Goal: Task Accomplishment & Management: Manage account settings

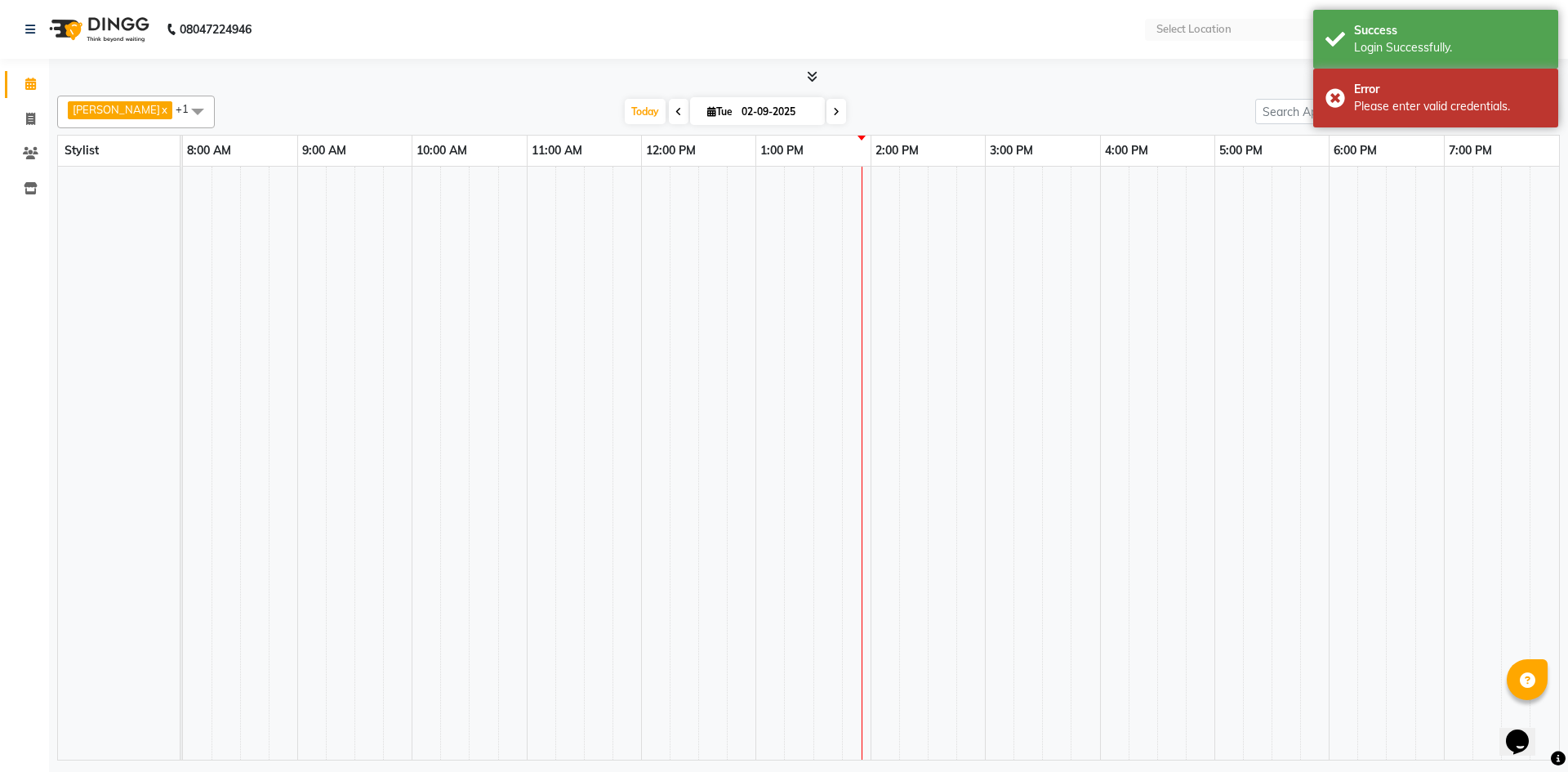
select select "en"
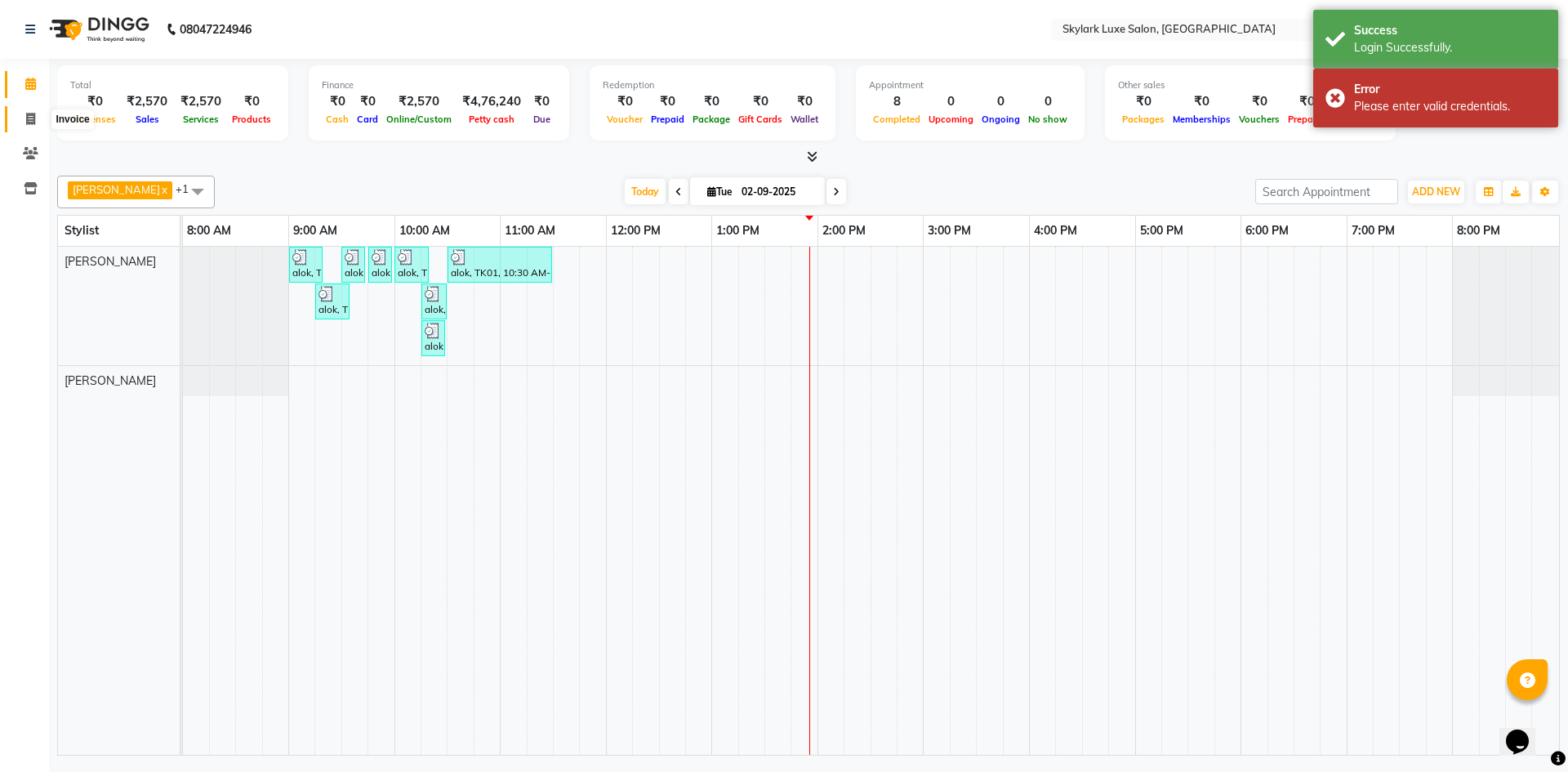
click at [31, 122] on icon at bounding box center [30, 119] width 9 height 12
select select "8191"
select select "service"
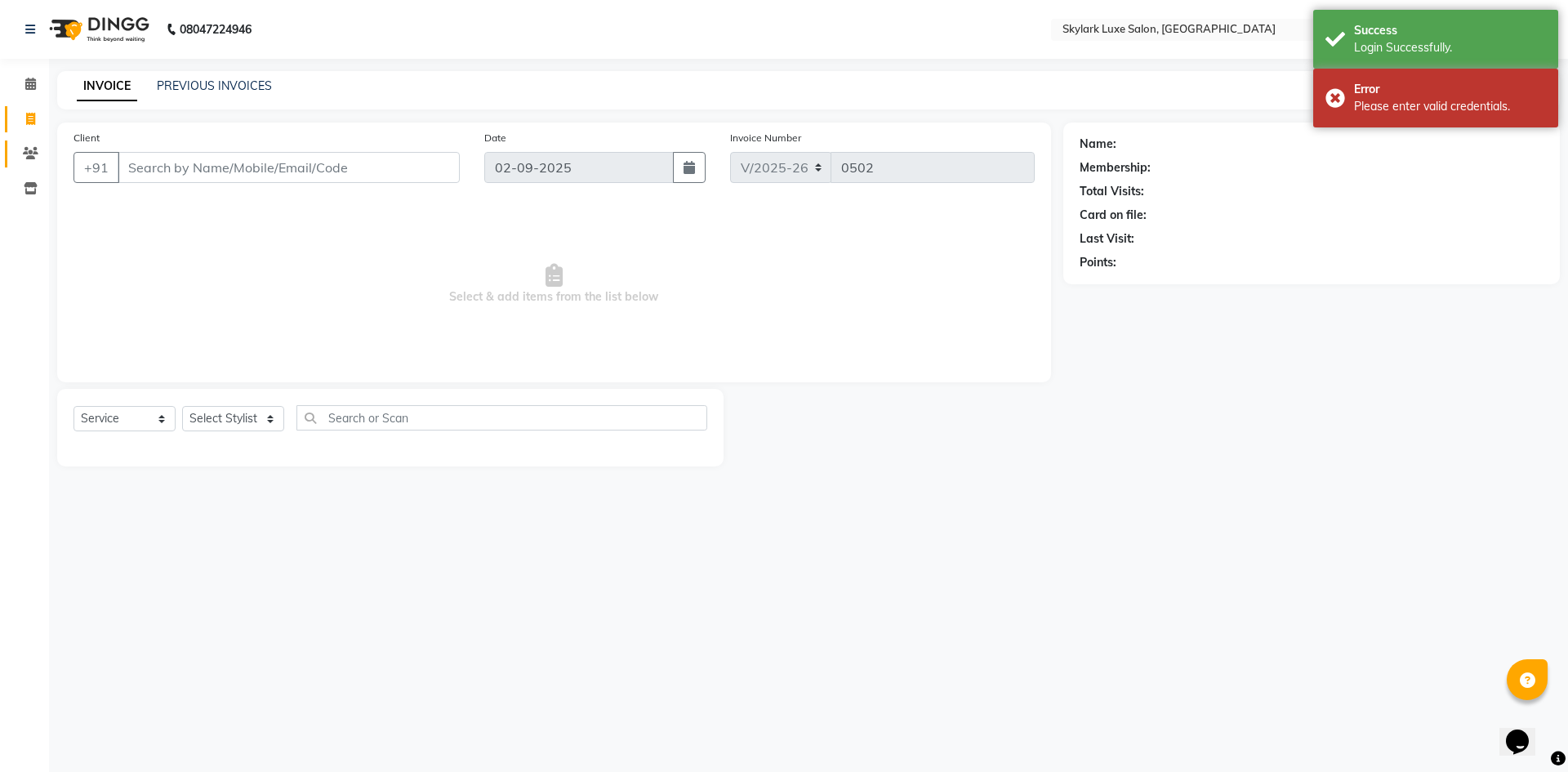
click at [14, 154] on link "Clients" at bounding box center [24, 153] width 39 height 27
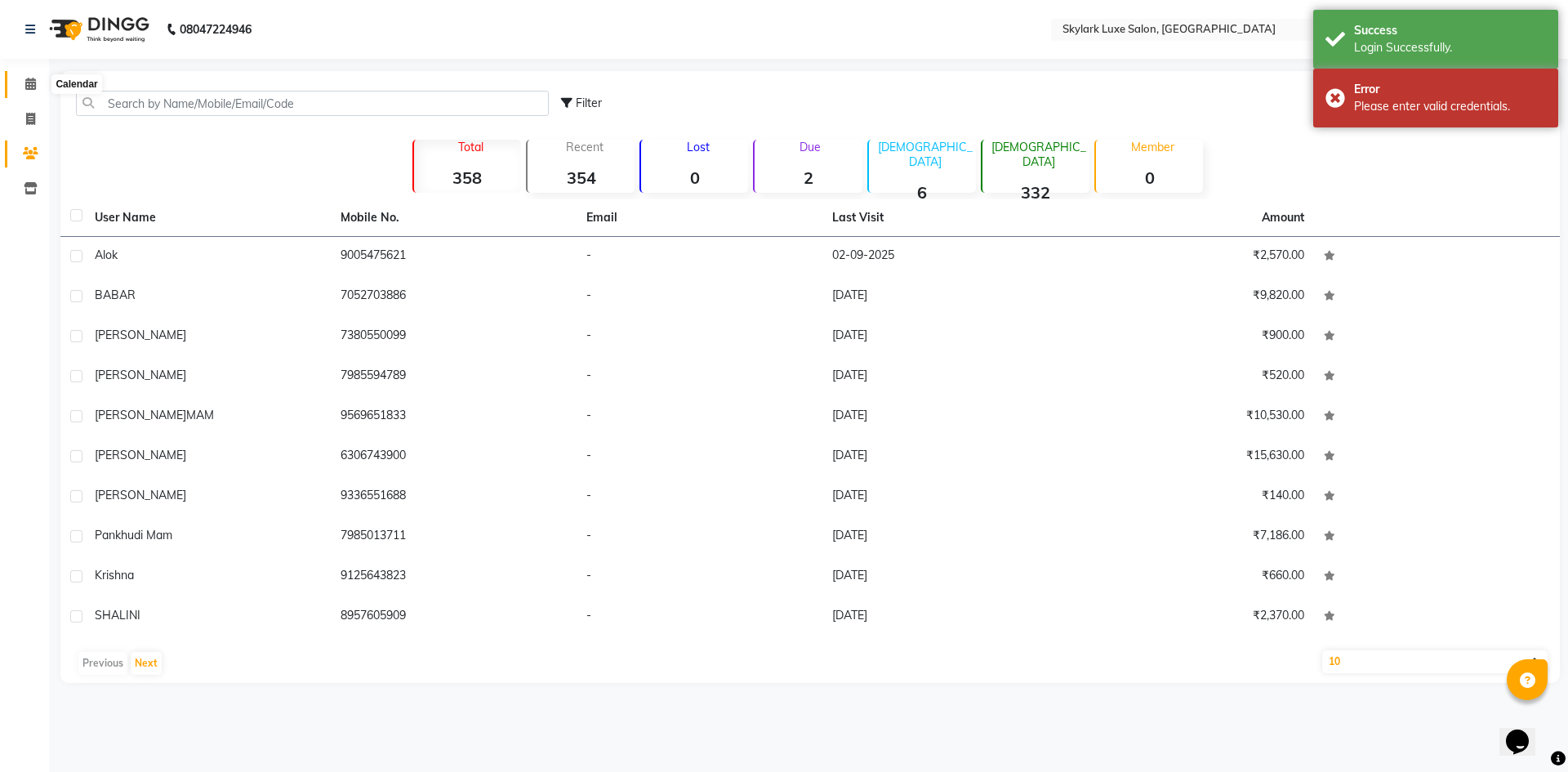
click at [24, 90] on span at bounding box center [30, 84] width 29 height 19
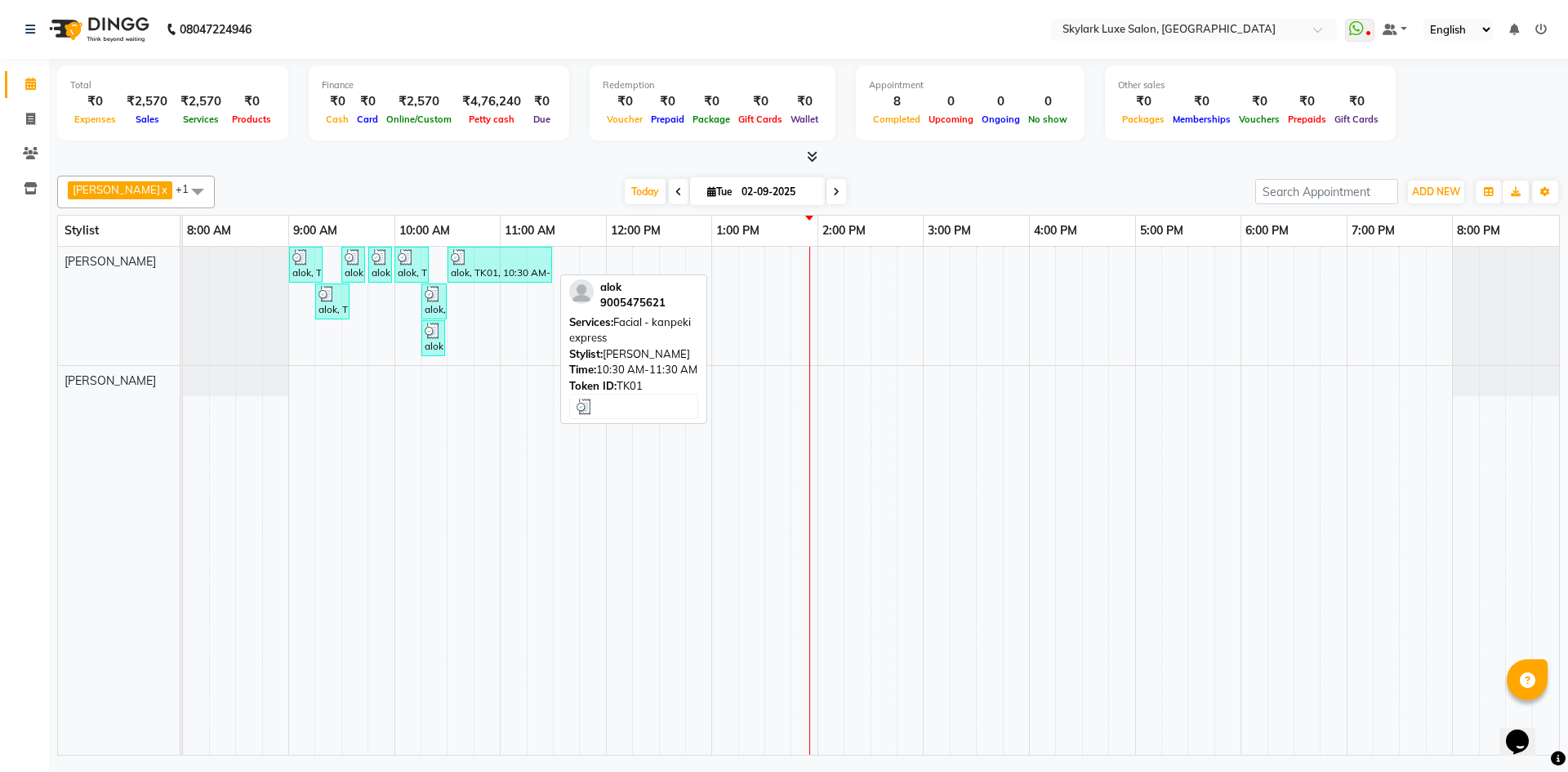
click at [471, 263] on div at bounding box center [500, 257] width 98 height 16
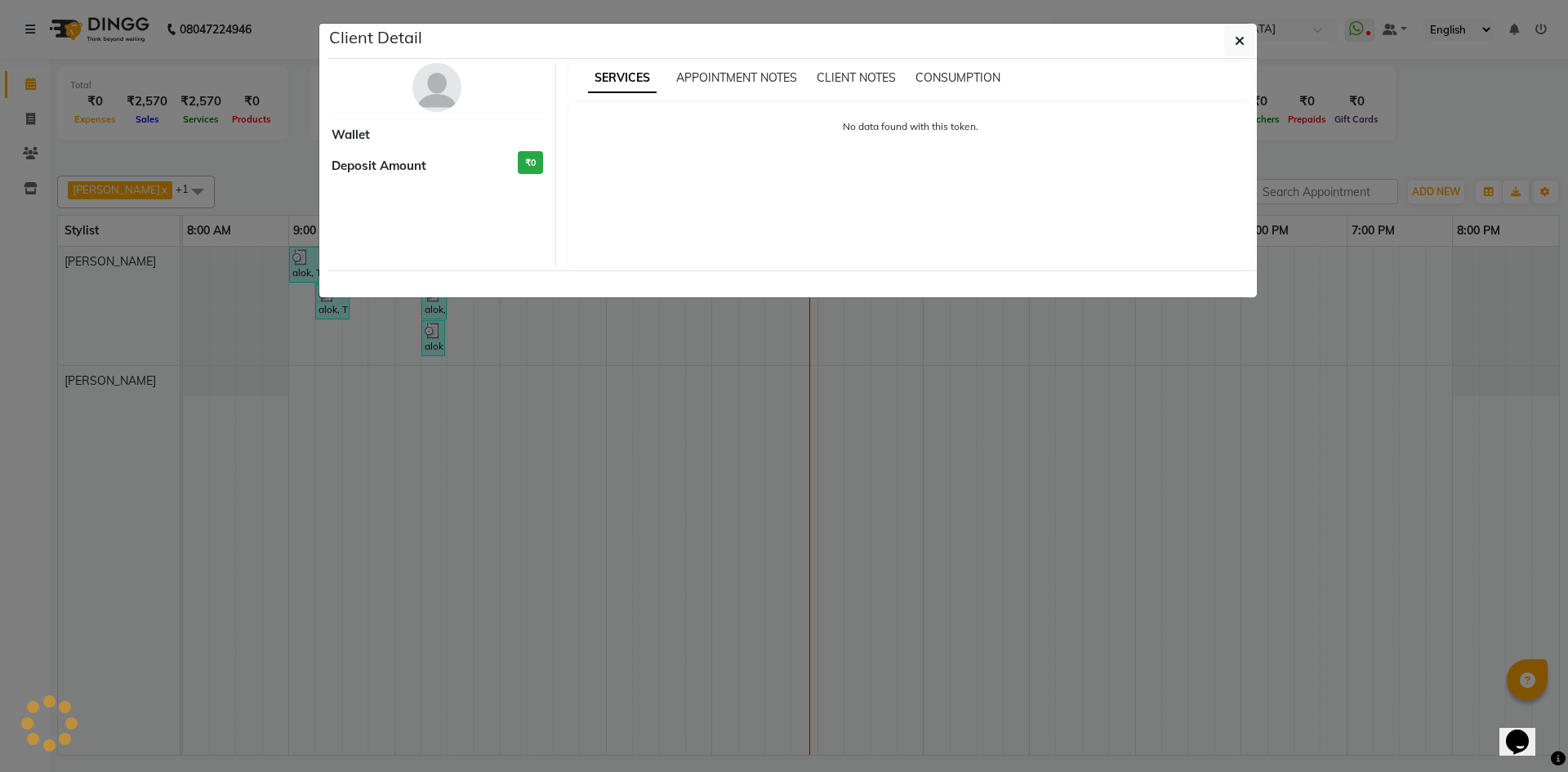
select select "3"
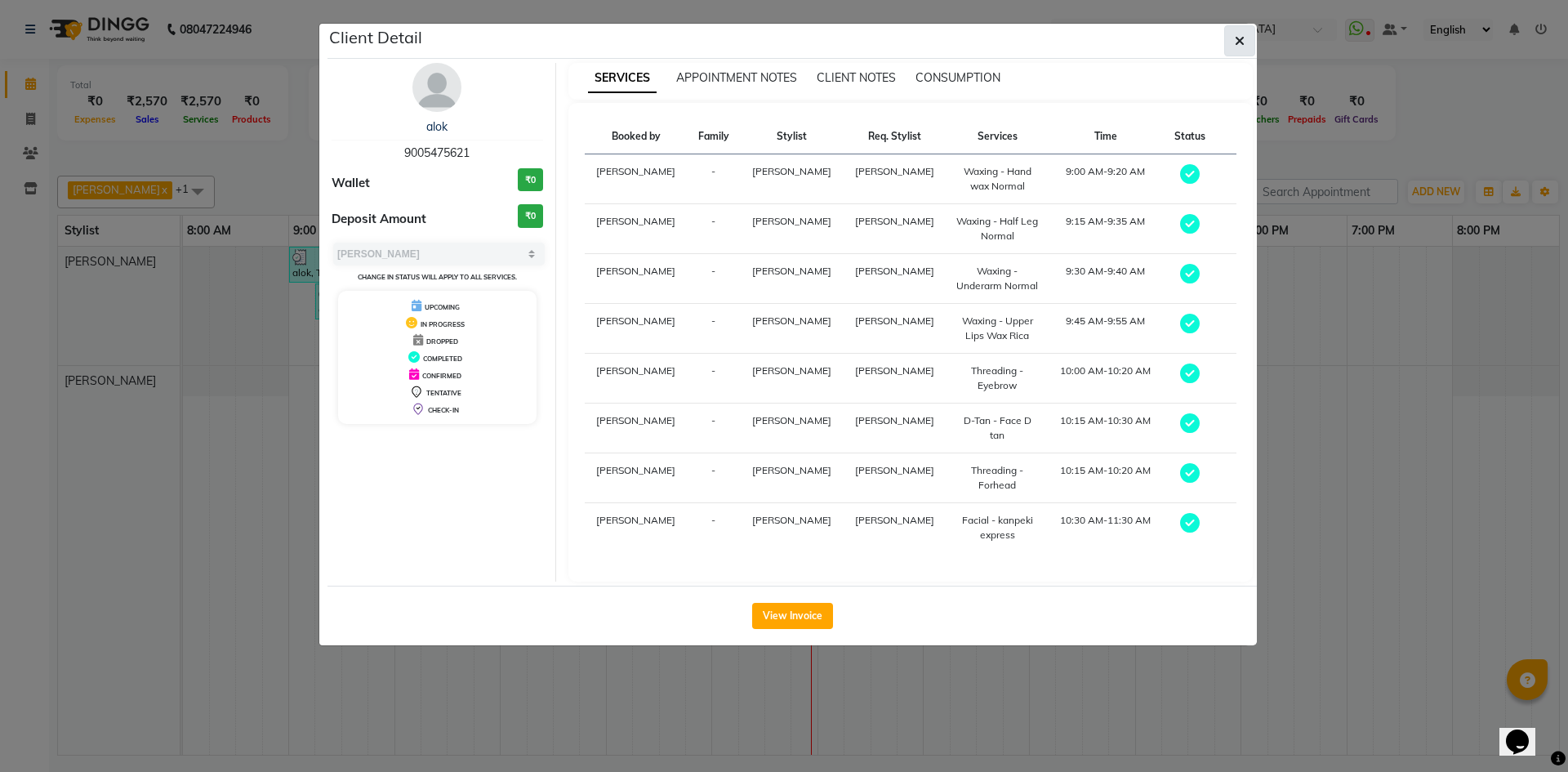
click at [1243, 43] on icon "button" at bounding box center [1240, 40] width 10 height 13
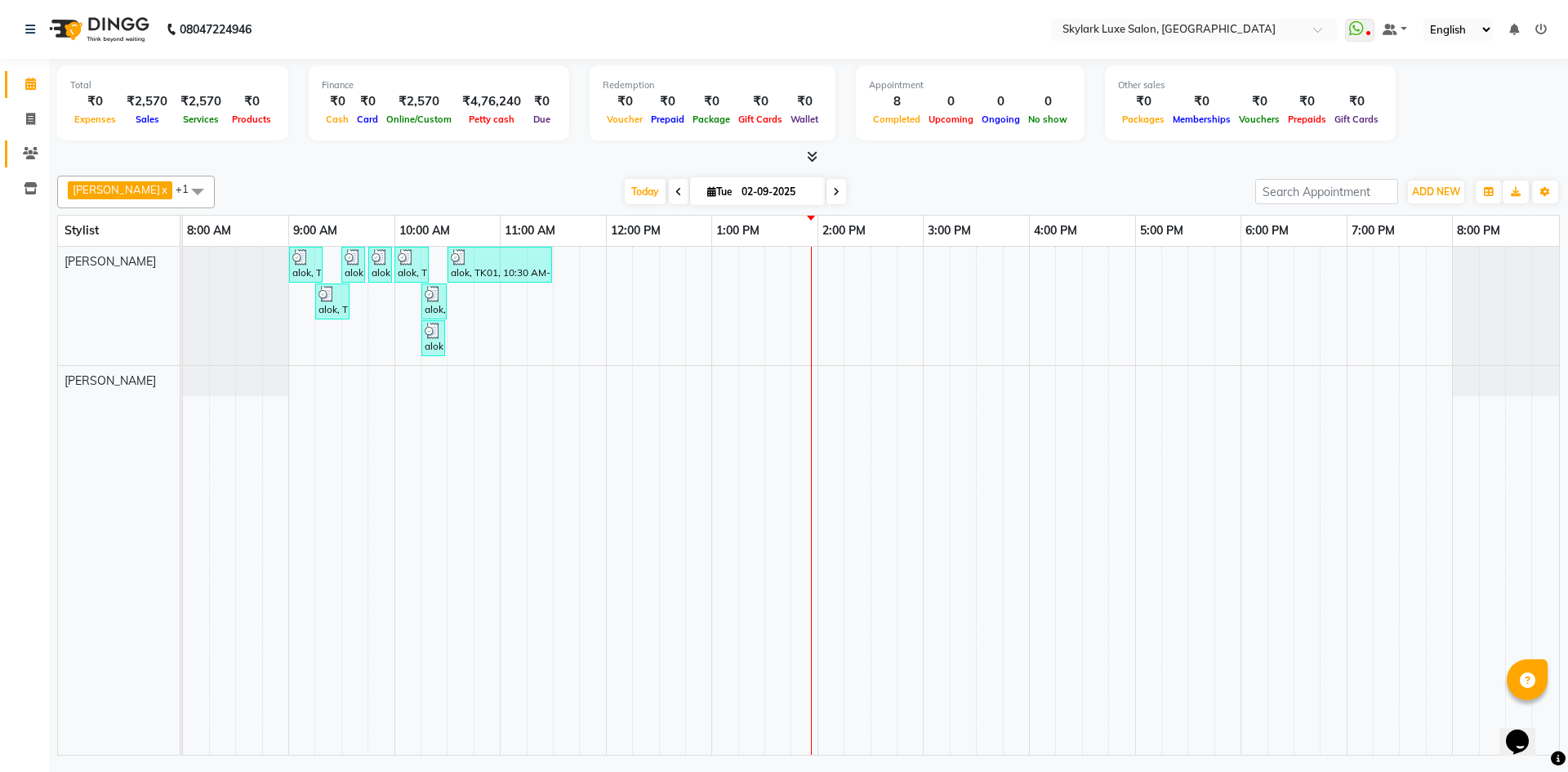
click at [40, 143] on link "Clients" at bounding box center [24, 153] width 39 height 27
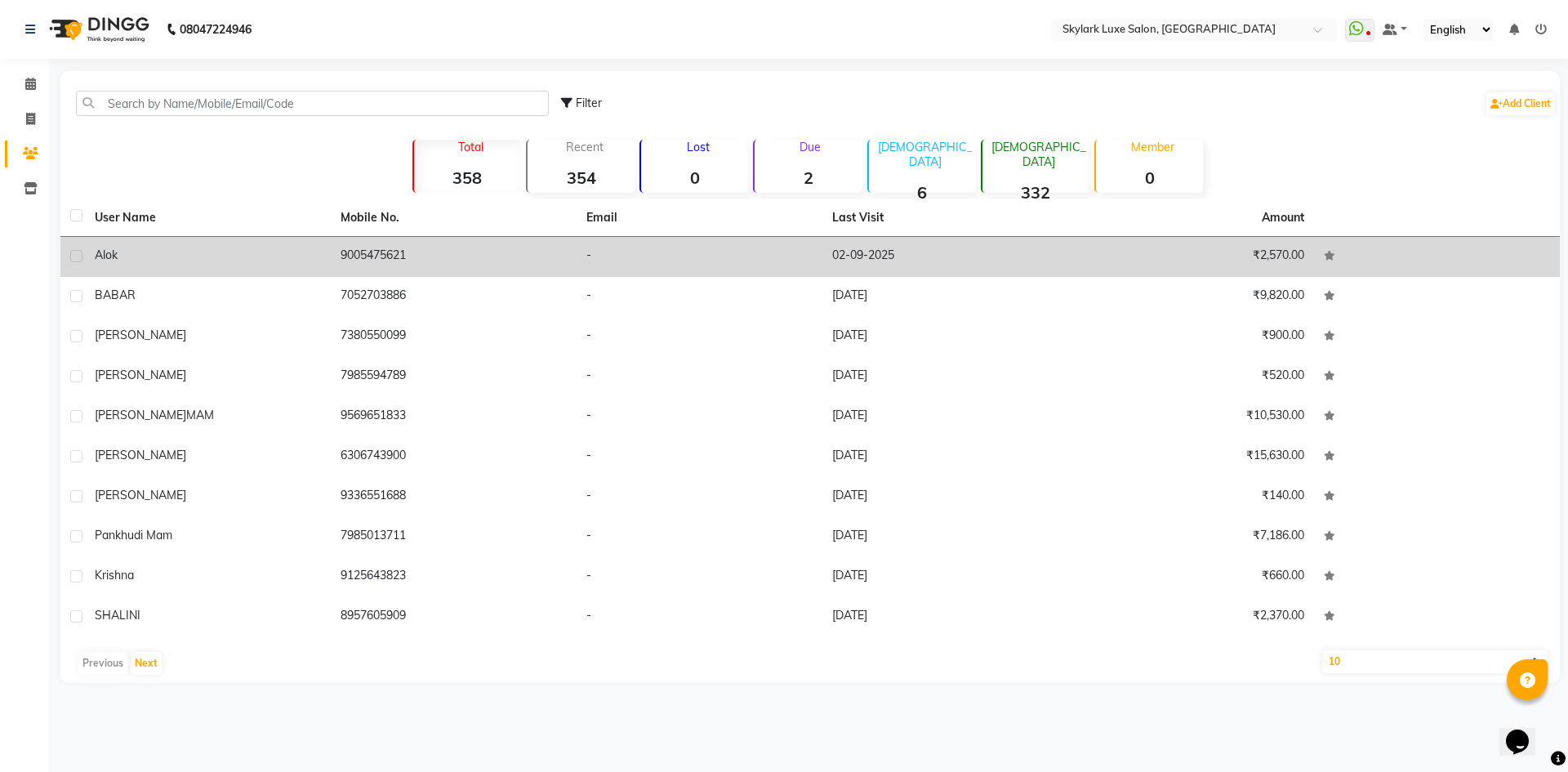
drag, startPoint x: 345, startPoint y: 249, endPoint x: 421, endPoint y: 249, distance: 76.8
click at [421, 249] on td "9005475621" at bounding box center [454, 257] width 246 height 40
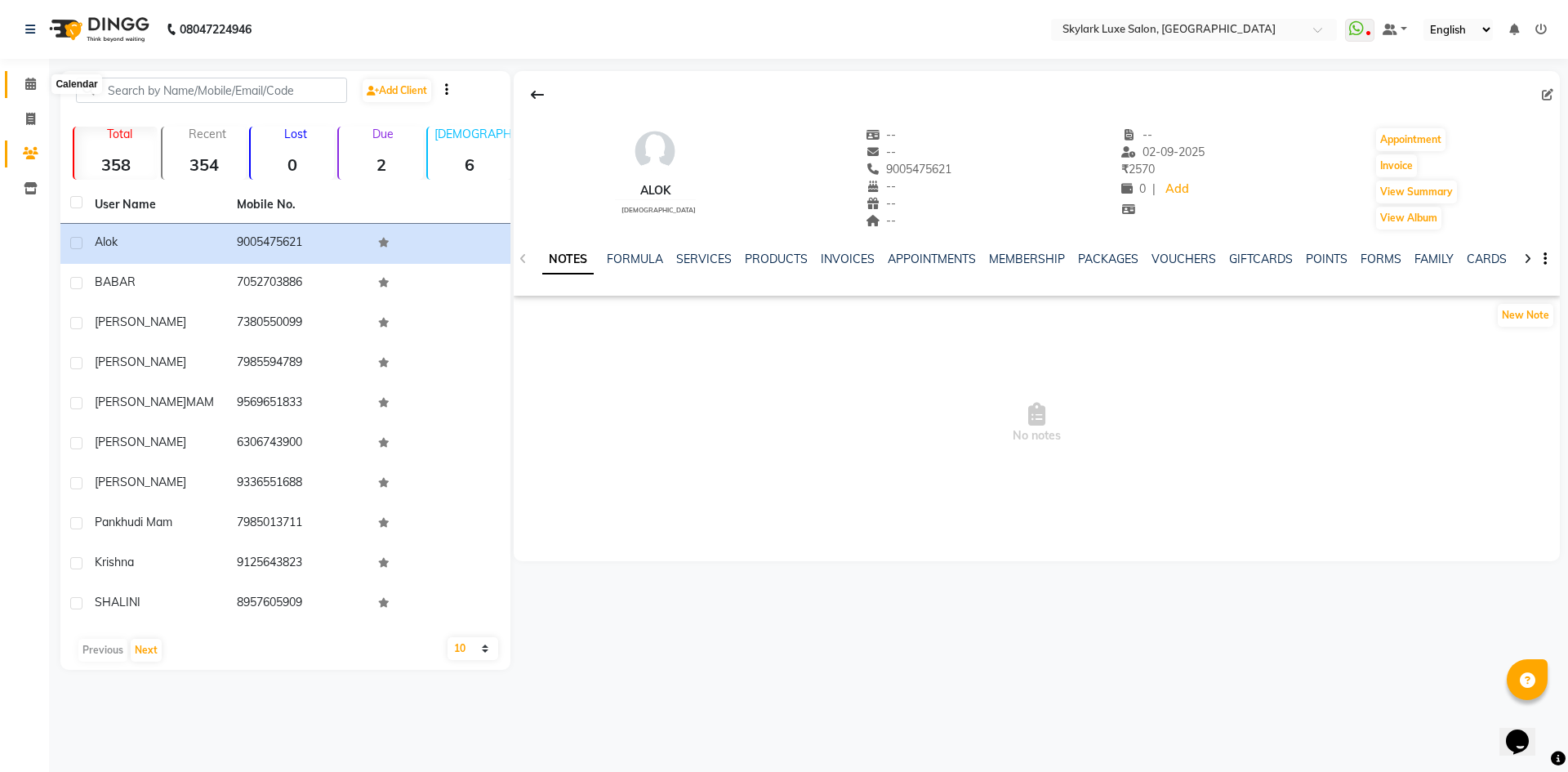
click at [27, 88] on icon at bounding box center [30, 84] width 11 height 12
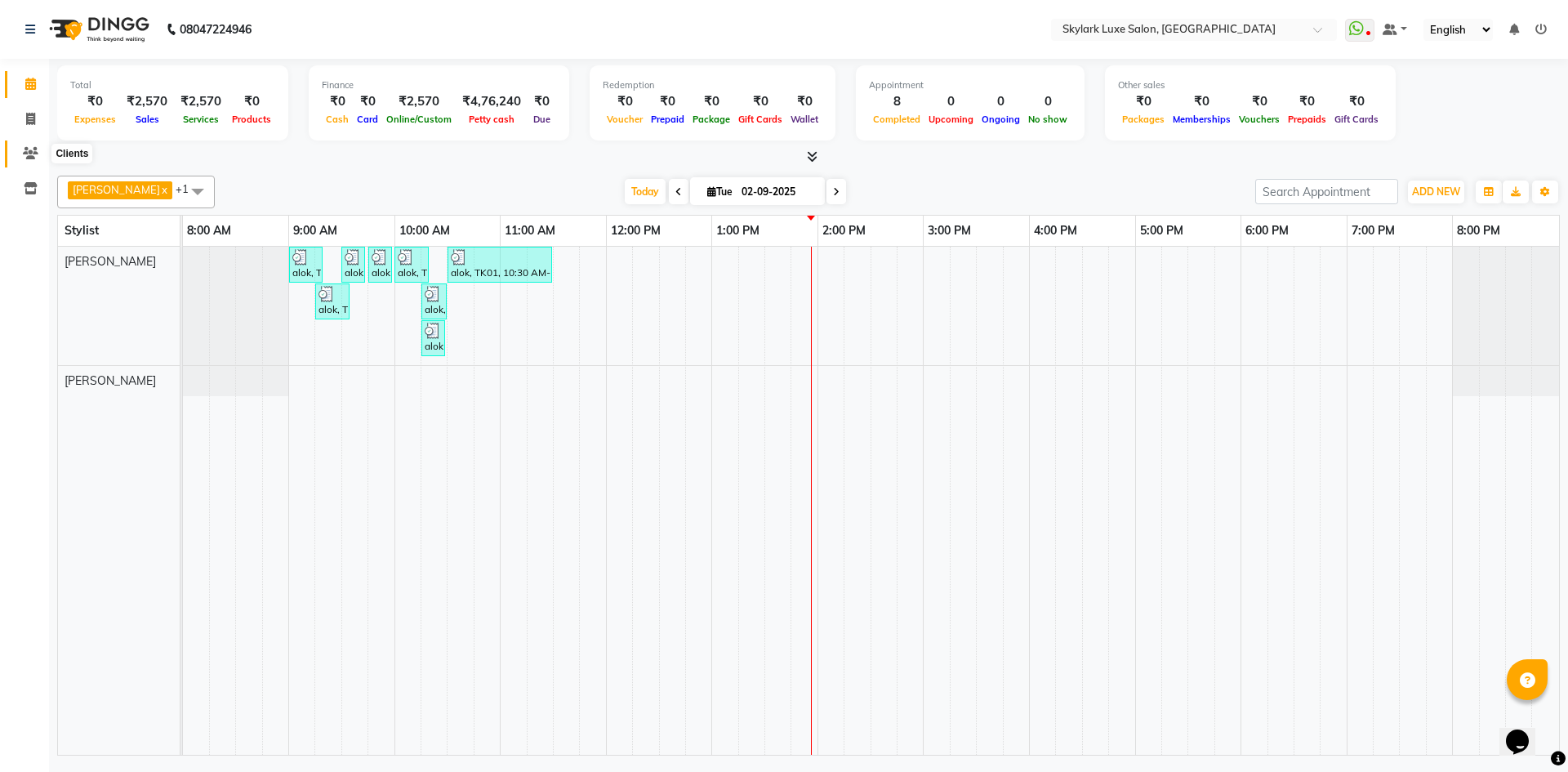
click at [33, 149] on icon at bounding box center [31, 153] width 16 height 12
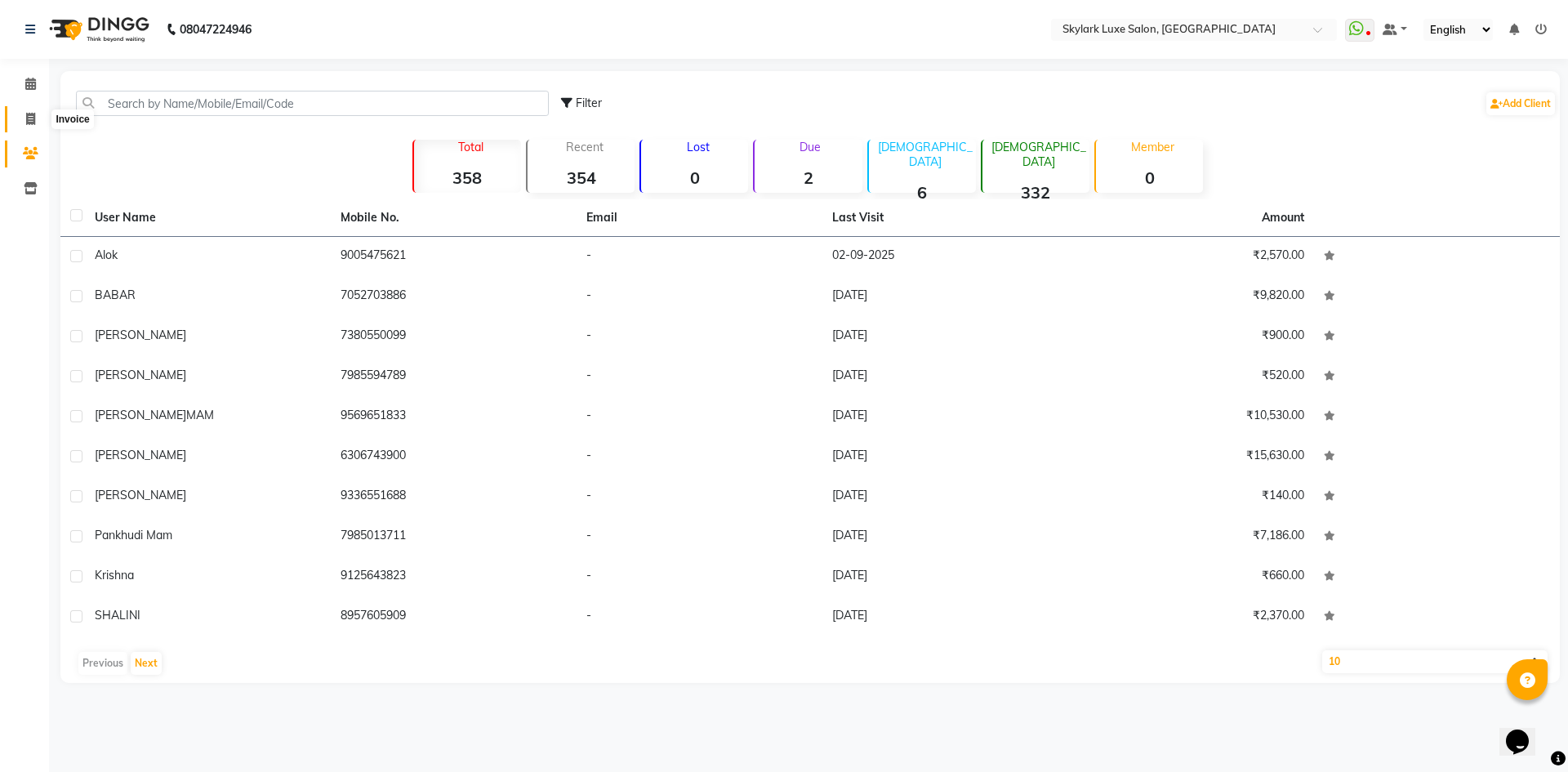
click at [29, 125] on span at bounding box center [30, 119] width 29 height 19
select select "8191"
select select "service"
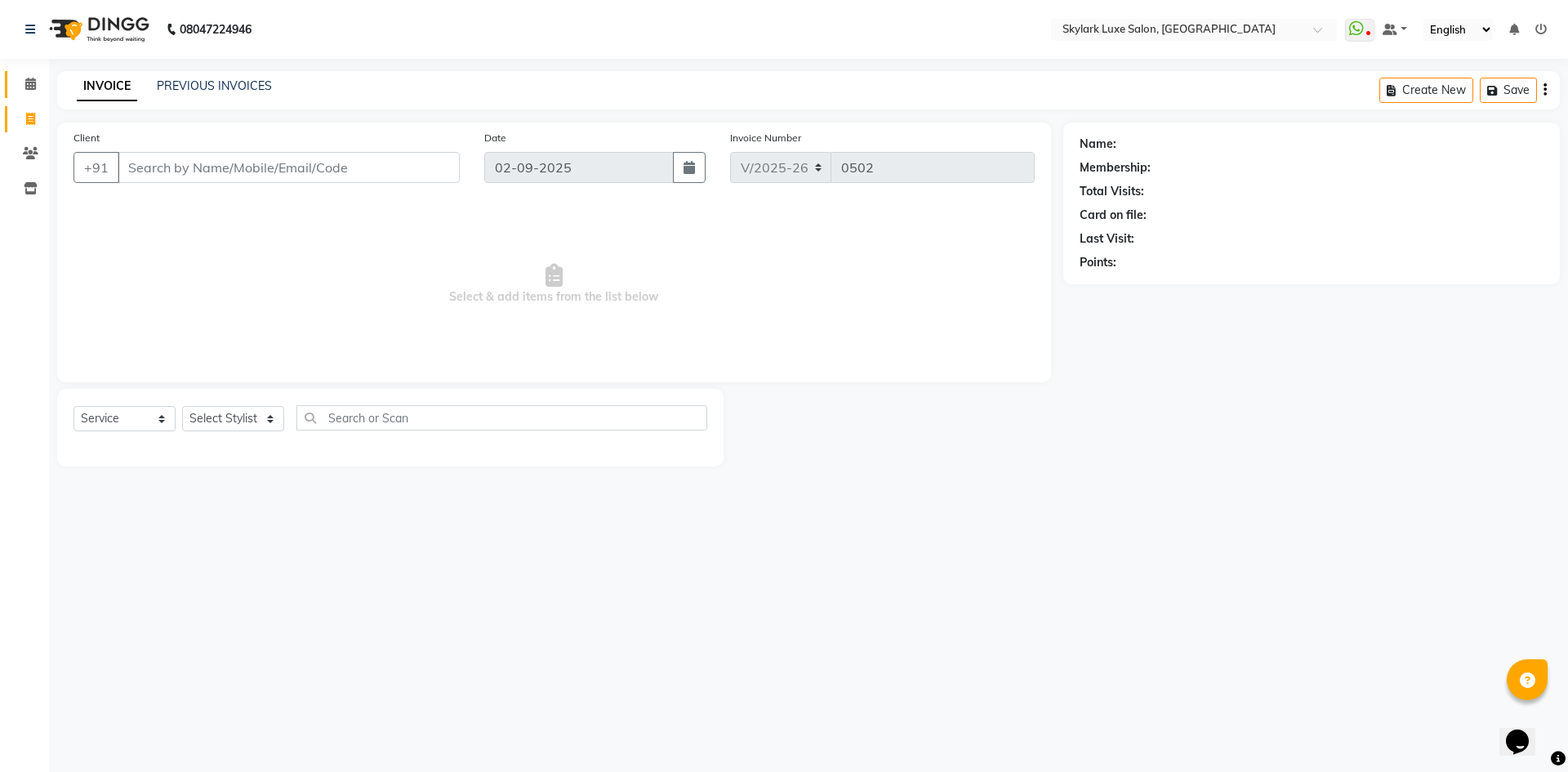
click at [27, 94] on link "Calendar" at bounding box center [24, 84] width 39 height 27
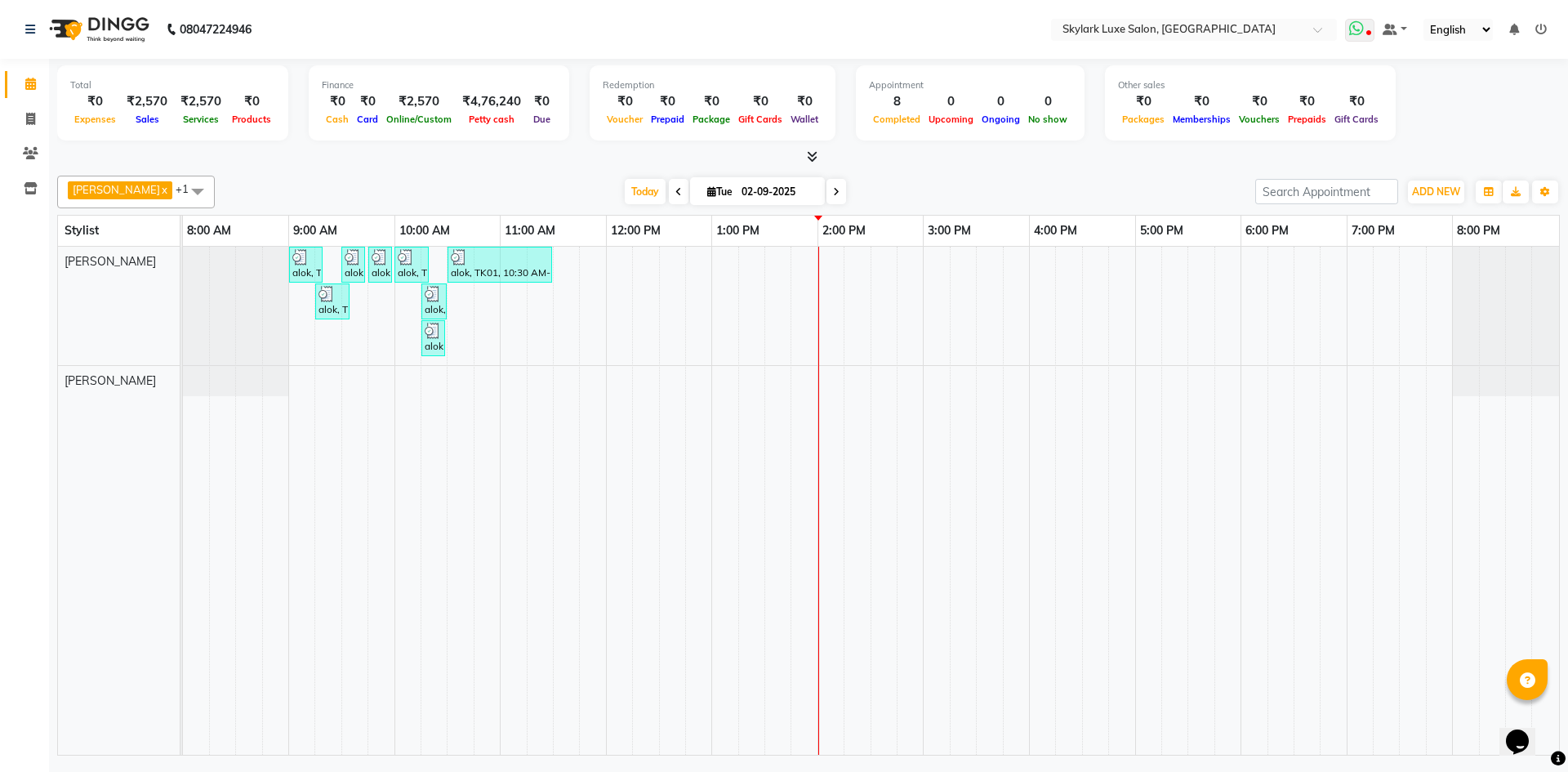
click at [1361, 29] on icon at bounding box center [1356, 28] width 15 height 16
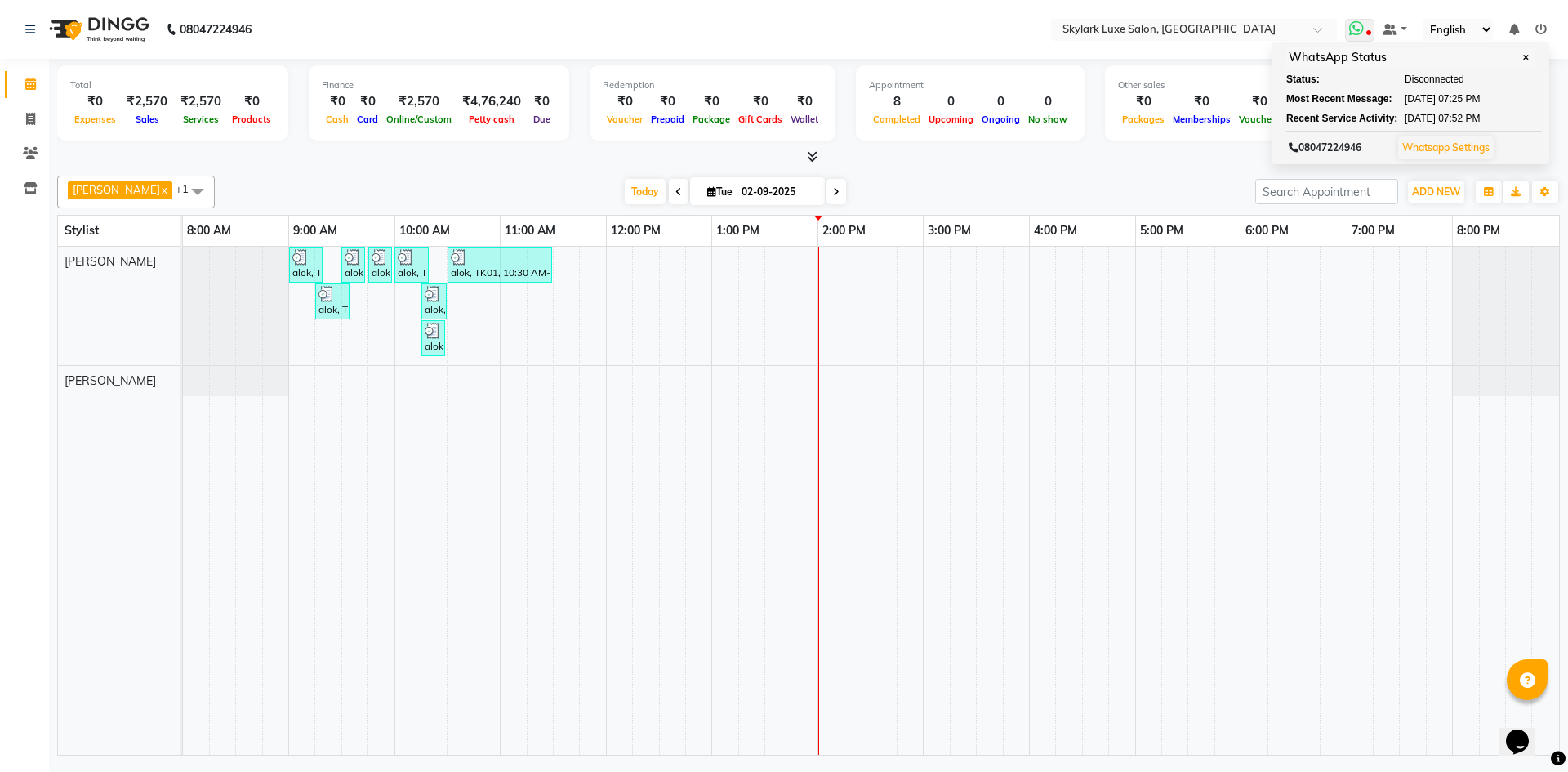
click at [1361, 29] on icon at bounding box center [1356, 28] width 15 height 16
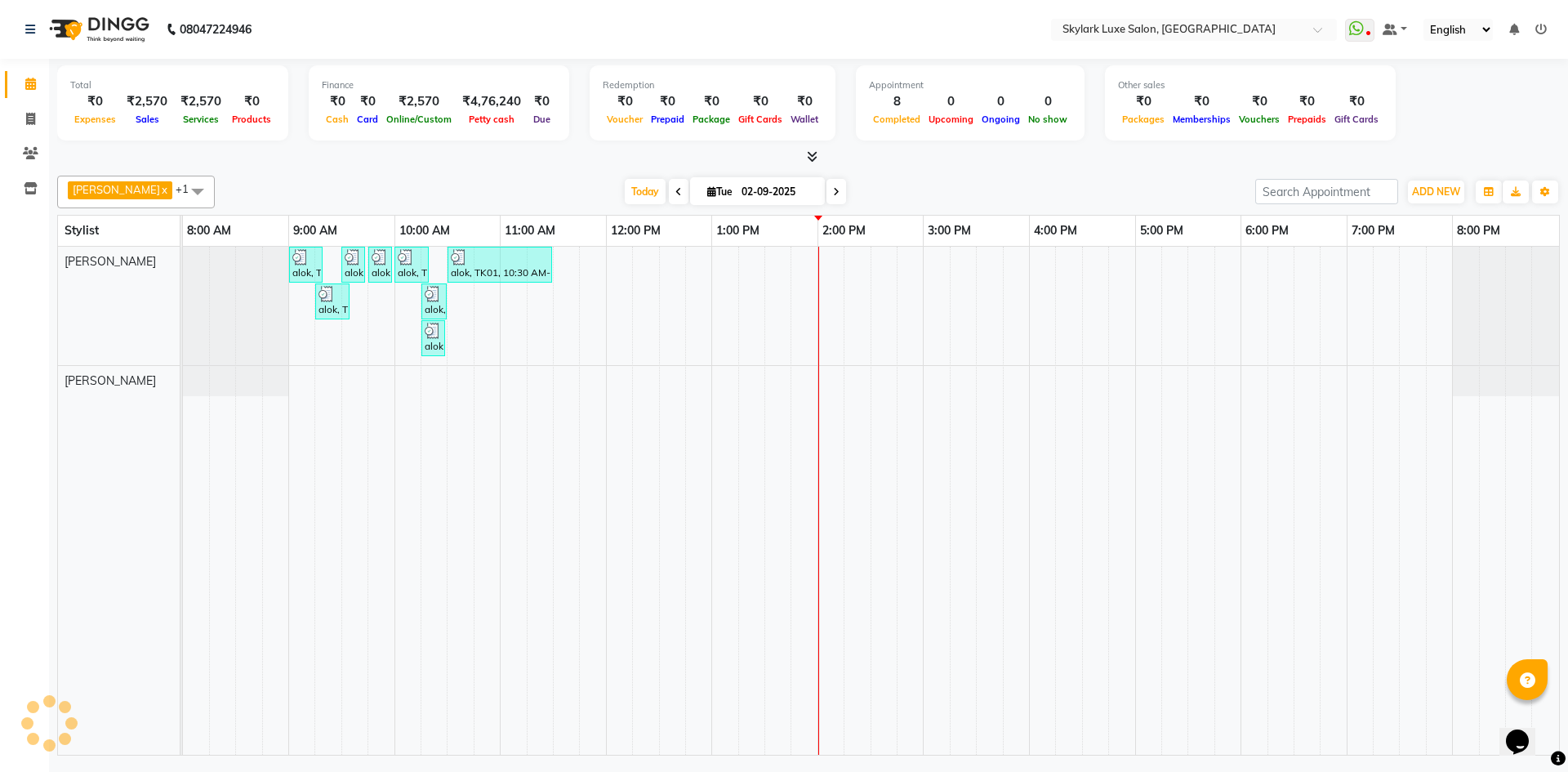
click at [1556, 759] on icon at bounding box center [1558, 758] width 15 height 15
click at [1559, 758] on icon at bounding box center [1558, 758] width 15 height 15
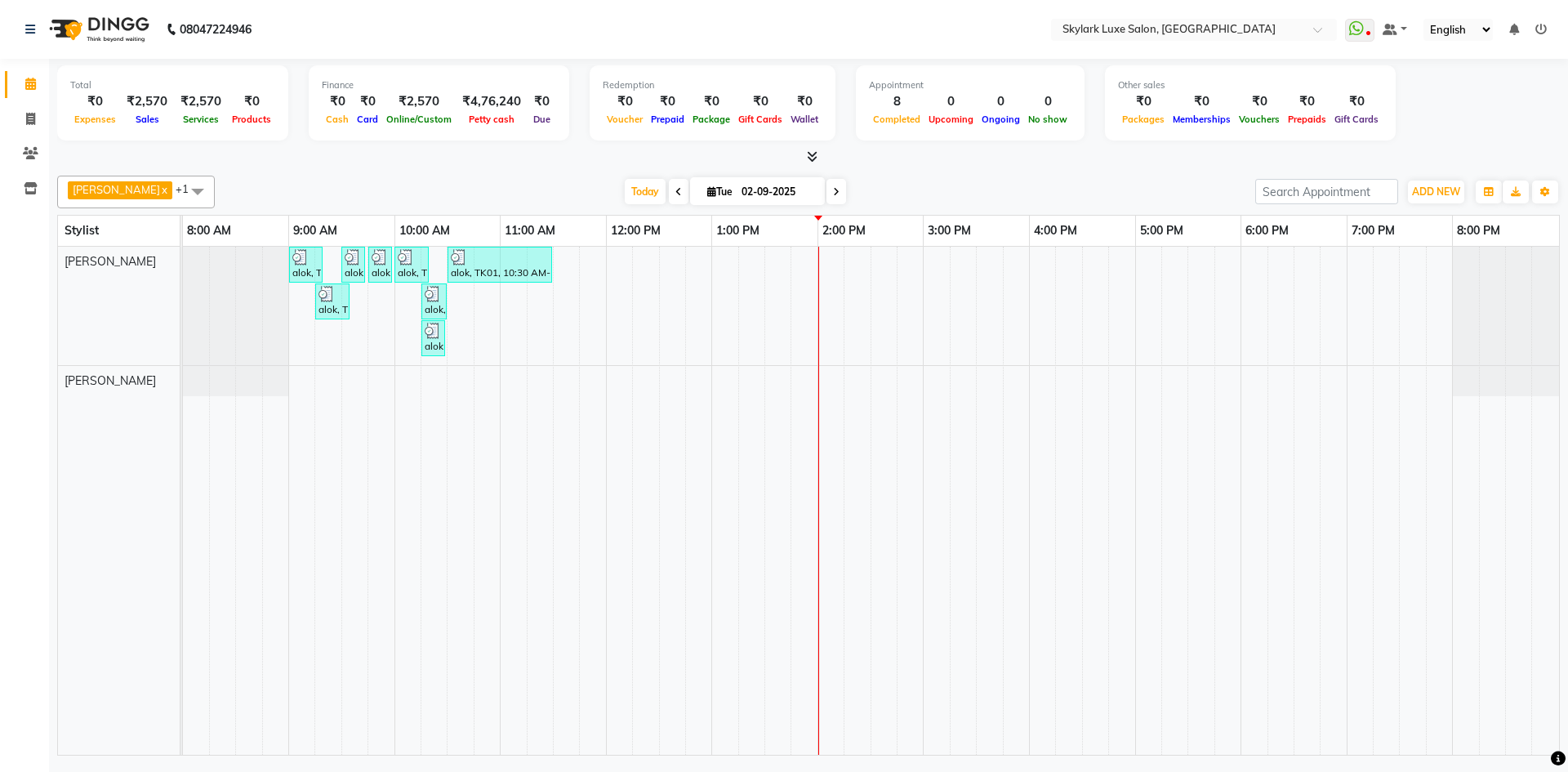
click at [1559, 758] on icon at bounding box center [1558, 758] width 15 height 15
click at [989, 274] on div "alok, TK01, 09:00 AM-09:20 AM, Waxing - Hand wax Normal alok, TK01, 09:30 AM-09…" at bounding box center [871, 501] width 1376 height 508
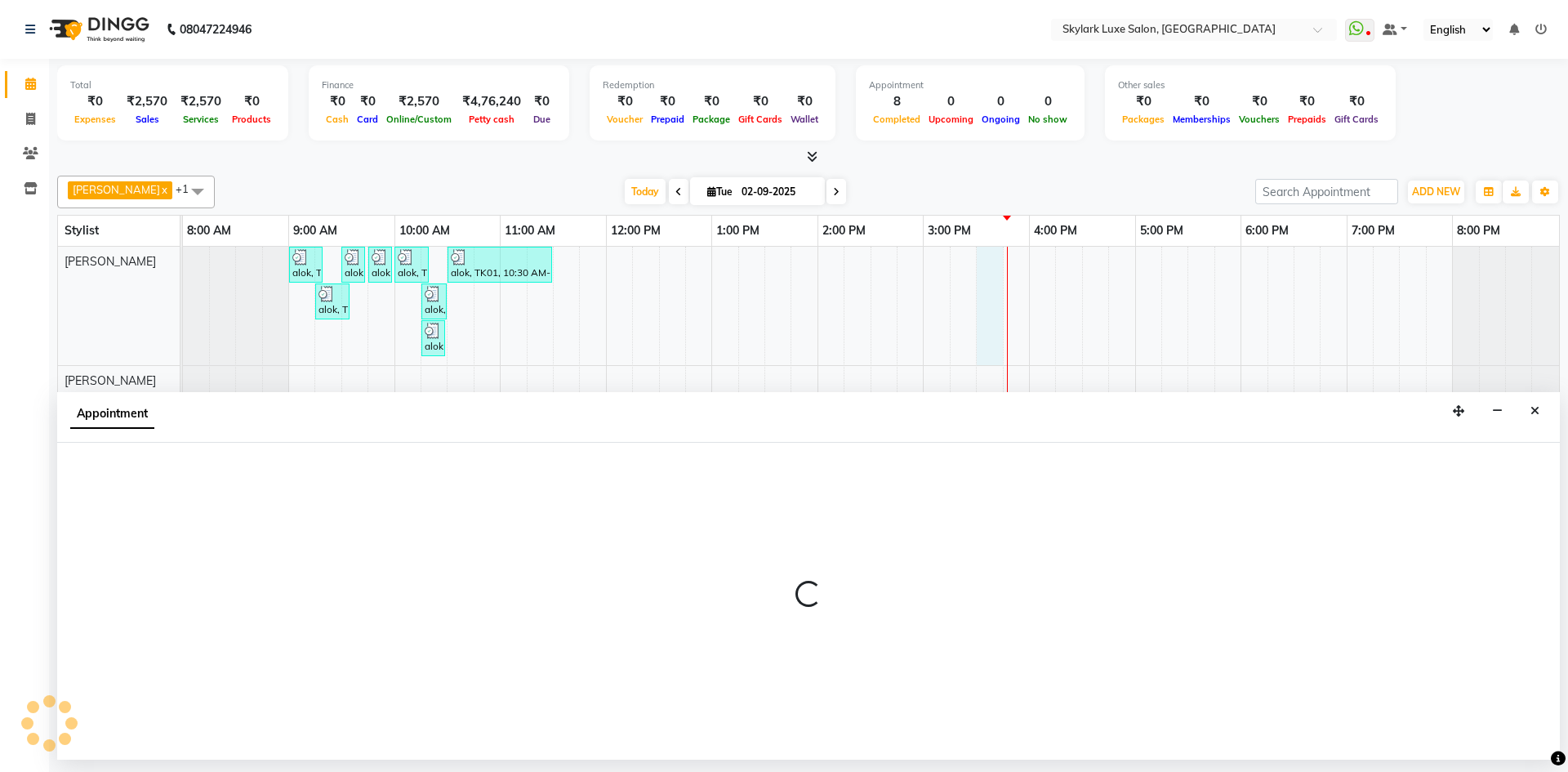
select select "85056"
select select "tentative"
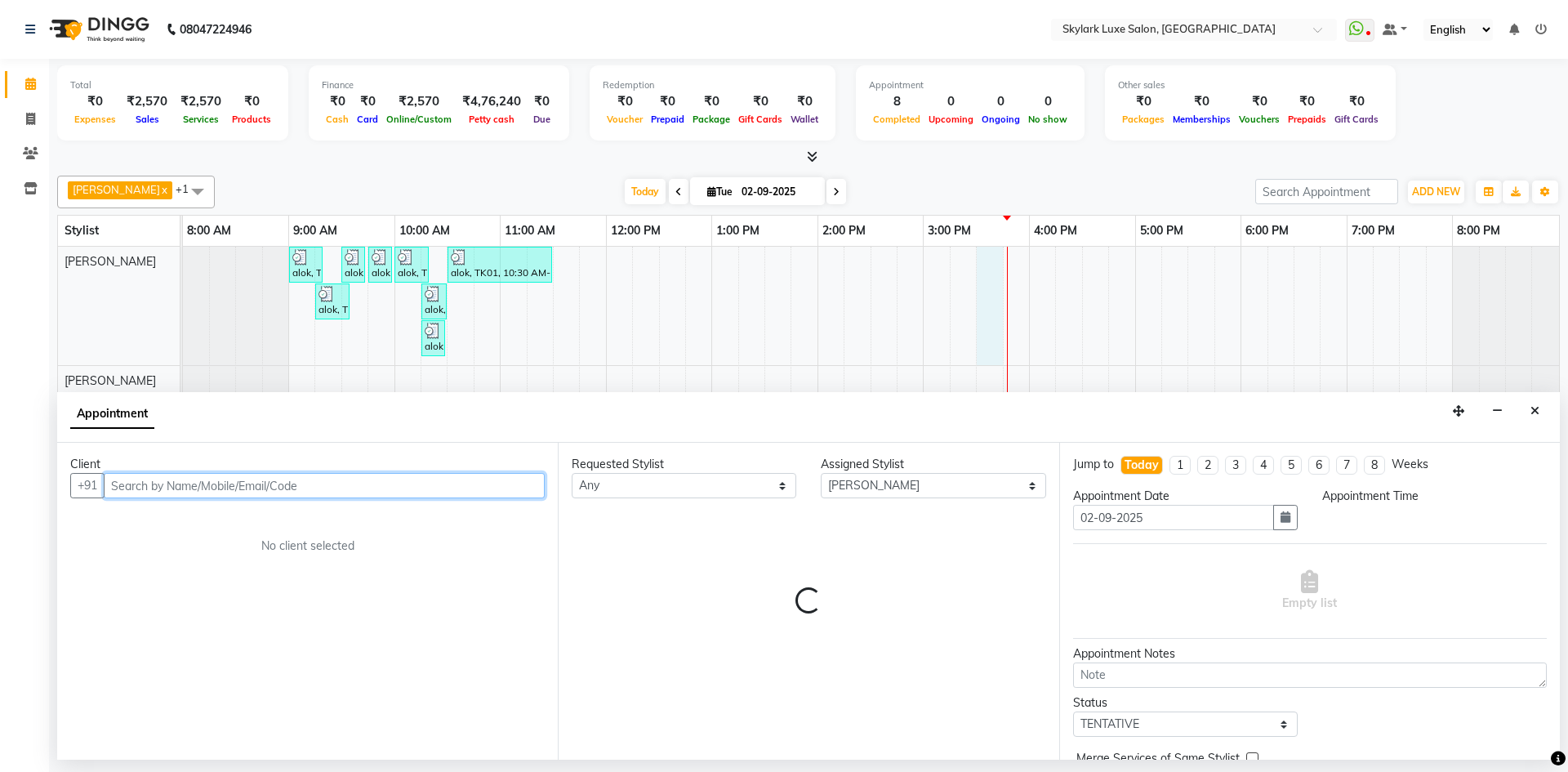
select select "930"
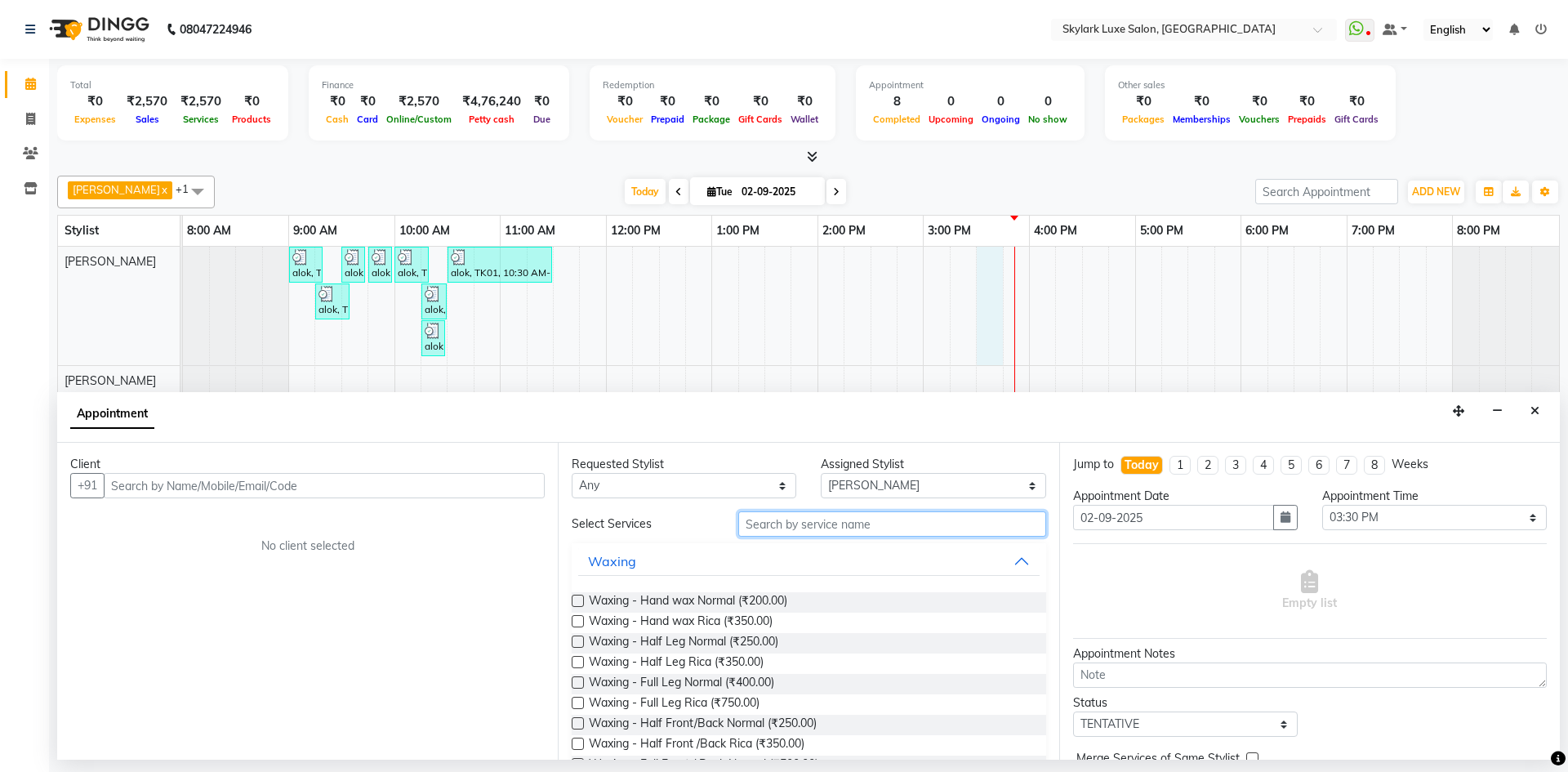
click at [781, 514] on input "text" at bounding box center [892, 523] width 308 height 25
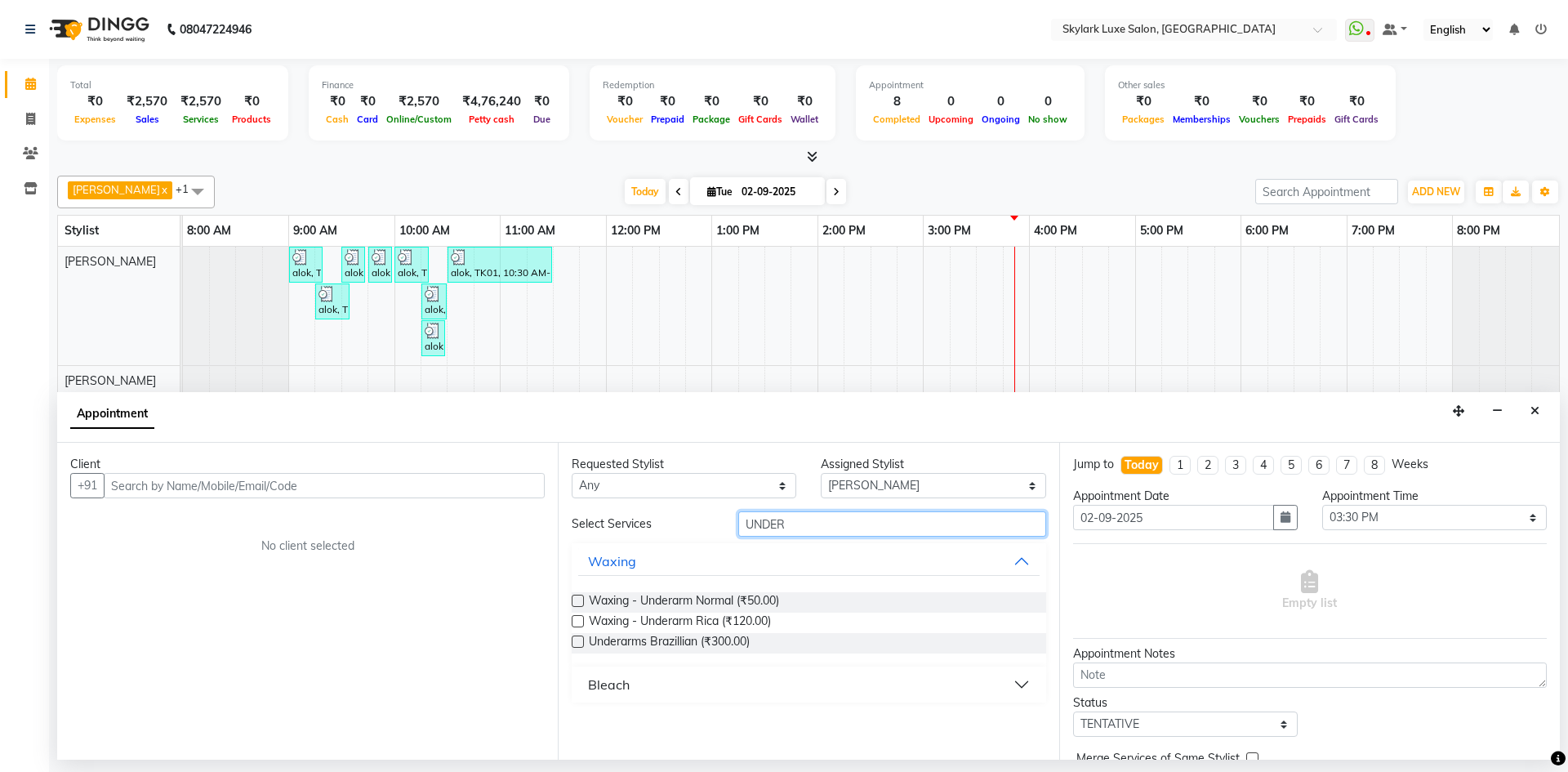
type input "UNDER"
click at [578, 619] on label at bounding box center [578, 621] width 12 height 12
click at [578, 619] on input "checkbox" at bounding box center [577, 623] width 11 height 11
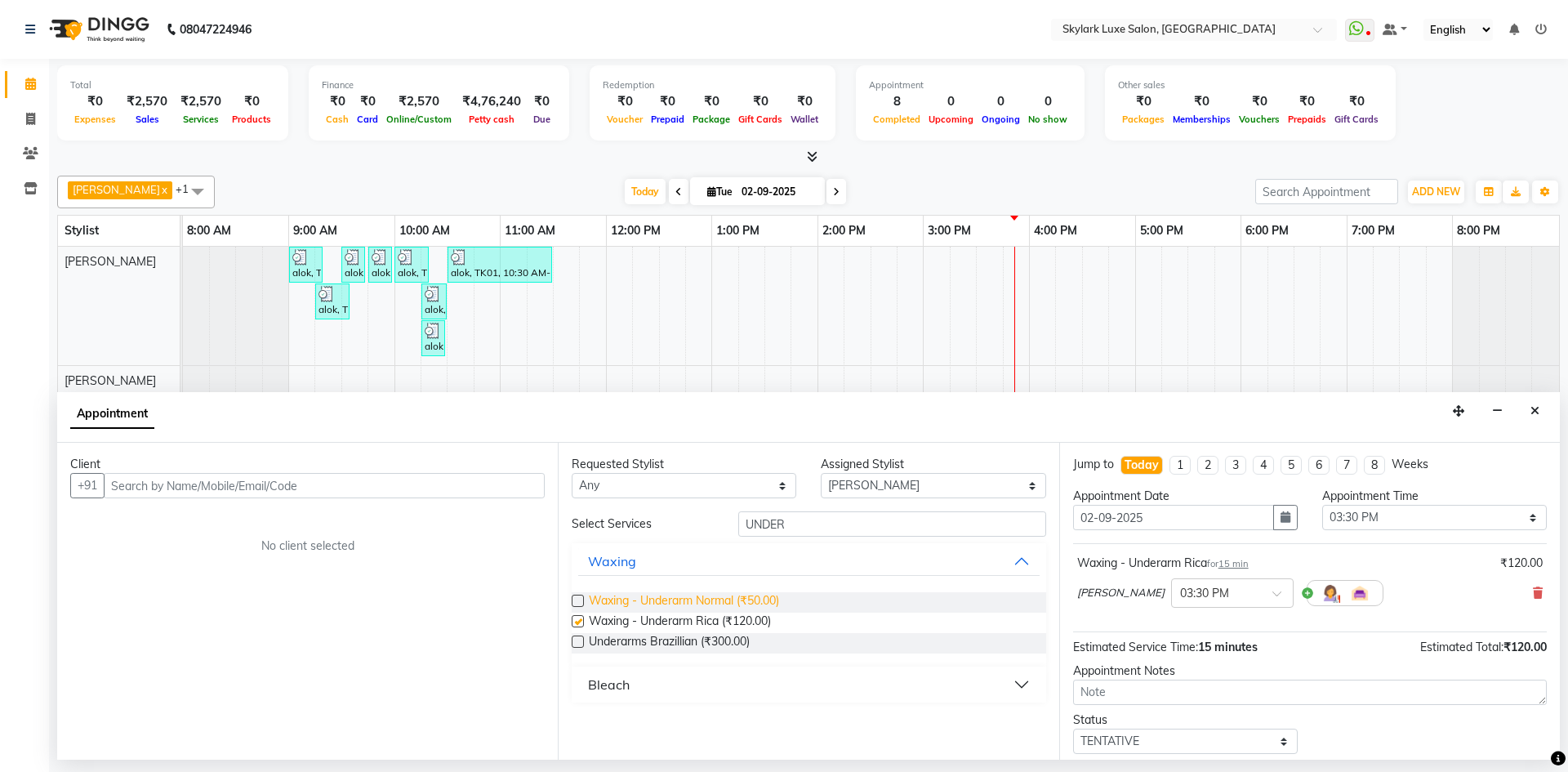
checkbox input "false"
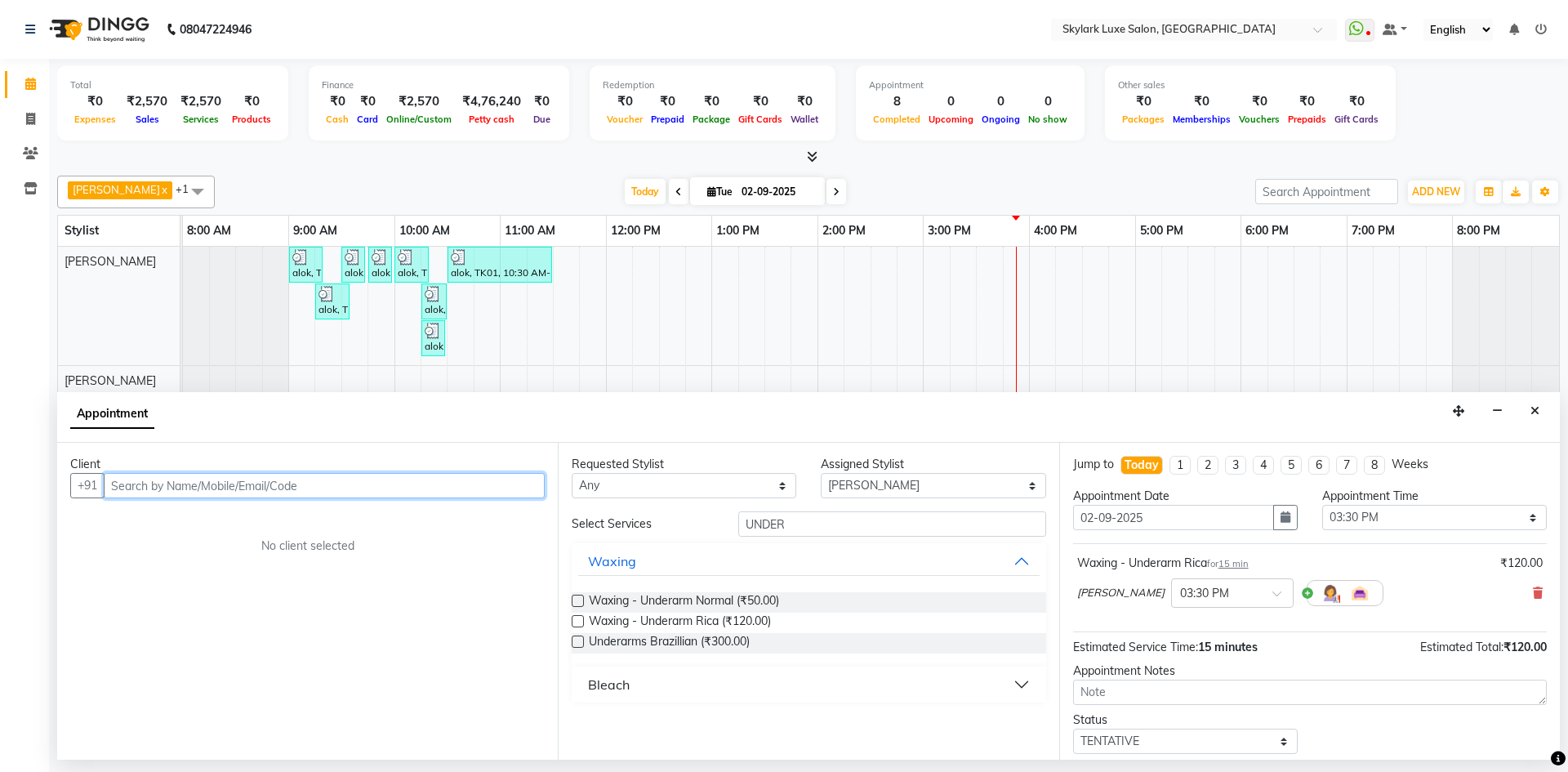
click at [225, 488] on input "text" at bounding box center [324, 485] width 441 height 25
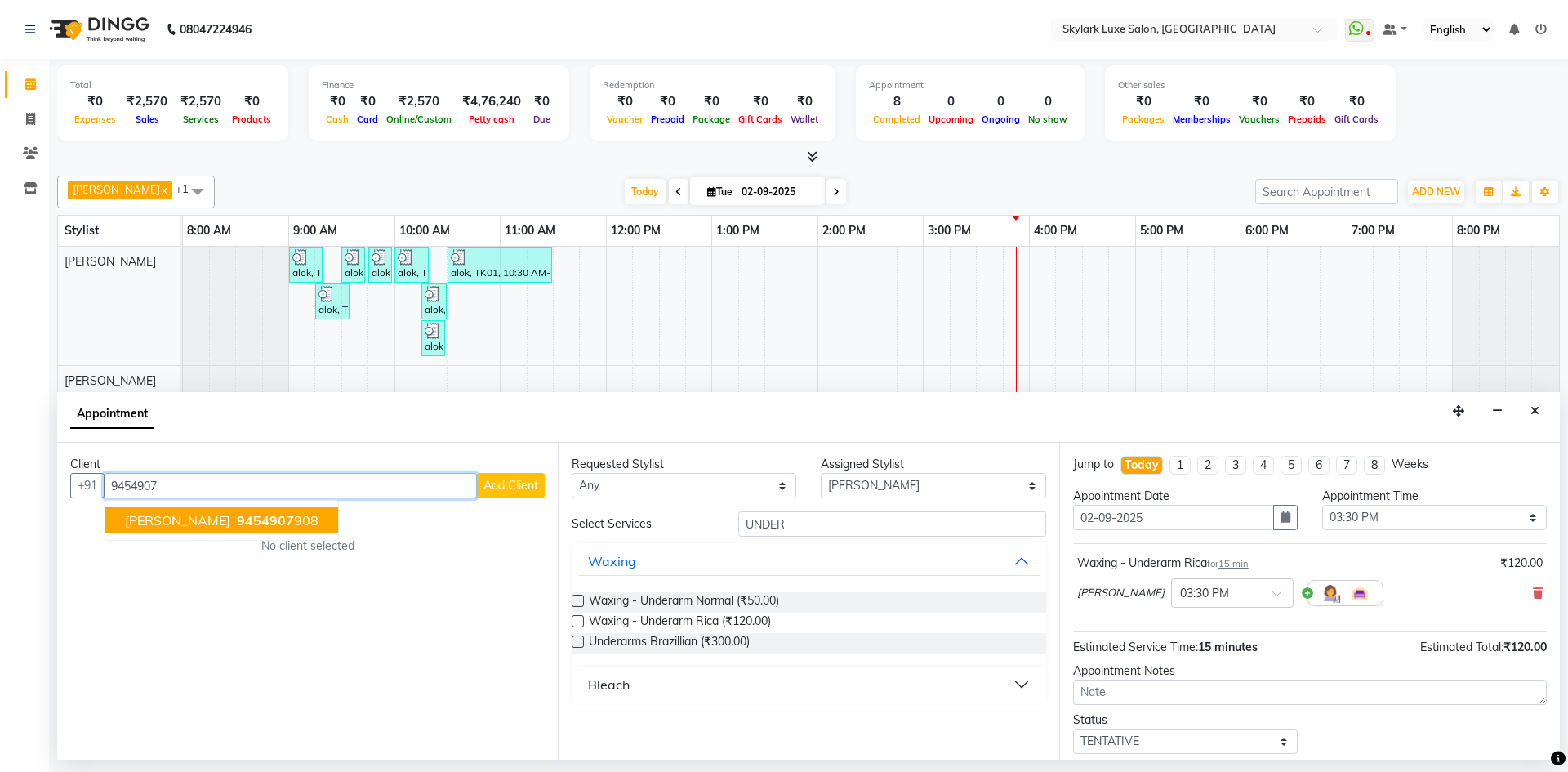
click at [174, 523] on span "[PERSON_NAME]" at bounding box center [177, 520] width 105 height 16
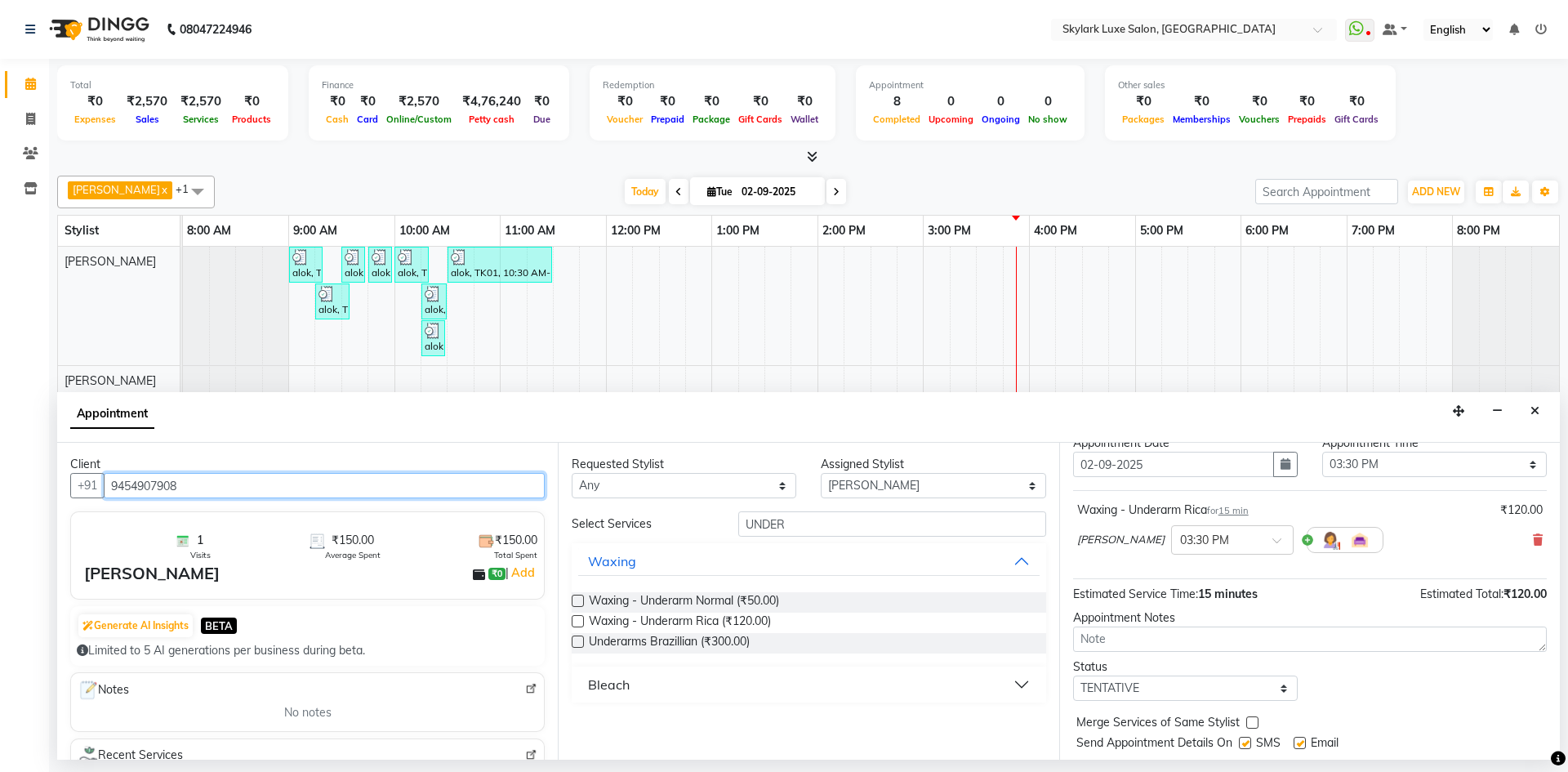
scroll to position [97, 0]
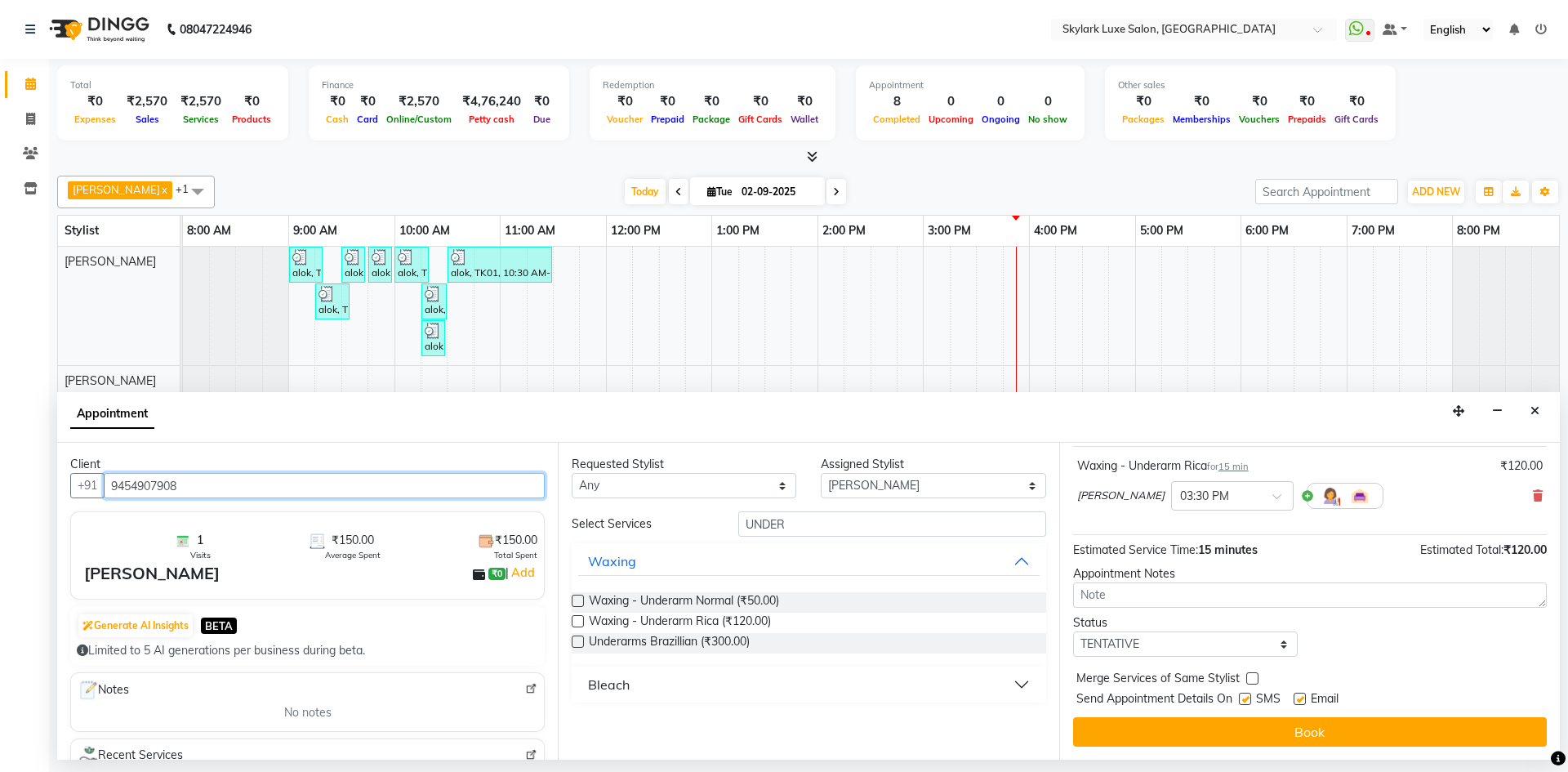
type input "9454907908"
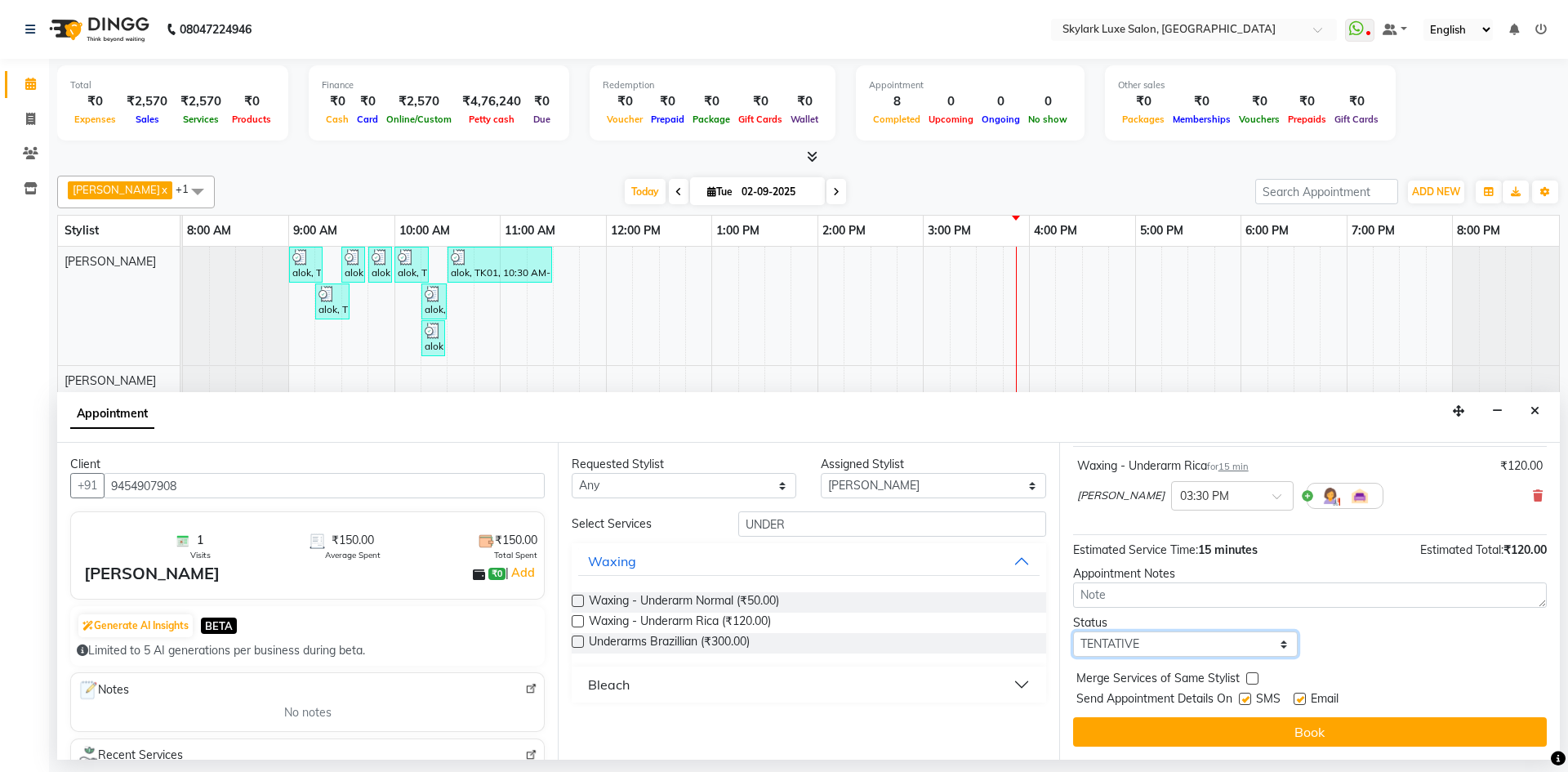
click at [1146, 649] on select "Select TENTATIVE CONFIRM CHECK-IN UPCOMING" at bounding box center [1185, 643] width 225 height 25
select select "check-in"
click at [1073, 631] on select "Select TENTATIVE CONFIRM CHECK-IN UPCOMING" at bounding box center [1185, 643] width 225 height 25
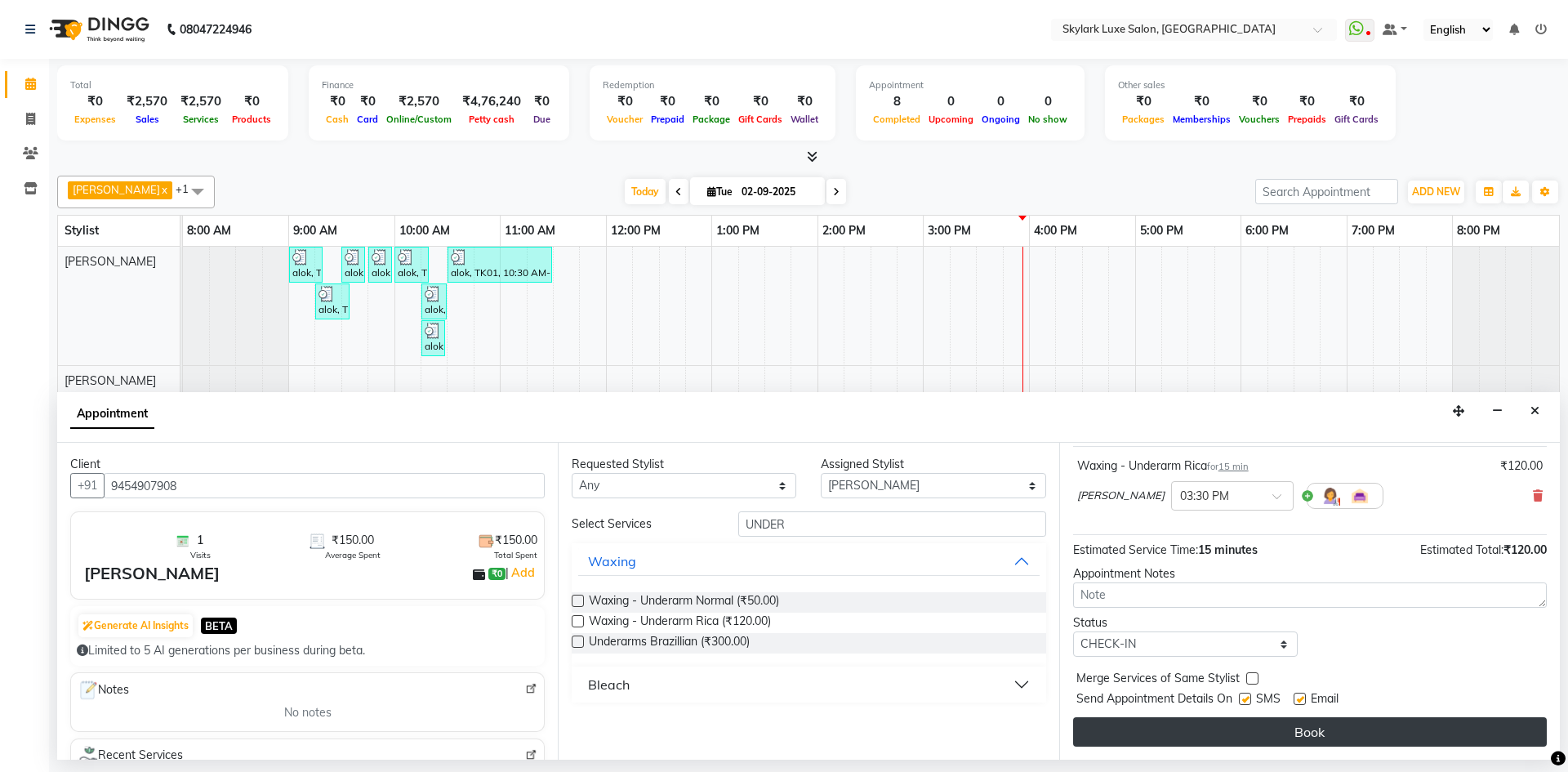
click at [1233, 725] on button "Book" at bounding box center [1310, 731] width 474 height 29
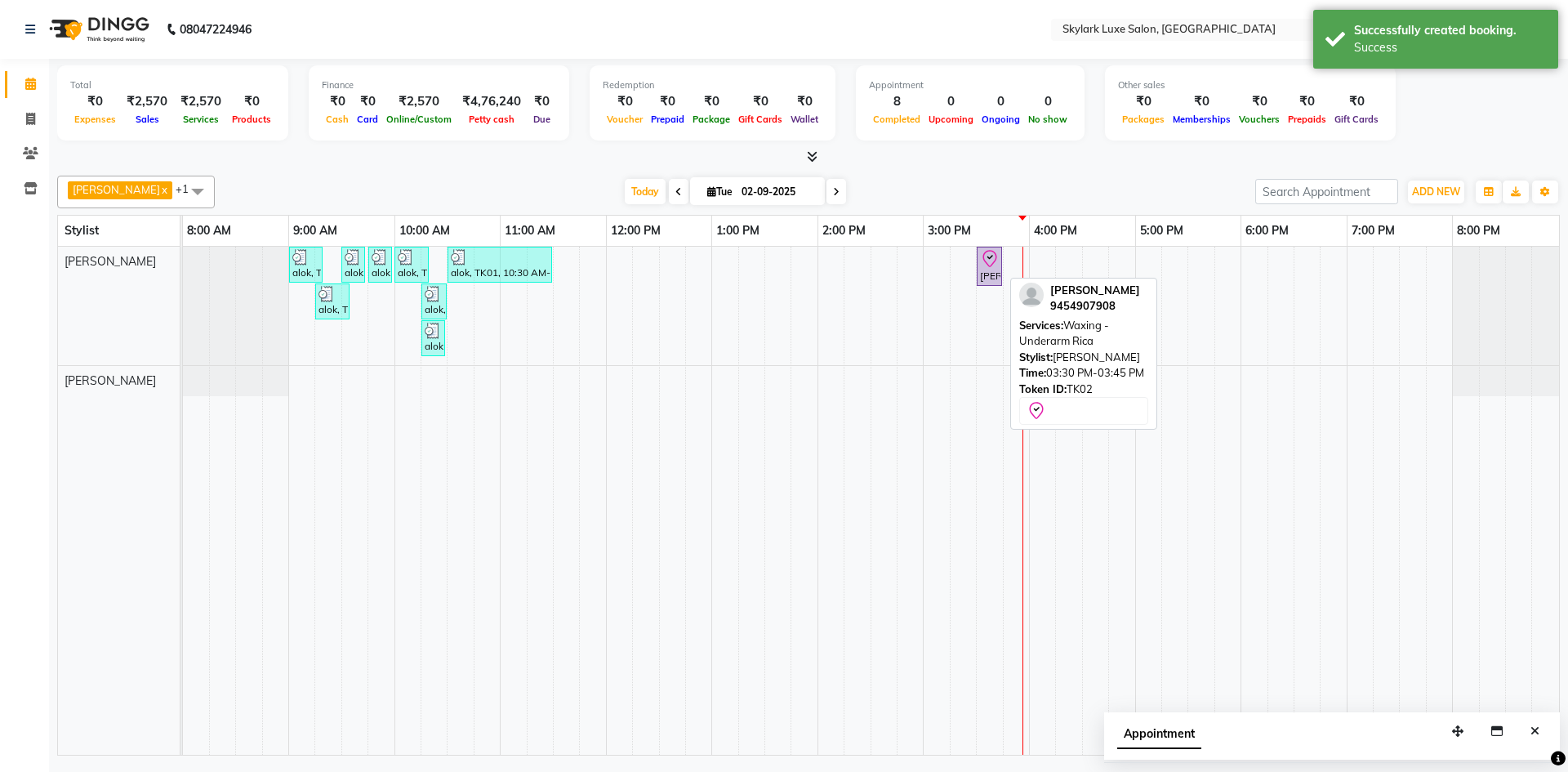
click at [988, 262] on icon at bounding box center [990, 259] width 20 height 20
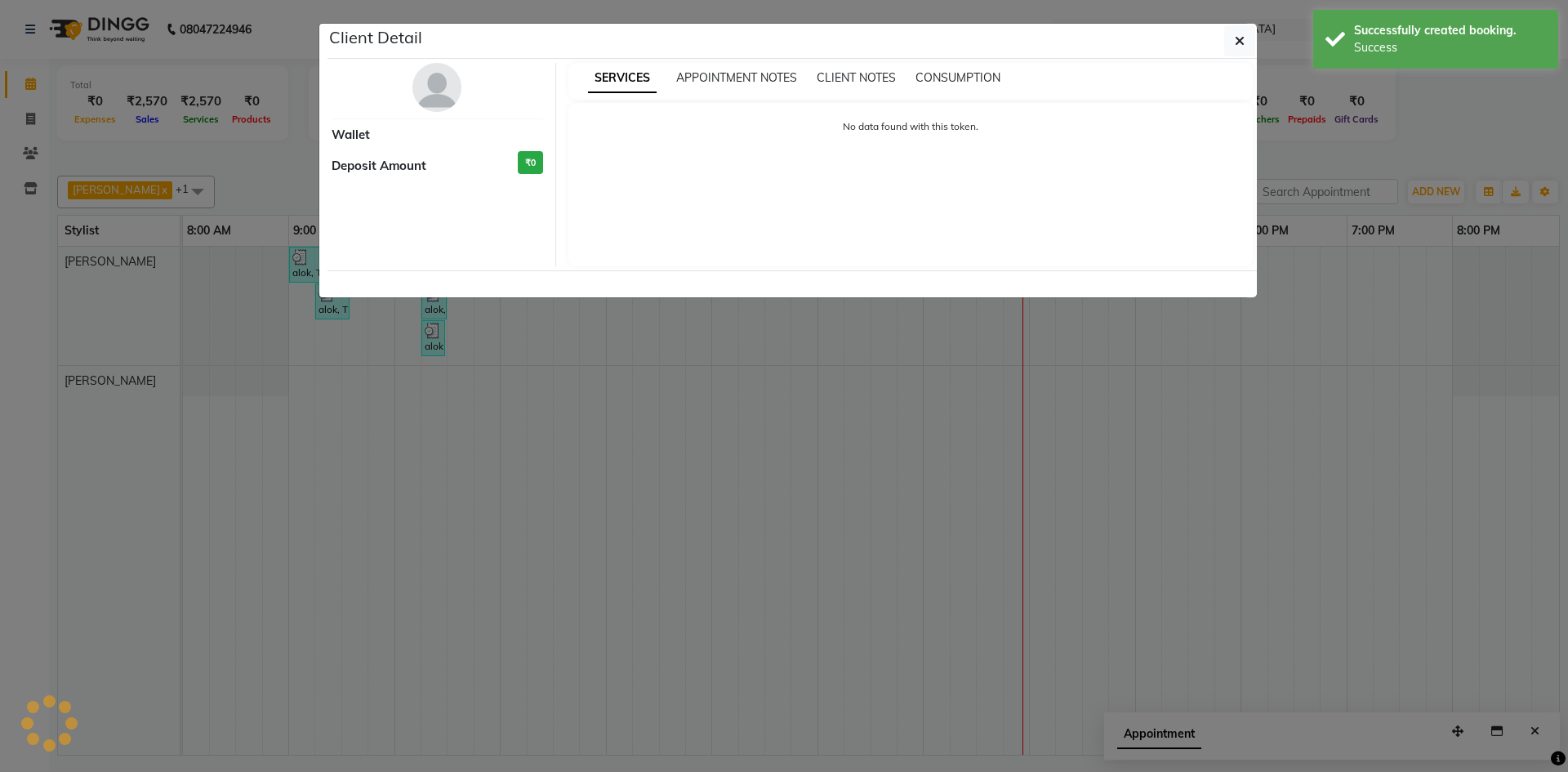
select select "8"
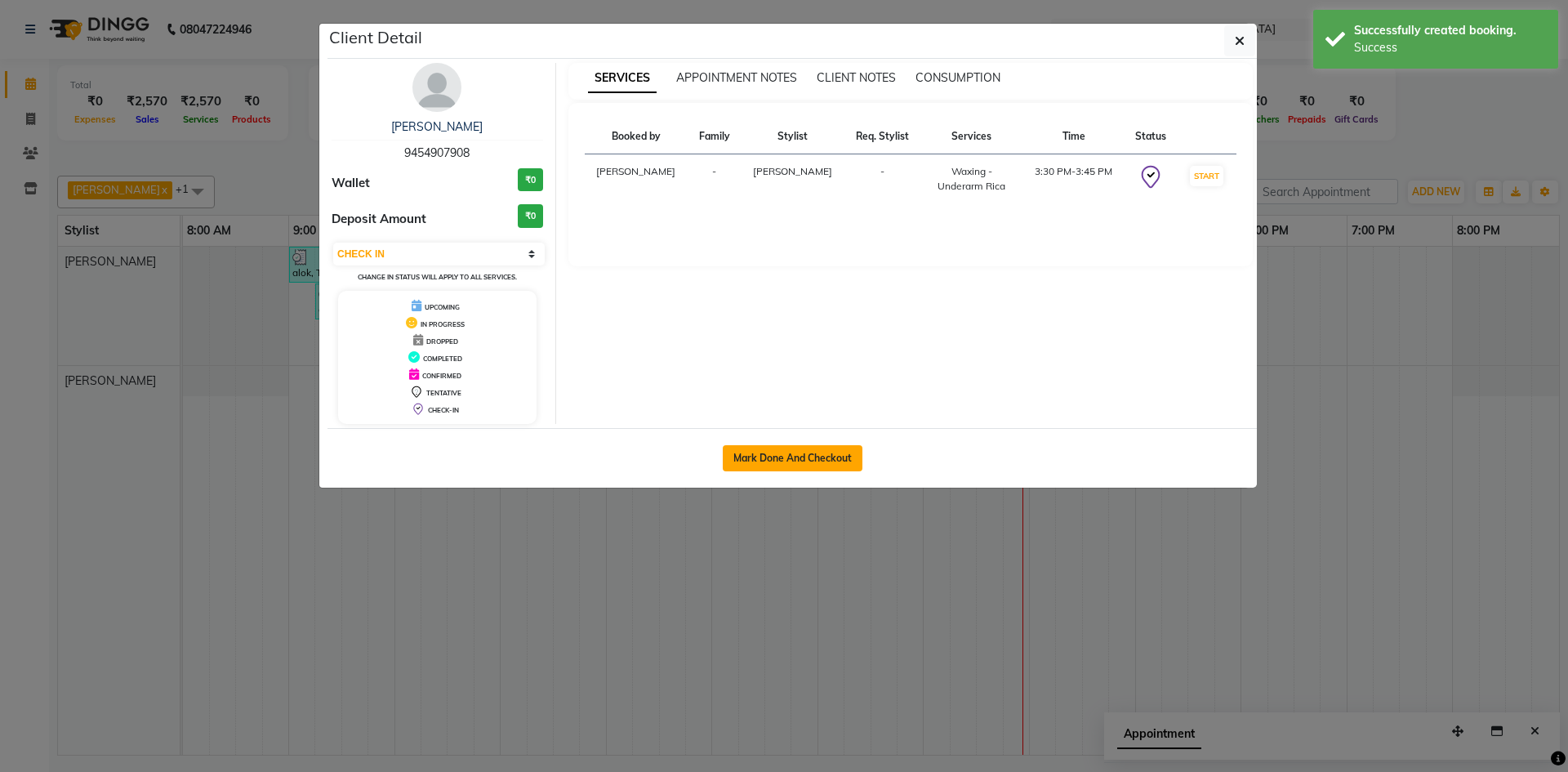
click at [827, 457] on button "Mark Done And Checkout" at bounding box center [793, 458] width 140 height 26
select select "service"
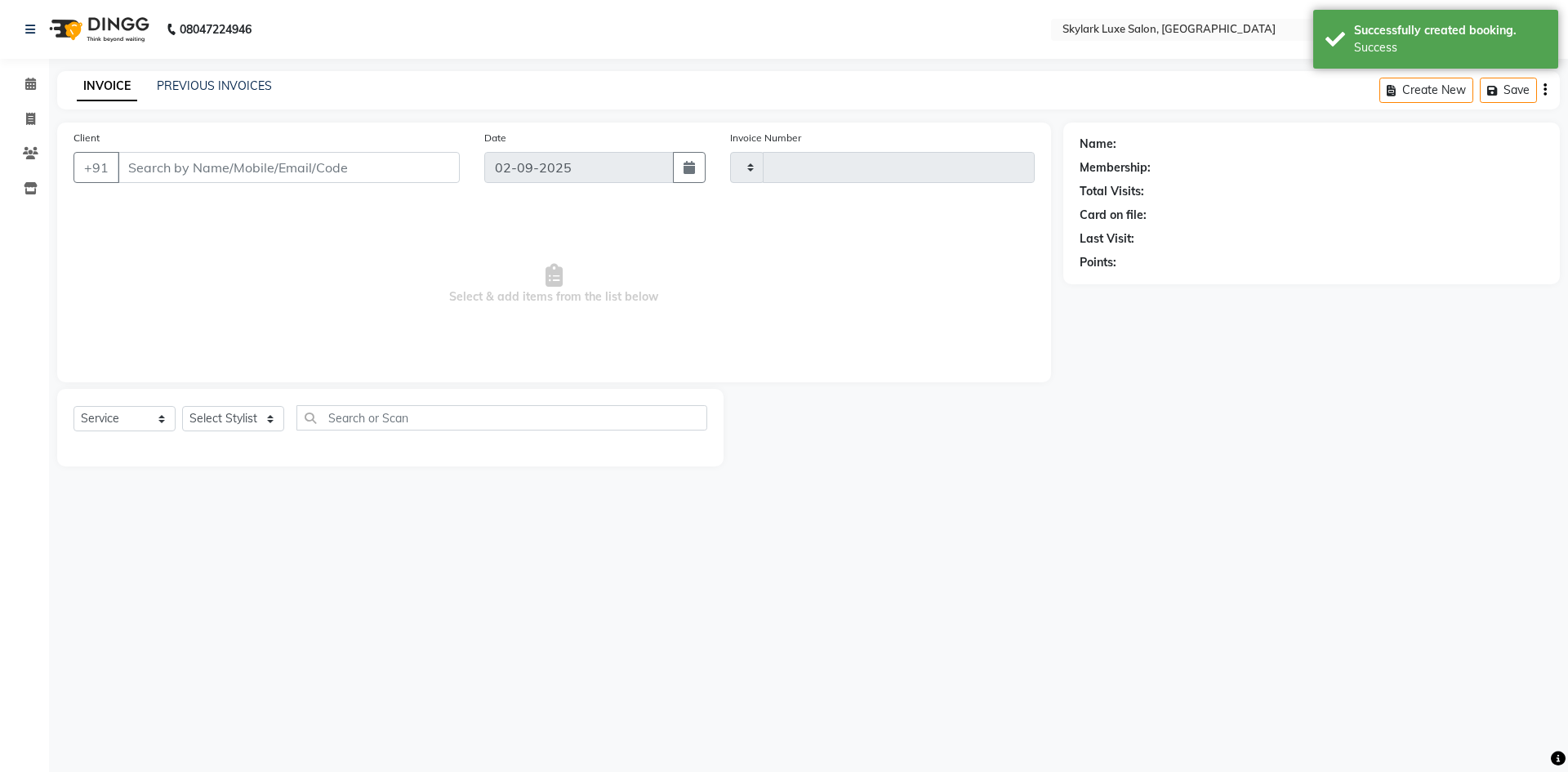
type input "0502"
select select "8191"
type input "9454907908"
select select "85056"
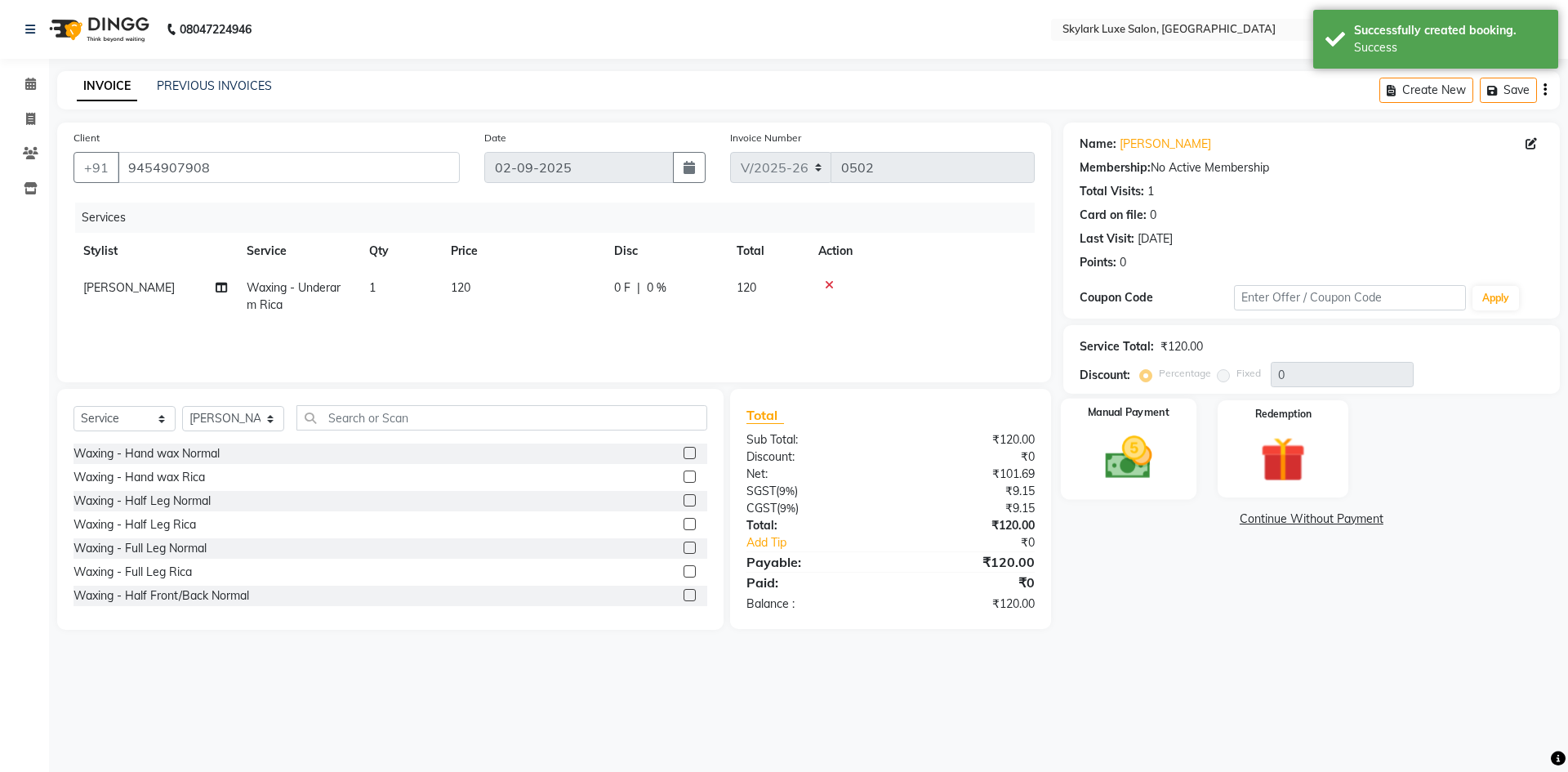
click at [1146, 468] on img at bounding box center [1128, 457] width 76 height 54
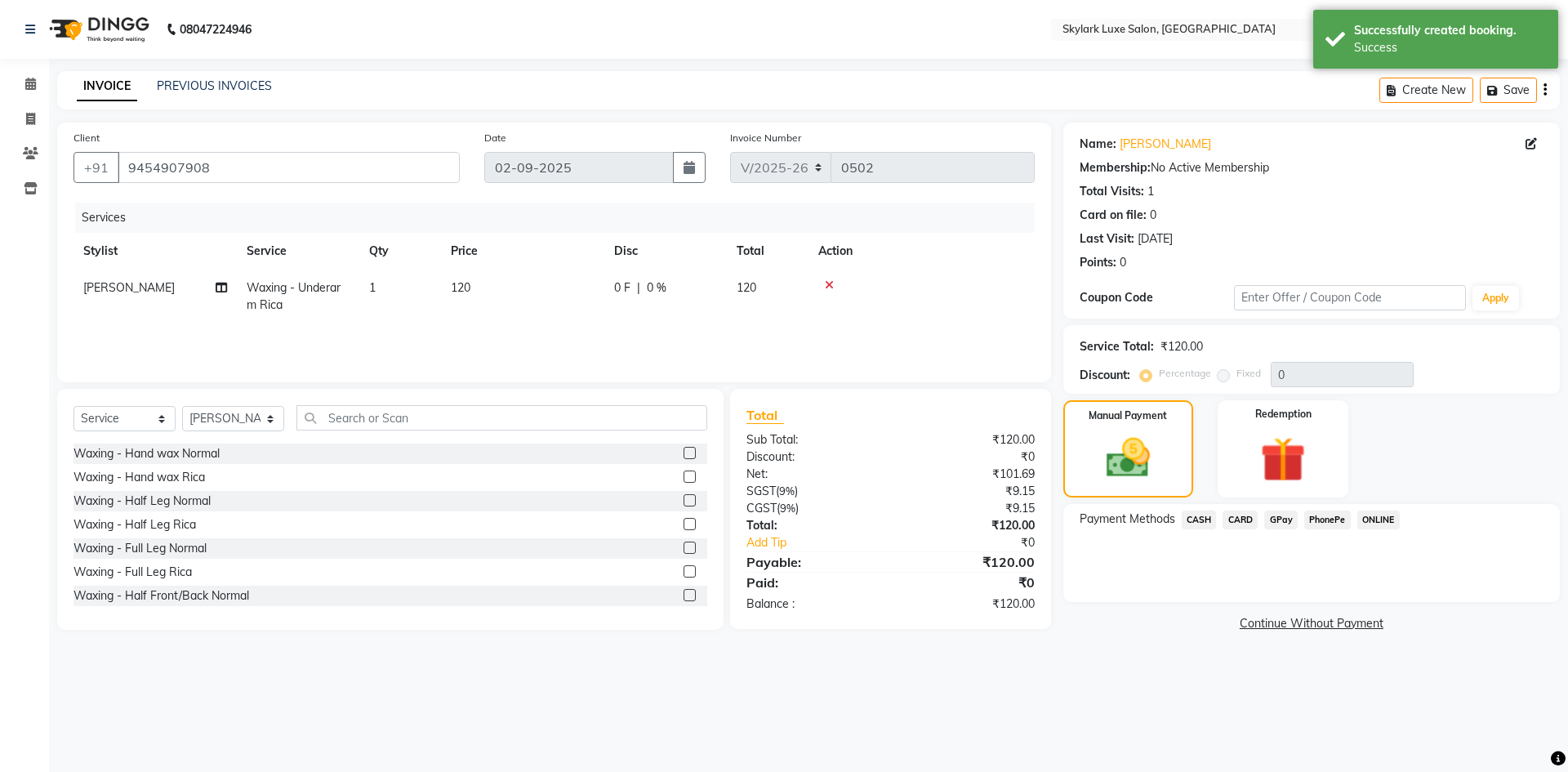
click at [1282, 520] on span "GPay" at bounding box center [1280, 520] width 33 height 19
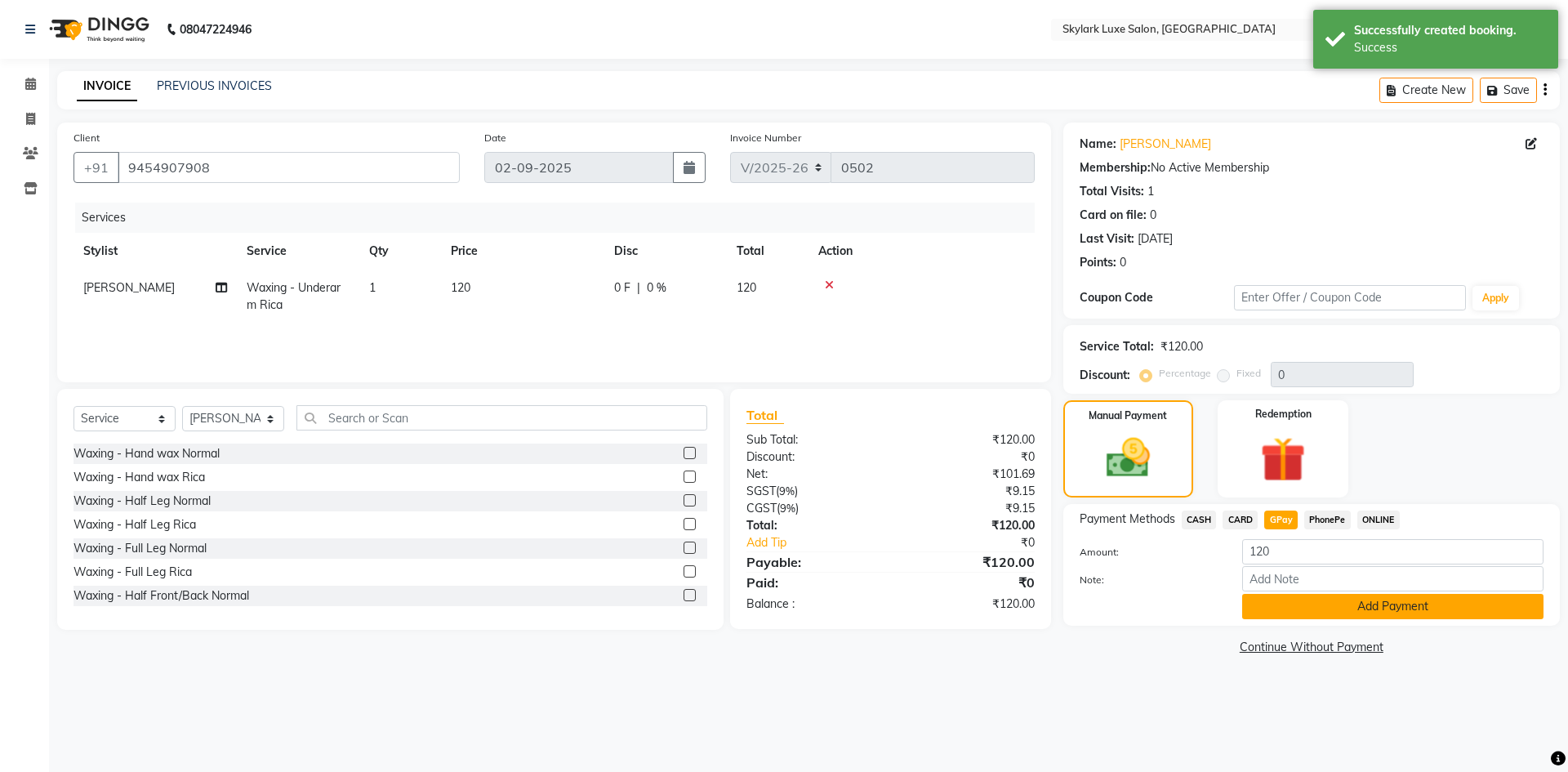
click at [1359, 604] on button "Add Payment" at bounding box center [1392, 606] width 301 height 25
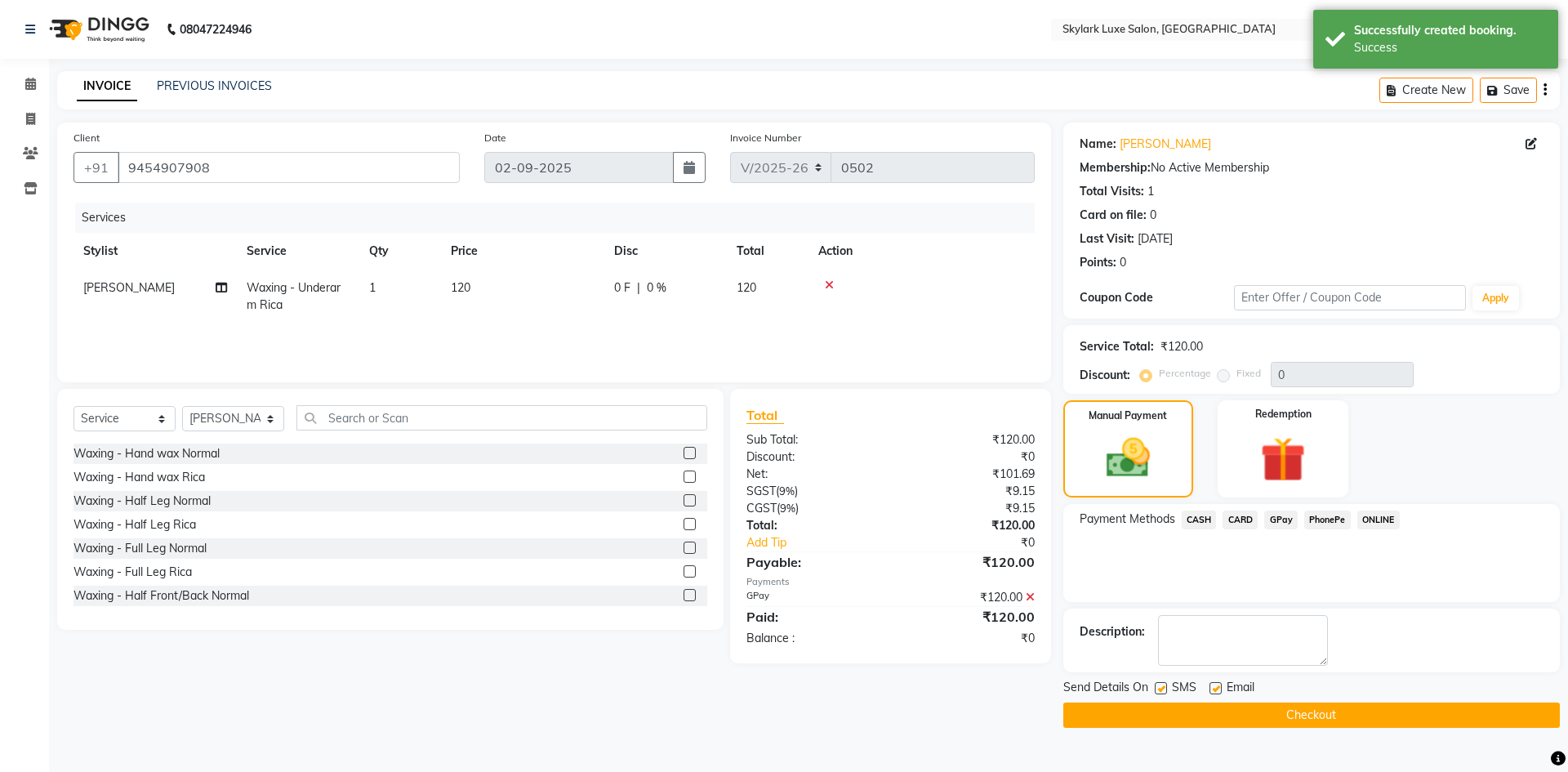
click at [1286, 724] on button "Checkout" at bounding box center [1312, 714] width 497 height 25
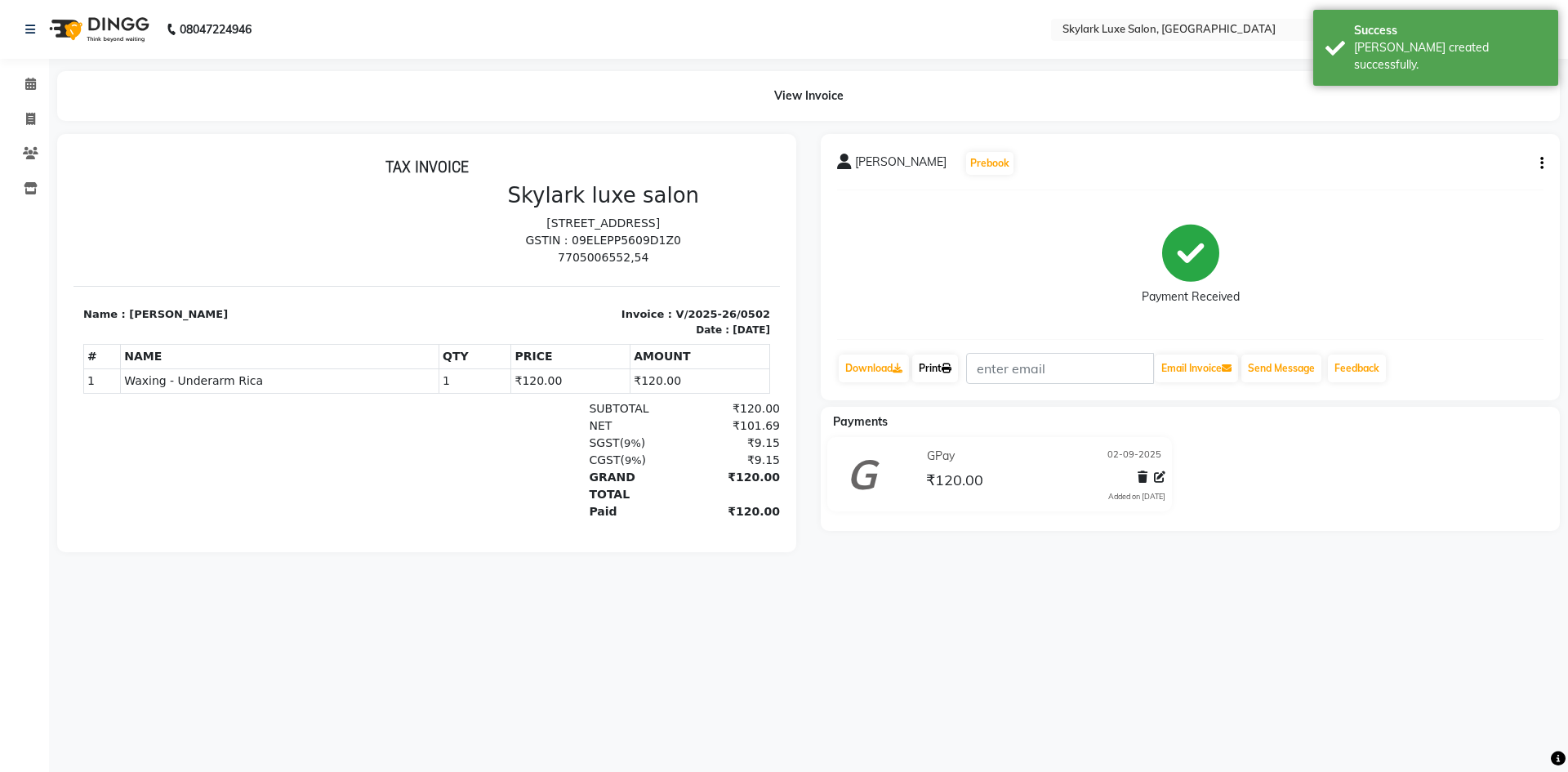
click at [935, 369] on link "Print" at bounding box center [935, 369] width 46 height 28
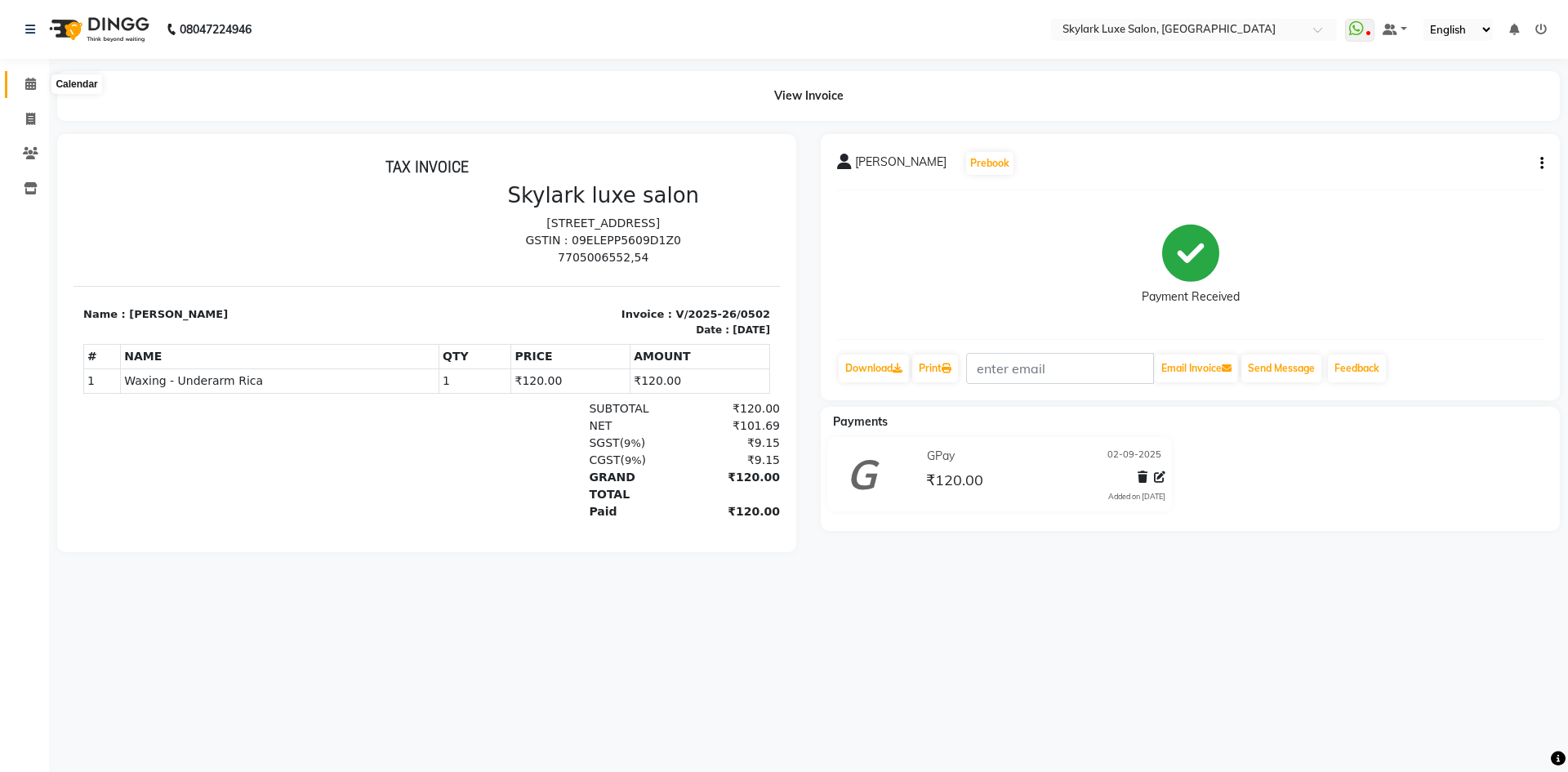
click at [27, 87] on icon at bounding box center [30, 84] width 11 height 12
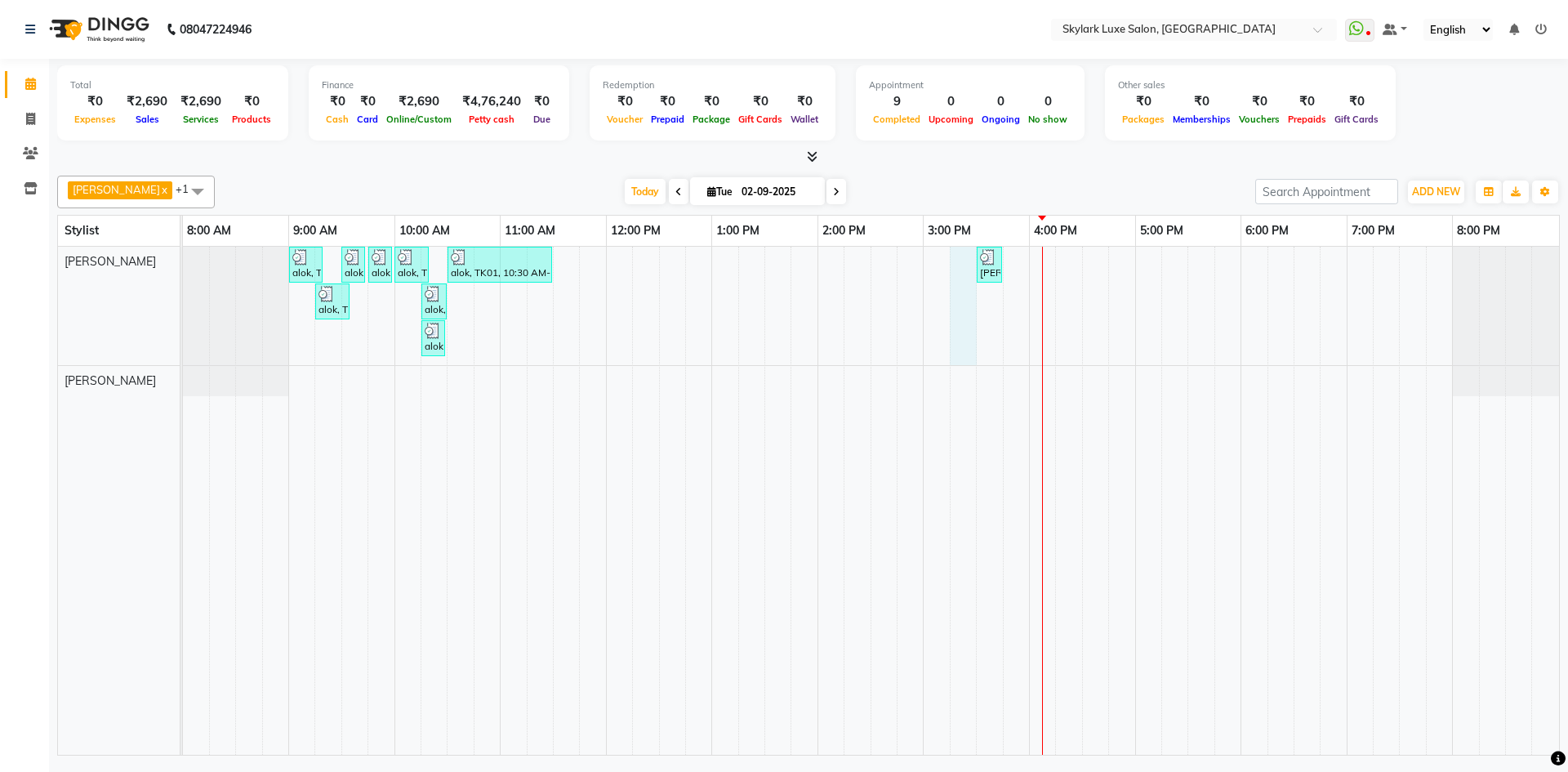
click at [970, 279] on div "alok, TK01, 09:00 AM-09:20 AM, Waxing - Hand wax Normal alok, TK01, 09:30 AM-09…" at bounding box center [871, 501] width 1376 height 508
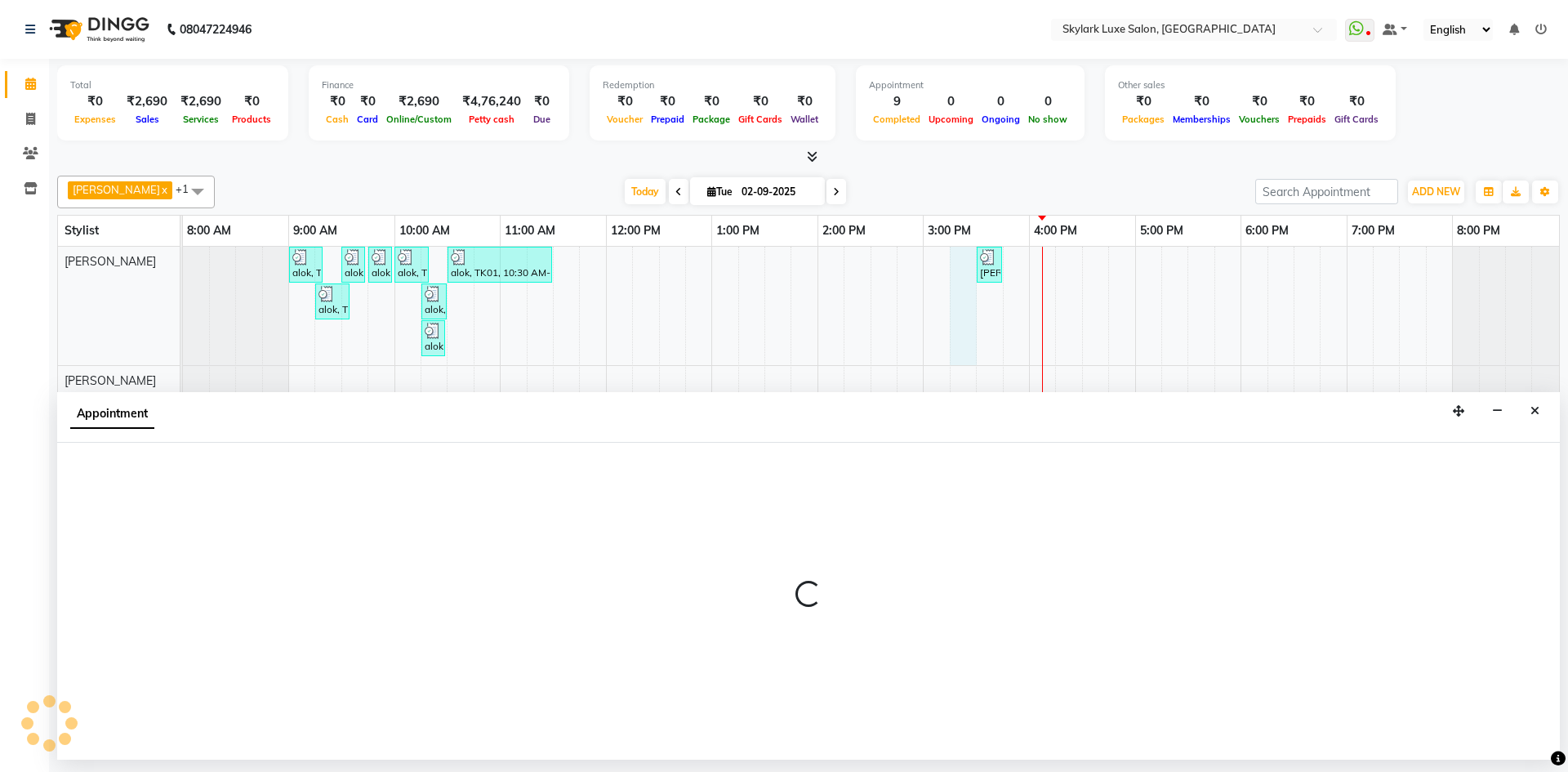
select select "85056"
select select "915"
select select "tentative"
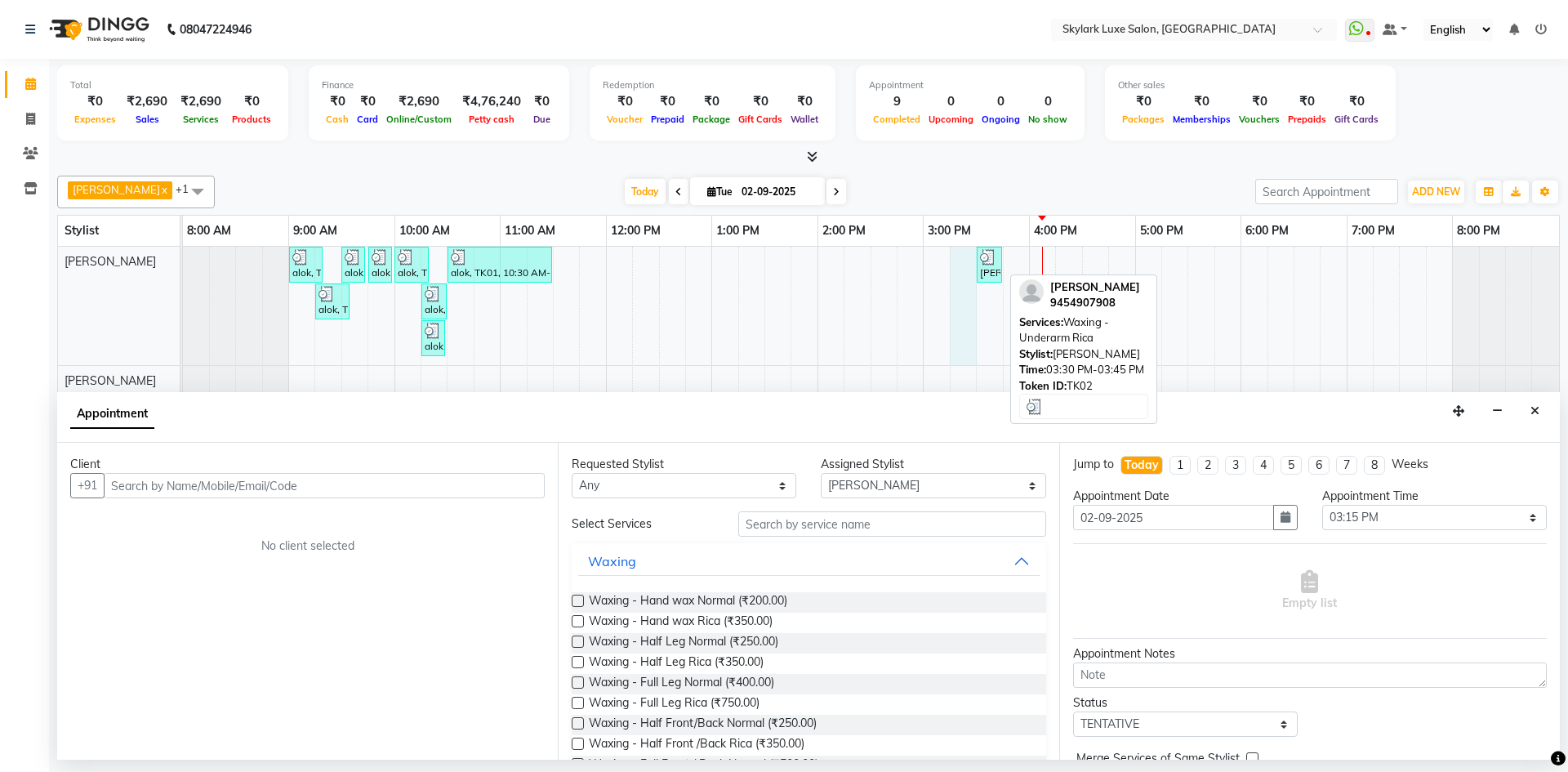
click at [982, 274] on div "[PERSON_NAME], TK02, 03:30 PM-03:45 PM, Waxing - Underarm Rica" at bounding box center [990, 264] width 22 height 31
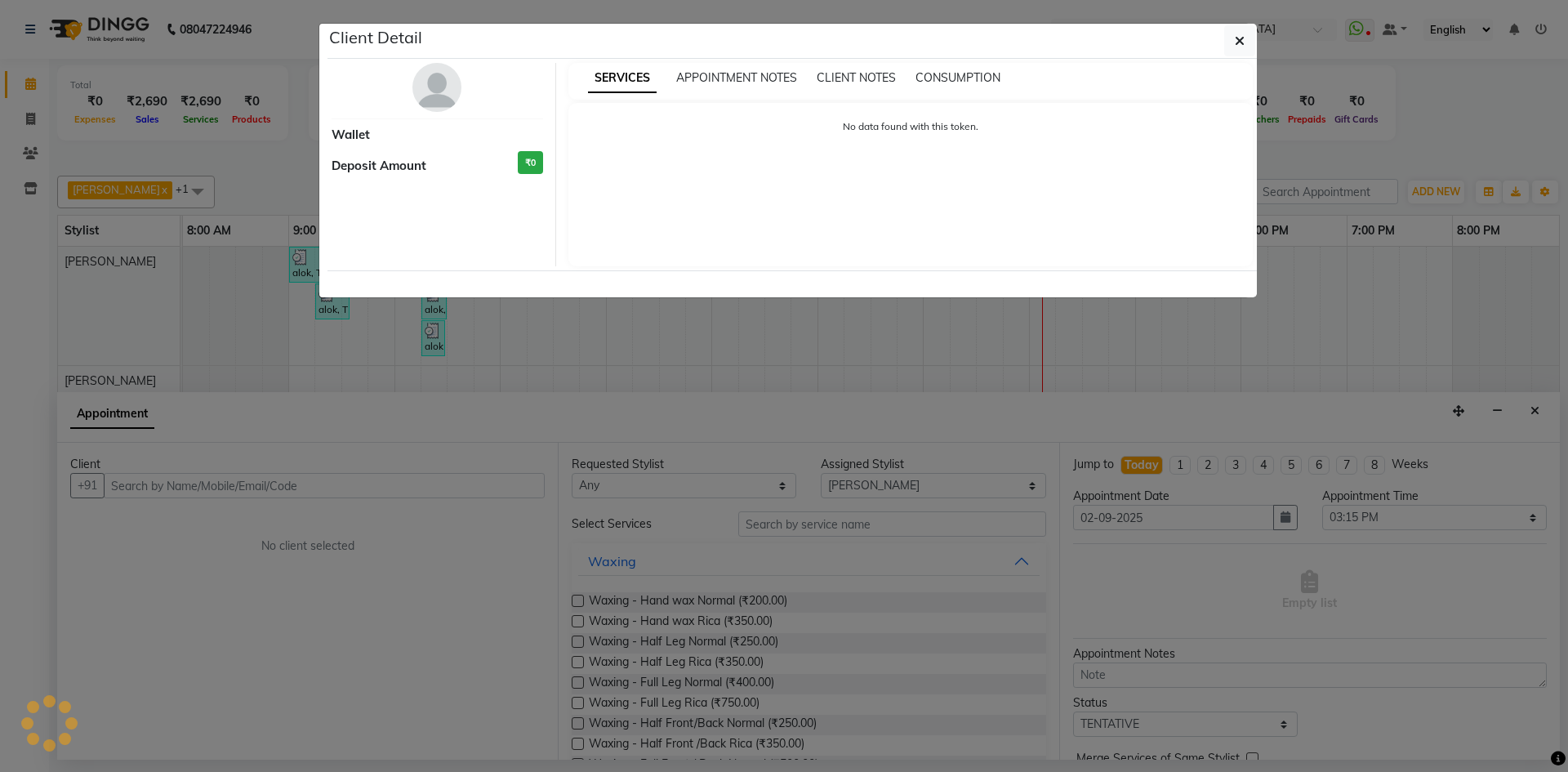
select select "3"
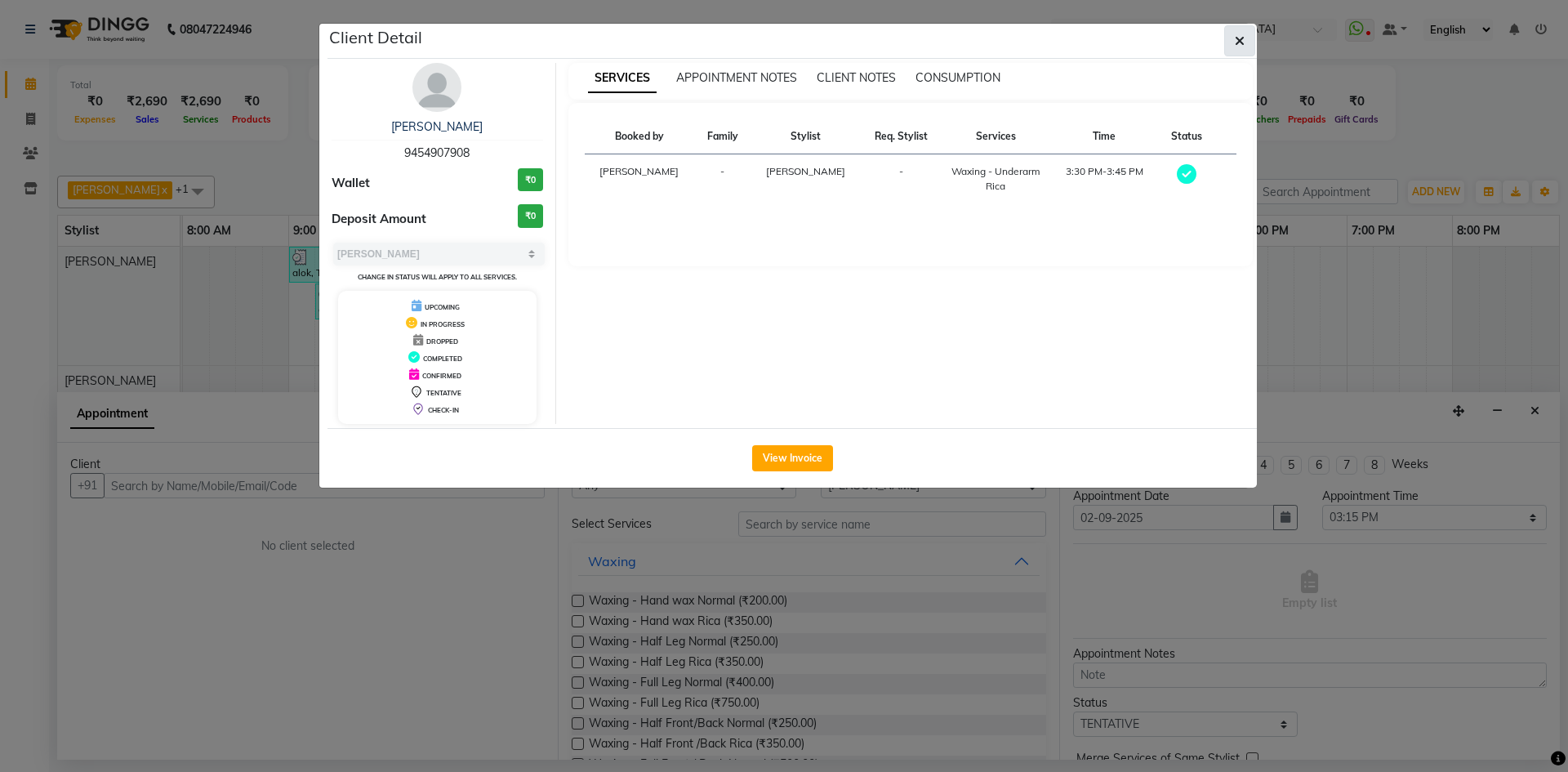
click at [1228, 42] on button "button" at bounding box center [1239, 40] width 31 height 31
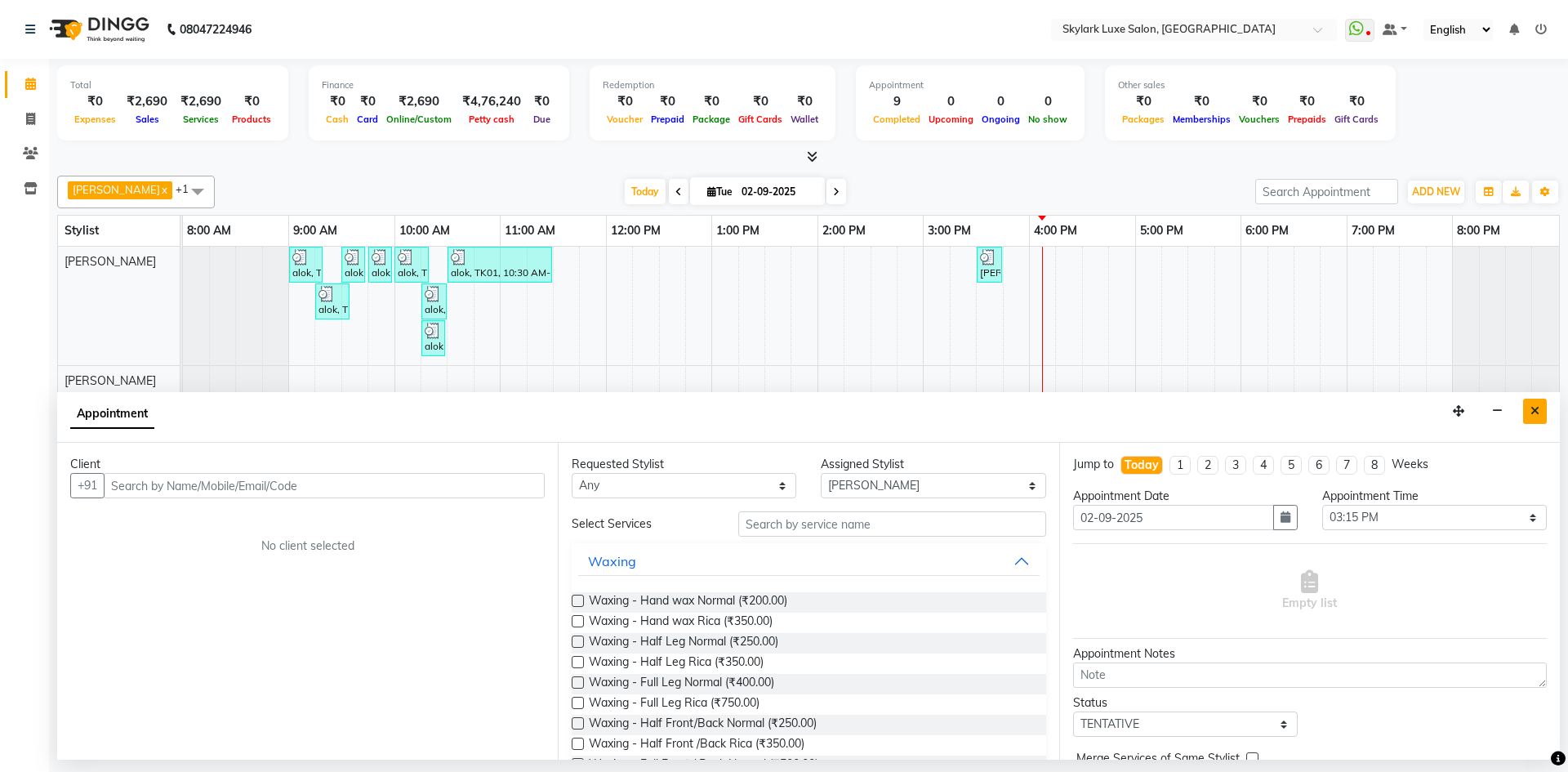
click at [1530, 411] on button "Close" at bounding box center [1535, 411] width 24 height 25
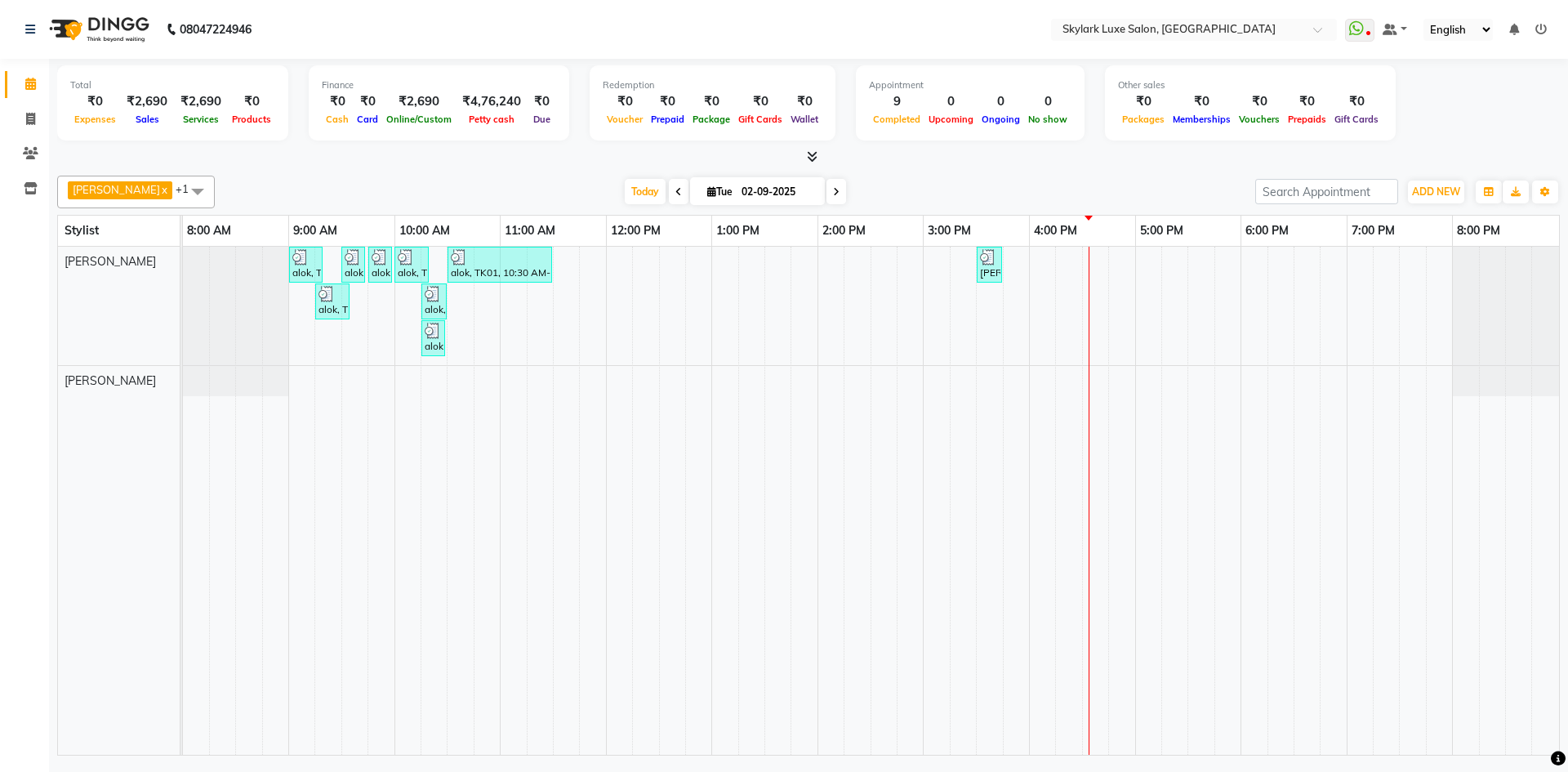
click at [1021, 268] on div "alok, TK01, 09:00 AM-09:20 AM, Waxing - Hand wax Normal alok, TK01, 09:30 AM-09…" at bounding box center [871, 501] width 1376 height 508
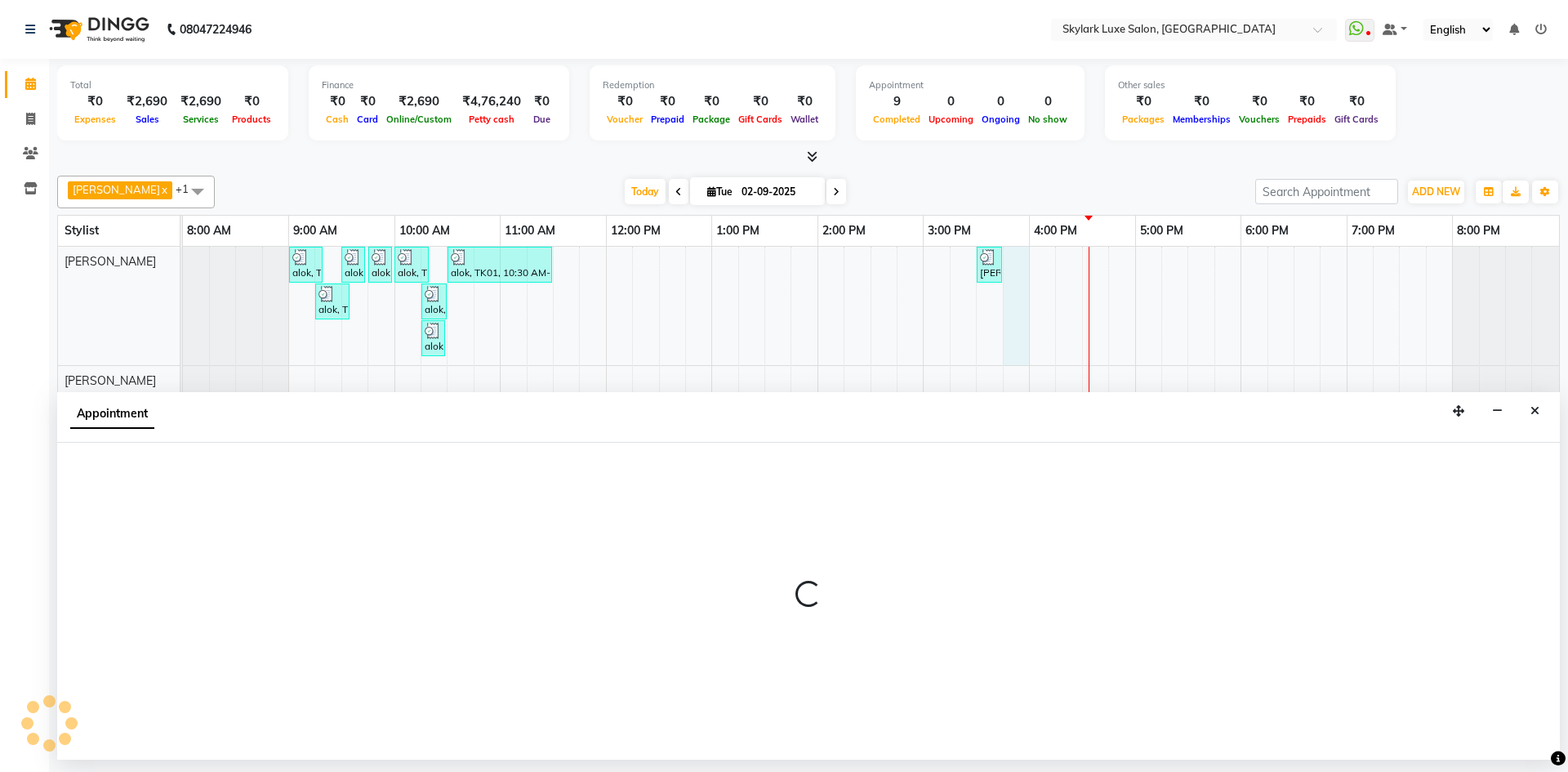
select select "85056"
select select "945"
select select "tentative"
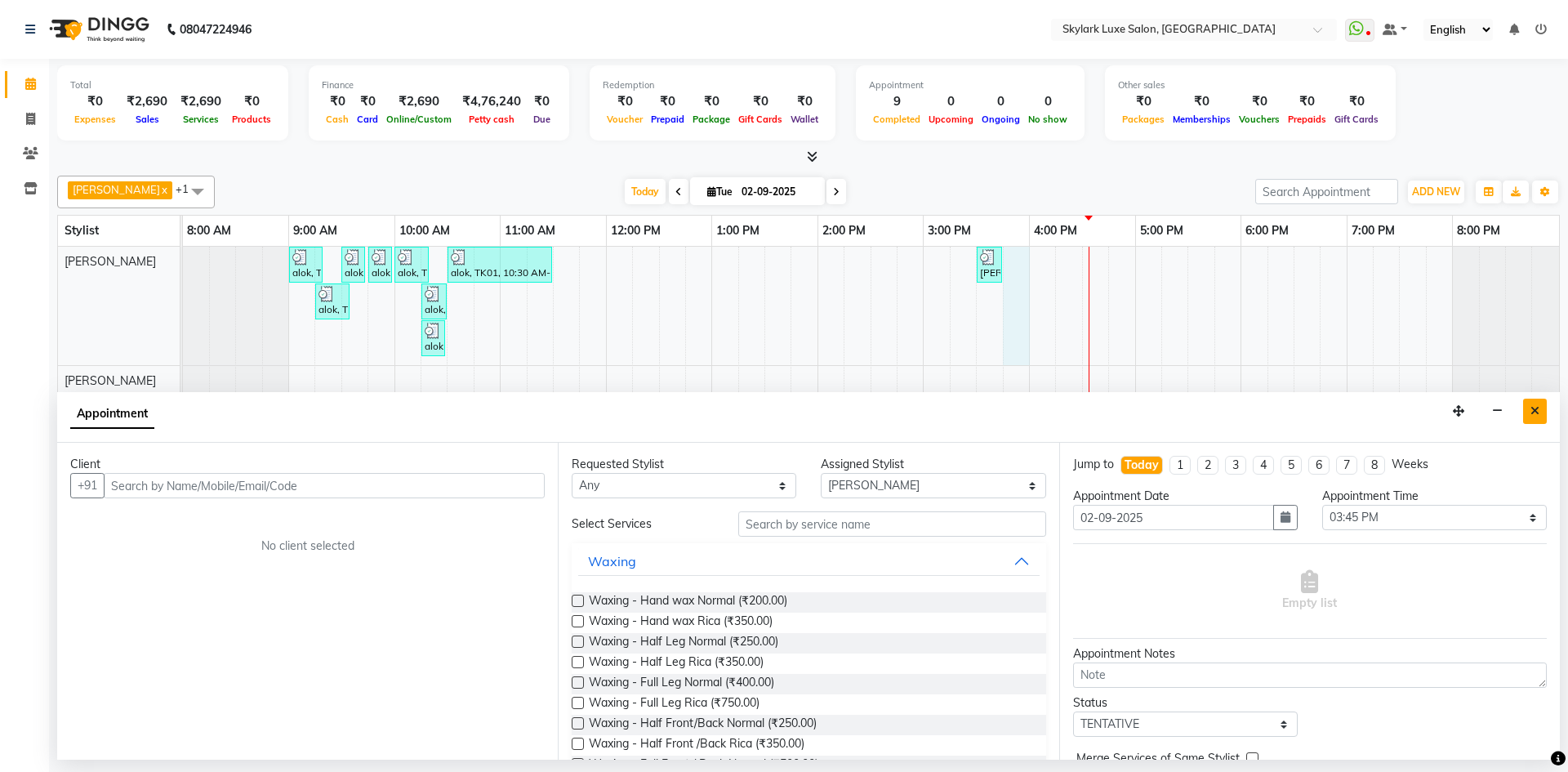
click at [1538, 417] on button "Close" at bounding box center [1535, 411] width 24 height 25
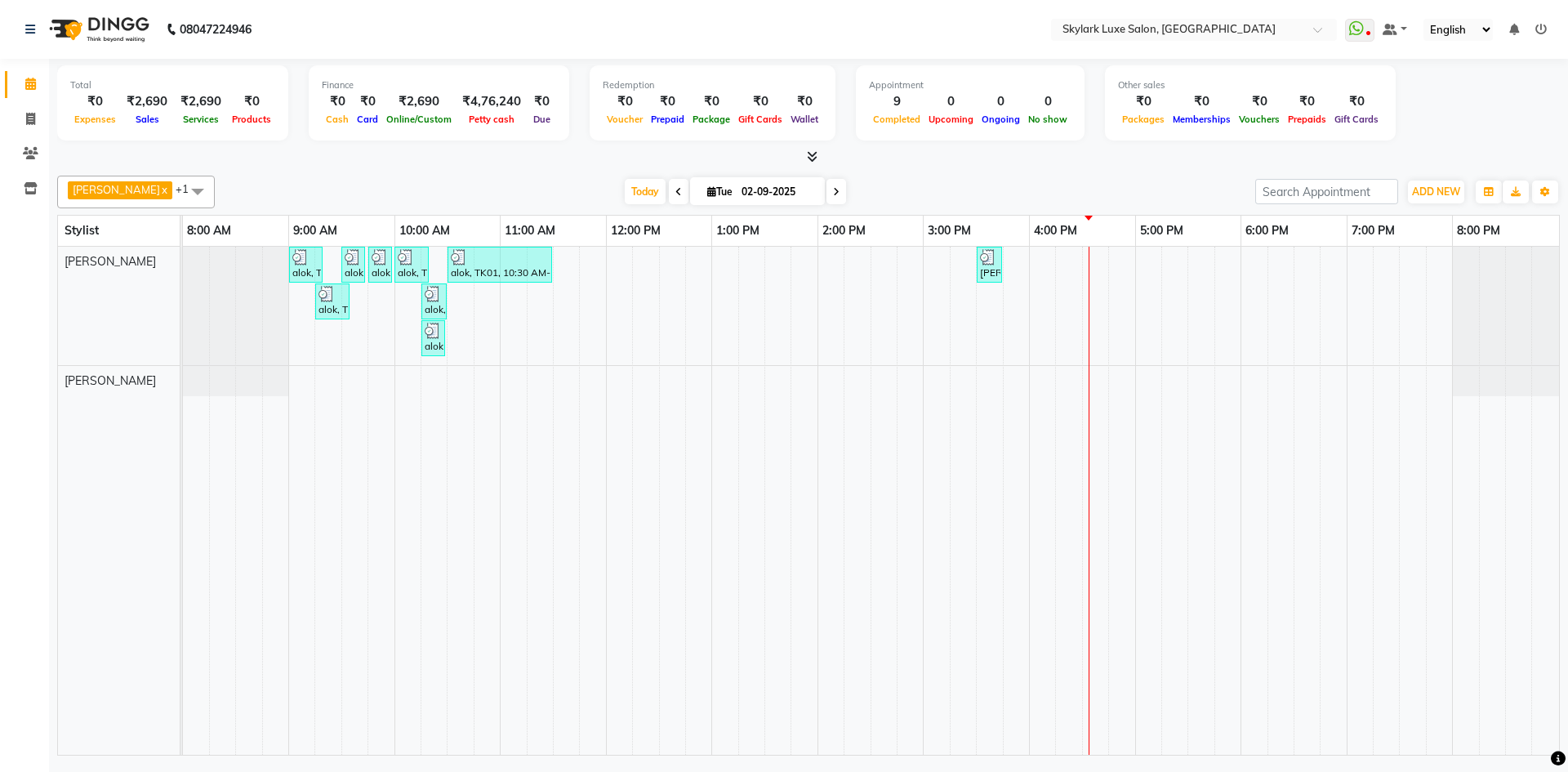
click at [698, 268] on div "alok, TK01, 09:00 AM-09:20 AM, Waxing - Hand wax Normal alok, TK01, 09:30 AM-09…" at bounding box center [871, 501] width 1376 height 508
select select "85056"
select select "765"
select select "tentative"
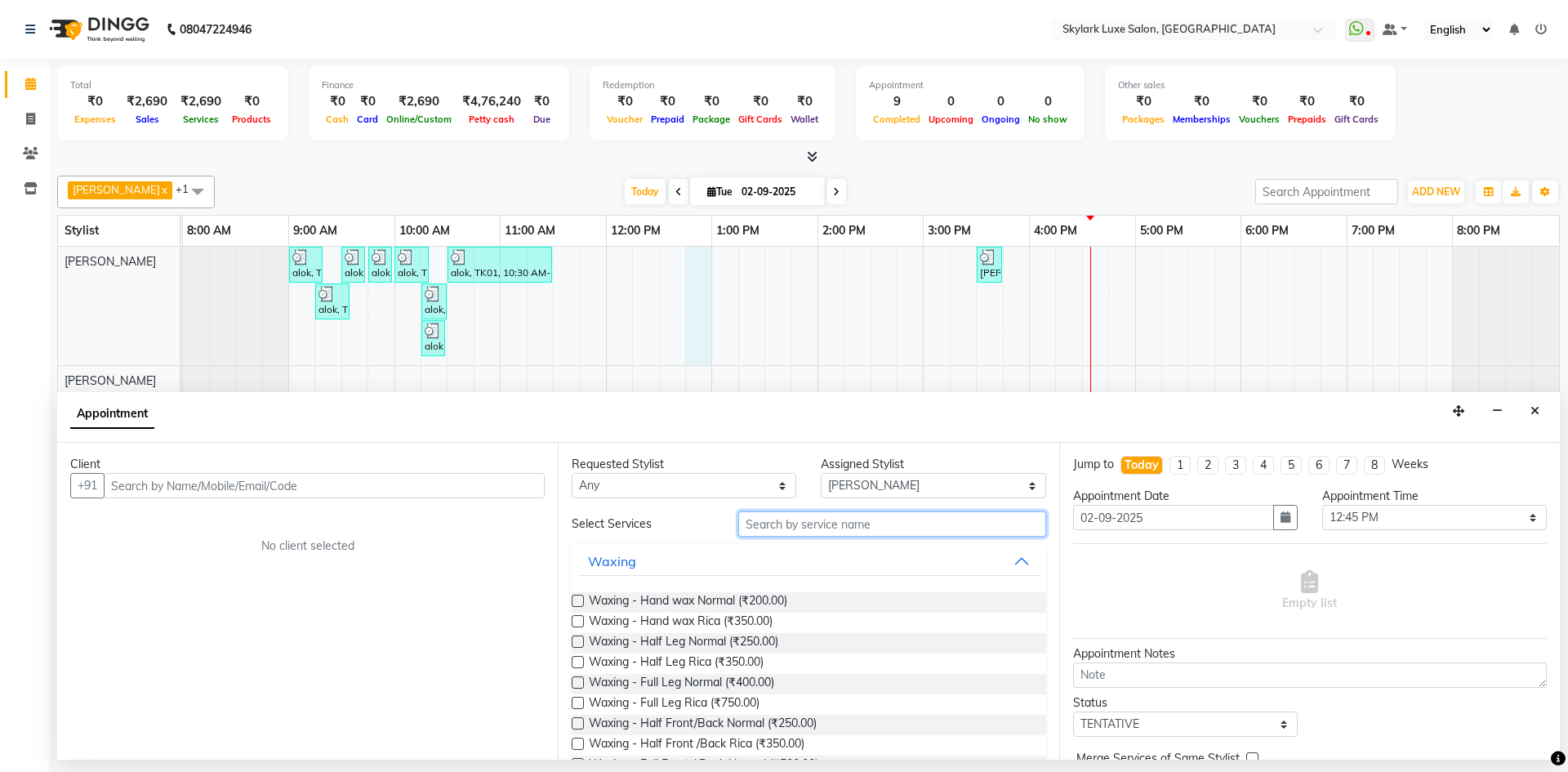
click at [851, 523] on input "text" at bounding box center [892, 523] width 308 height 25
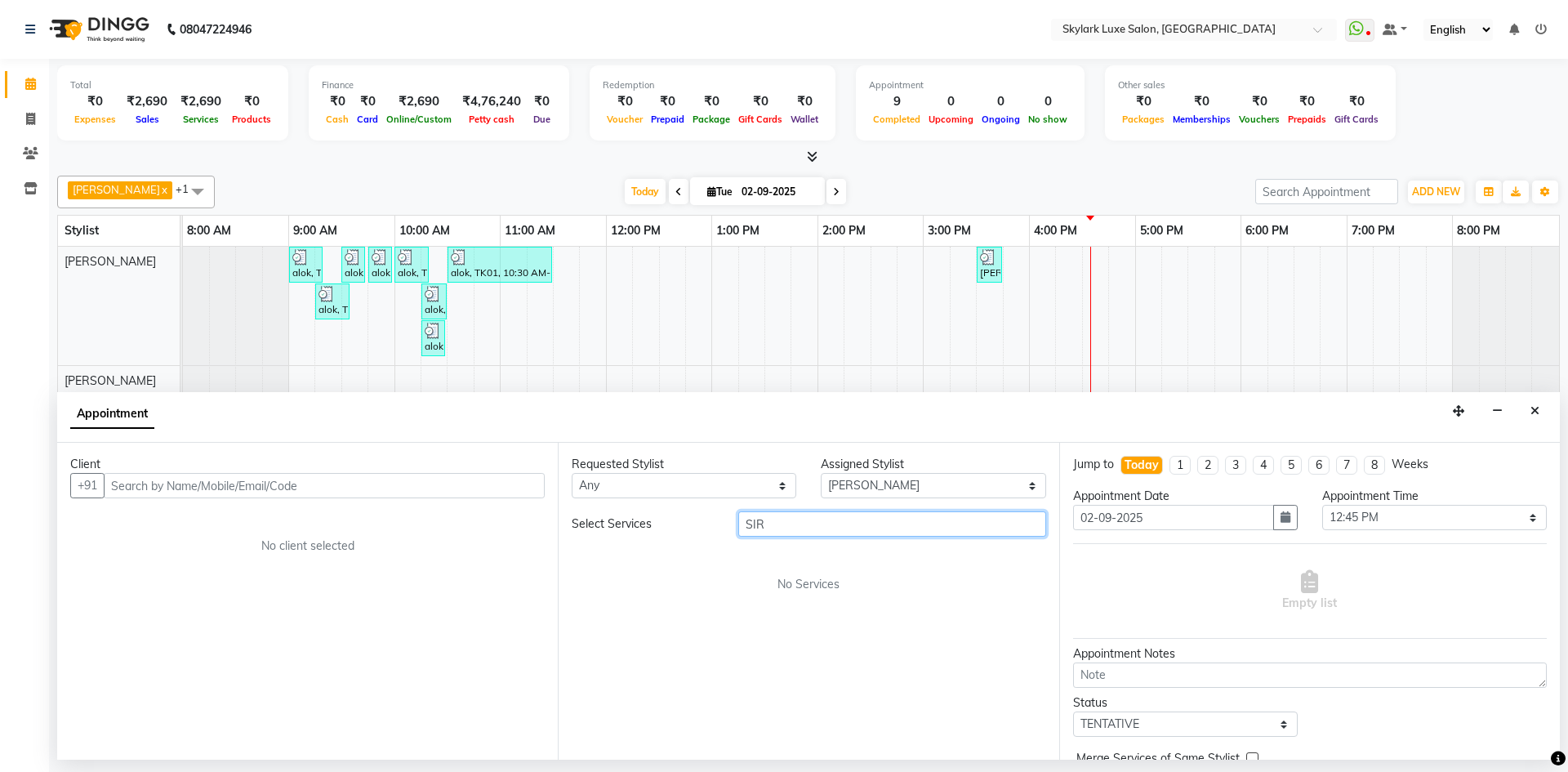
type input "SI"
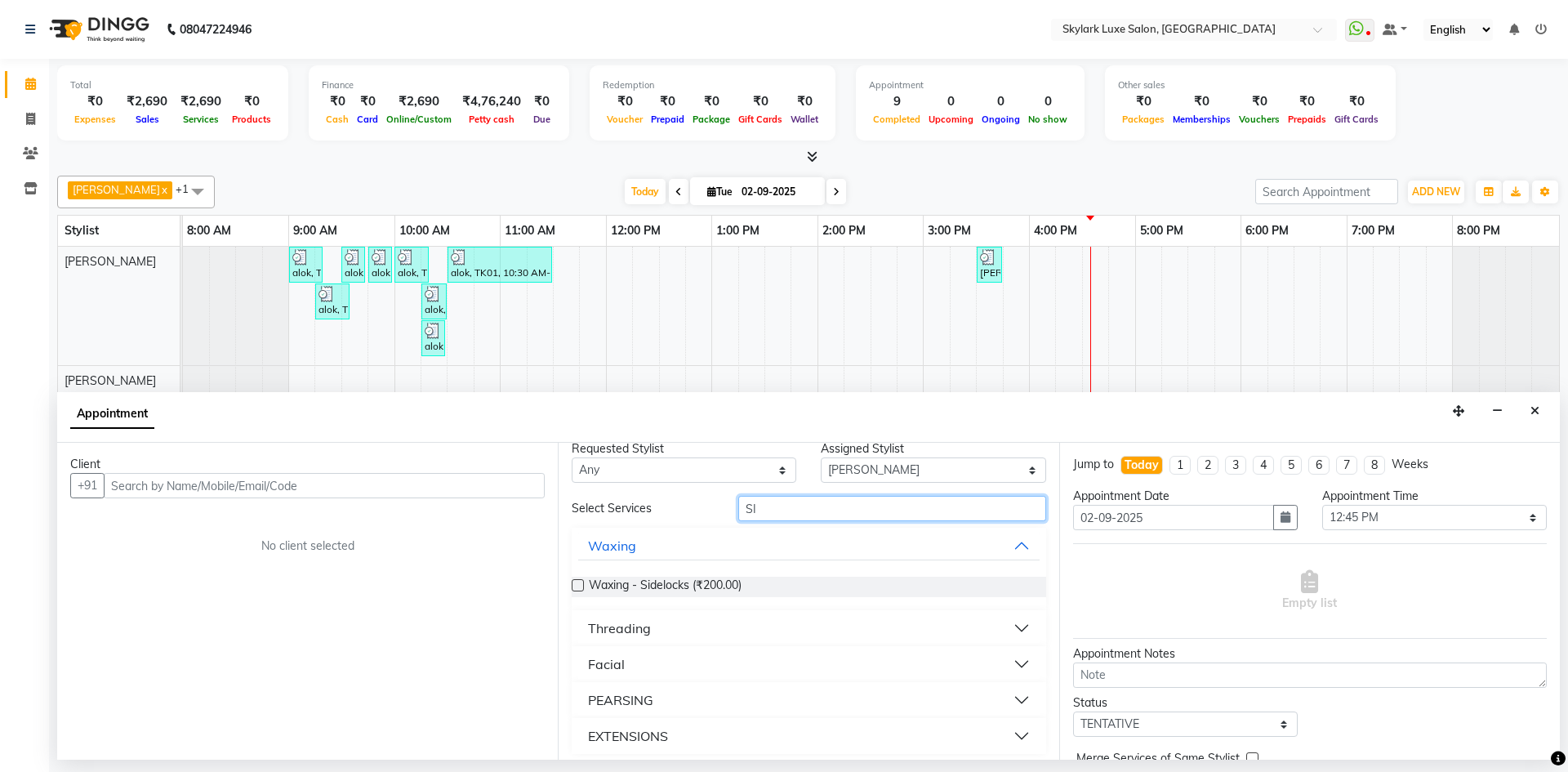
scroll to position [23, 0]
drag, startPoint x: 818, startPoint y: 506, endPoint x: 696, endPoint y: 523, distance: 122.9
click at [696, 523] on div "Select Services SI Waxing Waxing - Sidelocks (₹200.00) Threading Facial PEARSIN…" at bounding box center [809, 617] width 474 height 258
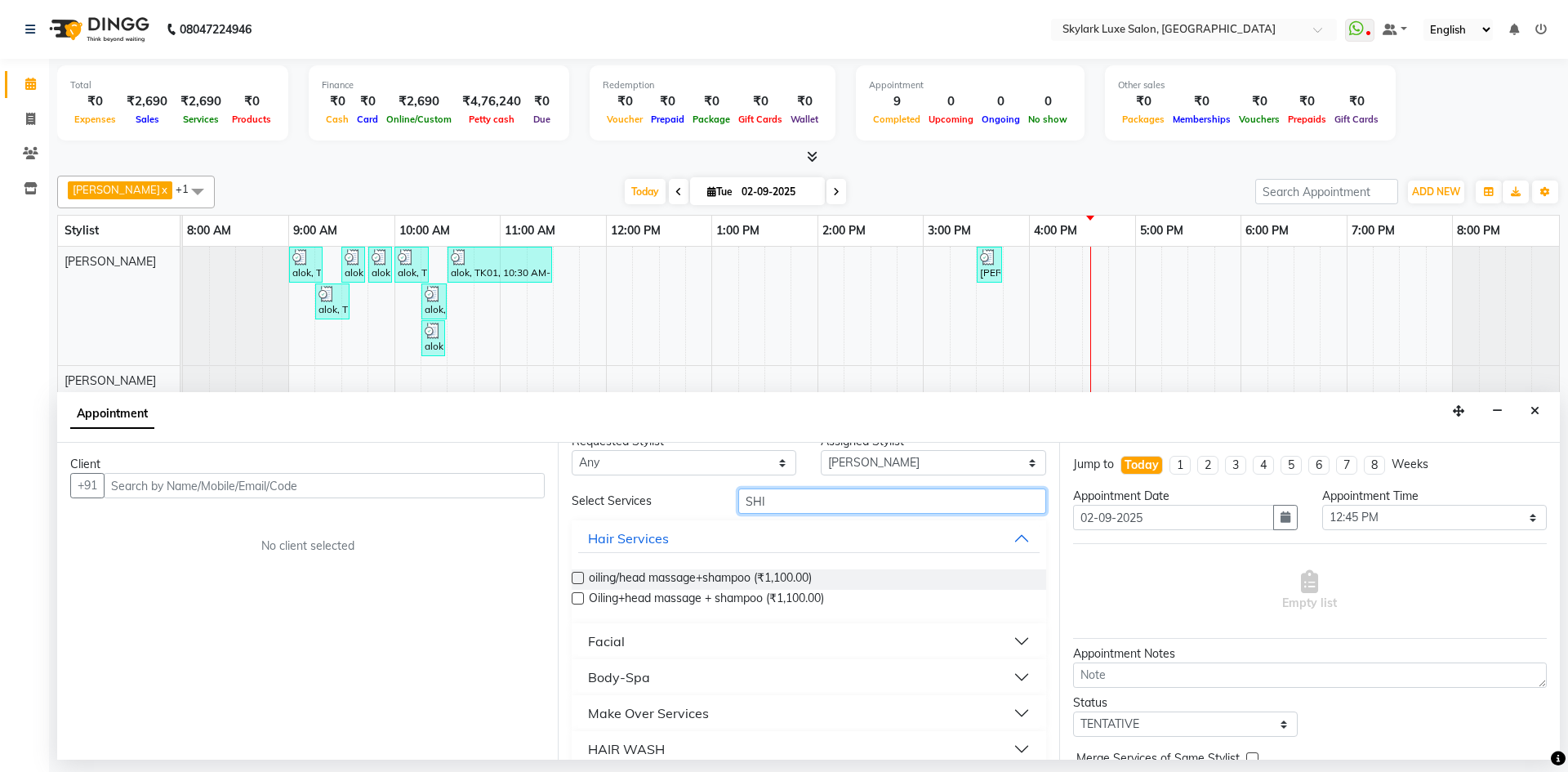
scroll to position [0, 0]
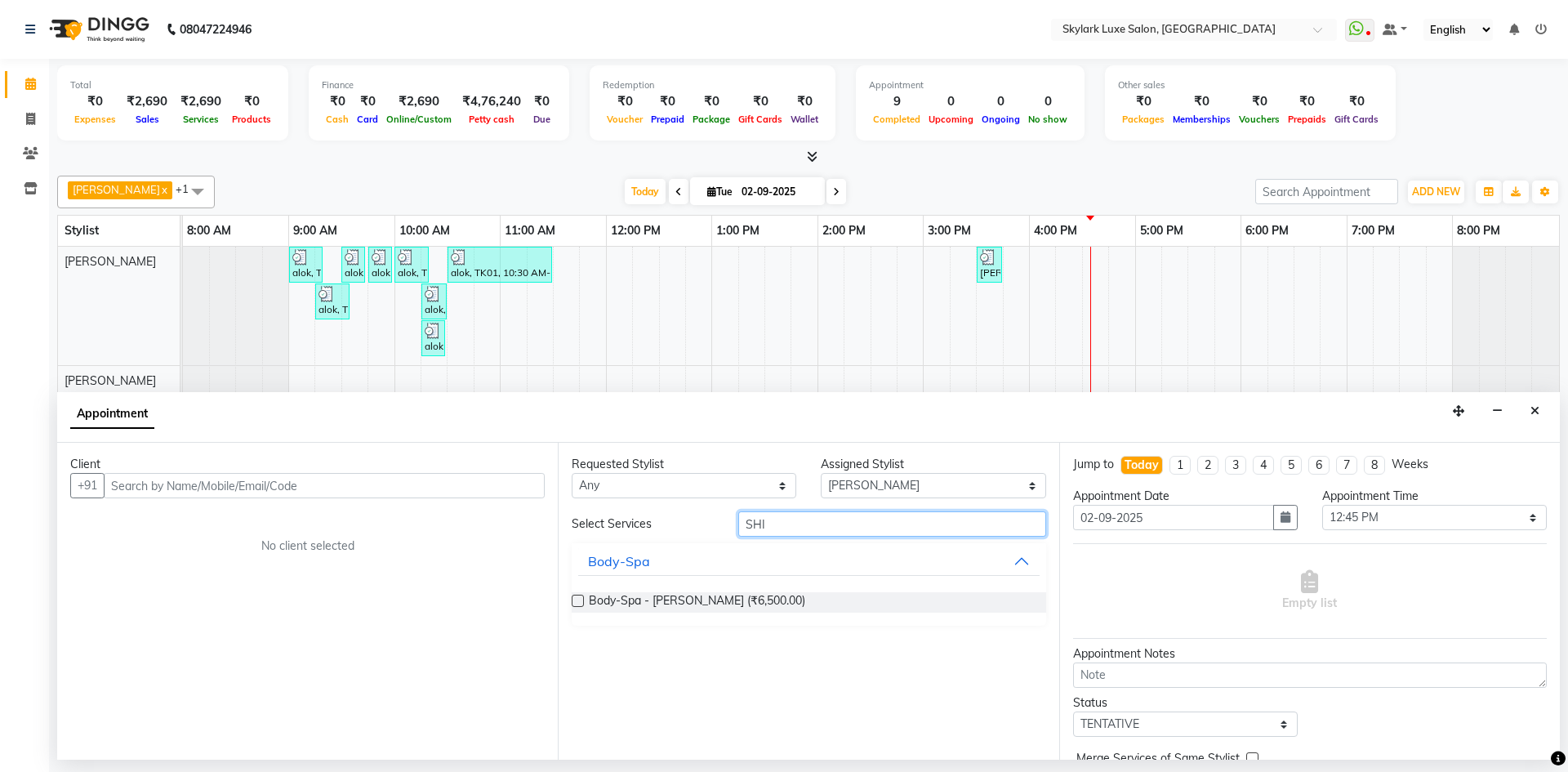
type input "SHI"
click at [578, 603] on label at bounding box center [578, 601] width 12 height 12
click at [578, 603] on input "checkbox" at bounding box center [577, 602] width 11 height 11
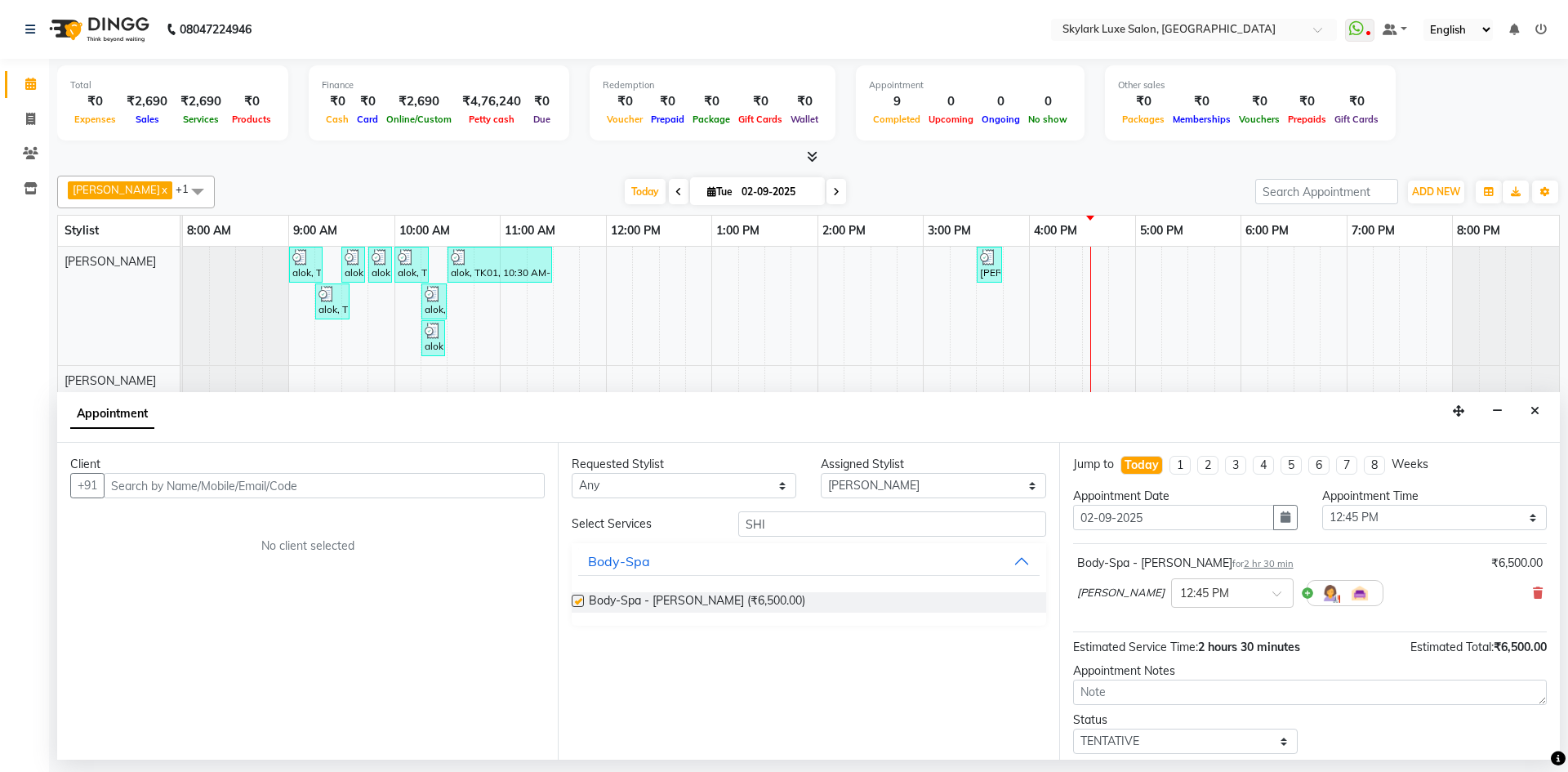
checkbox input "false"
drag, startPoint x: 807, startPoint y: 523, endPoint x: 688, endPoint y: 533, distance: 119.7
click at [688, 533] on div "Select Services SHI" at bounding box center [809, 523] width 498 height 25
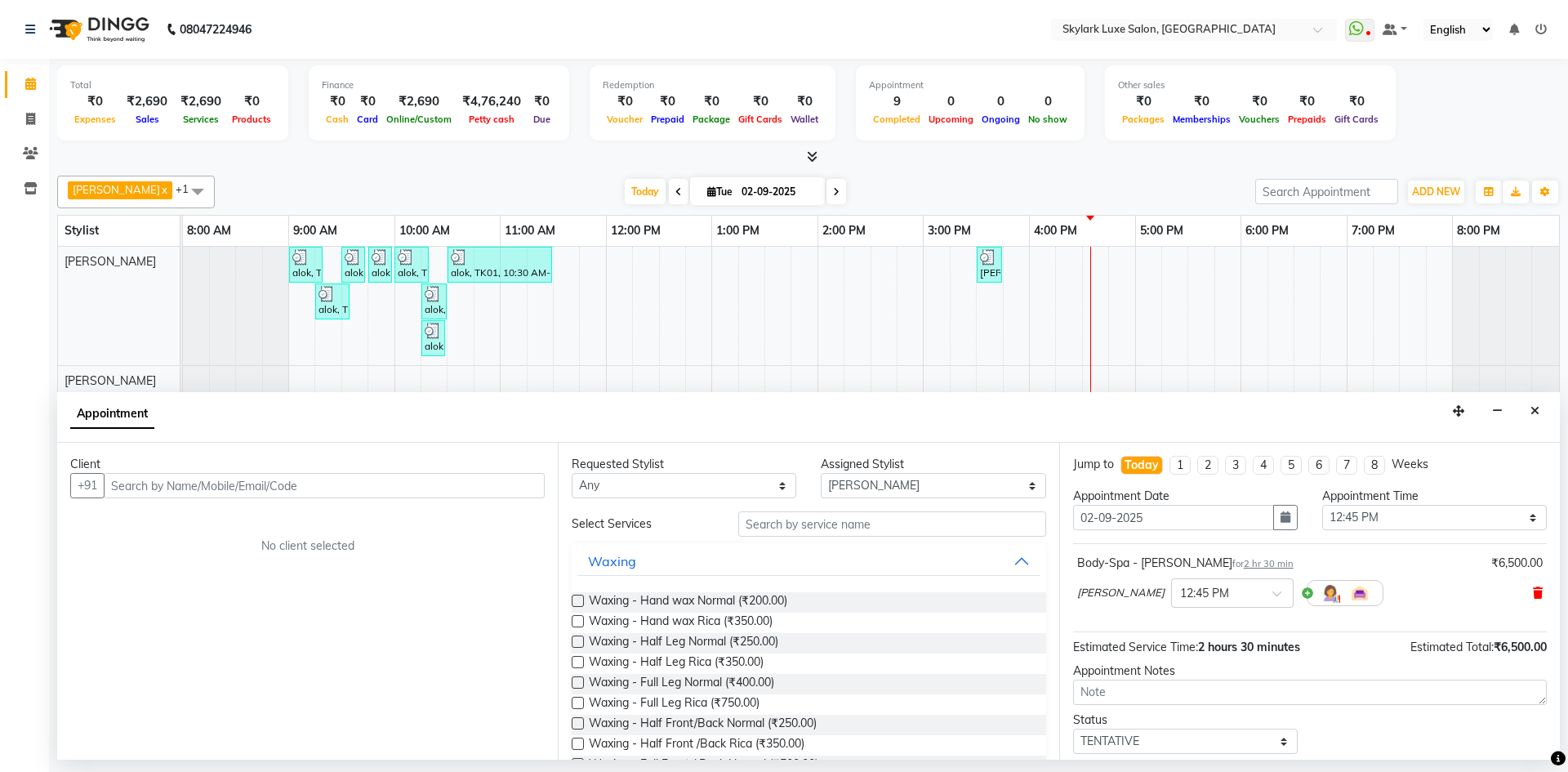
click at [1533, 588] on icon at bounding box center [1538, 592] width 10 height 11
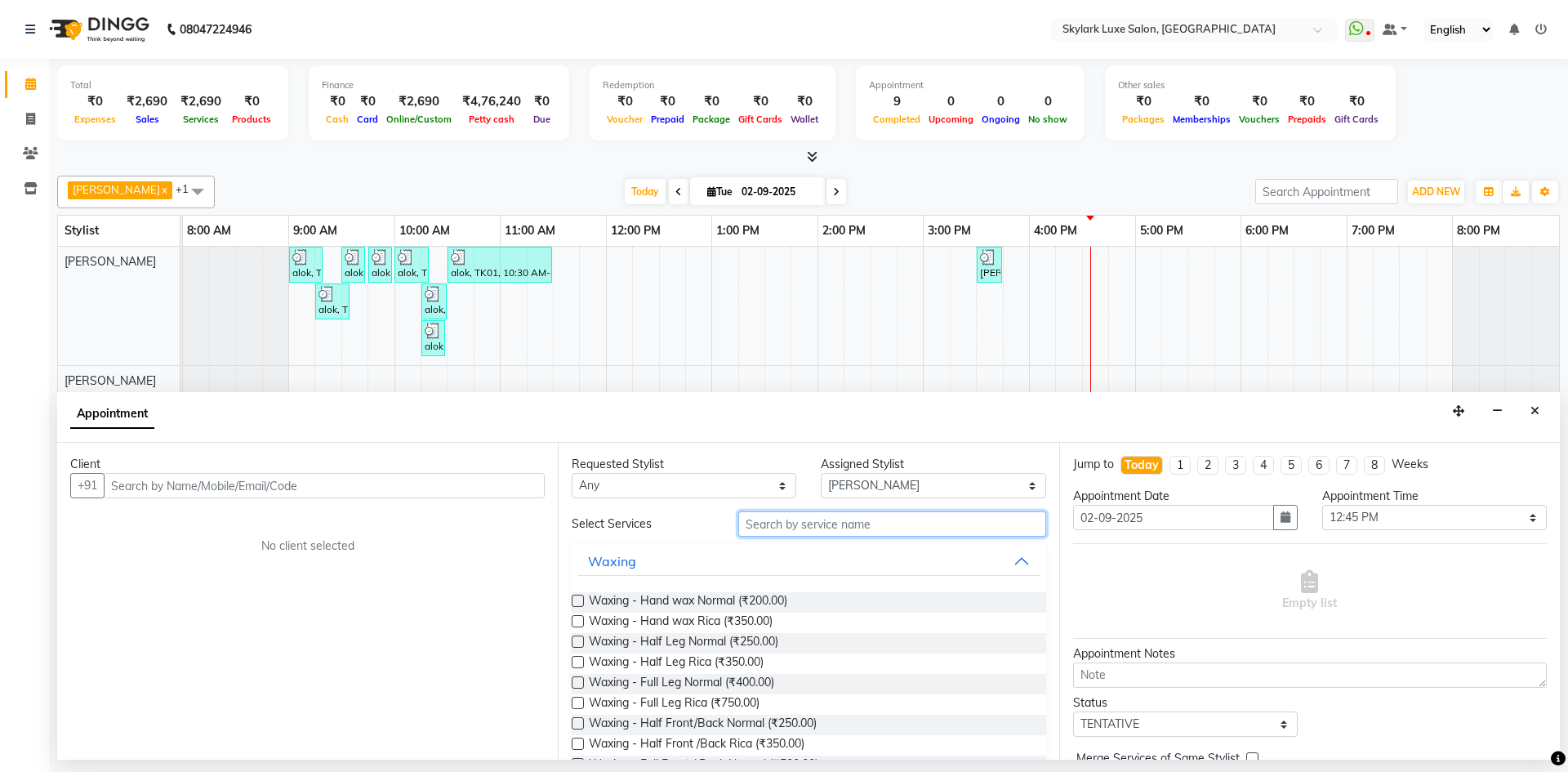
click at [909, 529] on input "text" at bounding box center [892, 523] width 308 height 25
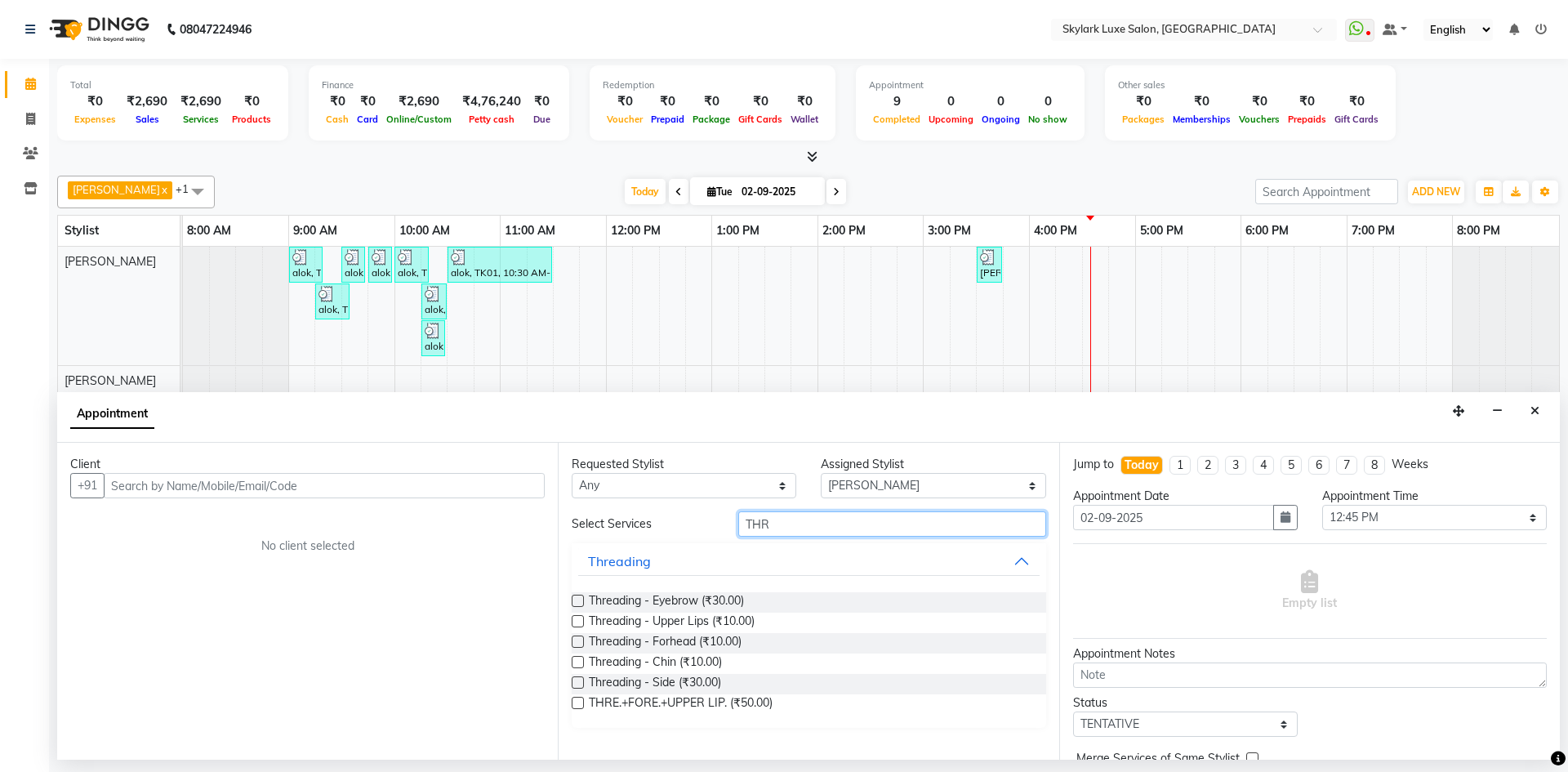
type input "THR"
click at [577, 603] on label at bounding box center [578, 601] width 12 height 12
click at [577, 603] on input "checkbox" at bounding box center [577, 602] width 11 height 11
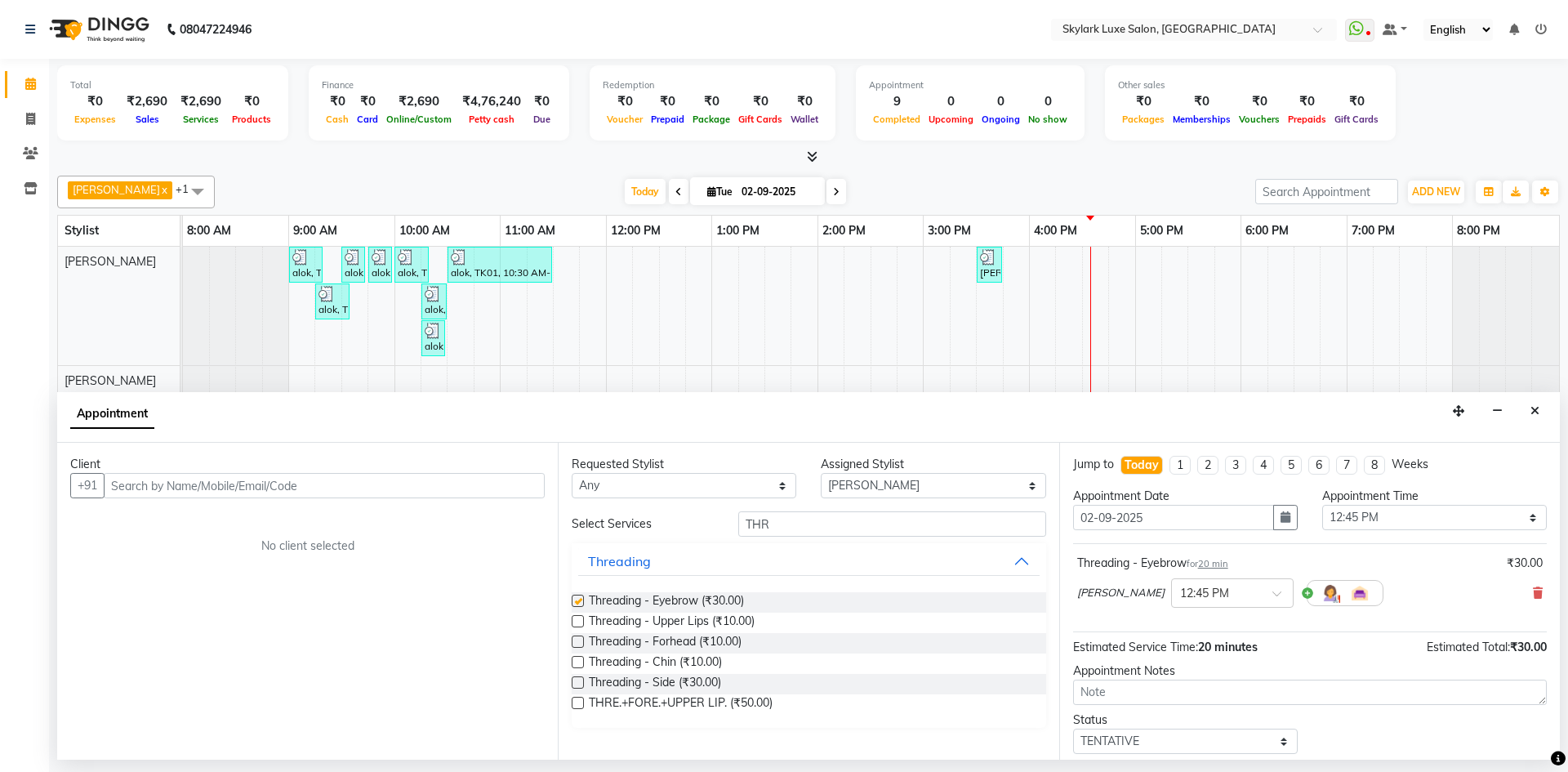
checkbox input "false"
click at [398, 489] on input "text" at bounding box center [324, 485] width 441 height 25
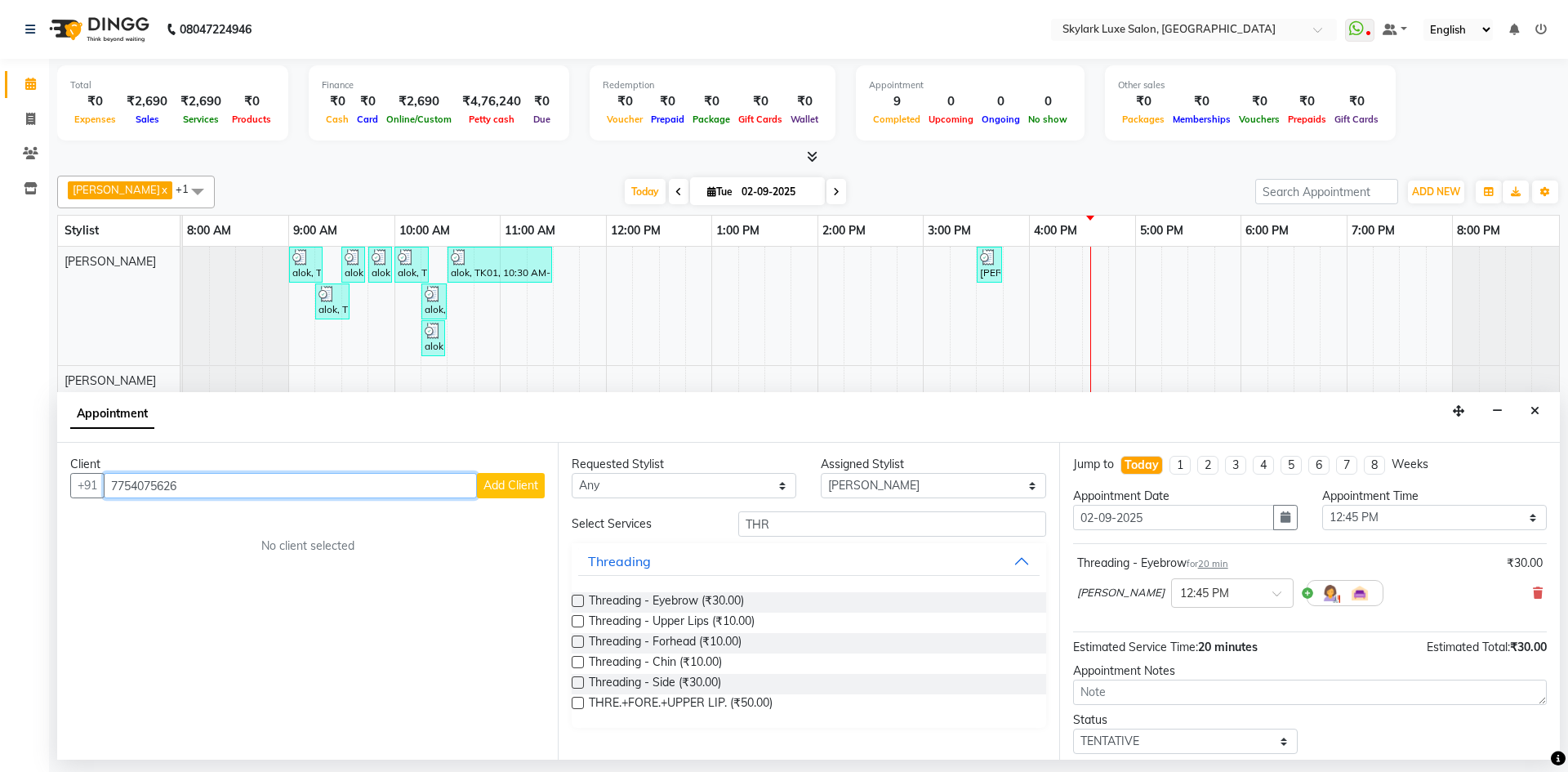
type input "7754075626"
click at [496, 497] on button "Add Client" at bounding box center [511, 485] width 68 height 25
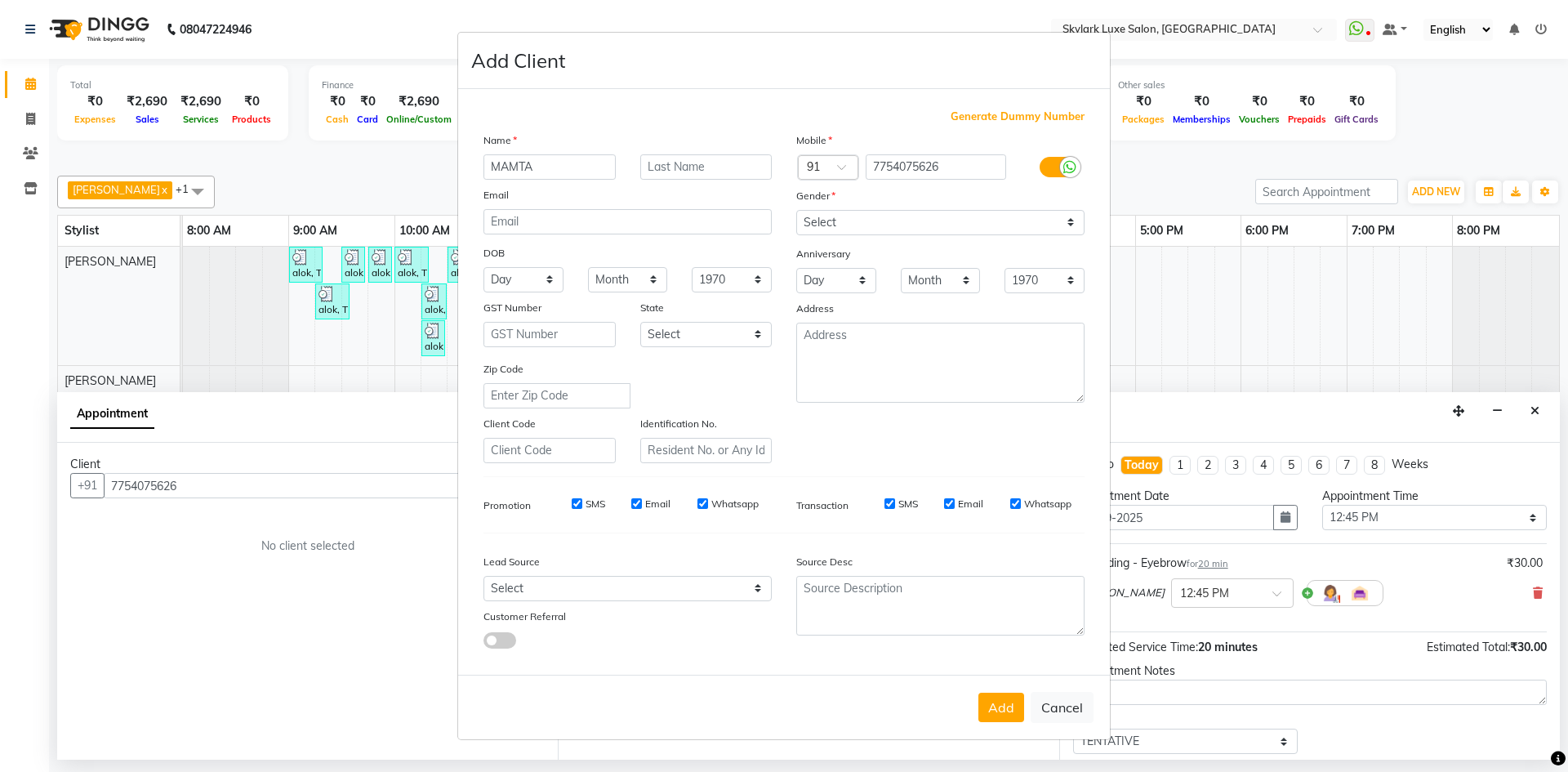
type input "MAMTA"
click at [827, 216] on select "Select [DEMOGRAPHIC_DATA] [DEMOGRAPHIC_DATA] Other Prefer Not To Say" at bounding box center [940, 222] width 288 height 25
select select "[DEMOGRAPHIC_DATA]"
click at [796, 210] on select "Select [DEMOGRAPHIC_DATA] [DEMOGRAPHIC_DATA] Other Prefer Not To Say" at bounding box center [940, 222] width 288 height 25
click at [992, 706] on button "Add" at bounding box center [1002, 707] width 46 height 29
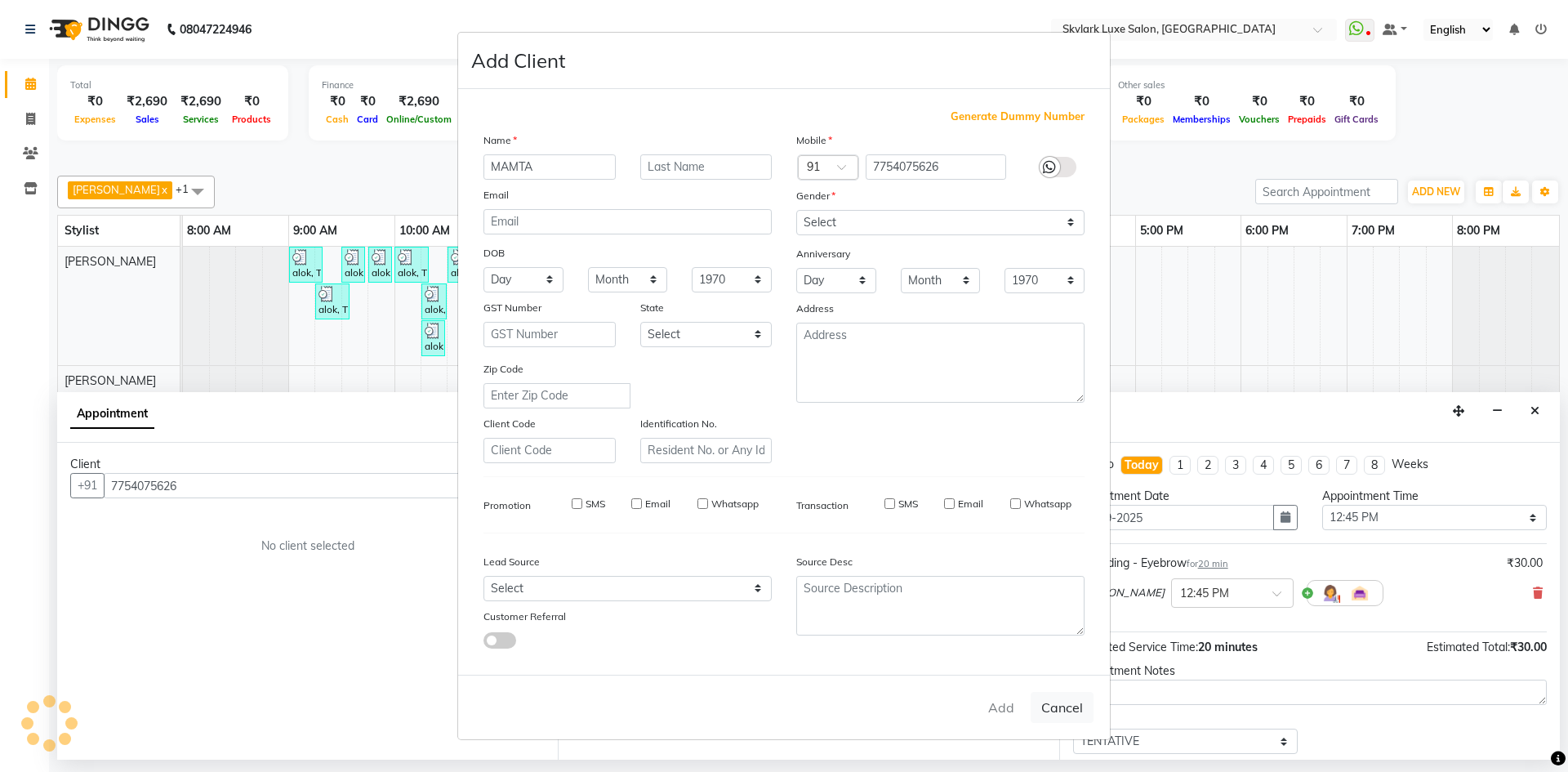
select select
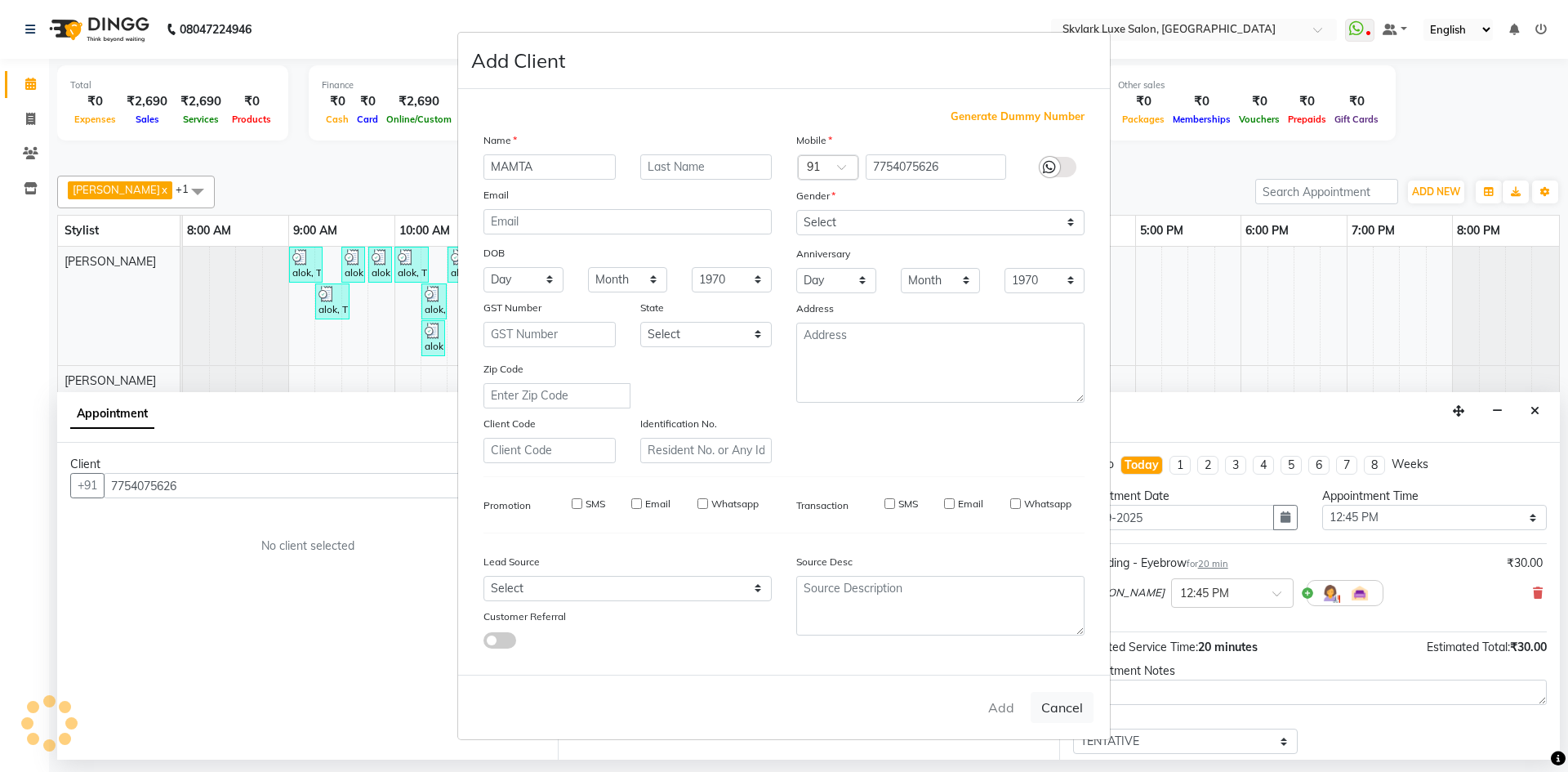
select select
checkbox input "false"
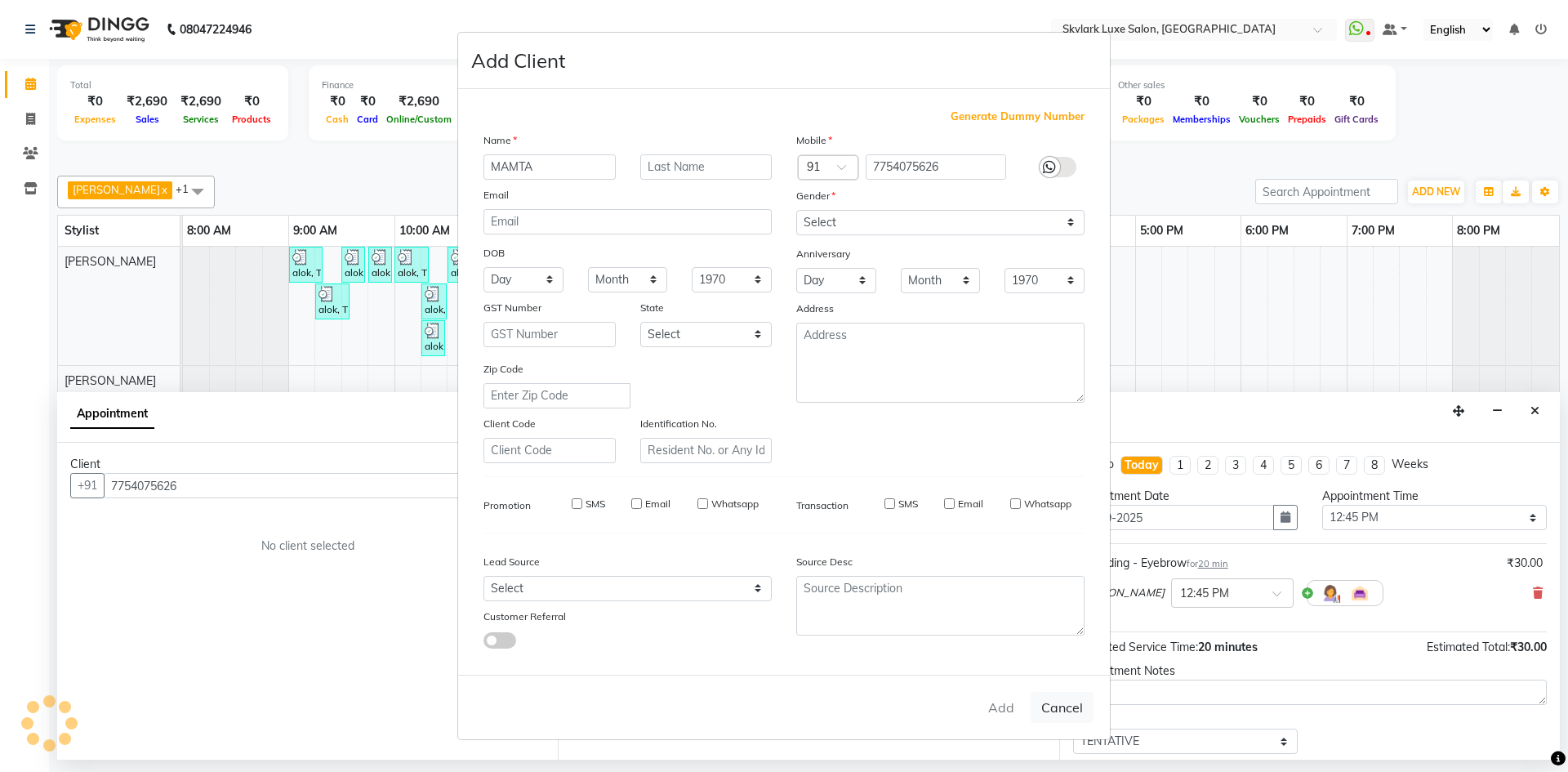
checkbox input "false"
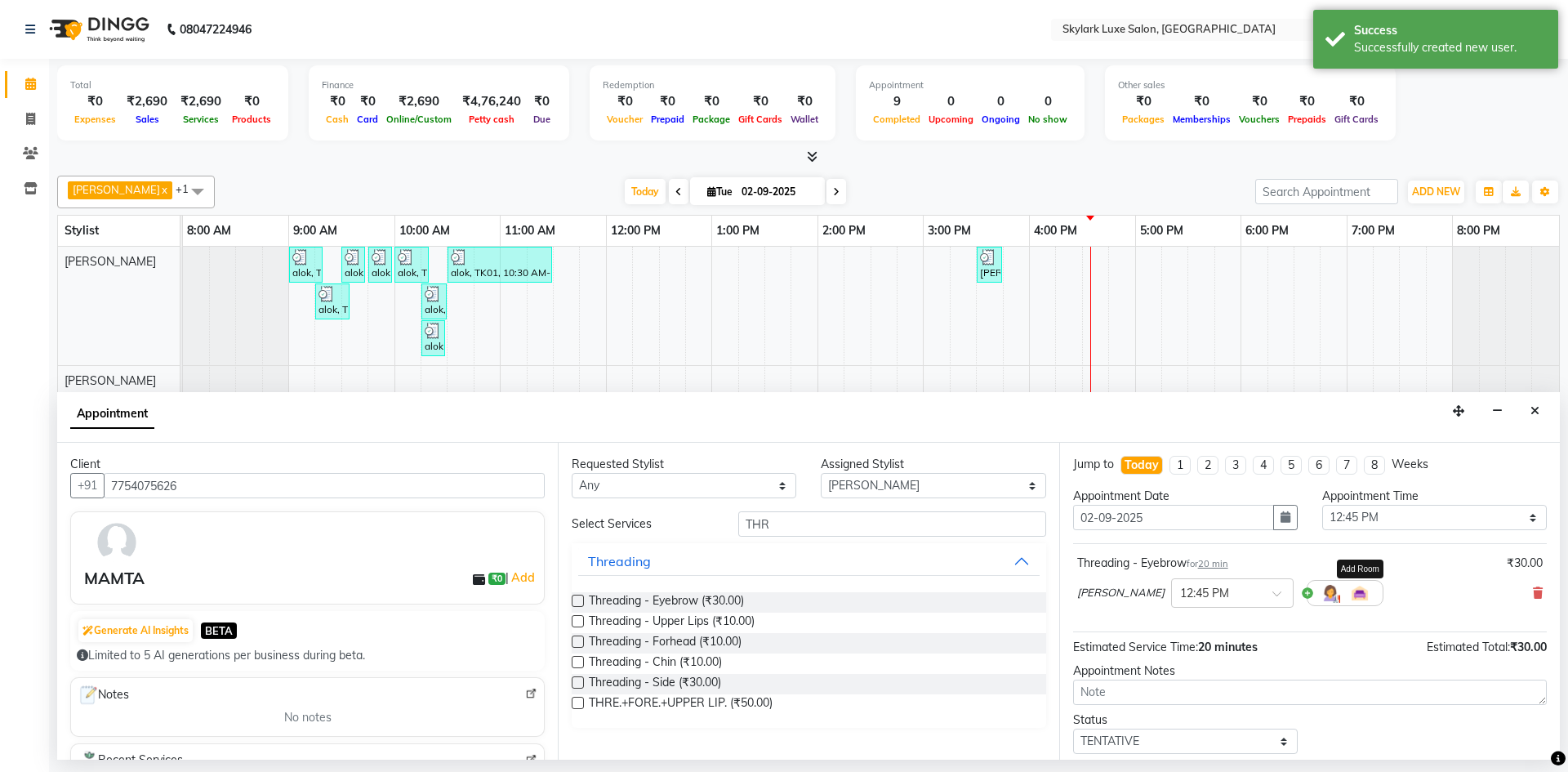
scroll to position [97, 0]
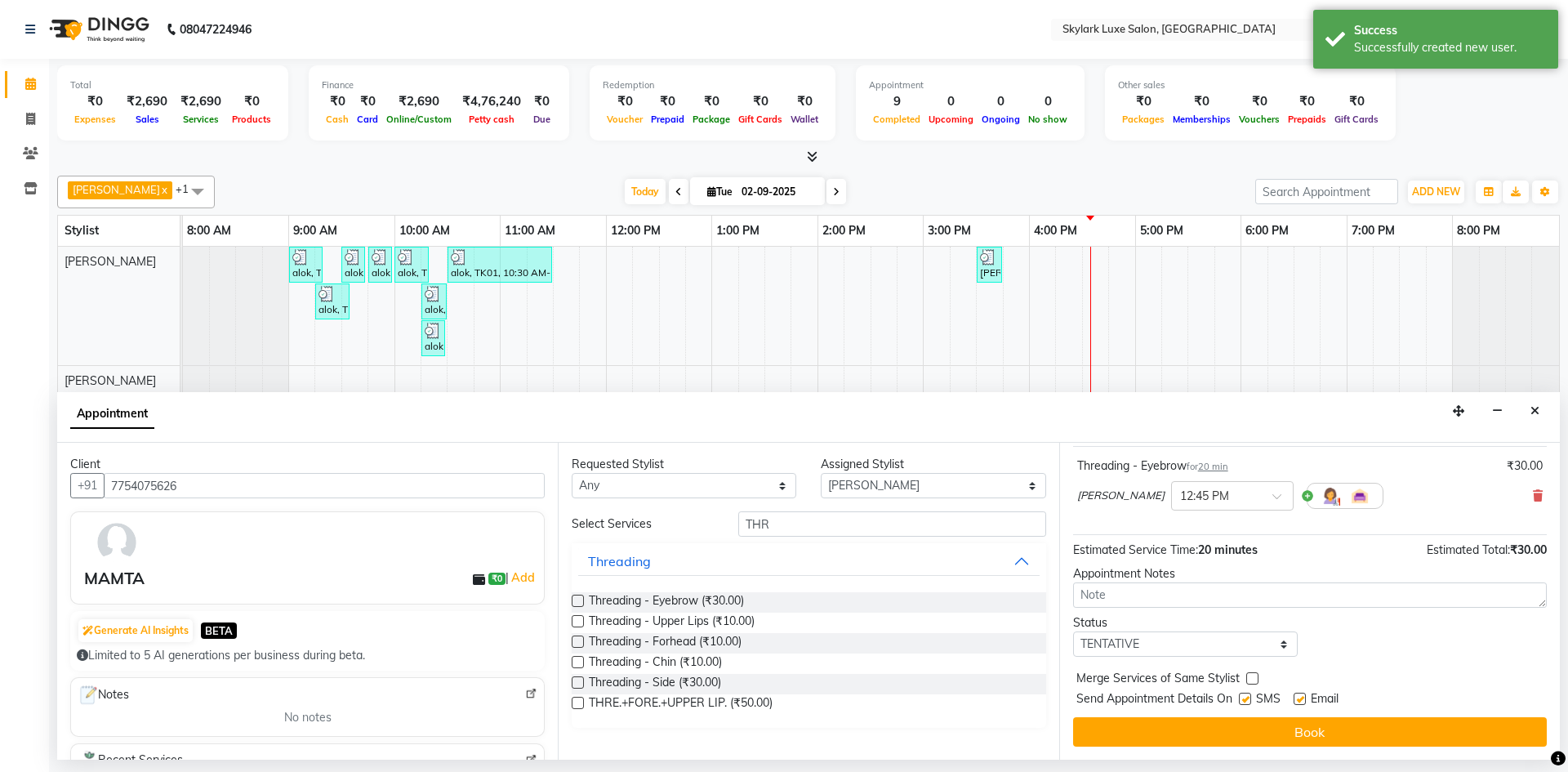
click at [1182, 664] on div "Jump to [DATE] 1 2 3 4 5 6 7 8 Weeks Appointment Date [DATE] Appointment Time S…" at bounding box center [1309, 601] width 501 height 317
click at [1184, 644] on select "Select TENTATIVE CONFIRM CHECK-IN UPCOMING" at bounding box center [1185, 643] width 225 height 25
select select "check-in"
click at [1073, 631] on select "Select TENTATIVE CONFIRM CHECK-IN UPCOMING" at bounding box center [1185, 643] width 225 height 25
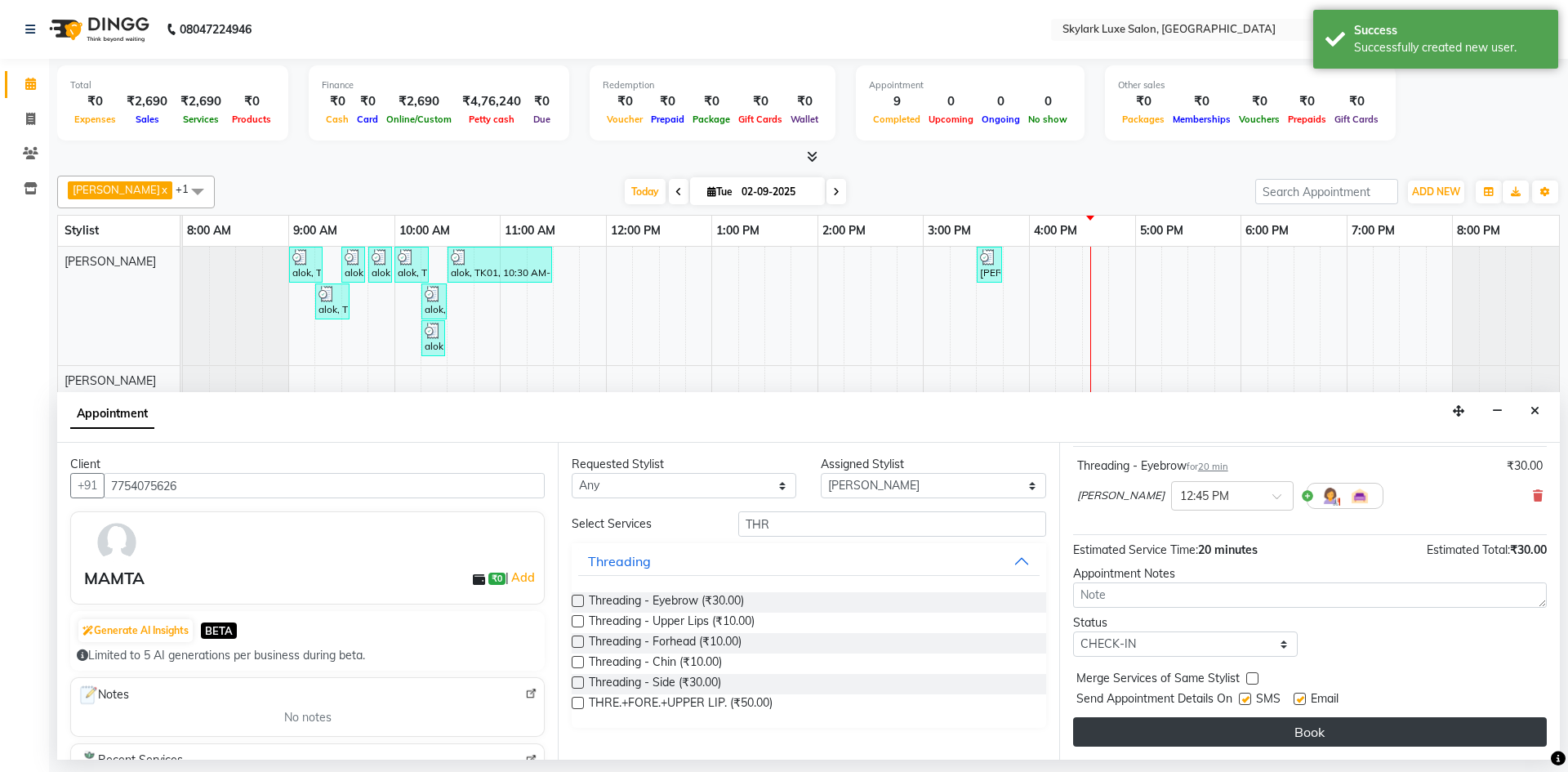
click at [1180, 737] on button "Book" at bounding box center [1310, 731] width 474 height 29
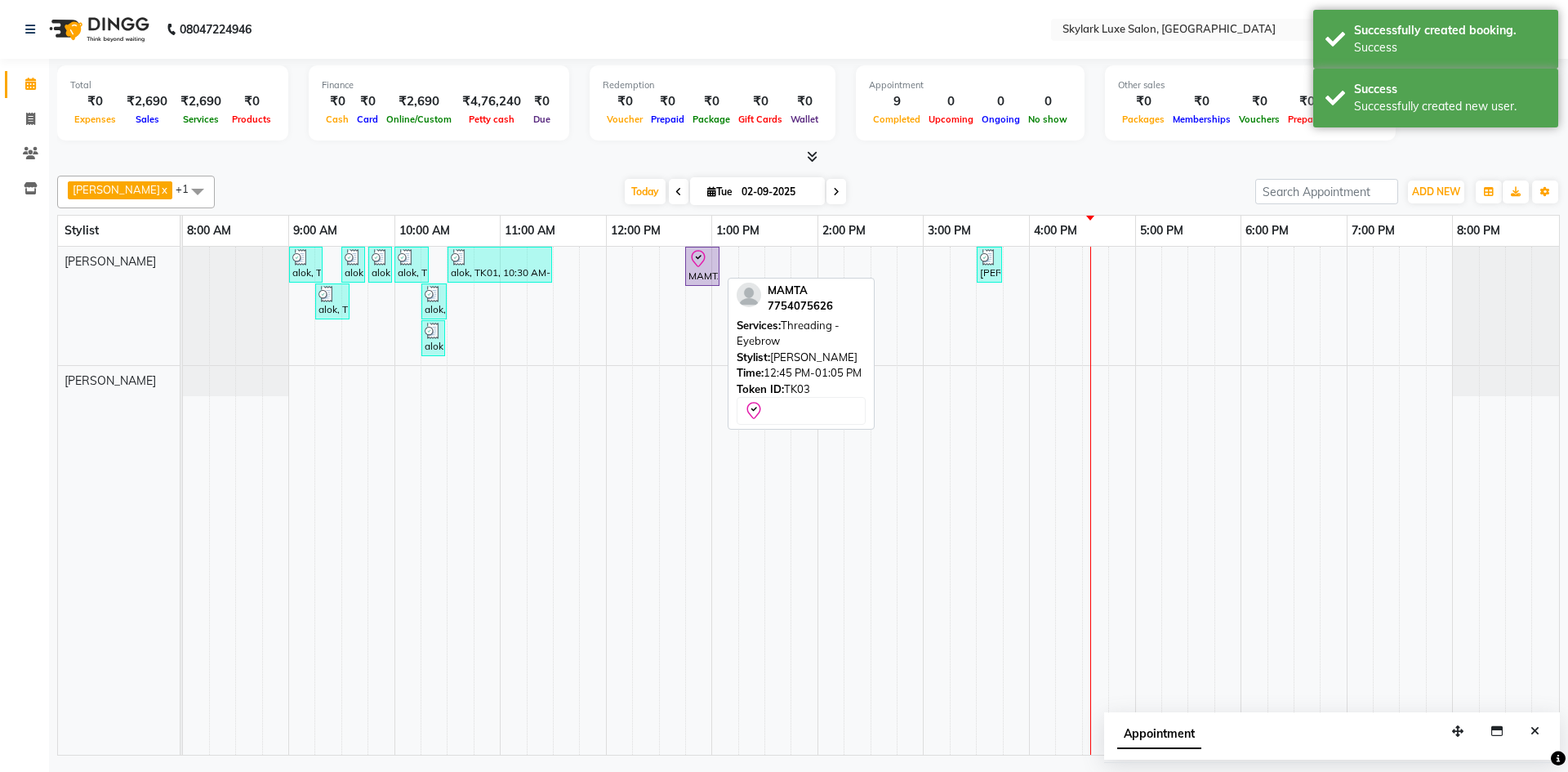
click at [706, 273] on div "MAMTA, TK03, 12:45 PM-01:05 PM, Threading - Eyebrow" at bounding box center [702, 266] width 31 height 34
select select "8"
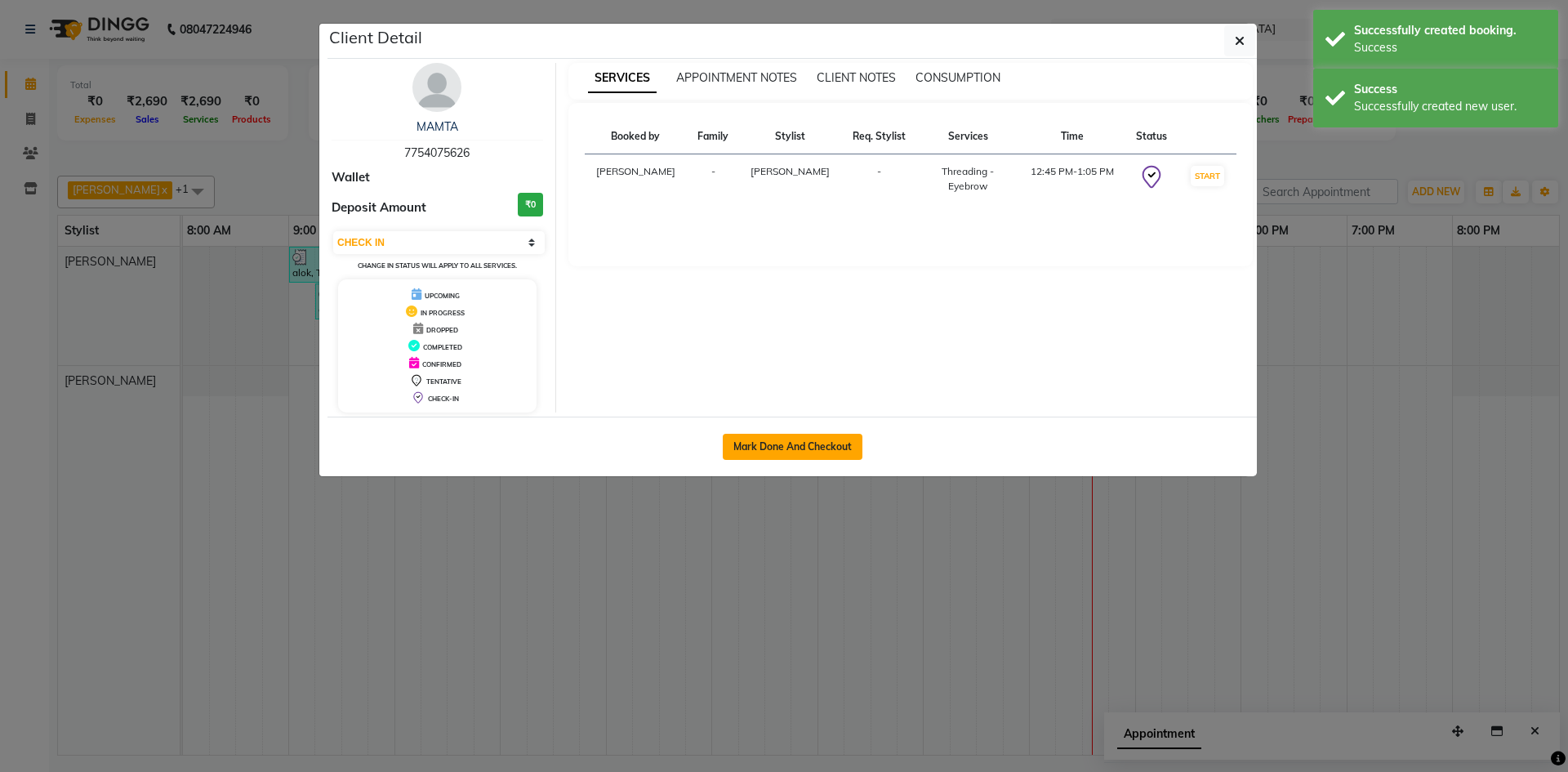
drag, startPoint x: 821, startPoint y: 451, endPoint x: 652, endPoint y: 511, distance: 179.6
click at [821, 456] on button "Mark Done And Checkout" at bounding box center [793, 447] width 140 height 26
select select "service"
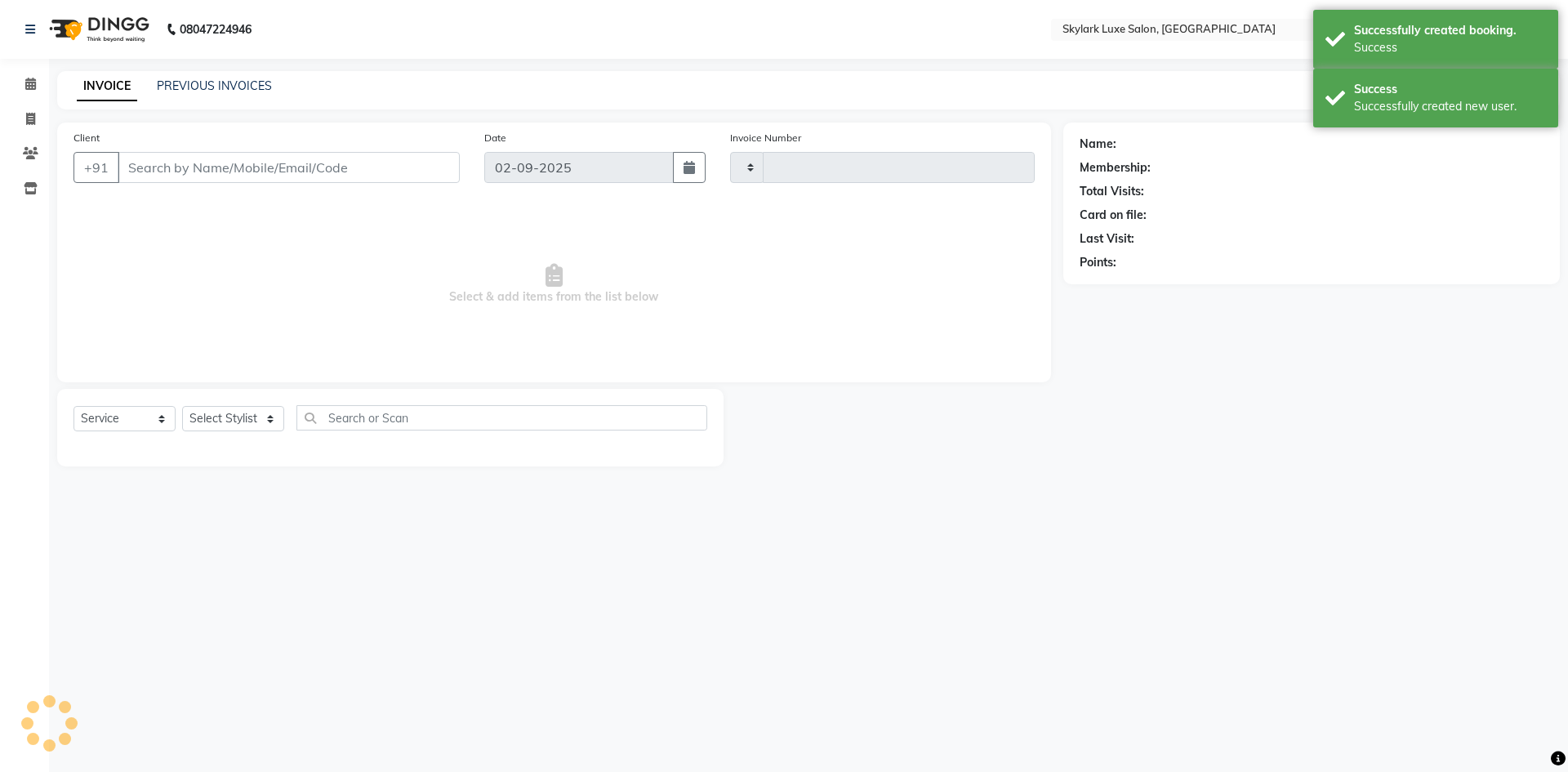
type input "0503"
select select "8191"
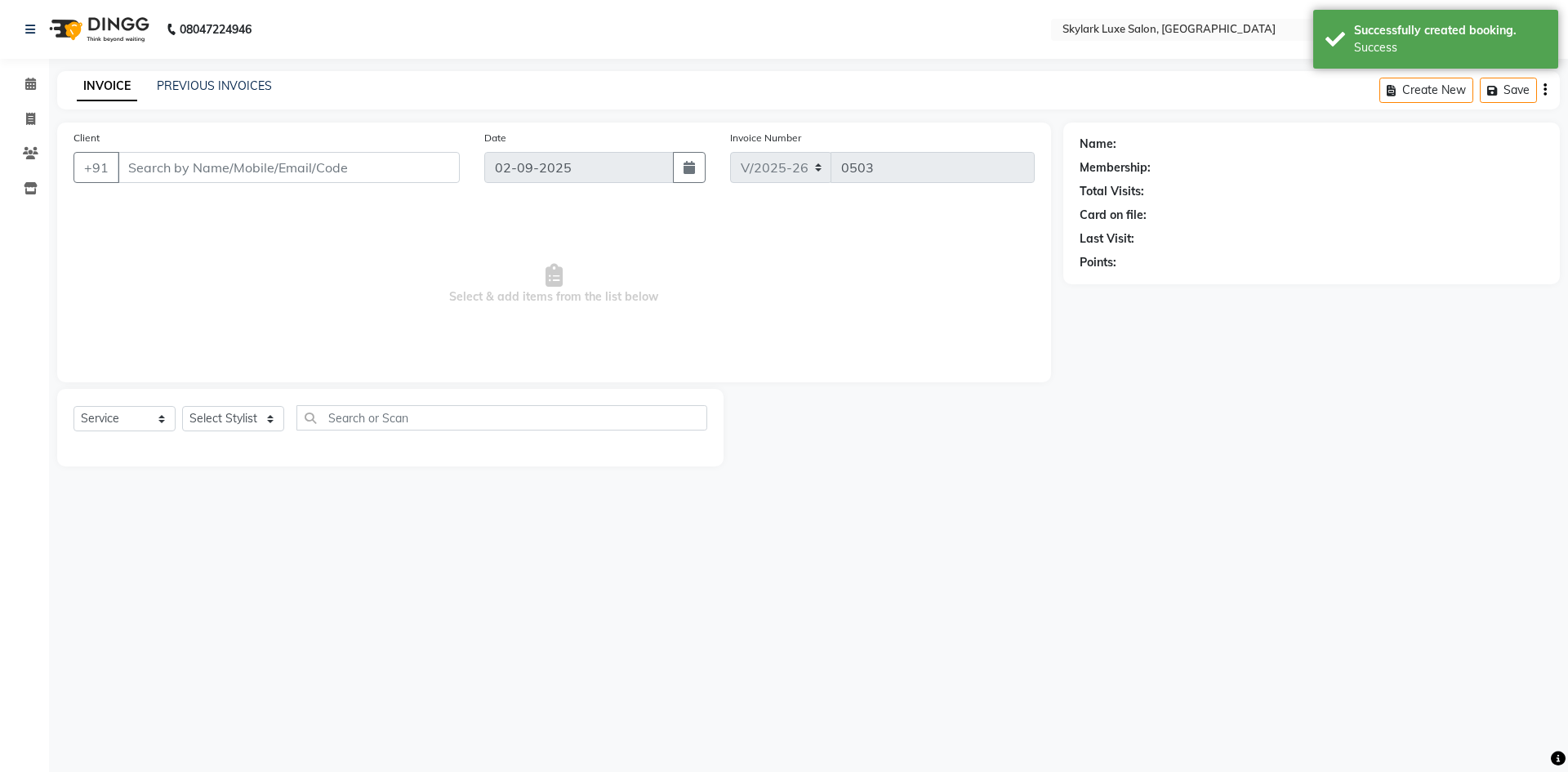
type input "7754075626"
select select "85056"
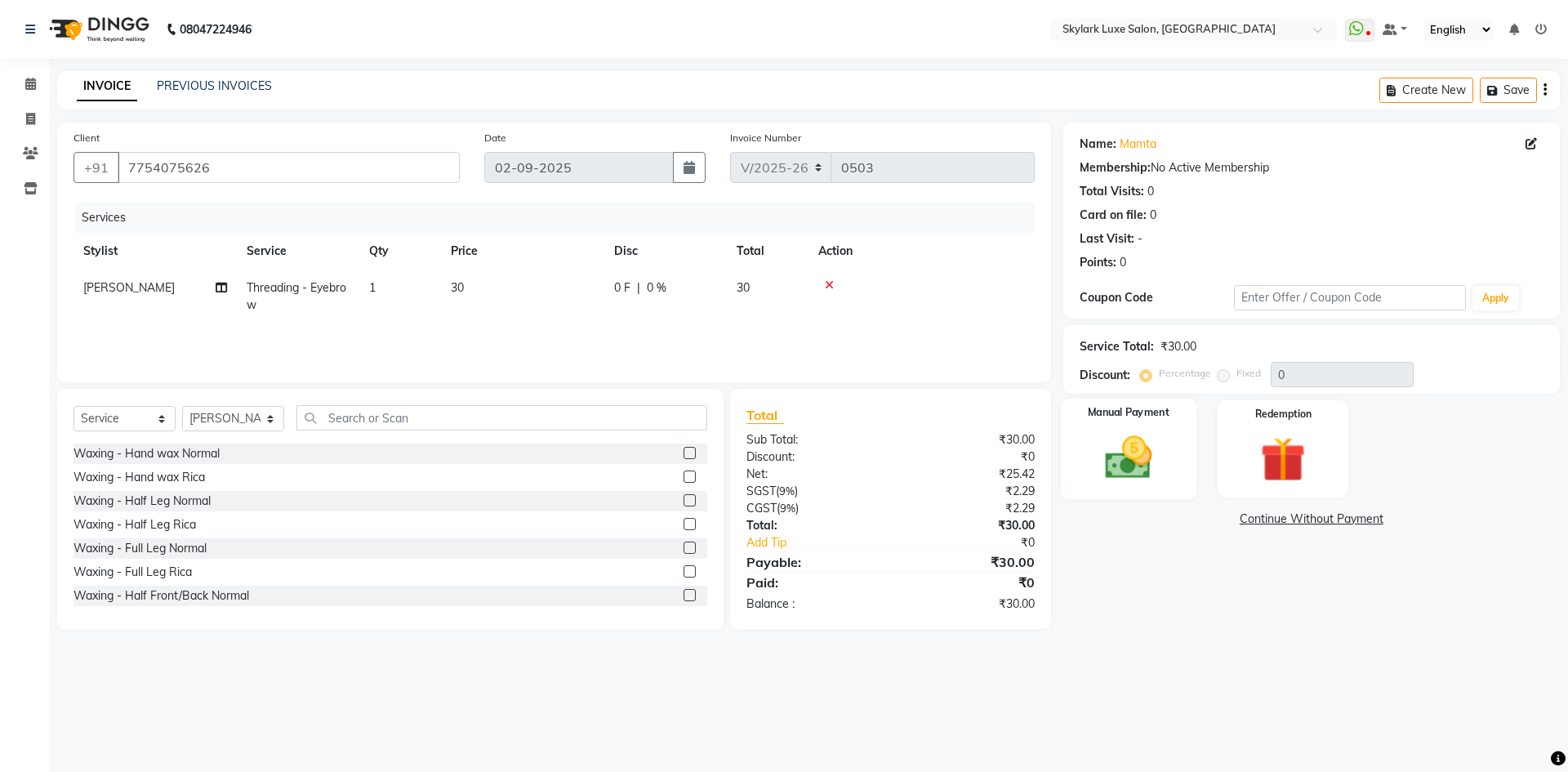
click at [1128, 464] on img at bounding box center [1128, 457] width 76 height 54
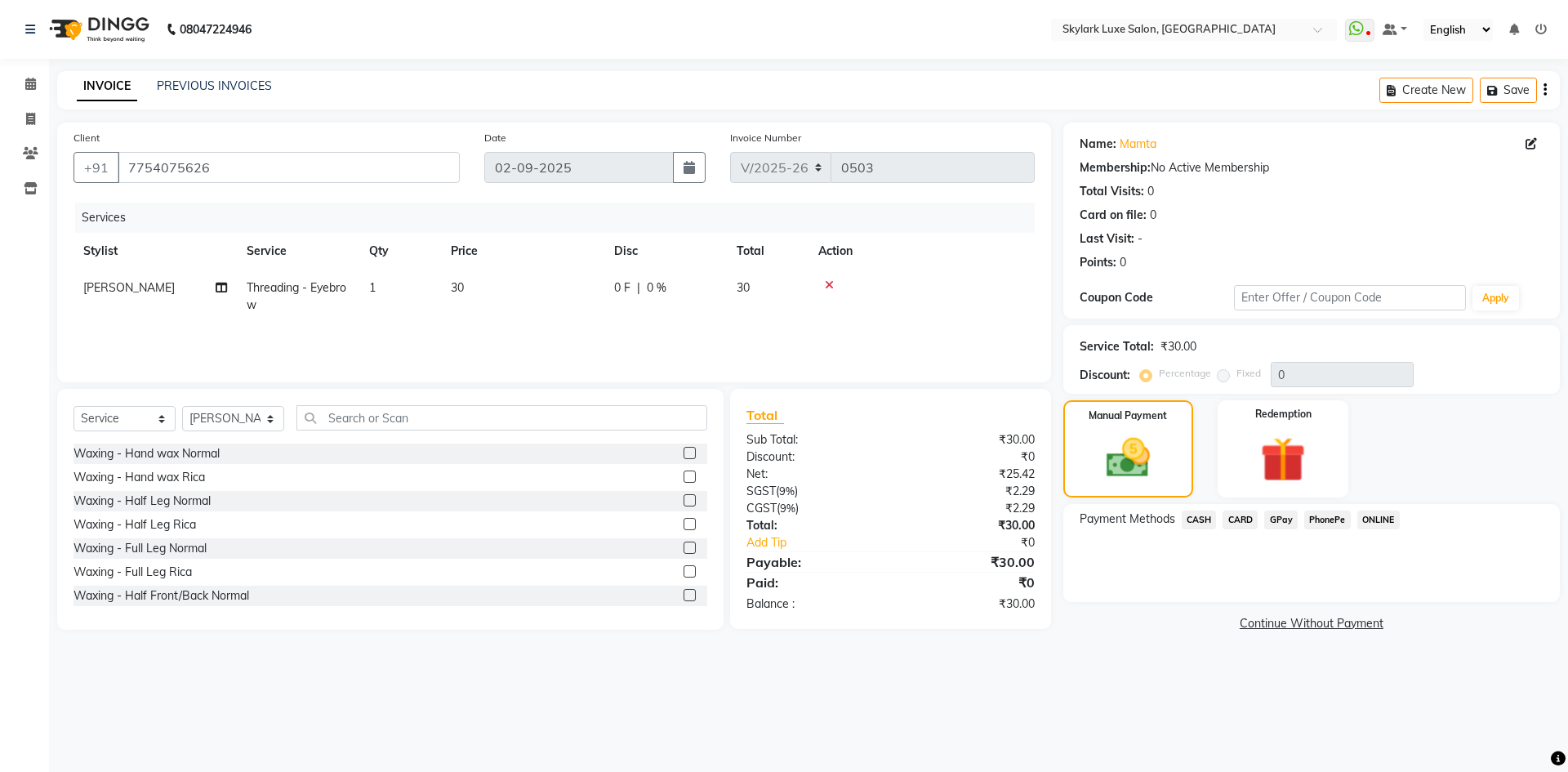
click at [1282, 522] on span "GPay" at bounding box center [1280, 520] width 33 height 19
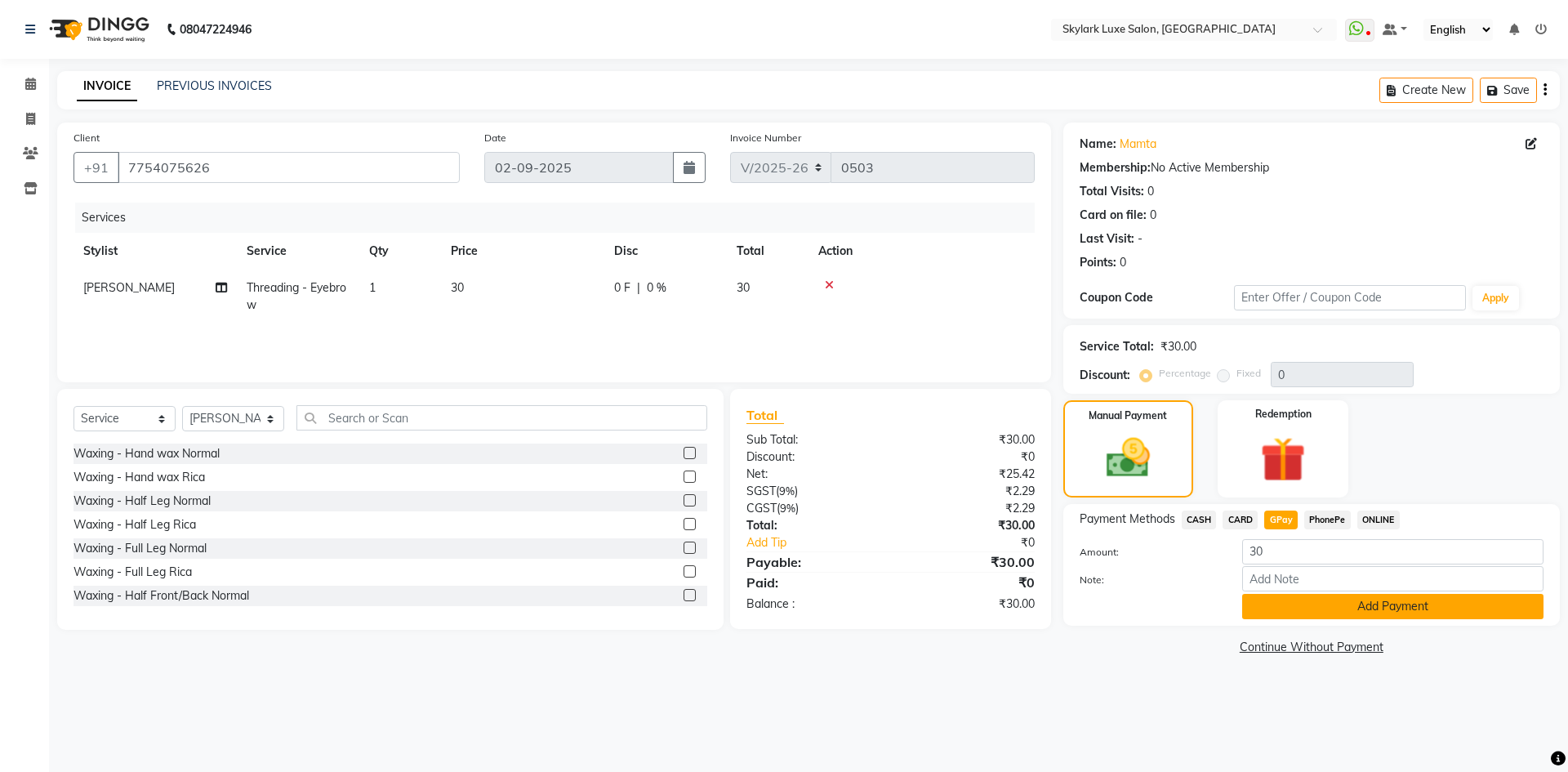
click at [1291, 609] on button "Add Payment" at bounding box center [1392, 606] width 301 height 25
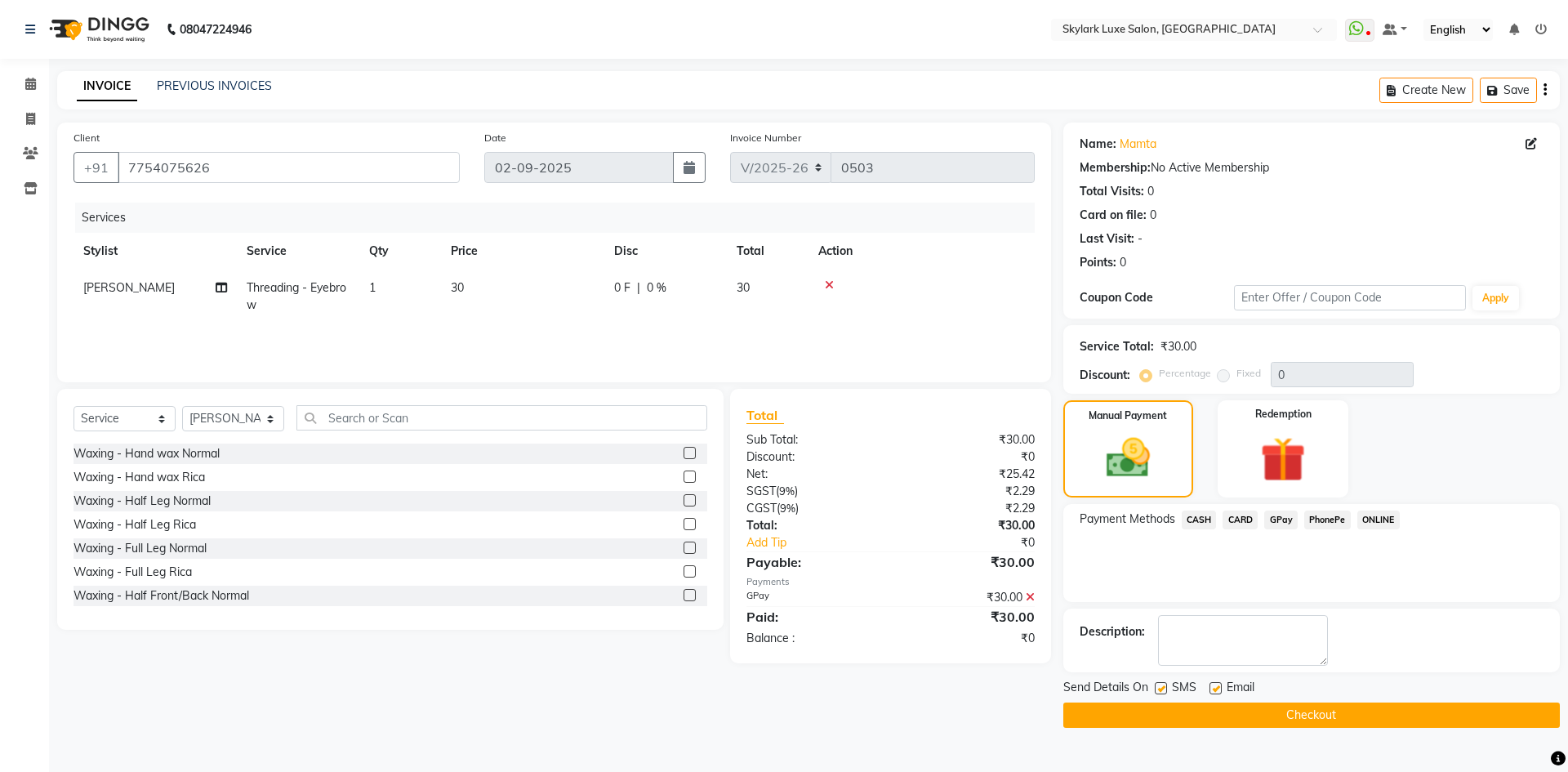
click at [1253, 724] on button "Checkout" at bounding box center [1312, 714] width 497 height 25
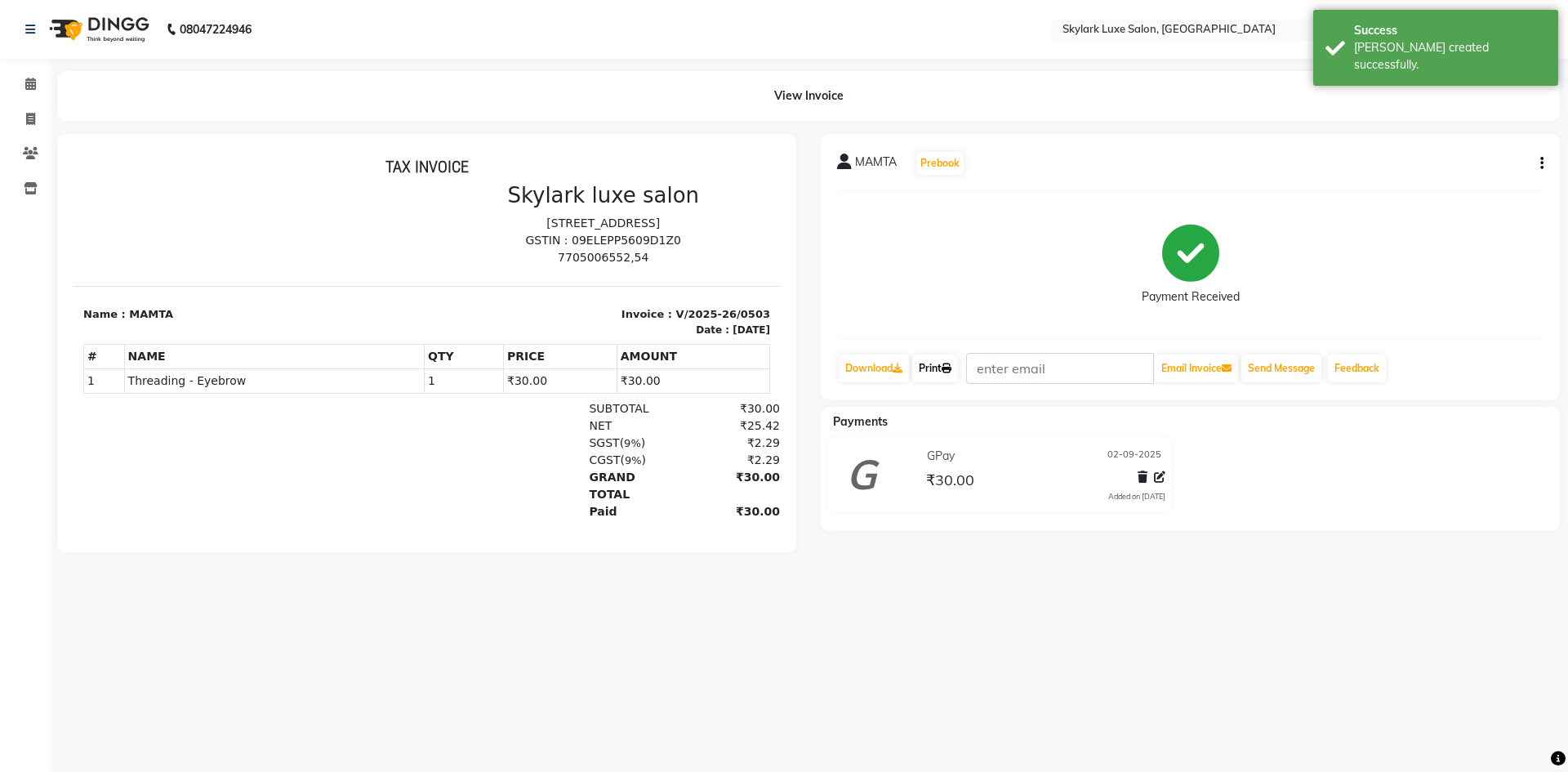
click at [947, 369] on link "Print" at bounding box center [935, 369] width 46 height 28
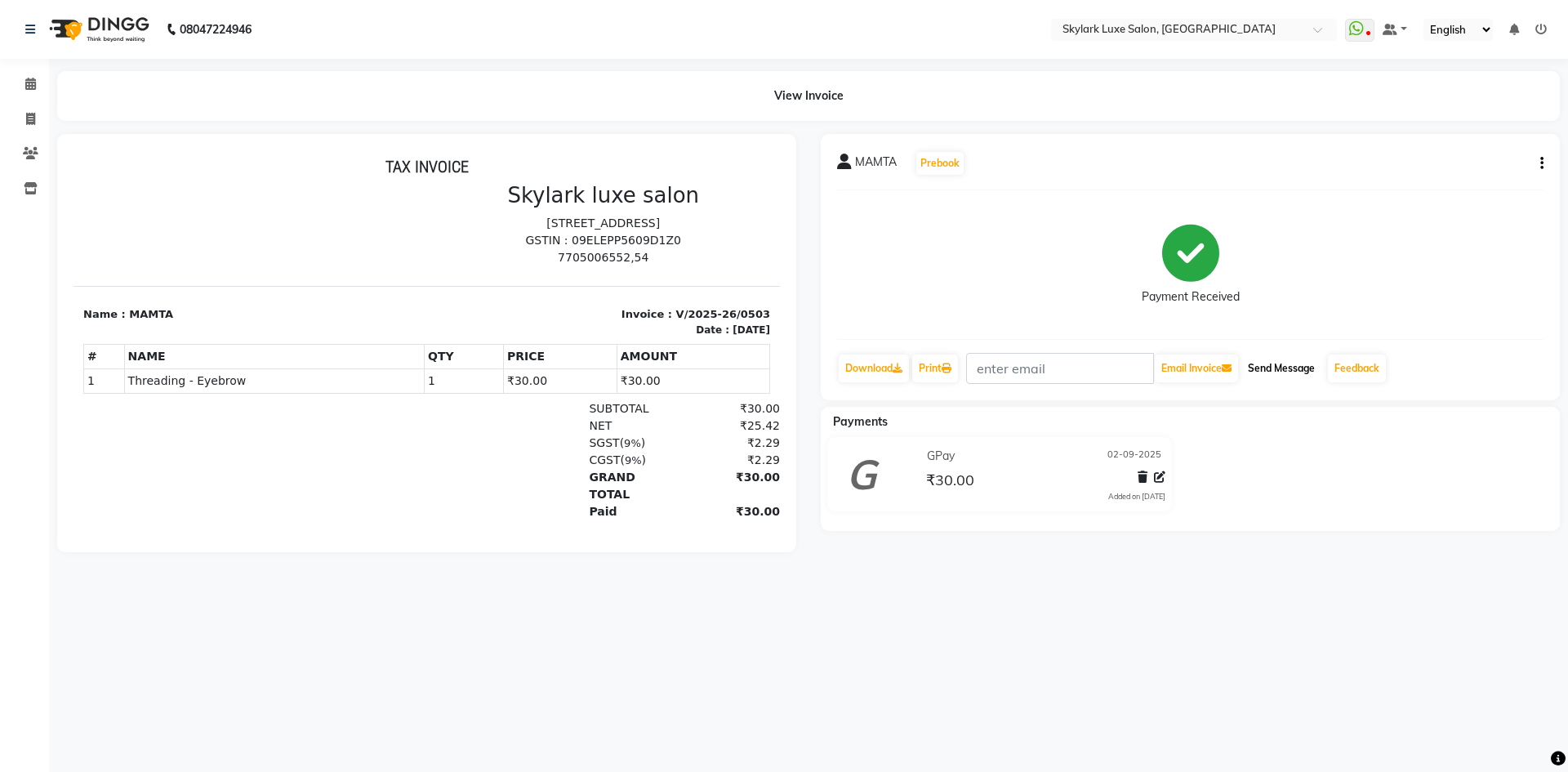
click at [1274, 367] on button "Send Message" at bounding box center [1282, 369] width 80 height 28
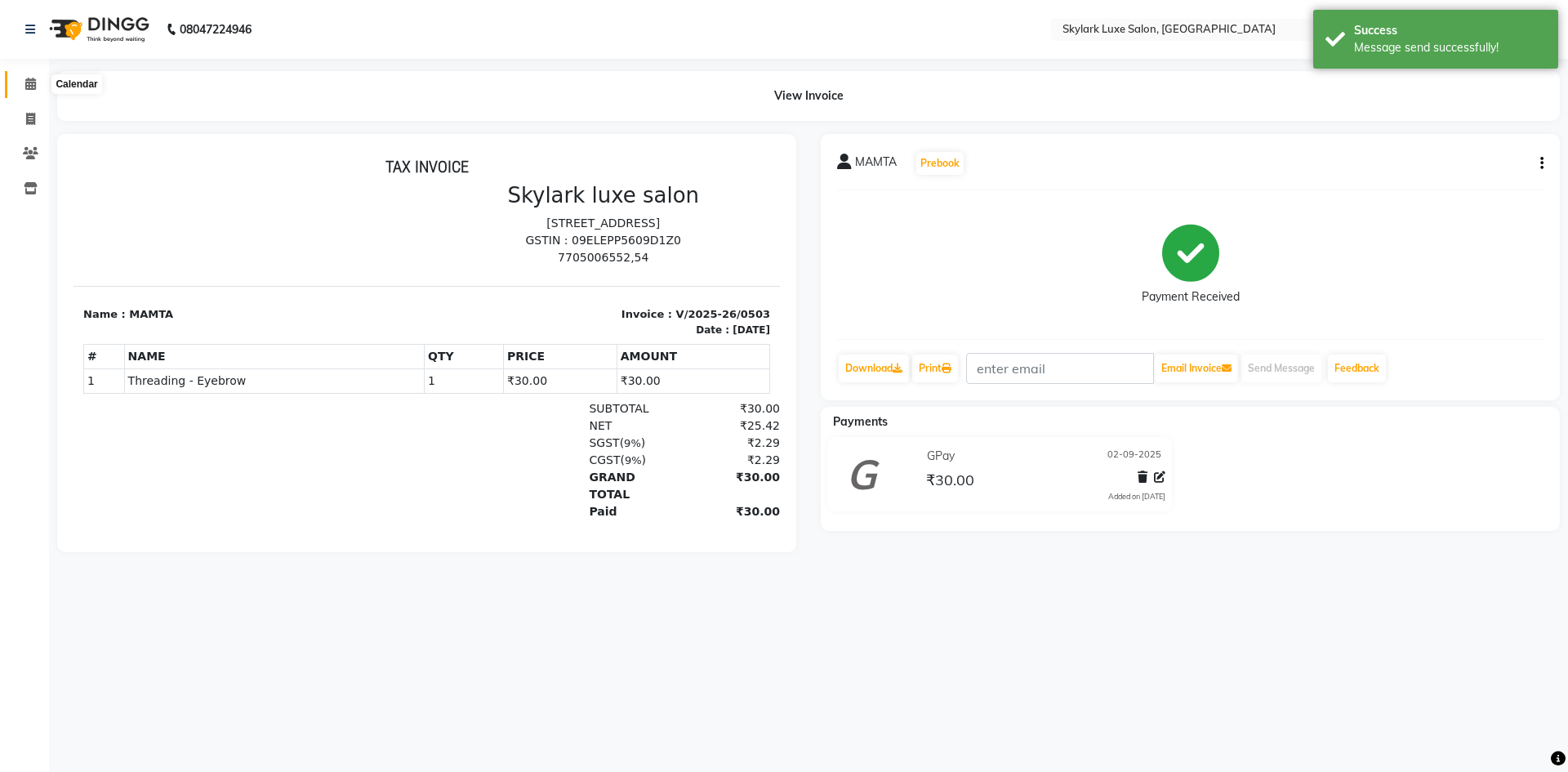
click at [33, 87] on icon at bounding box center [30, 84] width 11 height 12
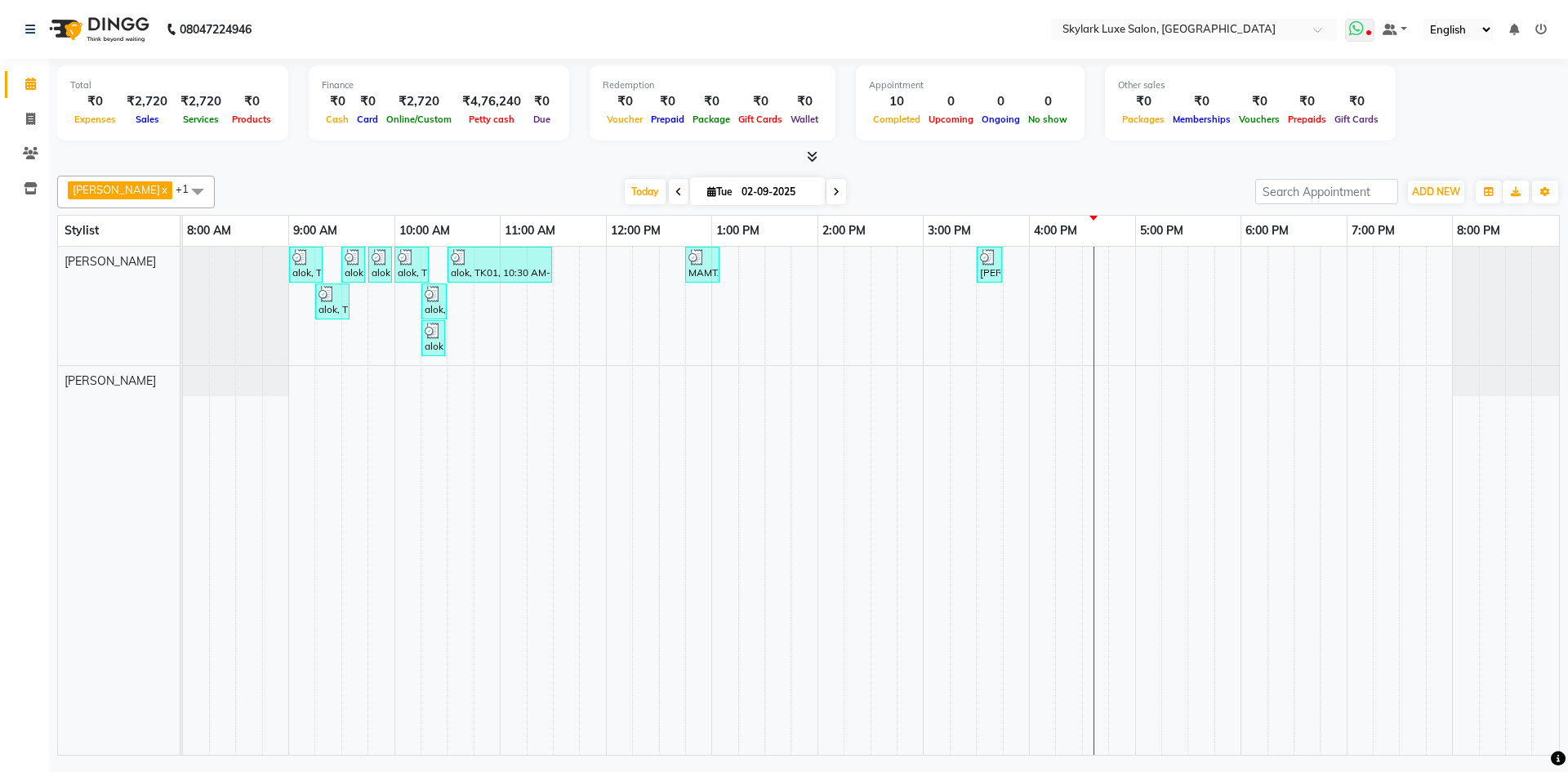
click at [1366, 29] on span at bounding box center [1359, 30] width 29 height 23
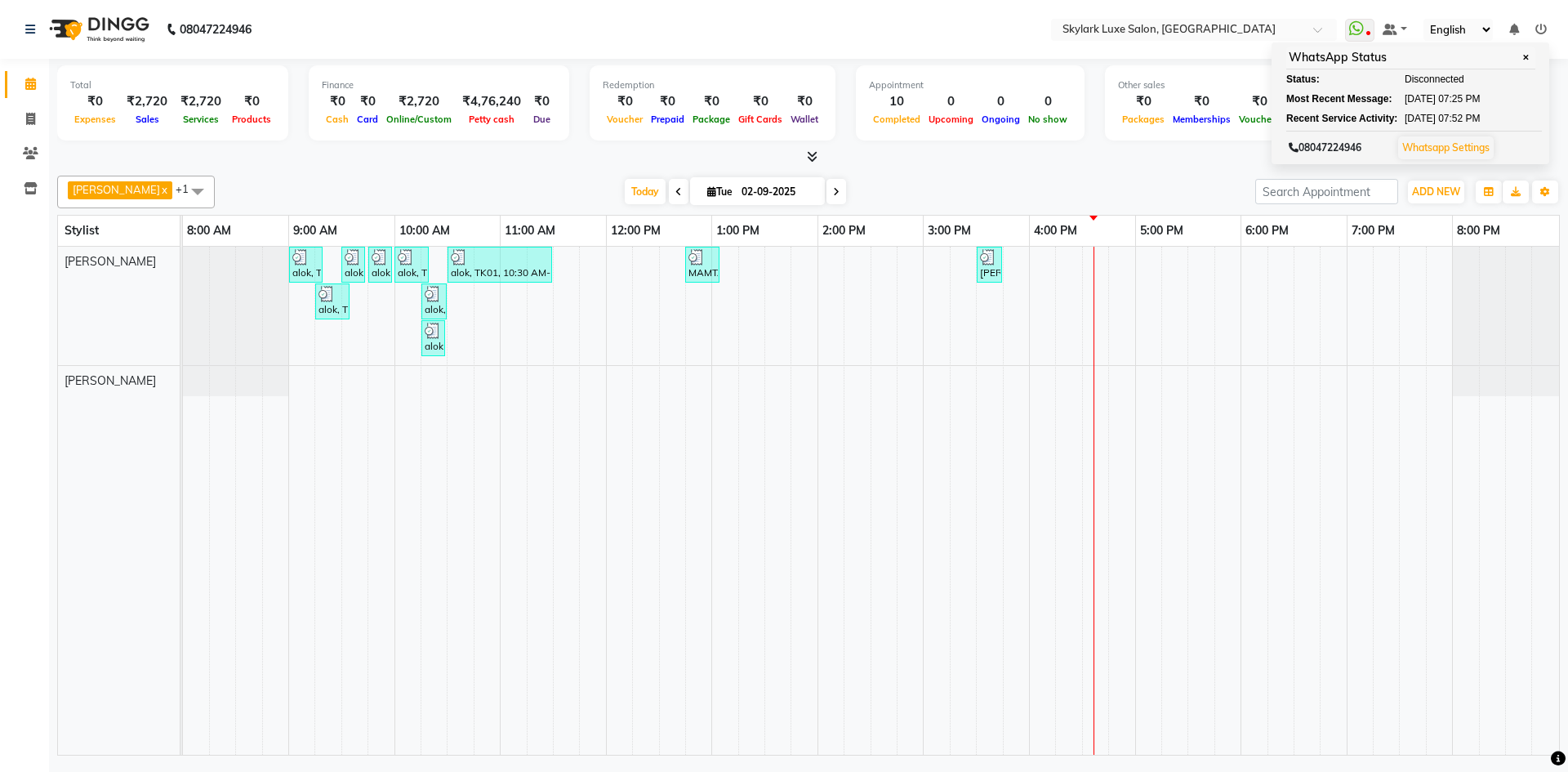
drag, startPoint x: 1529, startPoint y: 54, endPoint x: 1496, endPoint y: 96, distance: 52.9
click at [1529, 55] on span "✕" at bounding box center [1526, 57] width 15 height 12
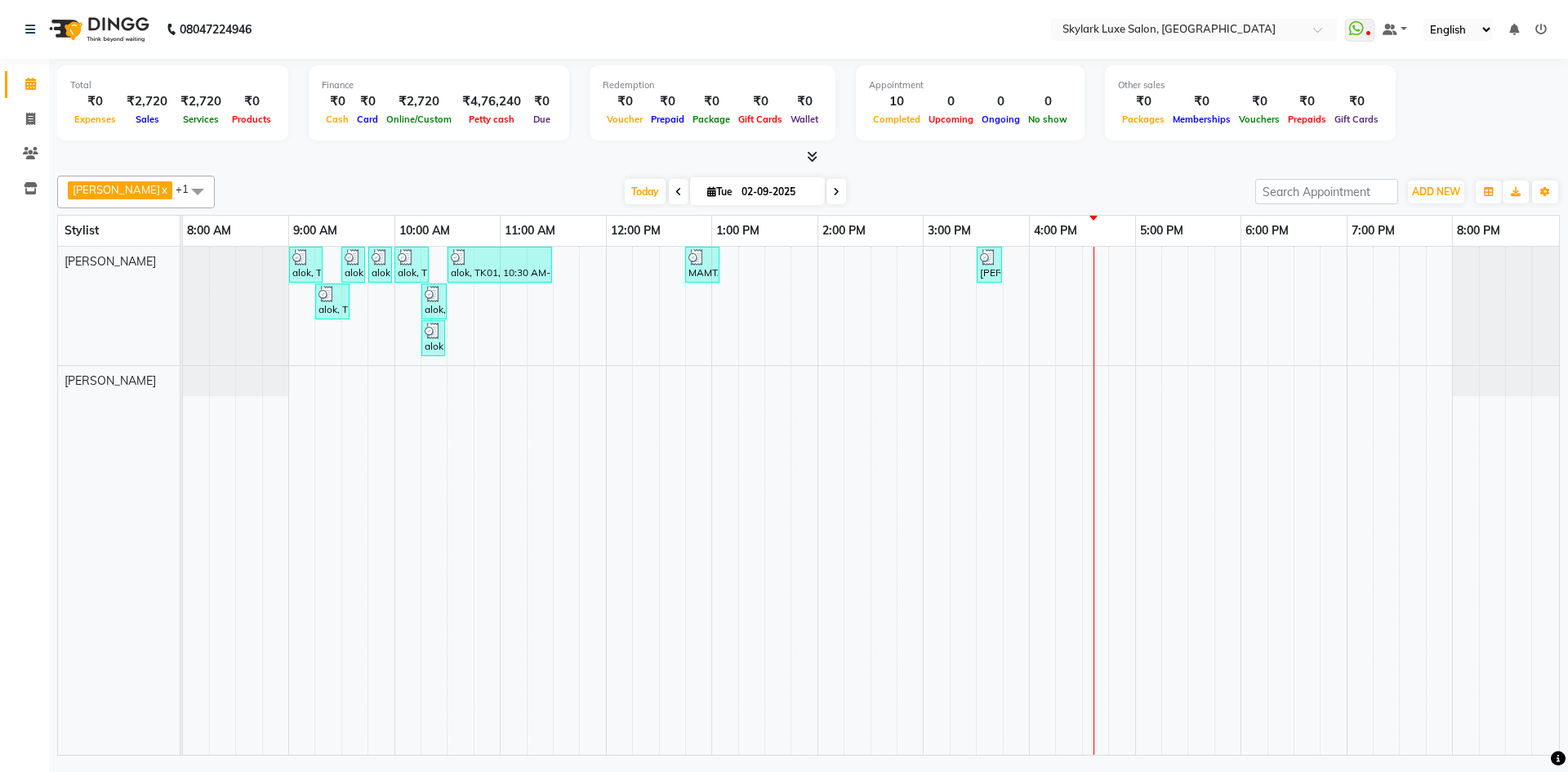
click at [729, 265] on div "alok, TK01, 09:00 AM-09:20 AM, Waxing - Hand wax Normal alok, TK01, 09:30 AM-09…" at bounding box center [871, 501] width 1376 height 508
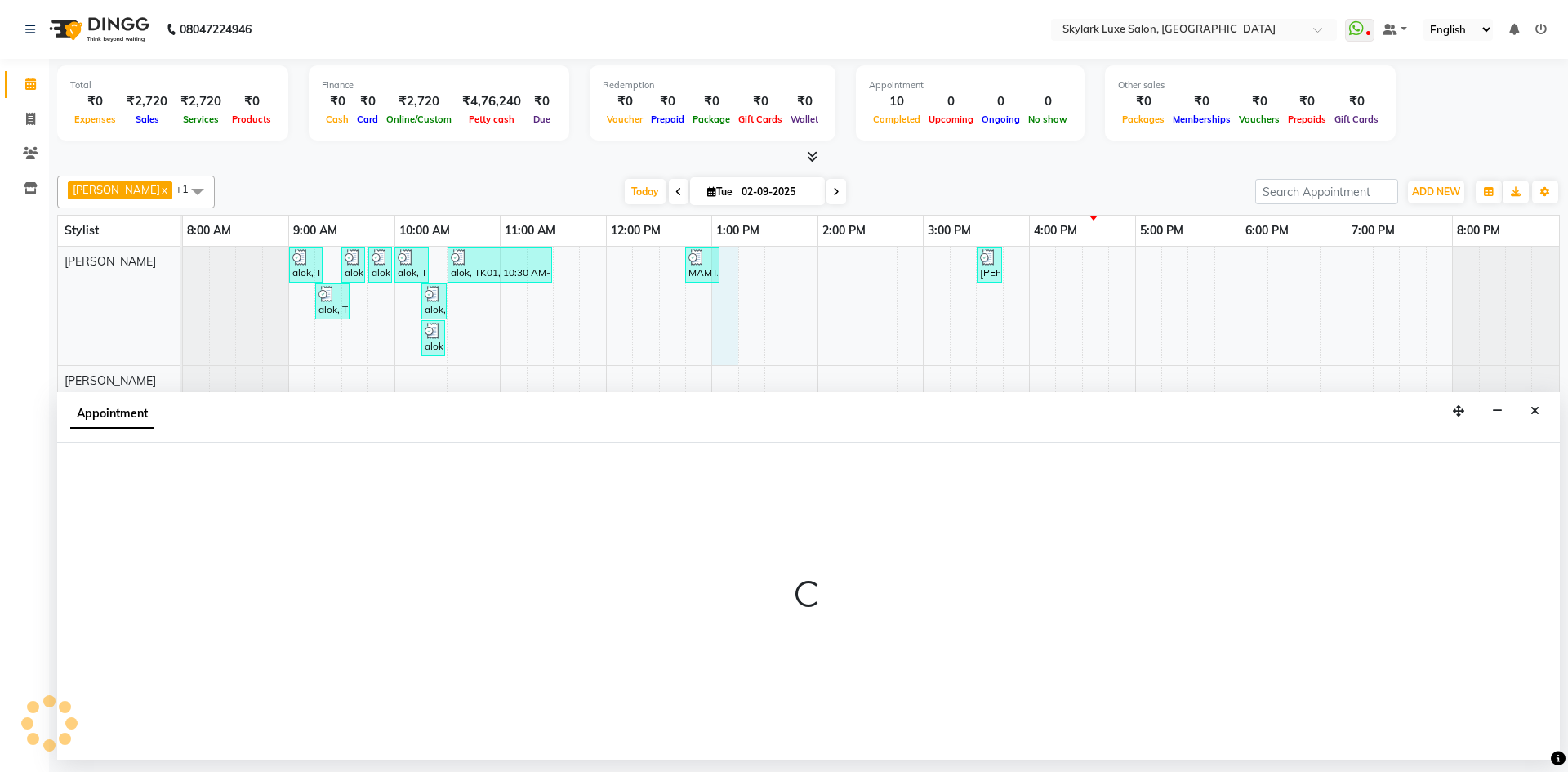
select select "85056"
select select "780"
select select "tentative"
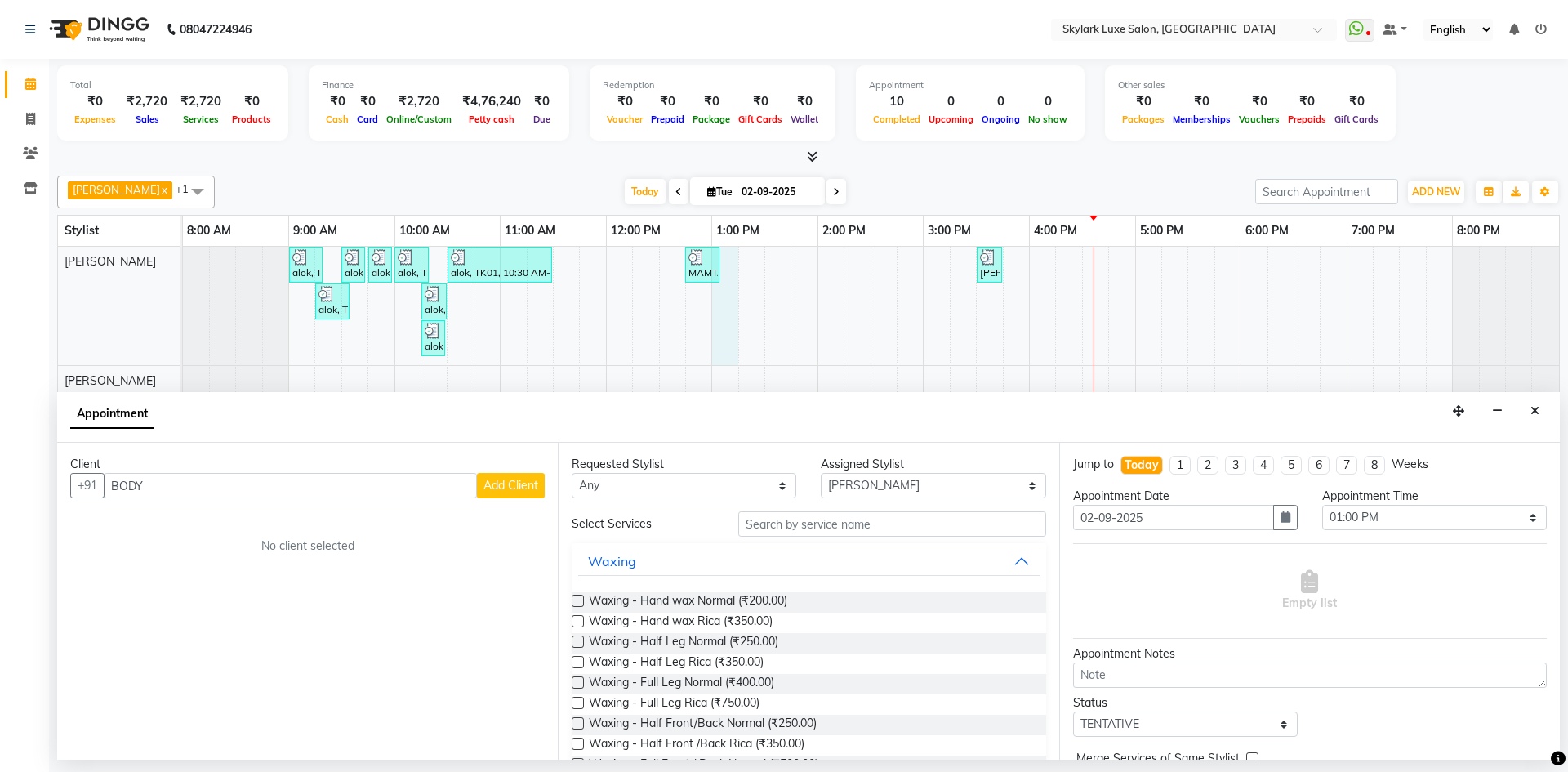
type input "BODY"
click at [813, 527] on input "text" at bounding box center [892, 523] width 308 height 25
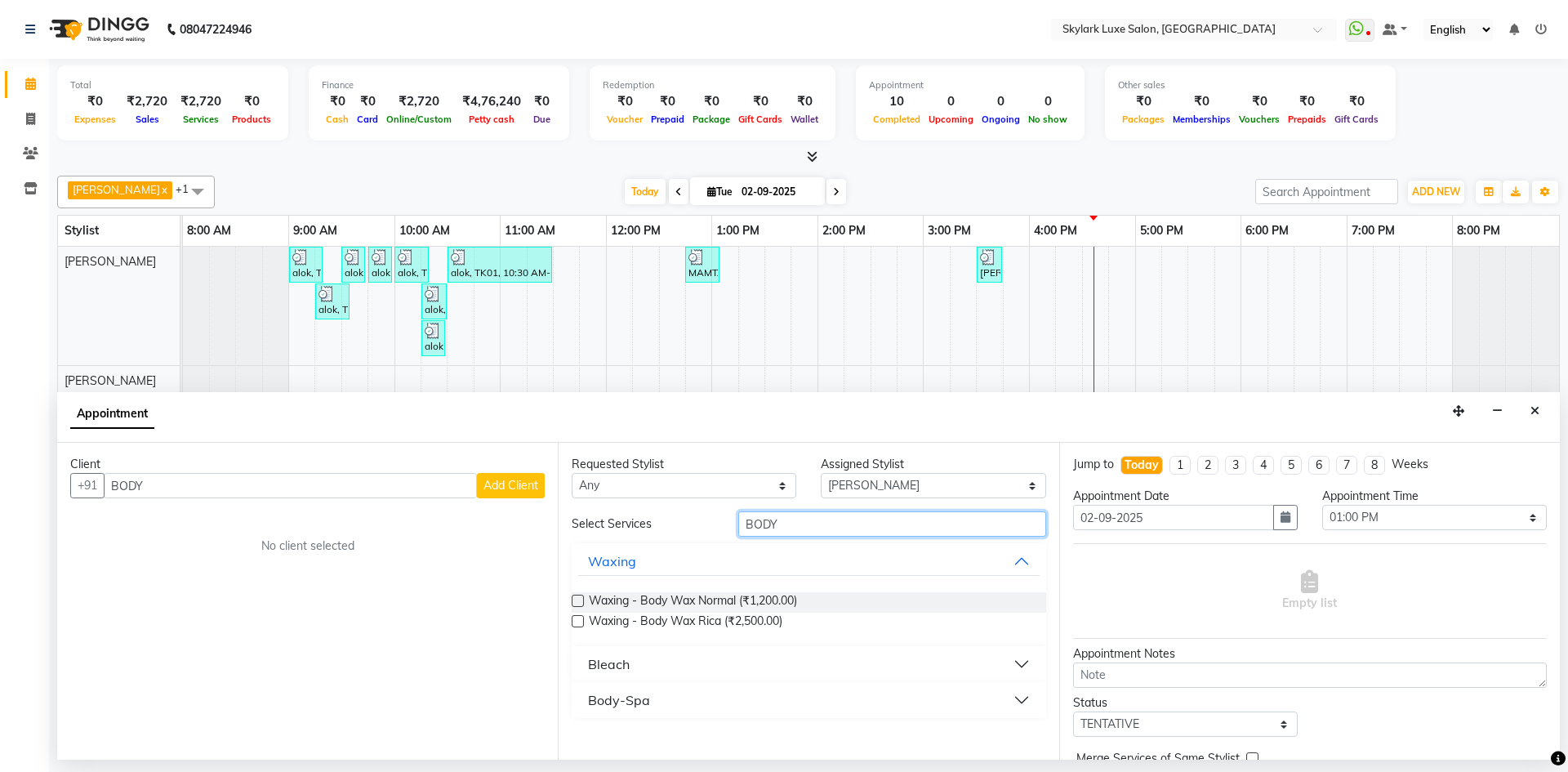
type input "BODY"
drag, startPoint x: 709, startPoint y: 693, endPoint x: 715, endPoint y: 672, distance: 21.2
click at [711, 688] on button "Body-Spa" at bounding box center [808, 699] width 461 height 29
drag, startPoint x: 792, startPoint y: 530, endPoint x: 701, endPoint y: 541, distance: 92.1
click at [701, 541] on div "Select Services BODY Waxing Waxing - Body Wax Normal (₹1,200.00) Waxing - Body …" at bounding box center [809, 668] width 474 height 314
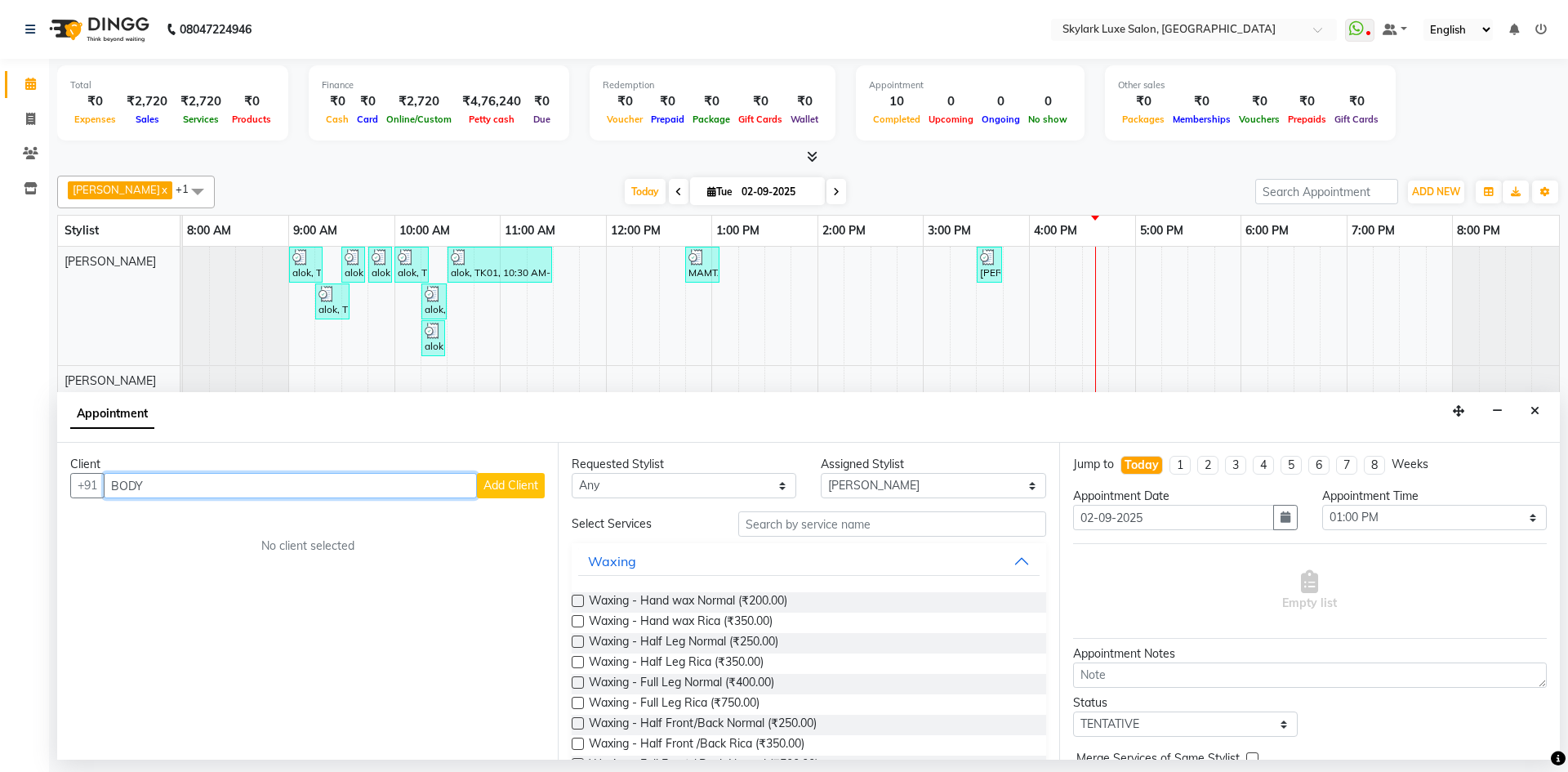
click at [390, 497] on input "BODY" at bounding box center [290, 485] width 373 height 25
drag, startPoint x: 390, startPoint y: 496, endPoint x: 123, endPoint y: 513, distance: 266.8
click at [123, 513] on div "Client +91 BODY Add Client No client selected" at bounding box center [307, 601] width 501 height 317
click at [224, 497] on input "BODY" at bounding box center [290, 485] width 373 height 25
drag, startPoint x: 216, startPoint y: 486, endPoint x: 53, endPoint y: 485, distance: 163.4
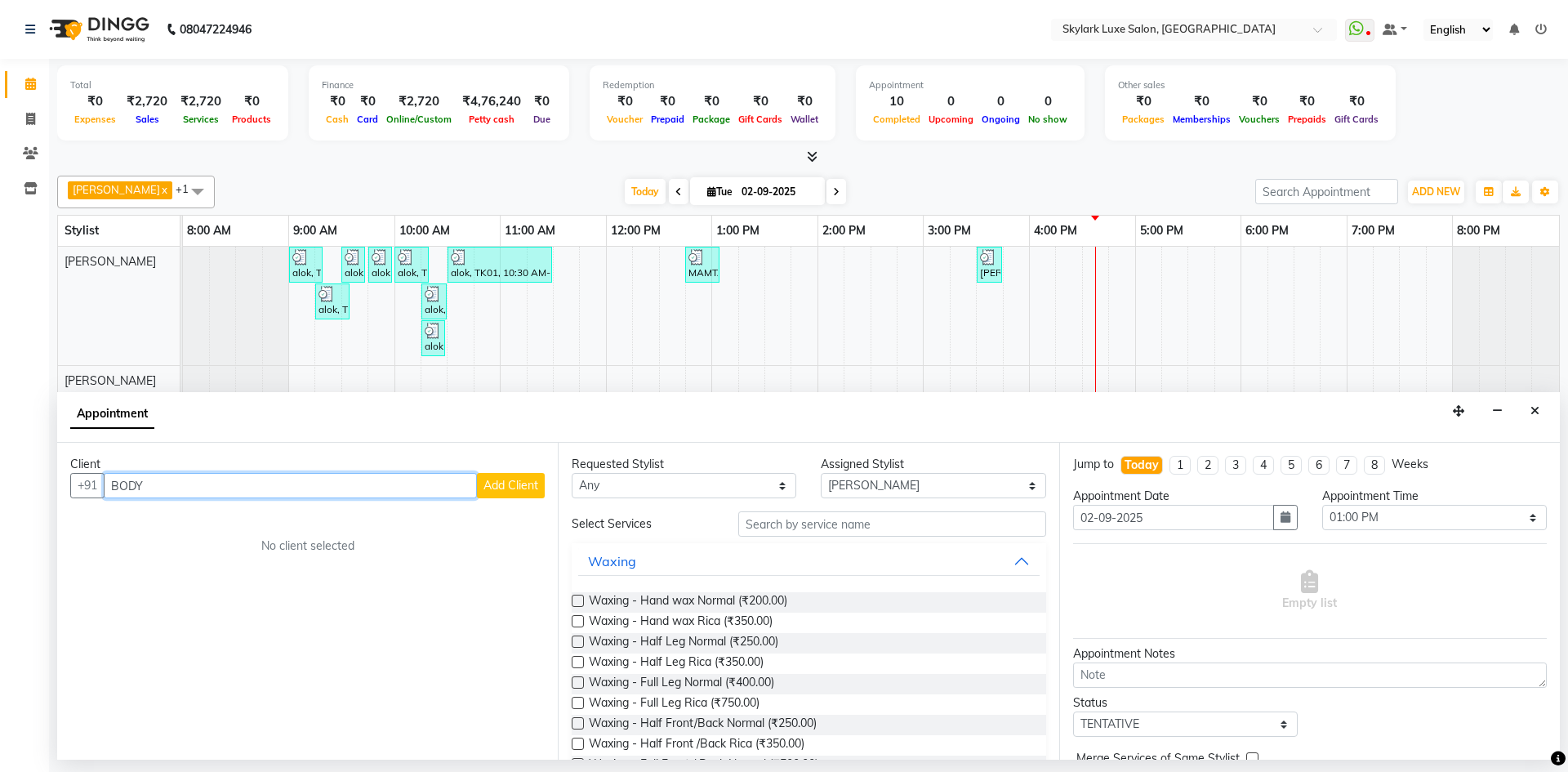
click at [53, 485] on div "Total ₹0 Expenses ₹2,720 Sales ₹2,720 Services ₹0 Products Finance ₹0 Cash ₹0 C…" at bounding box center [808, 409] width 1519 height 701
click at [207, 523] on span "798538" at bounding box center [192, 520] width 49 height 16
type input "7985384951"
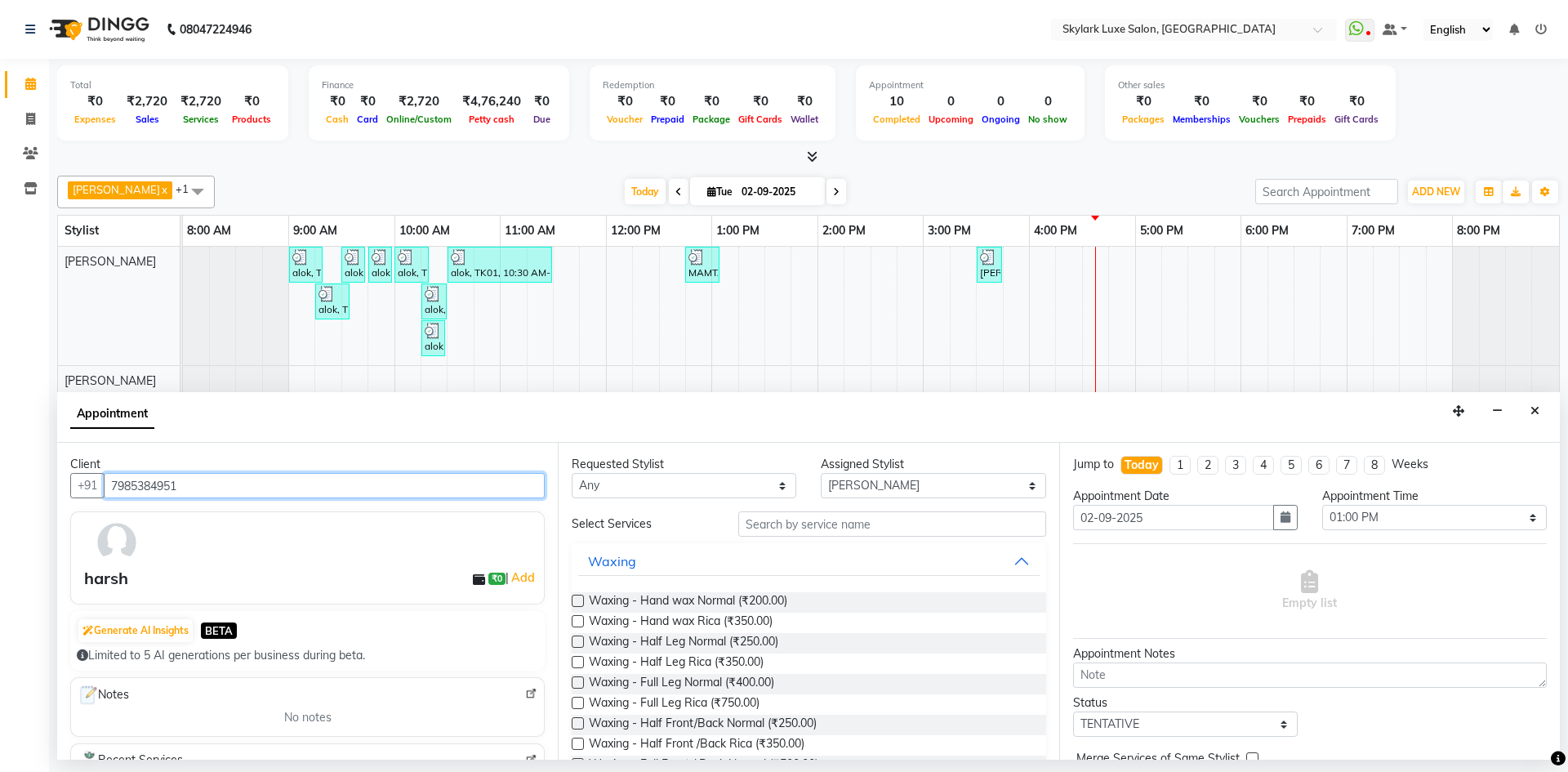
drag, startPoint x: 208, startPoint y: 481, endPoint x: 109, endPoint y: 485, distance: 98.9
click at [109, 485] on input "7985384951" at bounding box center [324, 485] width 441 height 25
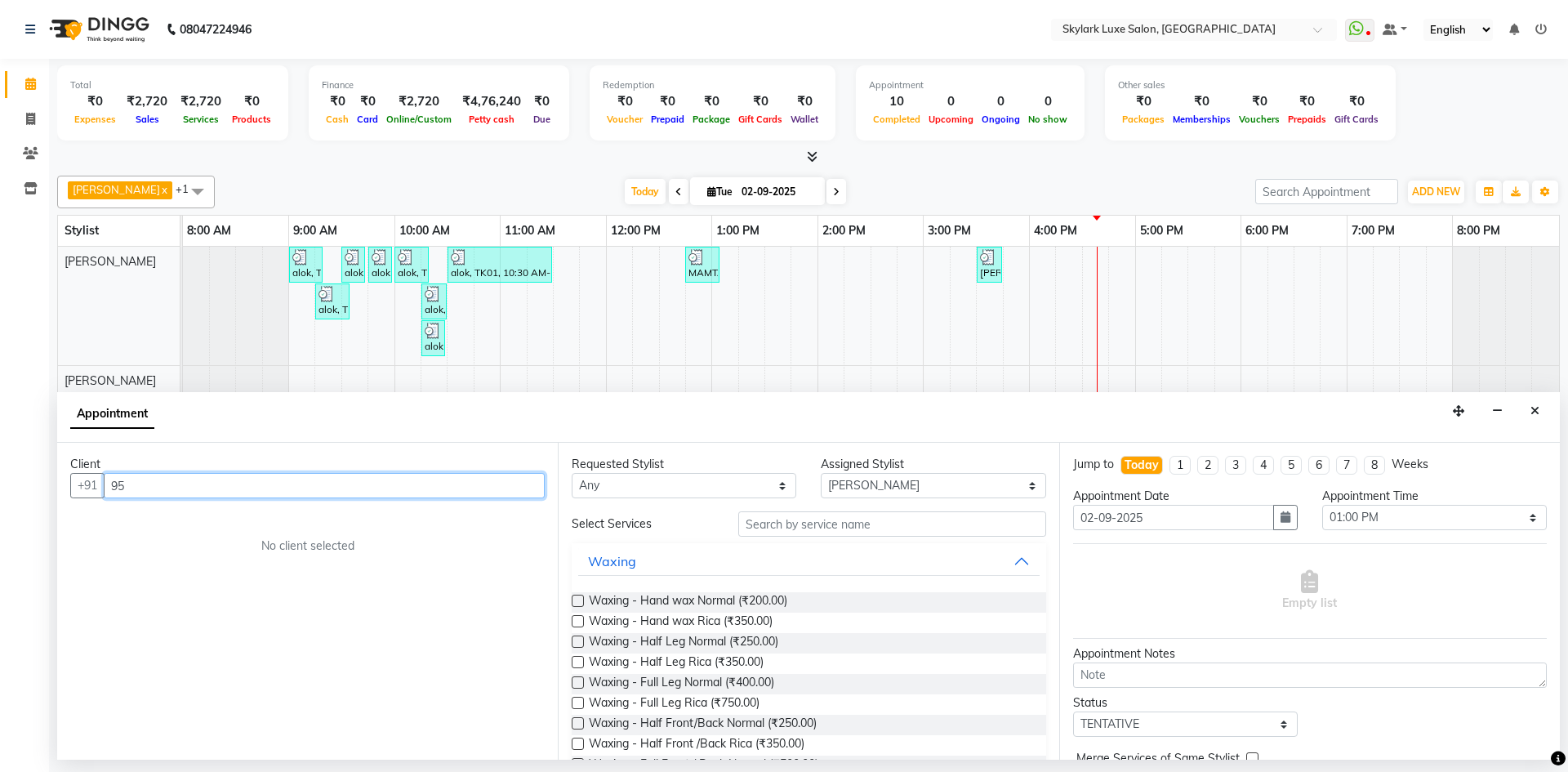
type input "9"
type input "7"
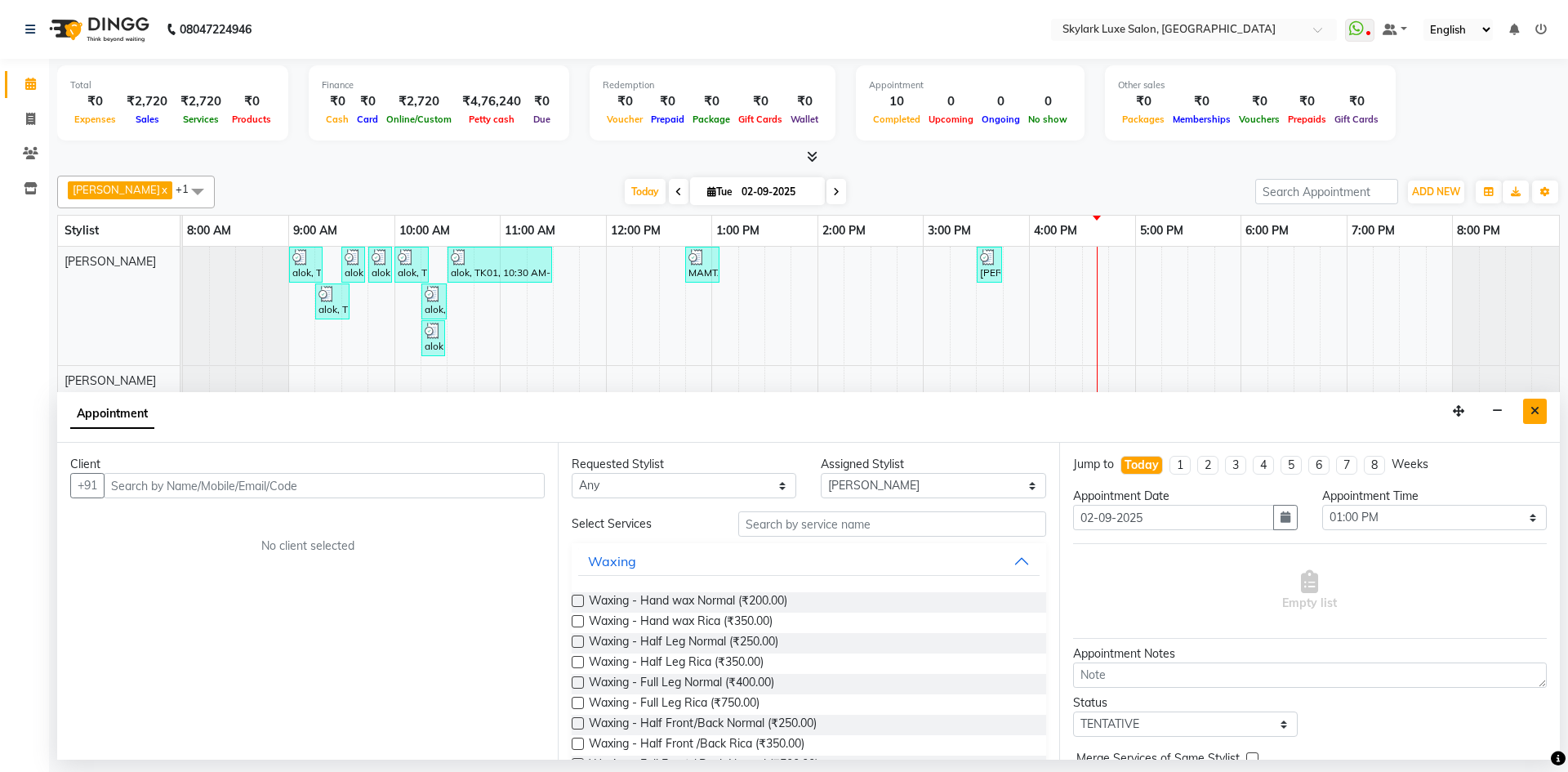
click at [1530, 408] on button "Close" at bounding box center [1535, 411] width 24 height 25
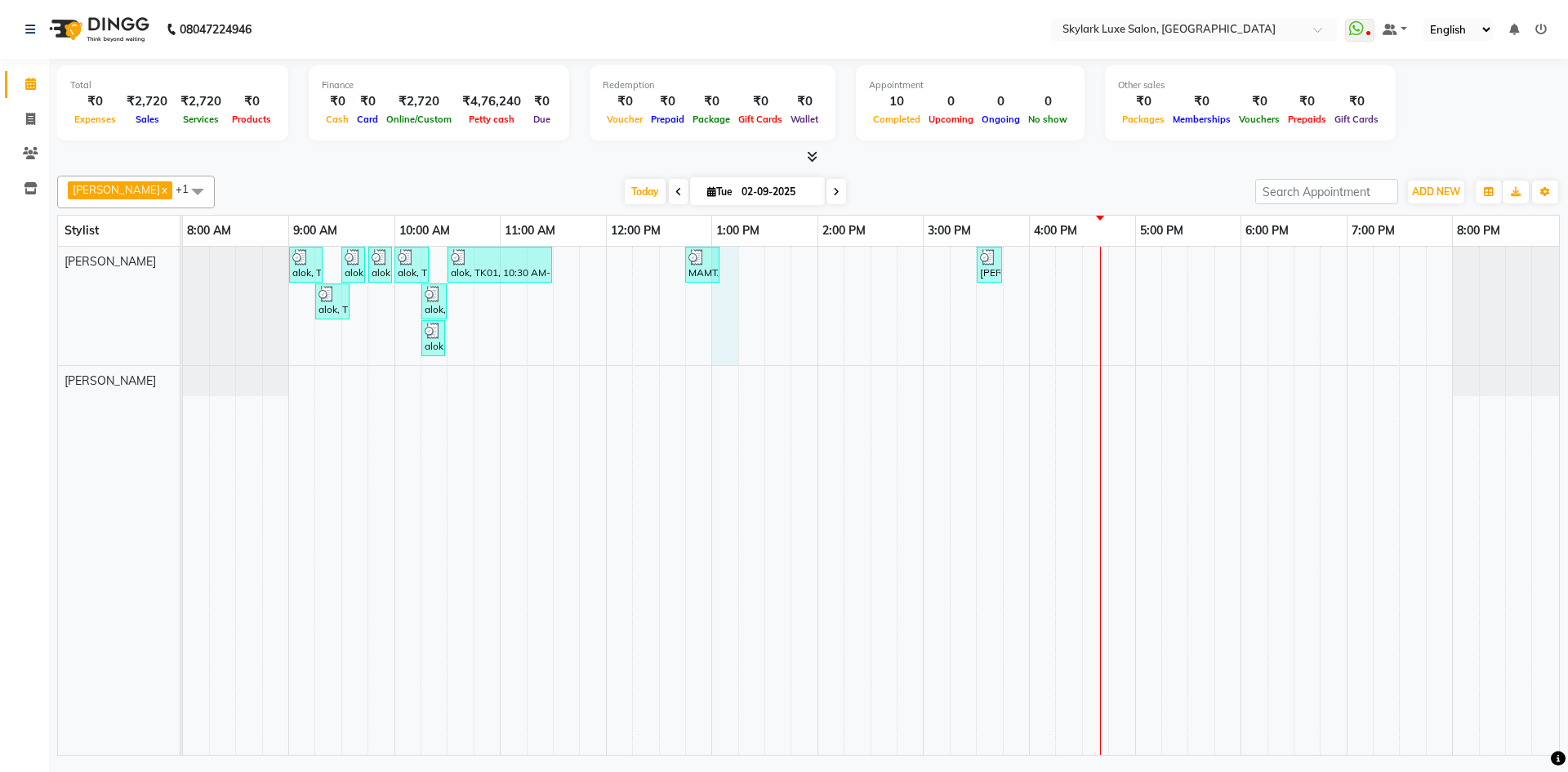
click at [728, 260] on div "alok, TK01, 09:00 AM-09:20 AM, Waxing - Hand wax Normal alok, TK01, 09:30 AM-09…" at bounding box center [871, 501] width 1376 height 508
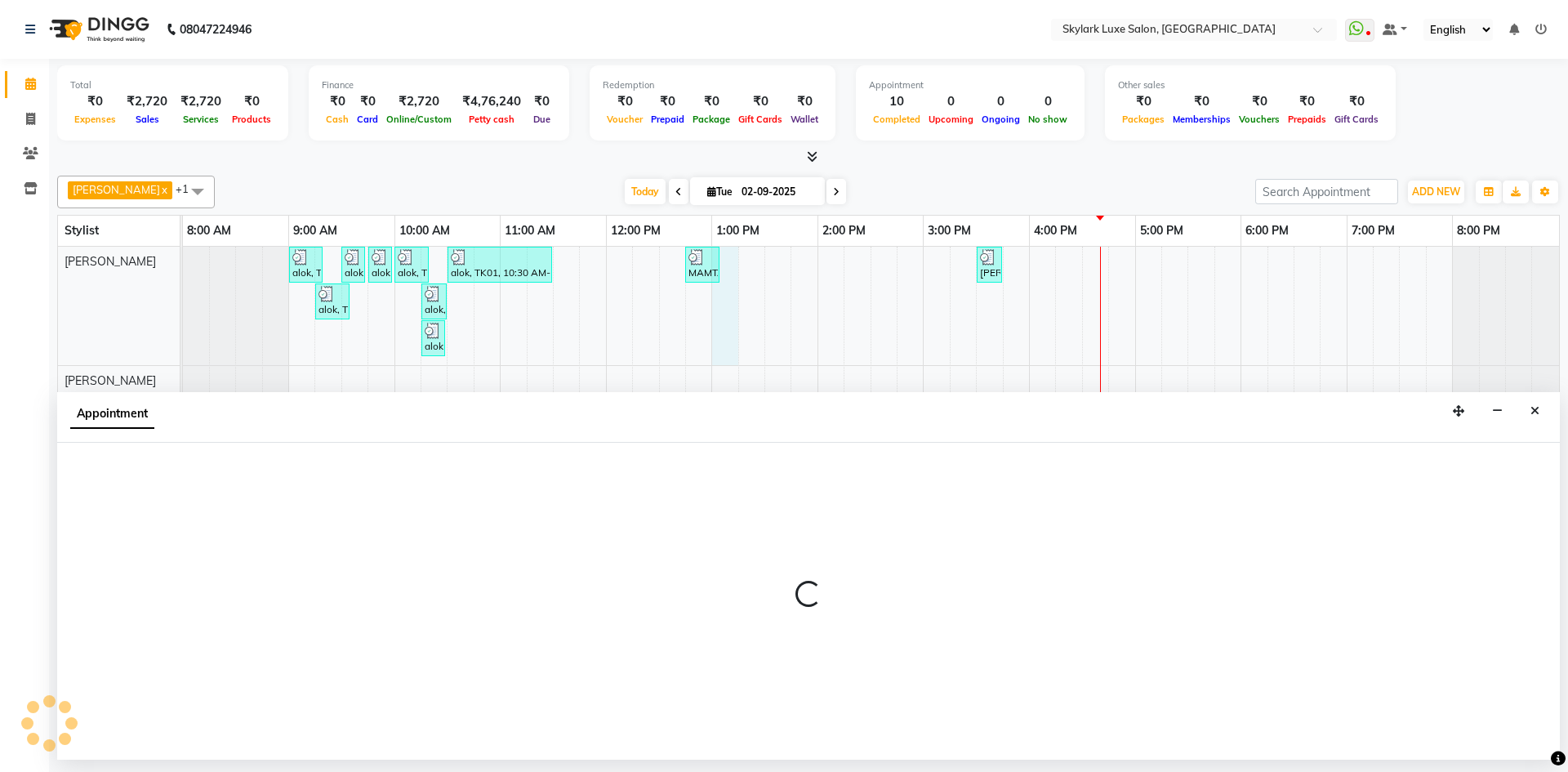
select select "85056"
select select "tentative"
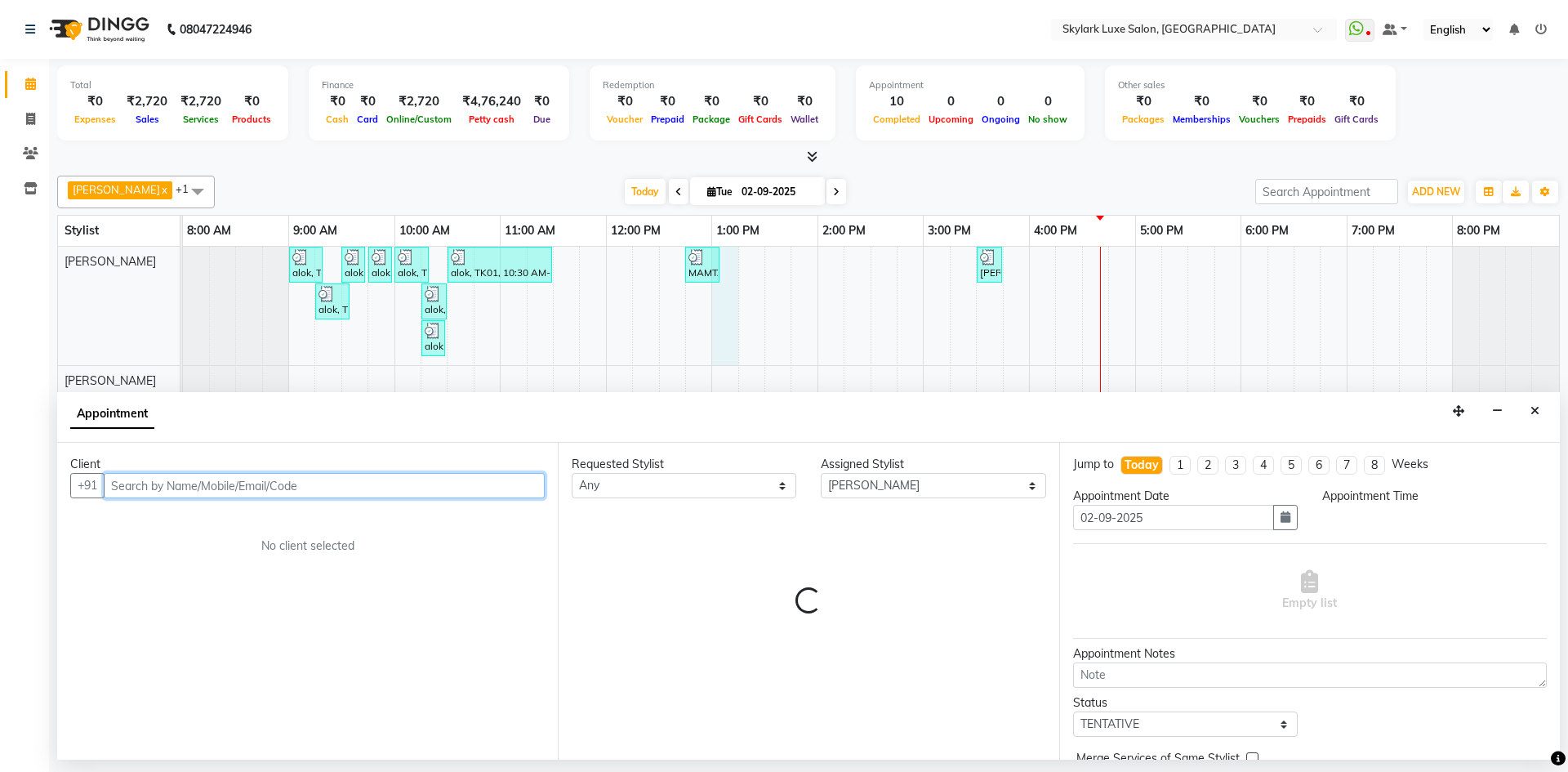
select select "780"
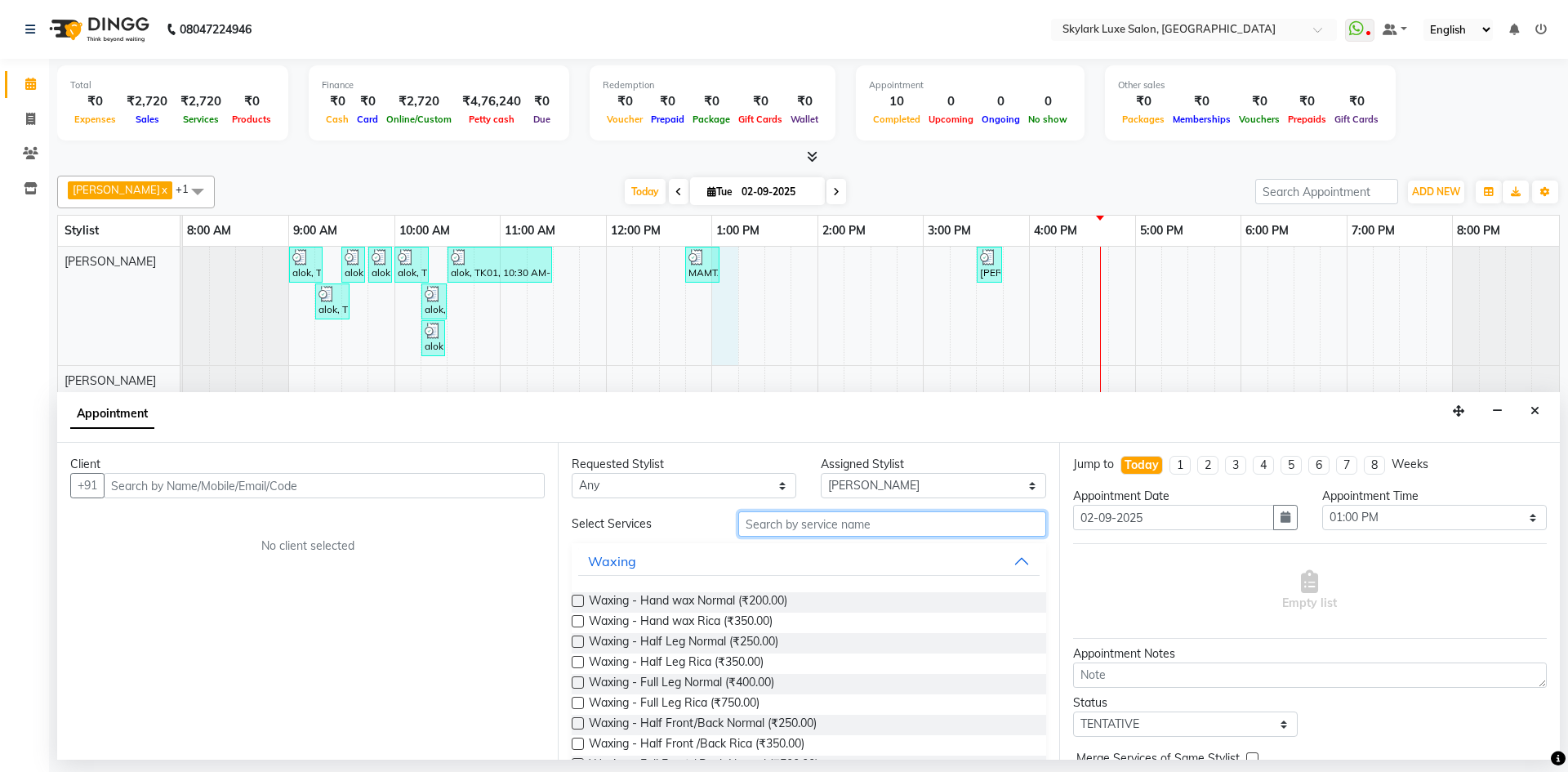
click at [758, 518] on input "text" at bounding box center [892, 523] width 308 height 25
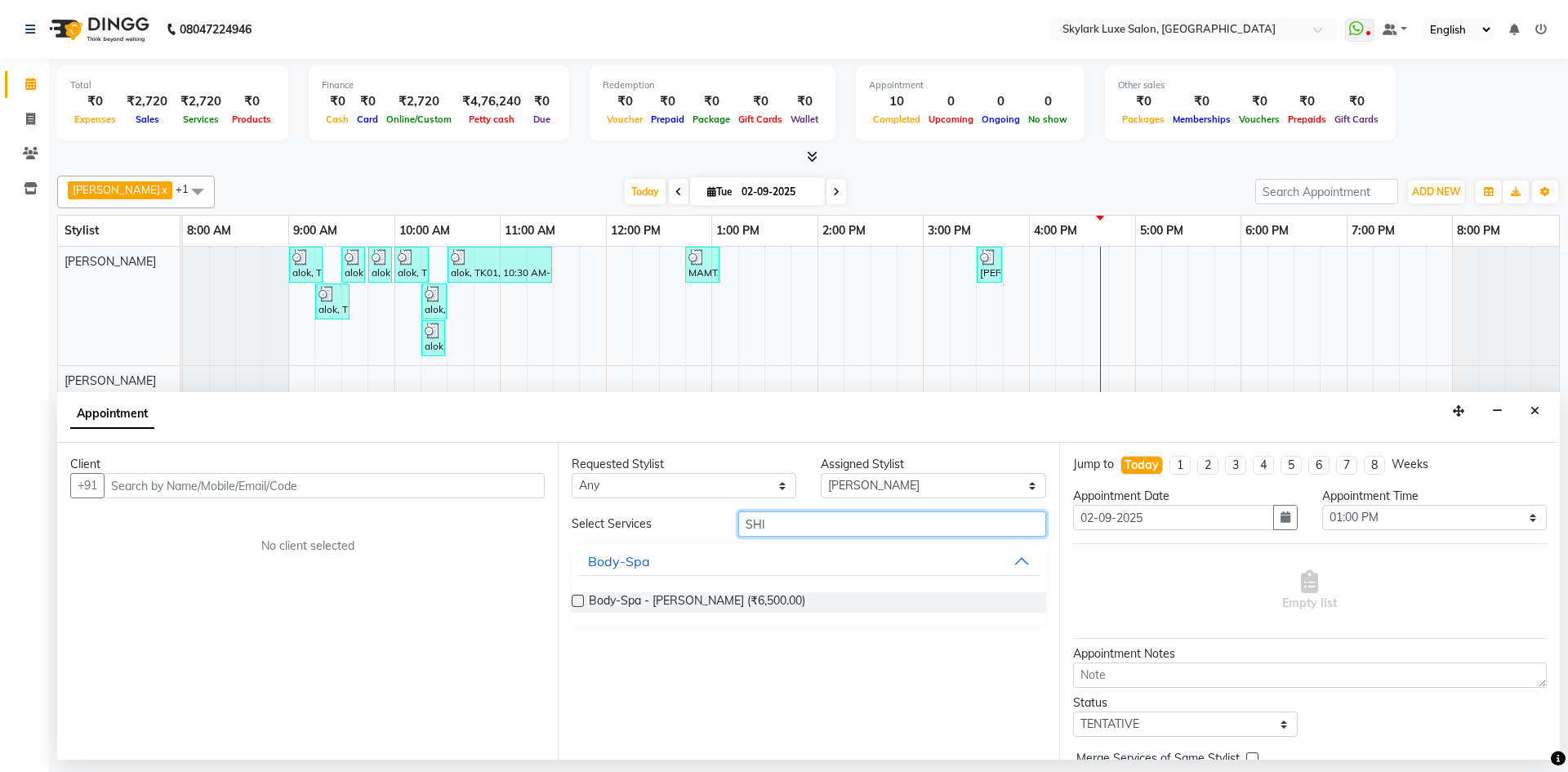
type input "SHI"
click at [577, 603] on label at bounding box center [578, 601] width 12 height 12
click at [577, 603] on input "checkbox" at bounding box center [577, 602] width 11 height 11
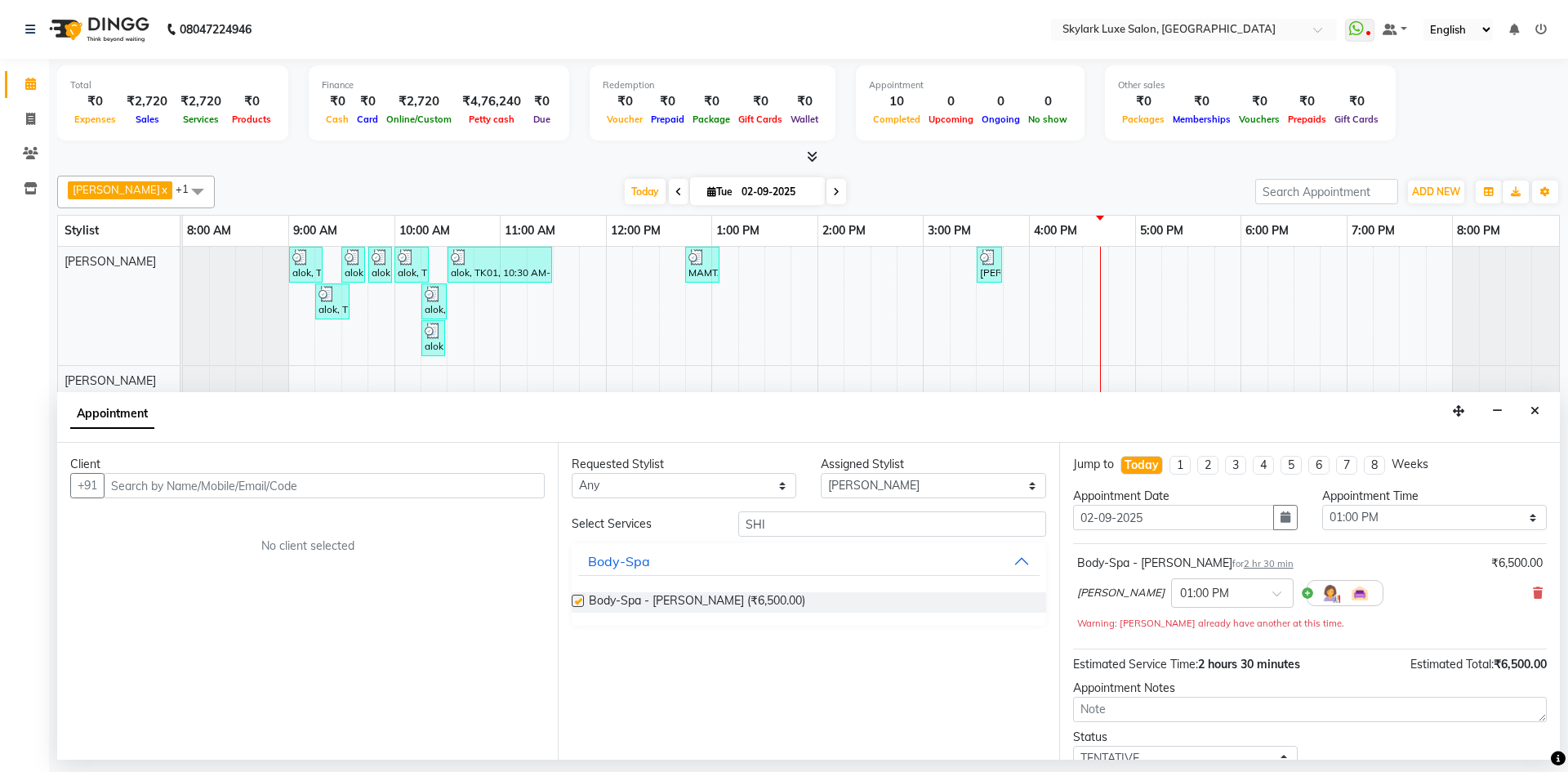
checkbox input "false"
drag, startPoint x: 784, startPoint y: 519, endPoint x: 685, endPoint y: 542, distance: 101.5
click at [691, 542] on div "Select Services SHI Body-Spa Body-Spa - Shirodhara Panchkarma (₹6,500.00)" at bounding box center [809, 568] width 474 height 114
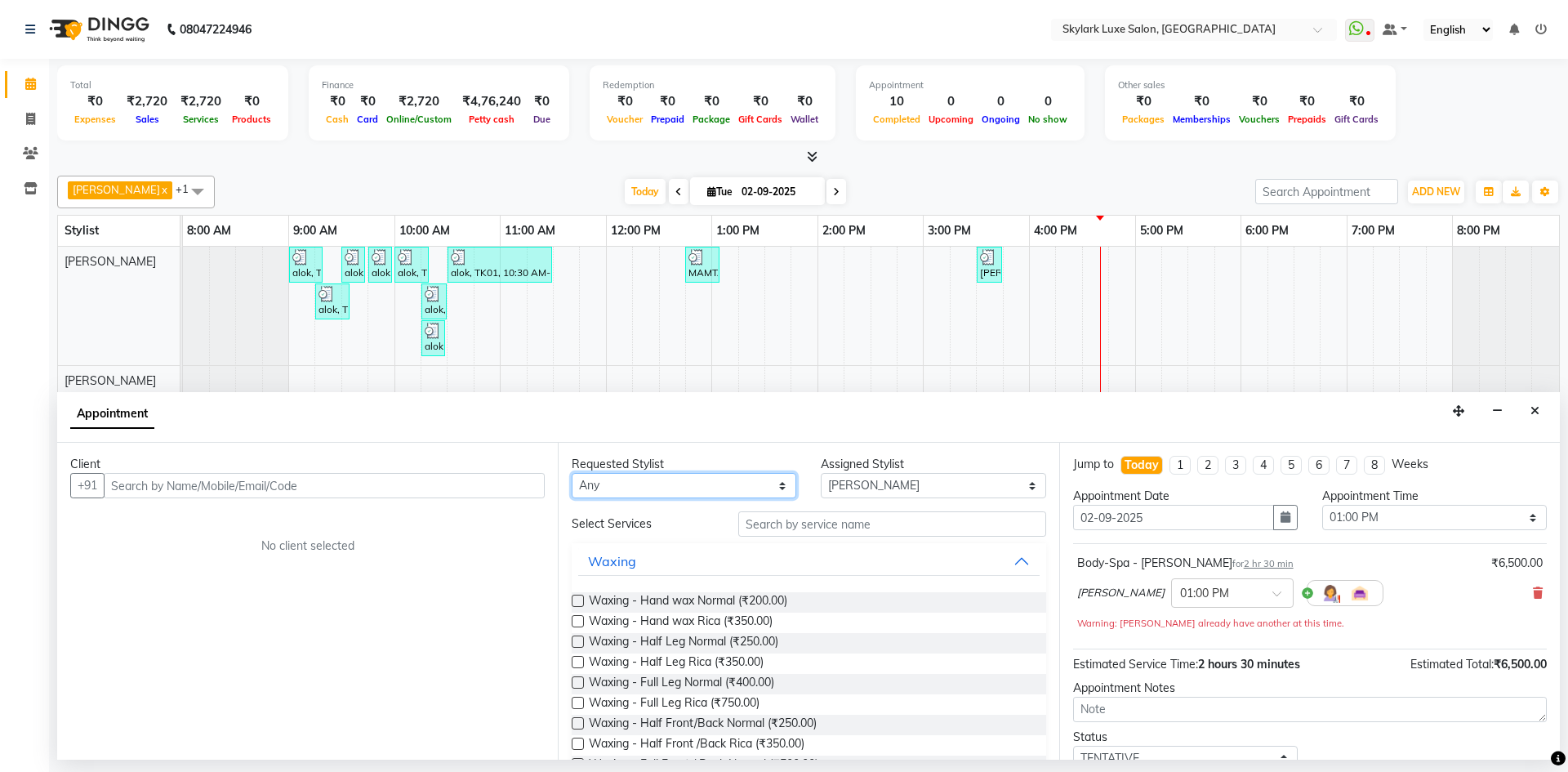
click at [679, 487] on select "Any [PERSON_NAME] [PERSON_NAME] wasu" at bounding box center [684, 485] width 225 height 25
select select "85056"
click at [572, 473] on select "Any [PERSON_NAME] [PERSON_NAME] wasu" at bounding box center [684, 485] width 225 height 25
click at [662, 566] on button "Waxing" at bounding box center [808, 560] width 461 height 29
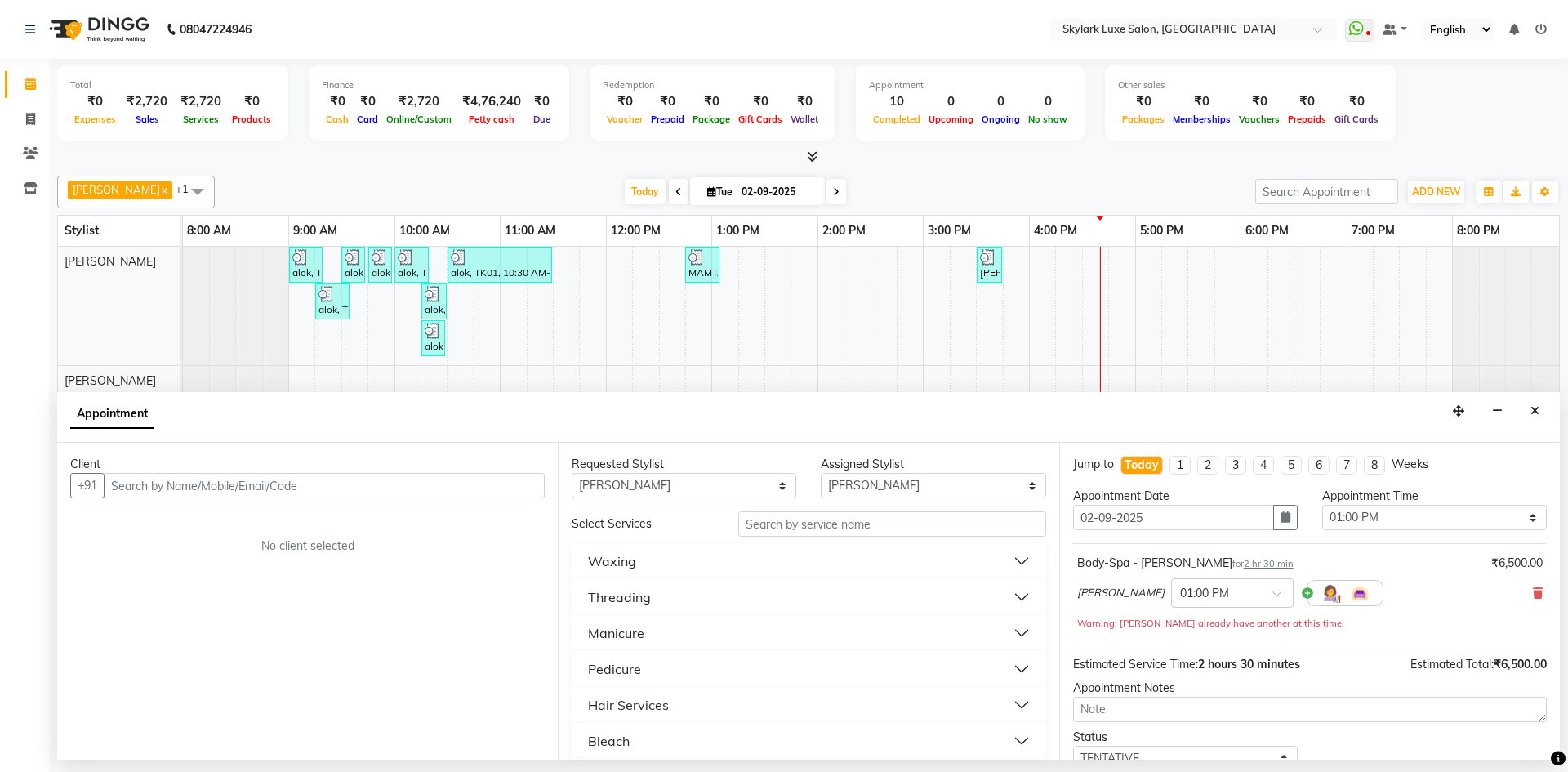
scroll to position [82, 0]
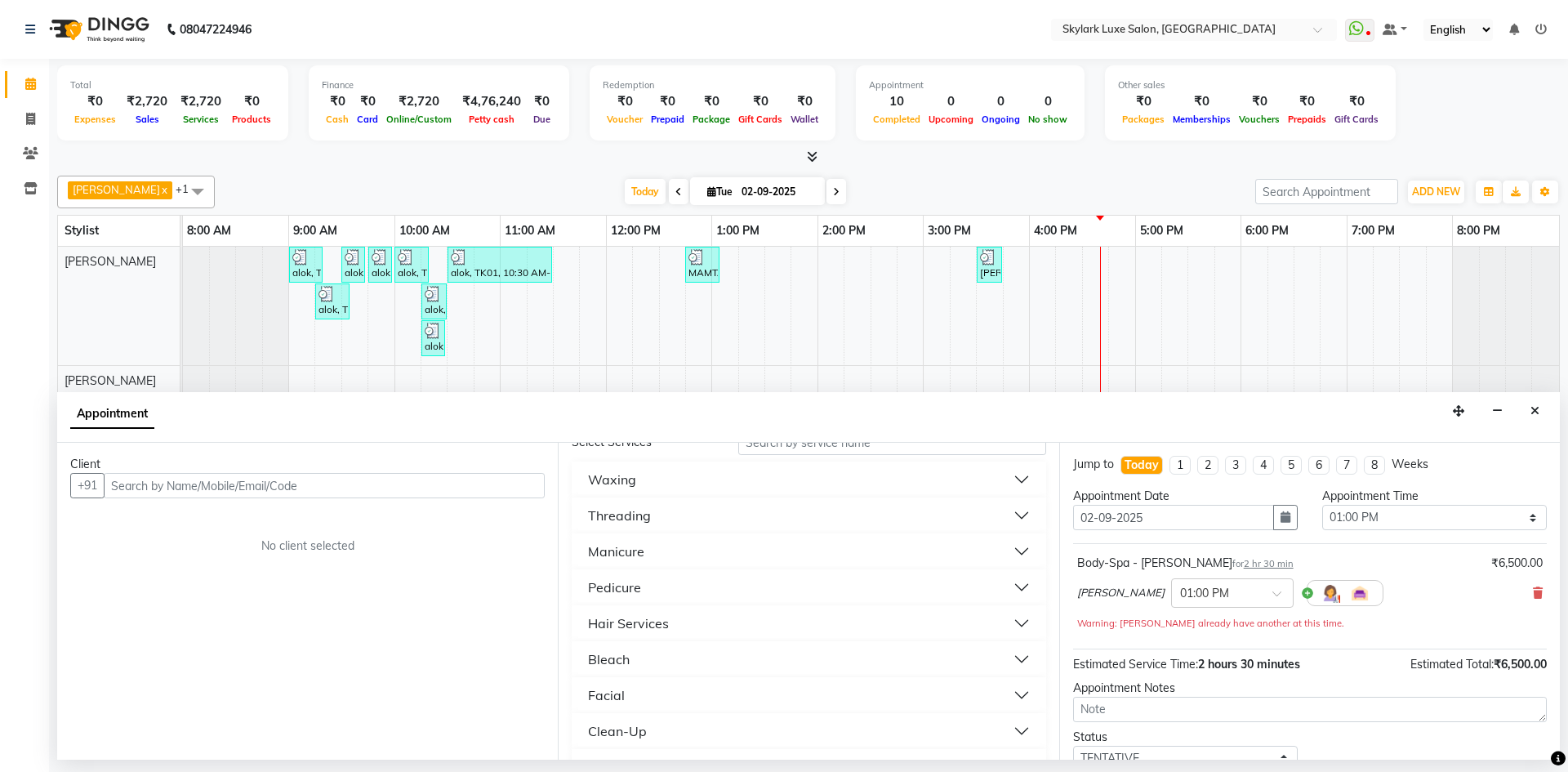
click at [653, 689] on button "Facial" at bounding box center [808, 694] width 461 height 29
click at [653, 687] on button "Facial" at bounding box center [808, 694] width 461 height 29
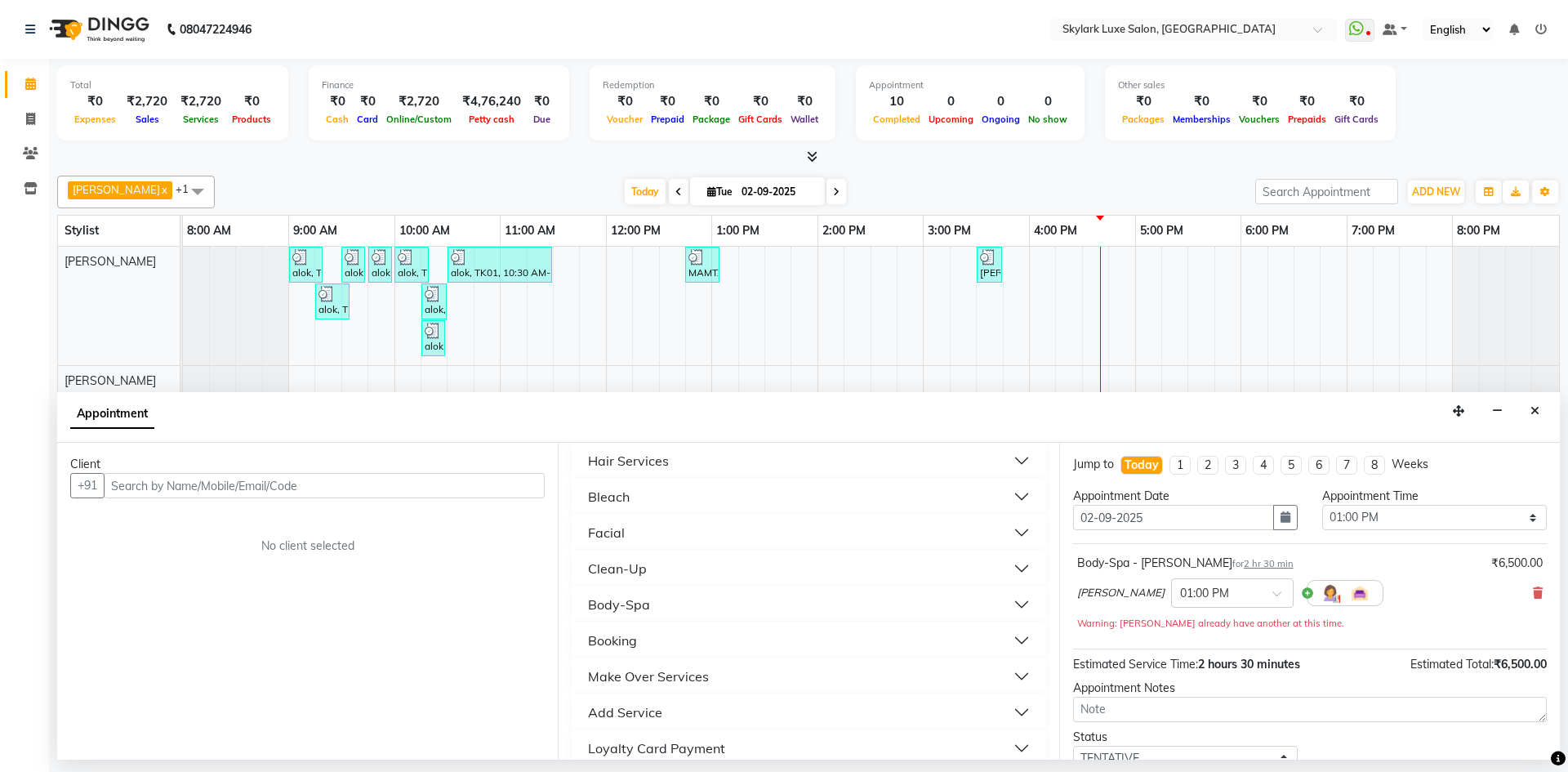
scroll to position [245, 0]
click at [649, 569] on button "Clean-Up" at bounding box center [808, 567] width 461 height 29
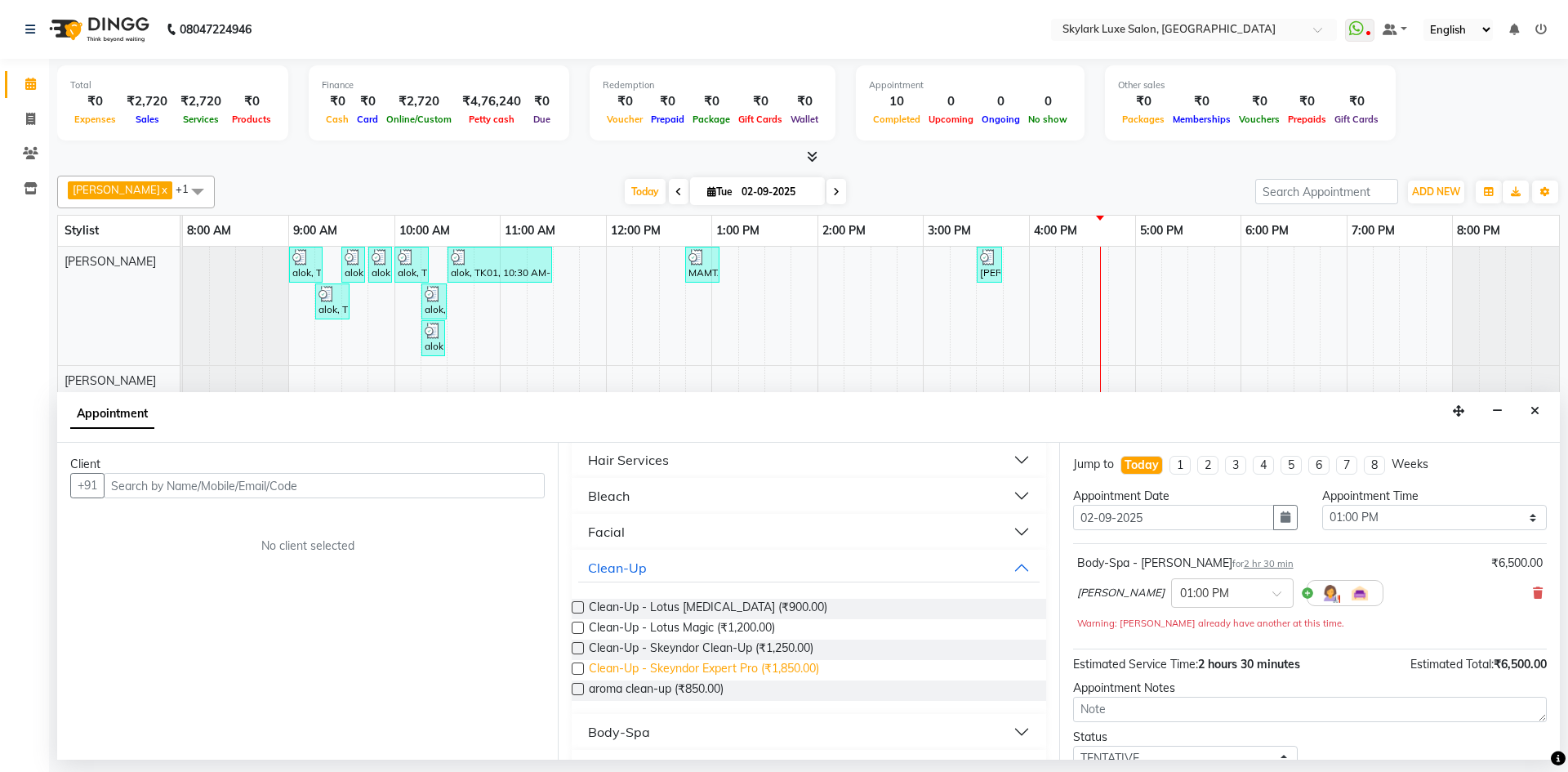
click at [738, 674] on span "Clean-Up - Skeyndor Expert Pro (₹1,850.00)" at bounding box center [704, 670] width 230 height 20
checkbox input "false"
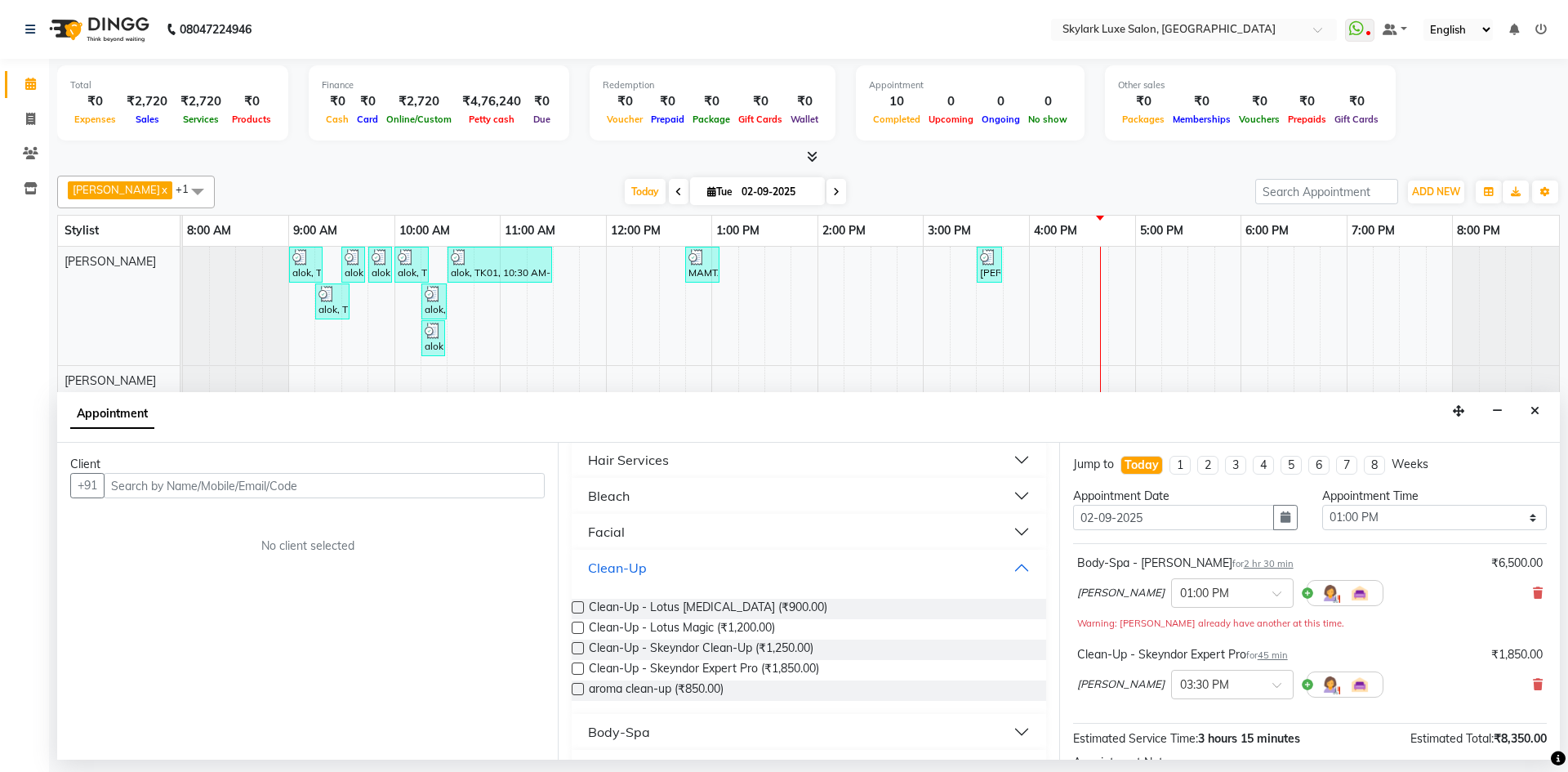
click at [685, 570] on button "Clean-Up" at bounding box center [808, 567] width 461 height 29
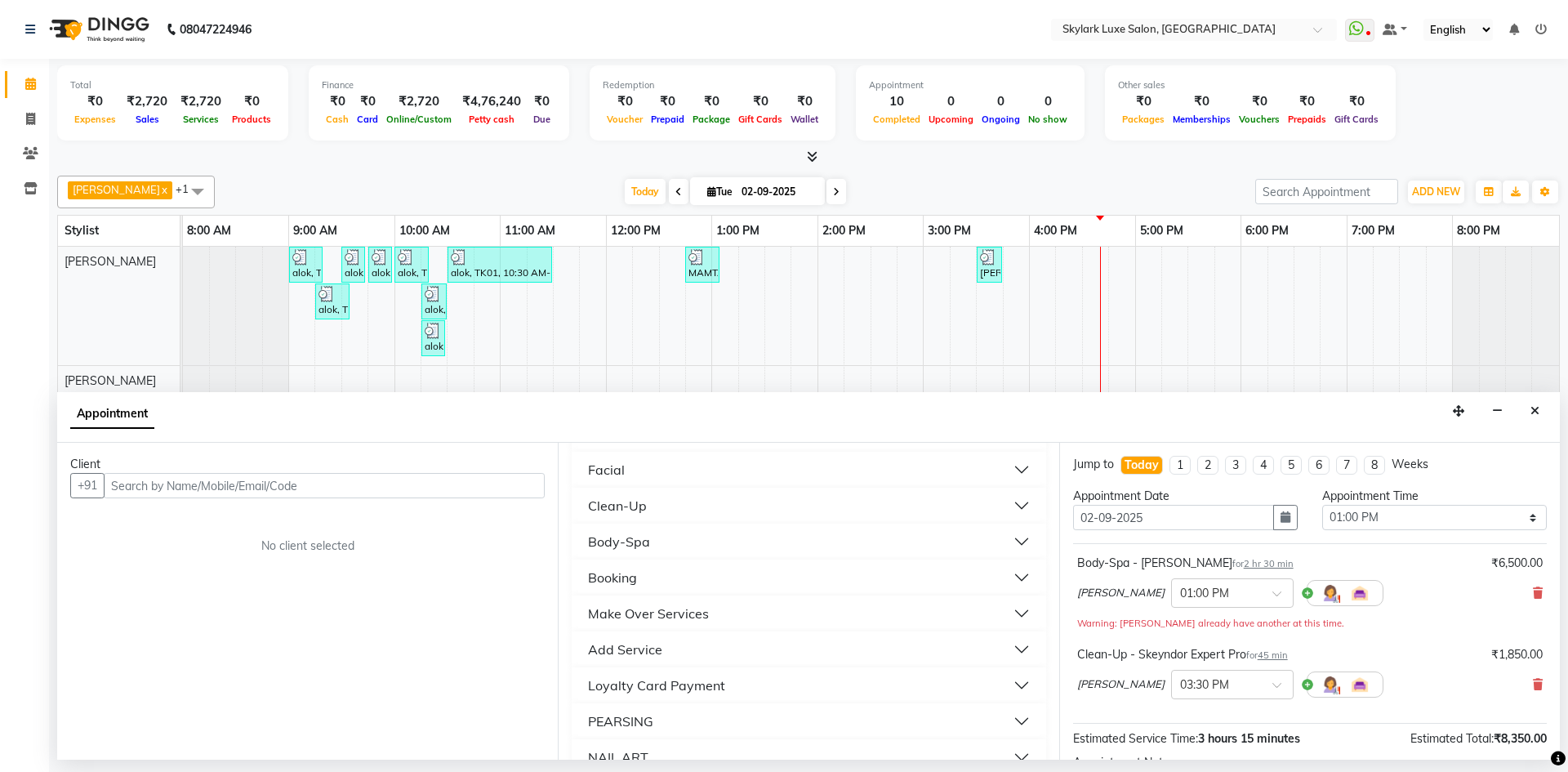
scroll to position [408, 0]
drag, startPoint x: 689, startPoint y: 732, endPoint x: 707, endPoint y: 715, distance: 24.8
click at [689, 730] on button "HAIR WASH" at bounding box center [808, 727] width 461 height 29
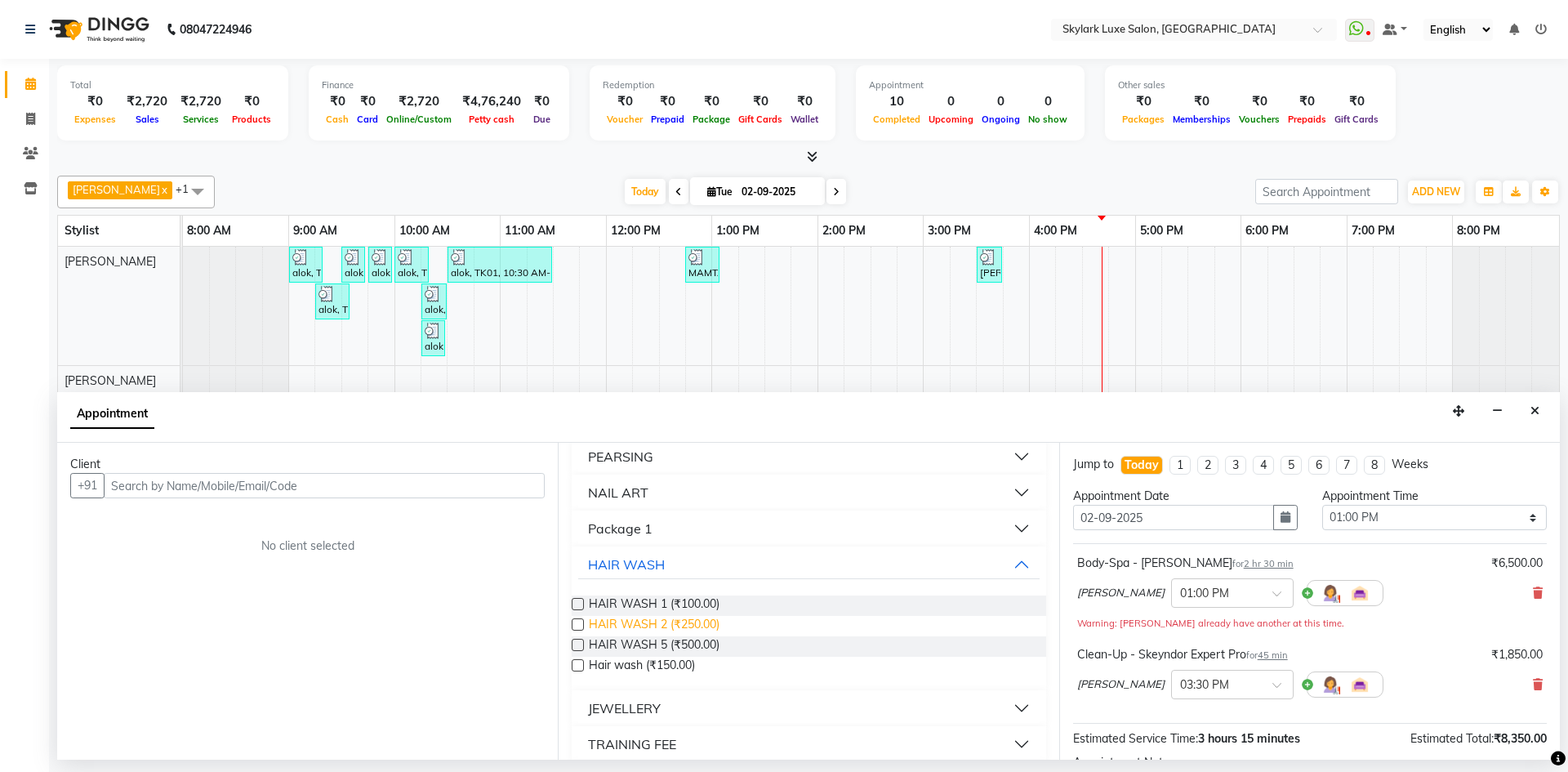
click at [656, 622] on span "HAIR WASH 2 (₹250.00)" at bounding box center [654, 626] width 131 height 20
checkbox input "false"
click at [668, 560] on button "HAIR WASH" at bounding box center [808, 564] width 461 height 29
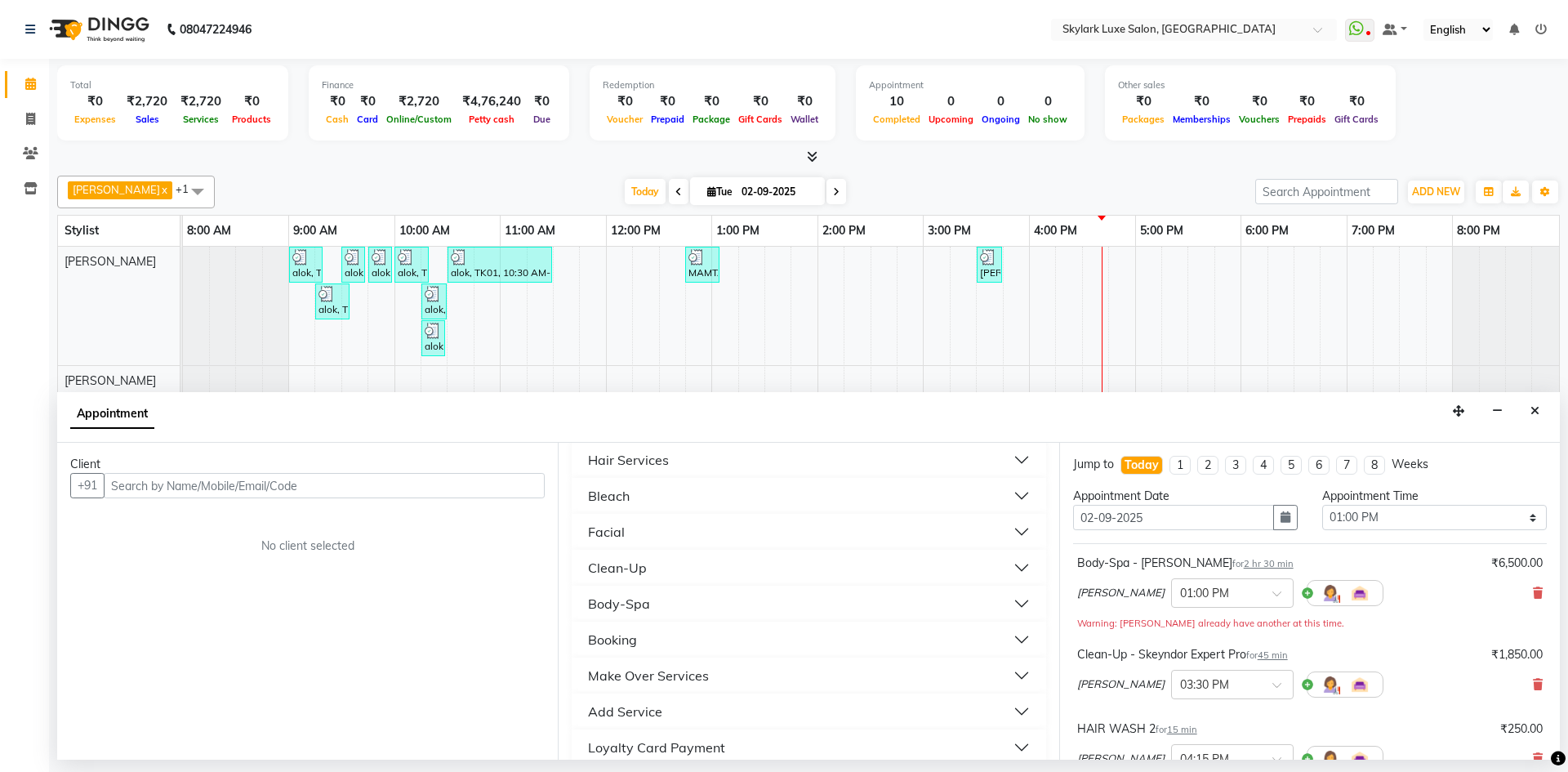
scroll to position [82, 0]
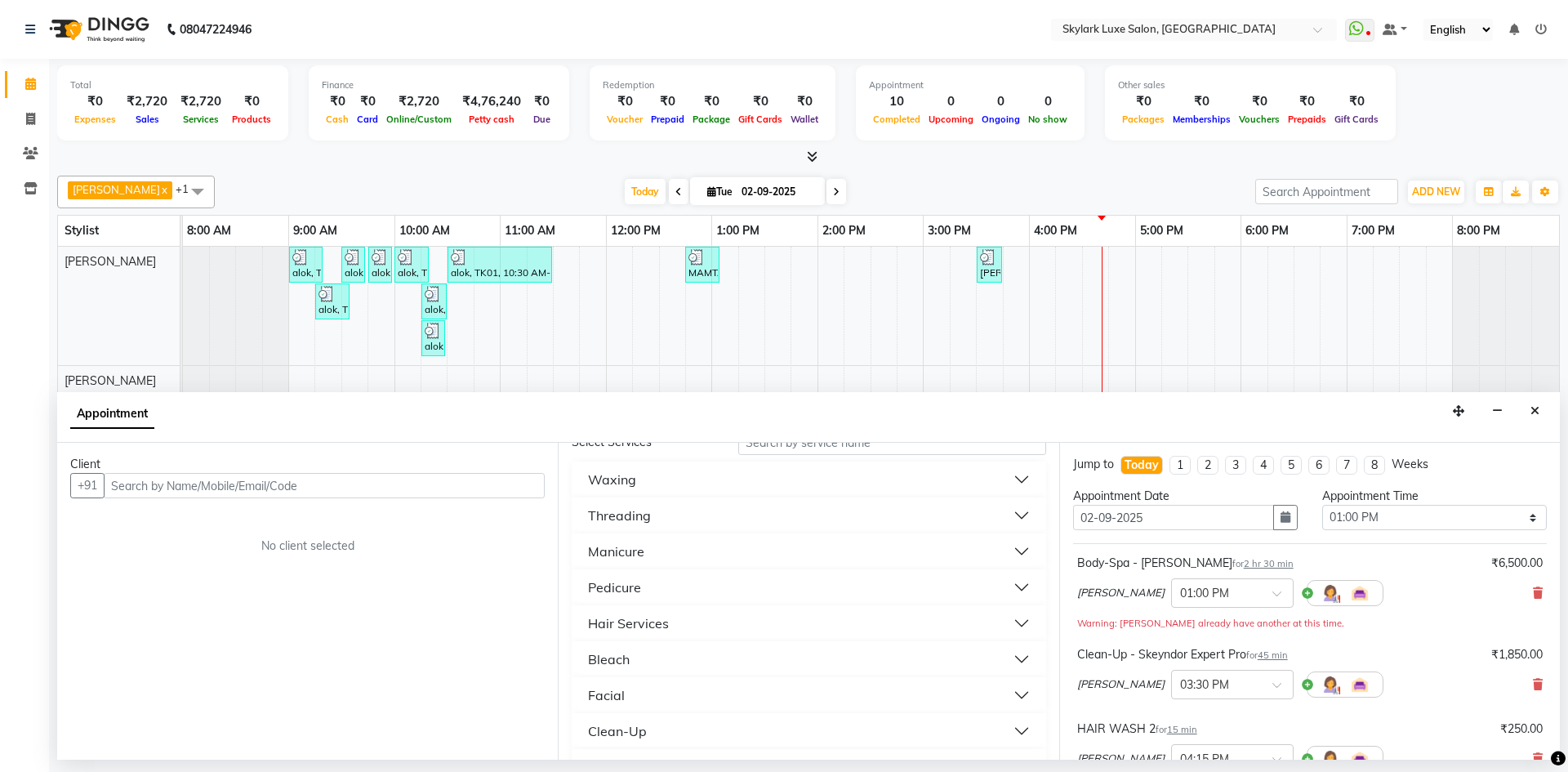
click at [685, 523] on button "Threading" at bounding box center [808, 515] width 461 height 29
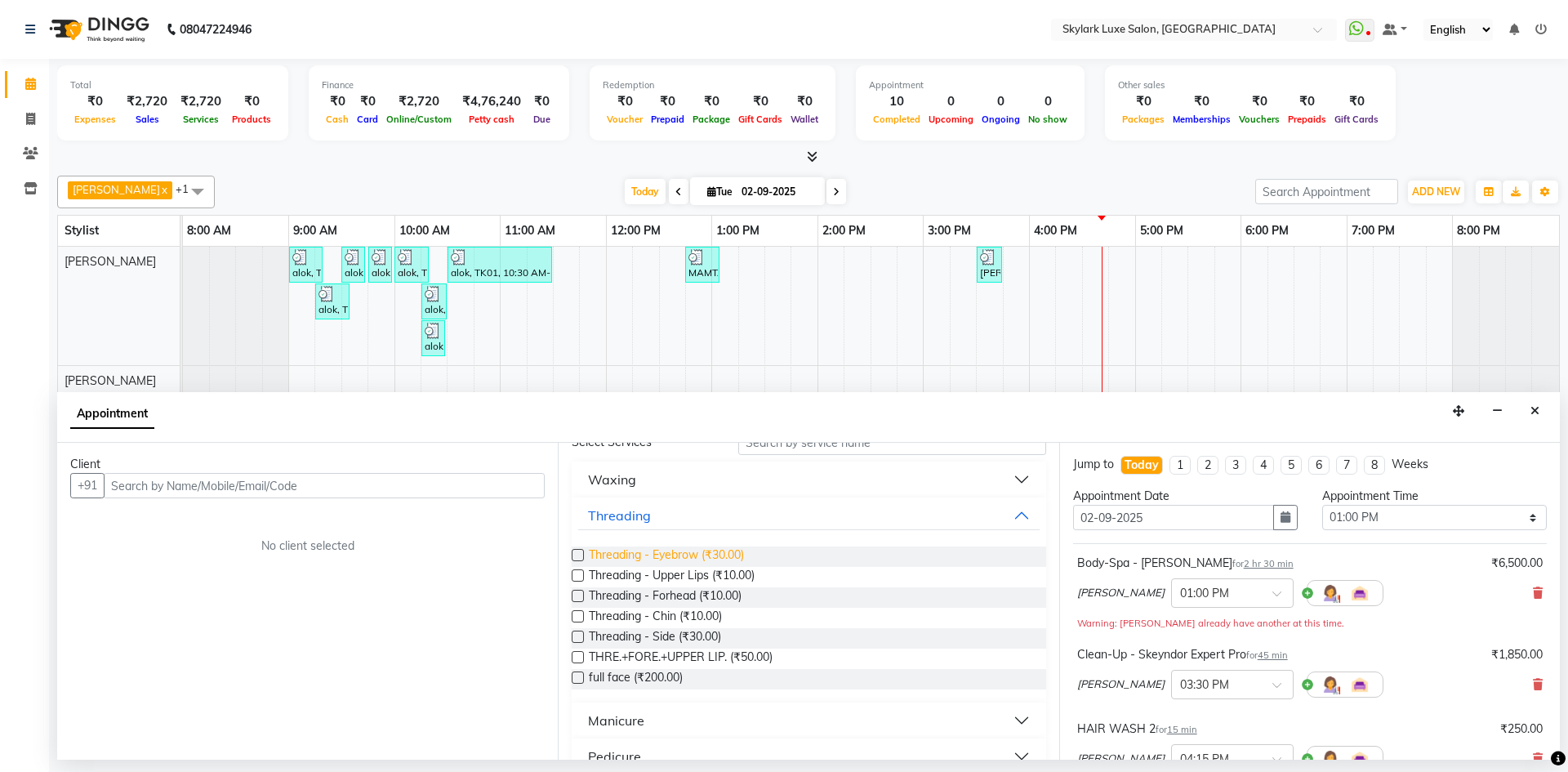
click at [717, 558] on span "Threading - Eyebrow (₹30.00)" at bounding box center [666, 556] width 155 height 20
checkbox input "false"
click at [671, 597] on span "Threading - Forhead (₹10.00)" at bounding box center [665, 597] width 153 height 20
checkbox input "false"
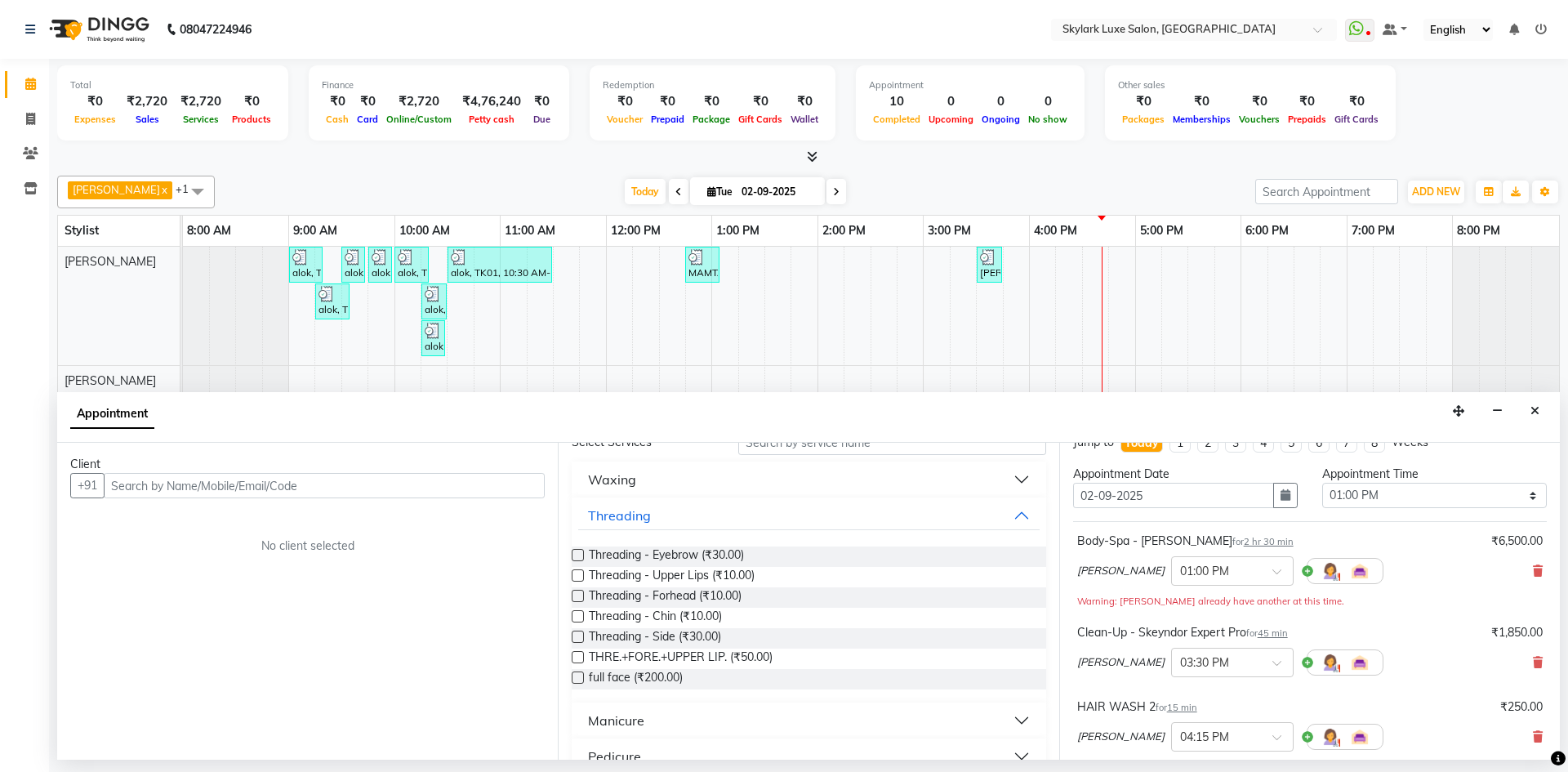
scroll to position [0, 0]
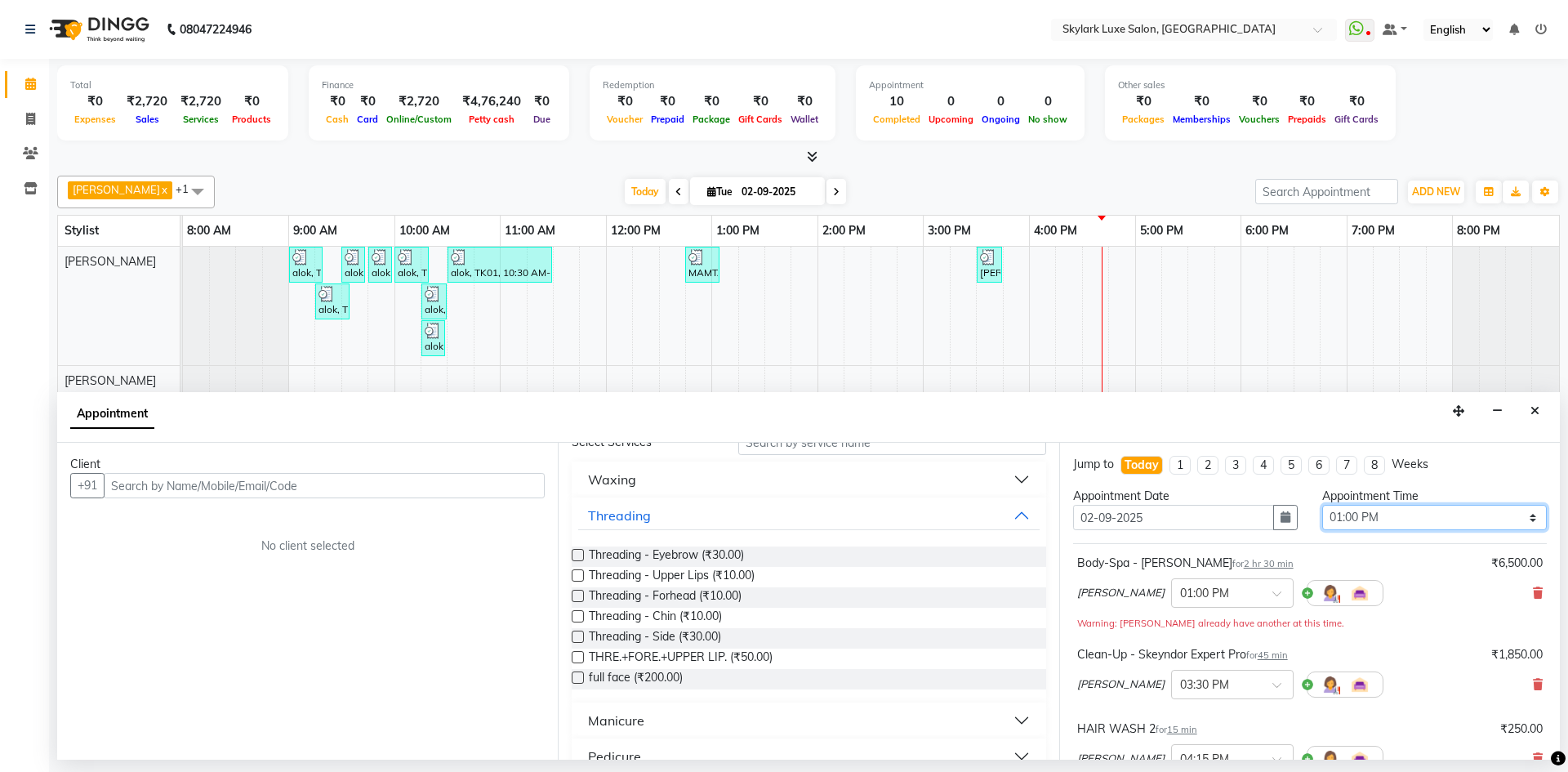
click at [1392, 517] on select "Select 09:00 AM 09:15 AM 09:30 AM 09:45 AM 10:00 AM 10:15 AM 10:30 AM 10:45 AM …" at bounding box center [1434, 517] width 225 height 25
click at [1322, 505] on select "Select 09:00 AM 09:15 AM 09:30 AM 09:45 AM 10:00 AM 10:15 AM 10:30 AM 10:45 AM …" at bounding box center [1434, 517] width 225 height 25
click at [1370, 516] on select "Select 09:00 AM 09:15 AM 09:30 AM 09:45 AM 10:00 AM 10:15 AM 10:30 AM 10:45 AM …" at bounding box center [1434, 517] width 225 height 25
click at [1322, 505] on select "Select 09:00 AM 09:15 AM 09:30 AM 09:45 AM 10:00 AM 10:15 AM 10:30 AM 10:45 AM …" at bounding box center [1434, 517] width 225 height 25
click at [1353, 515] on select "Select 09:00 AM 09:15 AM 09:30 AM 09:45 AM 10:00 AM 10:15 AM 10:30 AM 10:45 AM …" at bounding box center [1434, 517] width 225 height 25
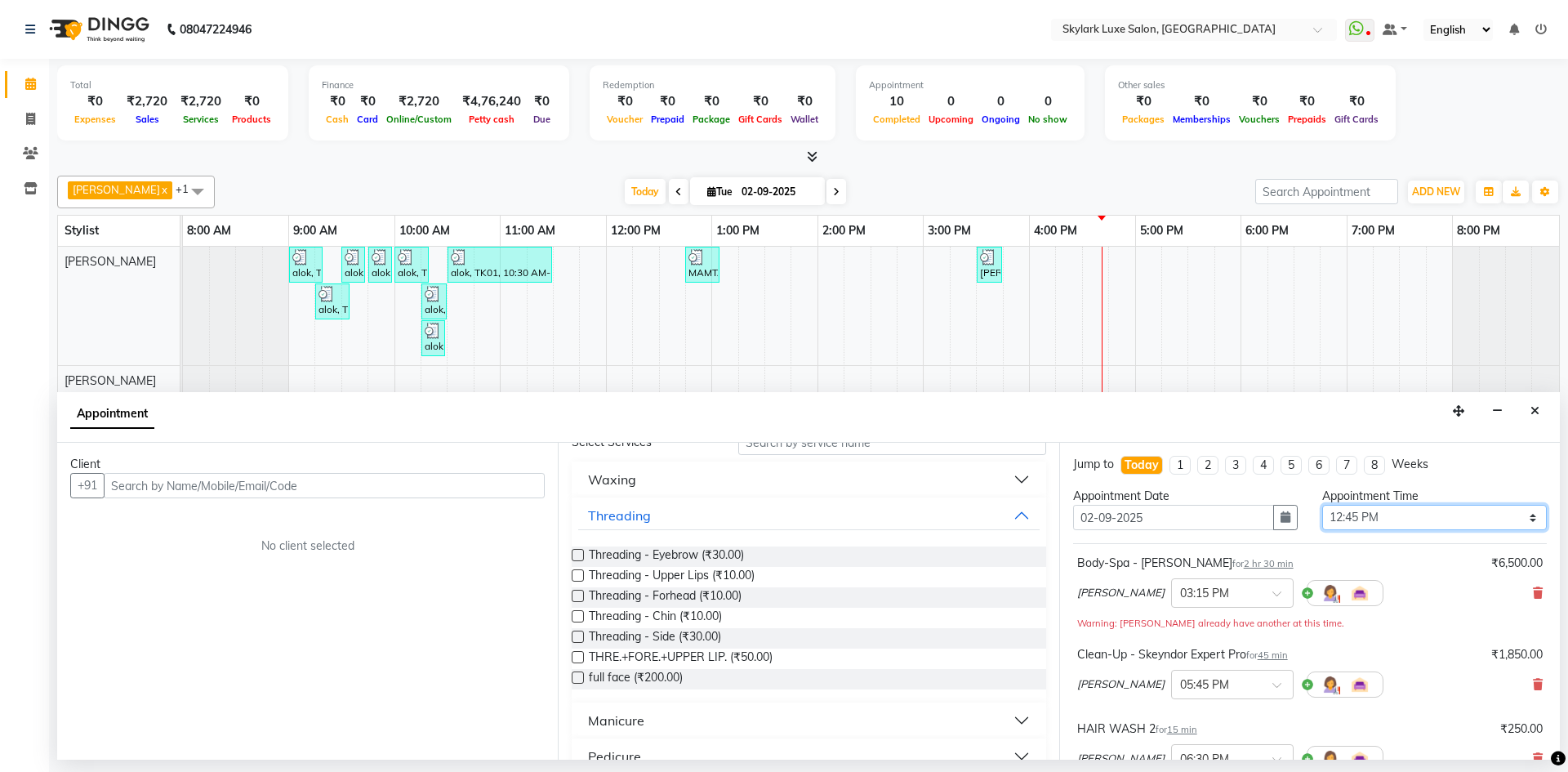
click at [1322, 505] on select "Select 09:00 AM 09:15 AM 09:30 AM 09:45 AM 10:00 AM 10:15 AM 10:30 AM 10:45 AM …" at bounding box center [1434, 517] width 225 height 25
click at [1385, 517] on select "Select 09:00 AM 09:15 AM 09:30 AM 09:45 AM 10:00 AM 10:15 AM 10:30 AM 10:45 AM …" at bounding box center [1434, 517] width 225 height 25
click at [1322, 505] on select "Select 09:00 AM 09:15 AM 09:30 AM 09:45 AM 10:00 AM 10:15 AM 10:30 AM 10:45 AM …" at bounding box center [1434, 517] width 225 height 25
click at [1366, 518] on select "Select 09:00 AM 09:15 AM 09:30 AM 09:45 AM 10:00 AM 10:15 AM 10:30 AM 10:45 AM …" at bounding box center [1434, 517] width 225 height 25
select select "720"
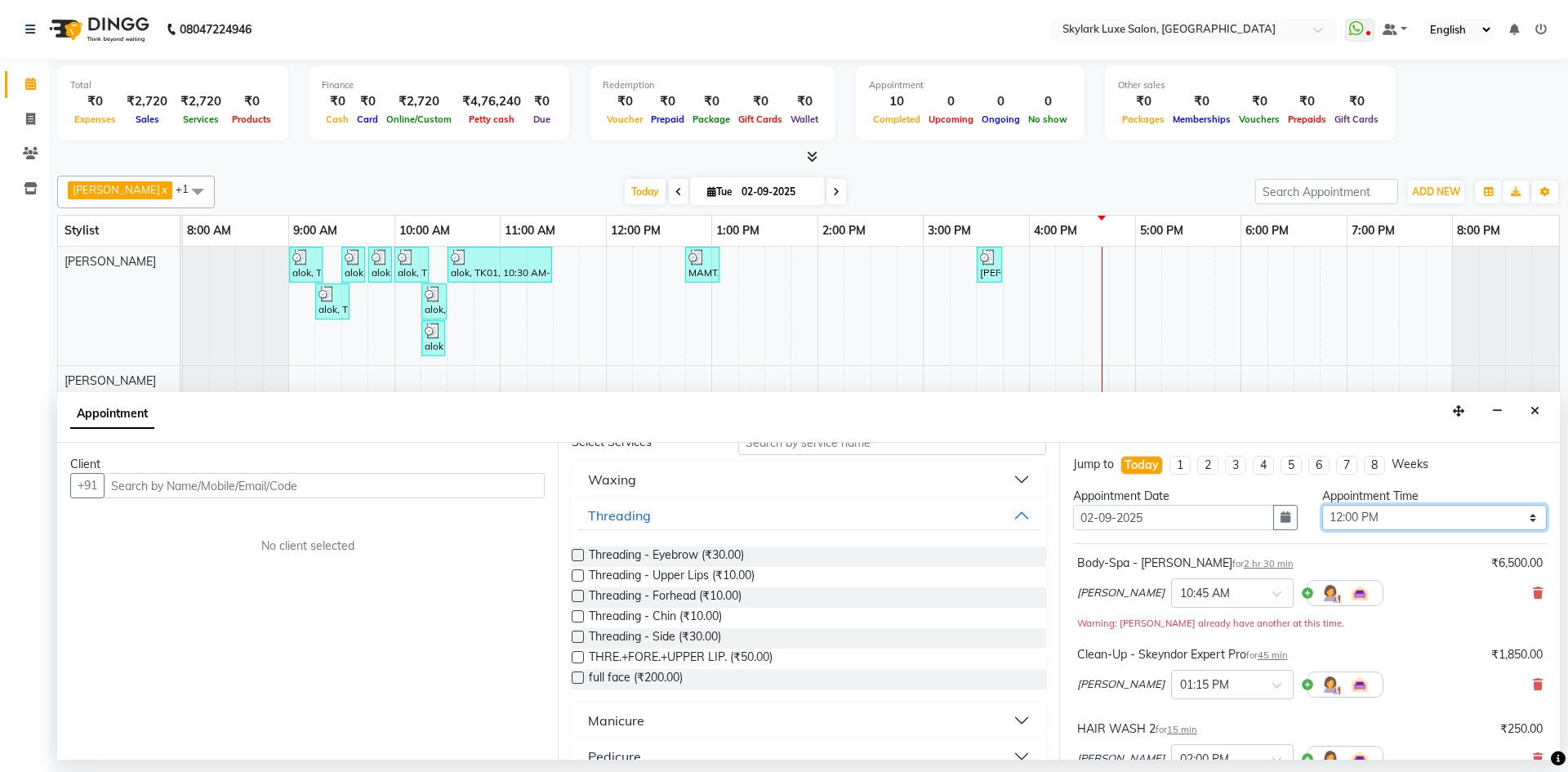
click at [1322, 505] on select "Select 09:00 AM 09:15 AM 09:30 AM 09:45 AM 10:00 AM 10:15 AM 10:30 AM 10:45 AM …" at bounding box center [1434, 517] width 225 height 25
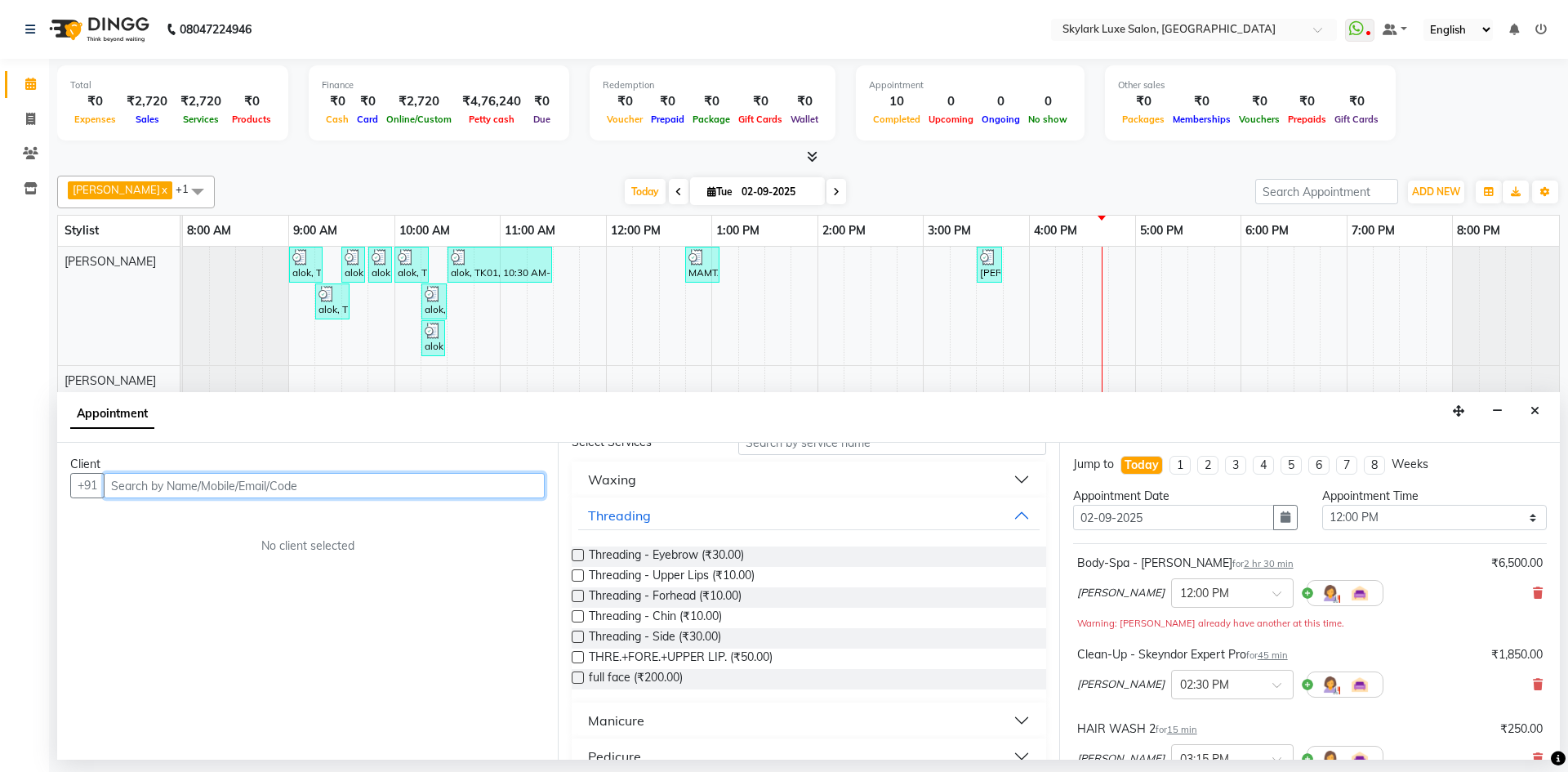
click at [363, 483] on input "text" at bounding box center [324, 485] width 441 height 25
type input "7007841459"
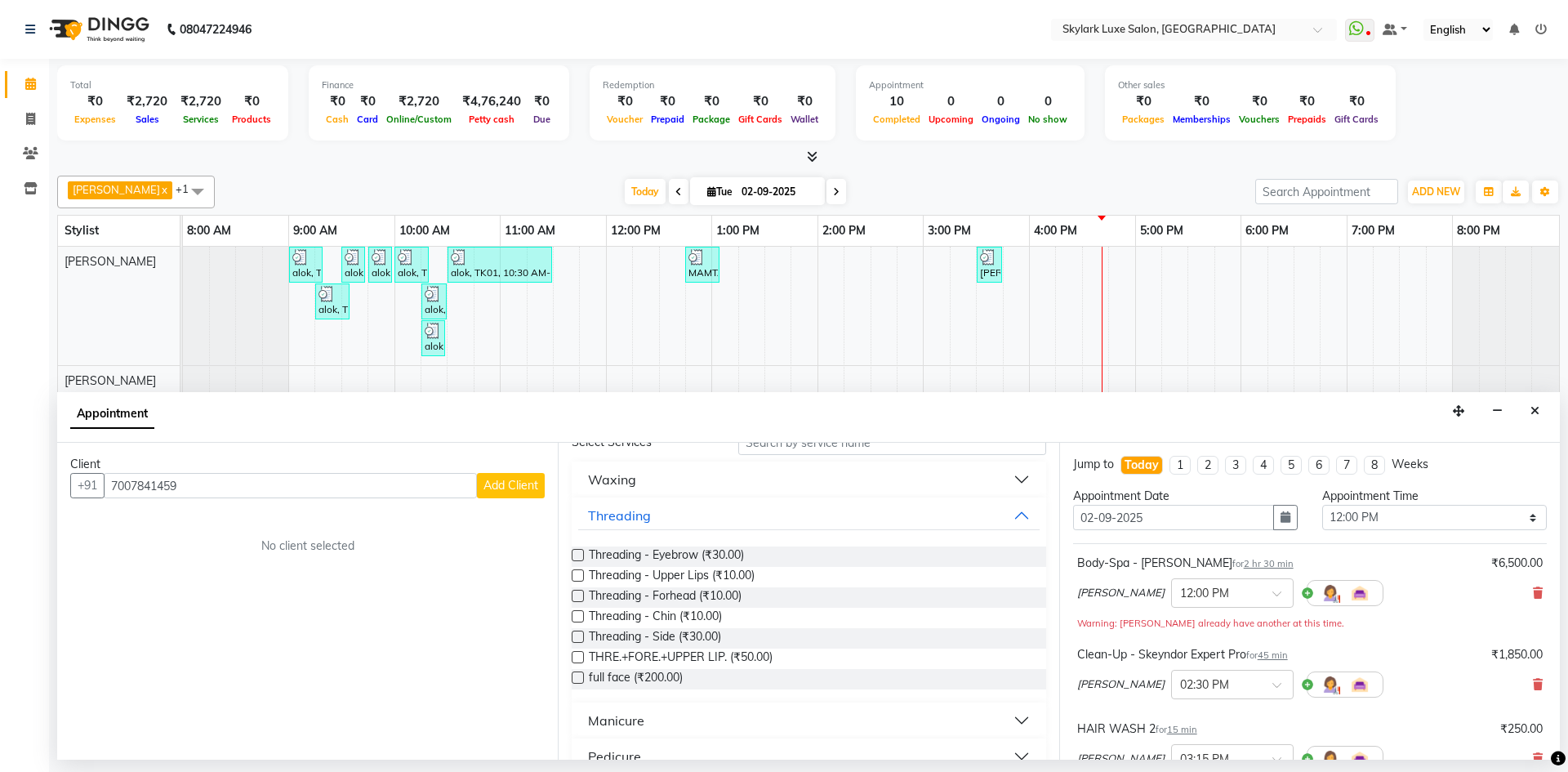
click at [514, 479] on span "Add Client" at bounding box center [511, 485] width 55 height 15
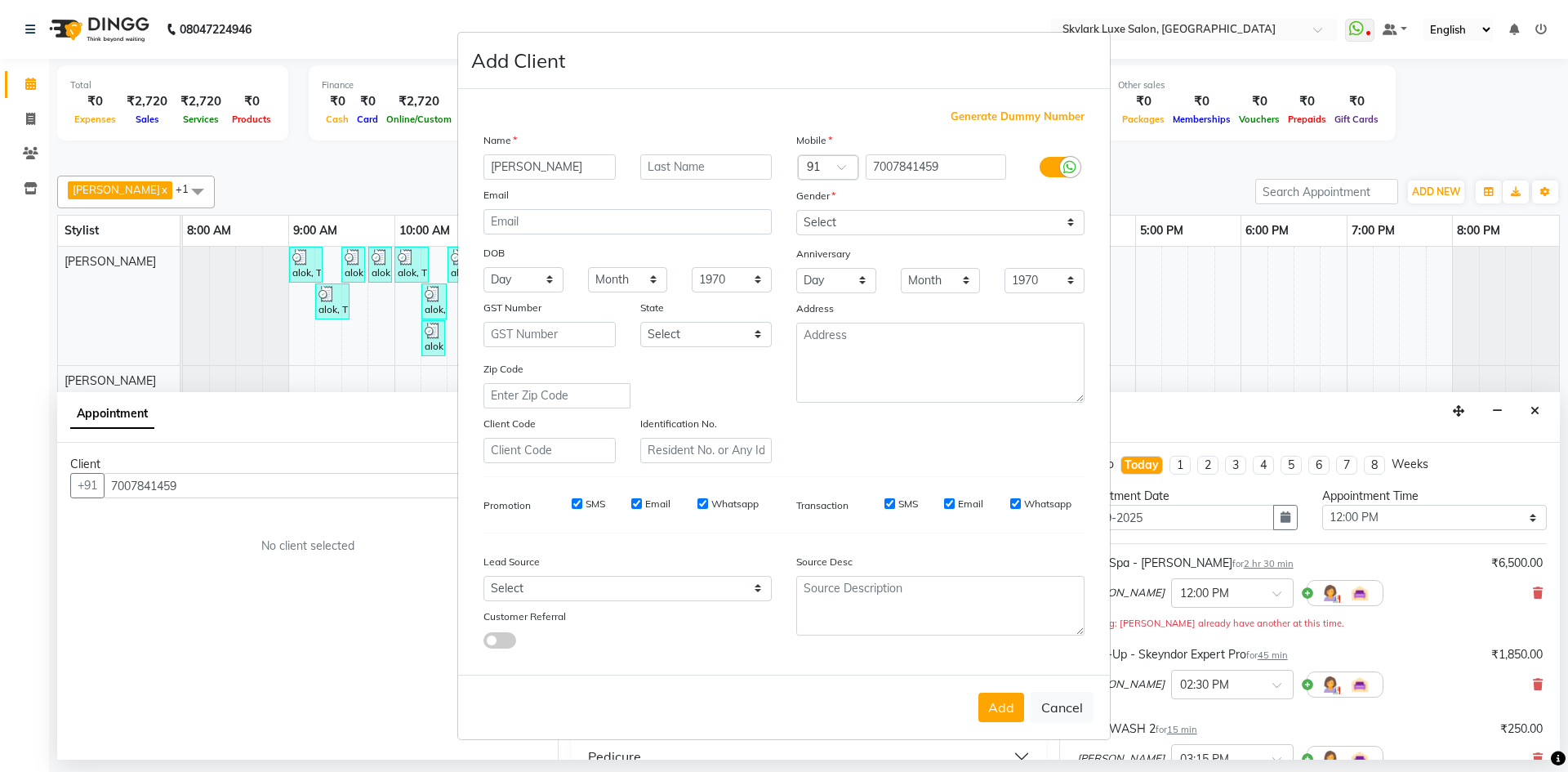
type input "[PERSON_NAME]"
click at [873, 223] on select "Select [DEMOGRAPHIC_DATA] [DEMOGRAPHIC_DATA] Other Prefer Not To Say" at bounding box center [940, 222] width 288 height 25
select select "[DEMOGRAPHIC_DATA]"
click at [796, 210] on select "Select [DEMOGRAPHIC_DATA] [DEMOGRAPHIC_DATA] Other Prefer Not To Say" at bounding box center [940, 222] width 288 height 25
click at [995, 716] on button "Add" at bounding box center [1002, 707] width 46 height 29
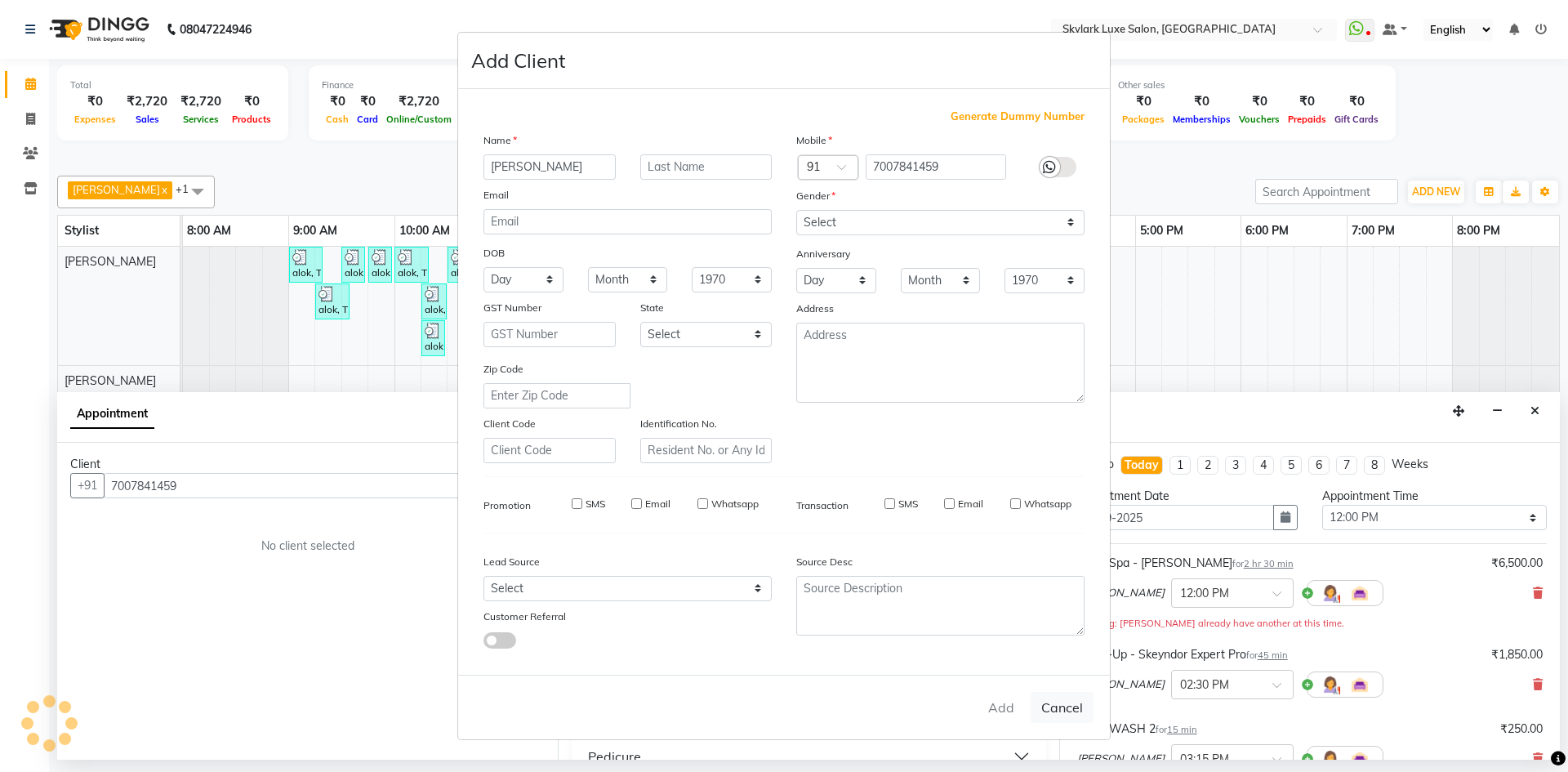
select select
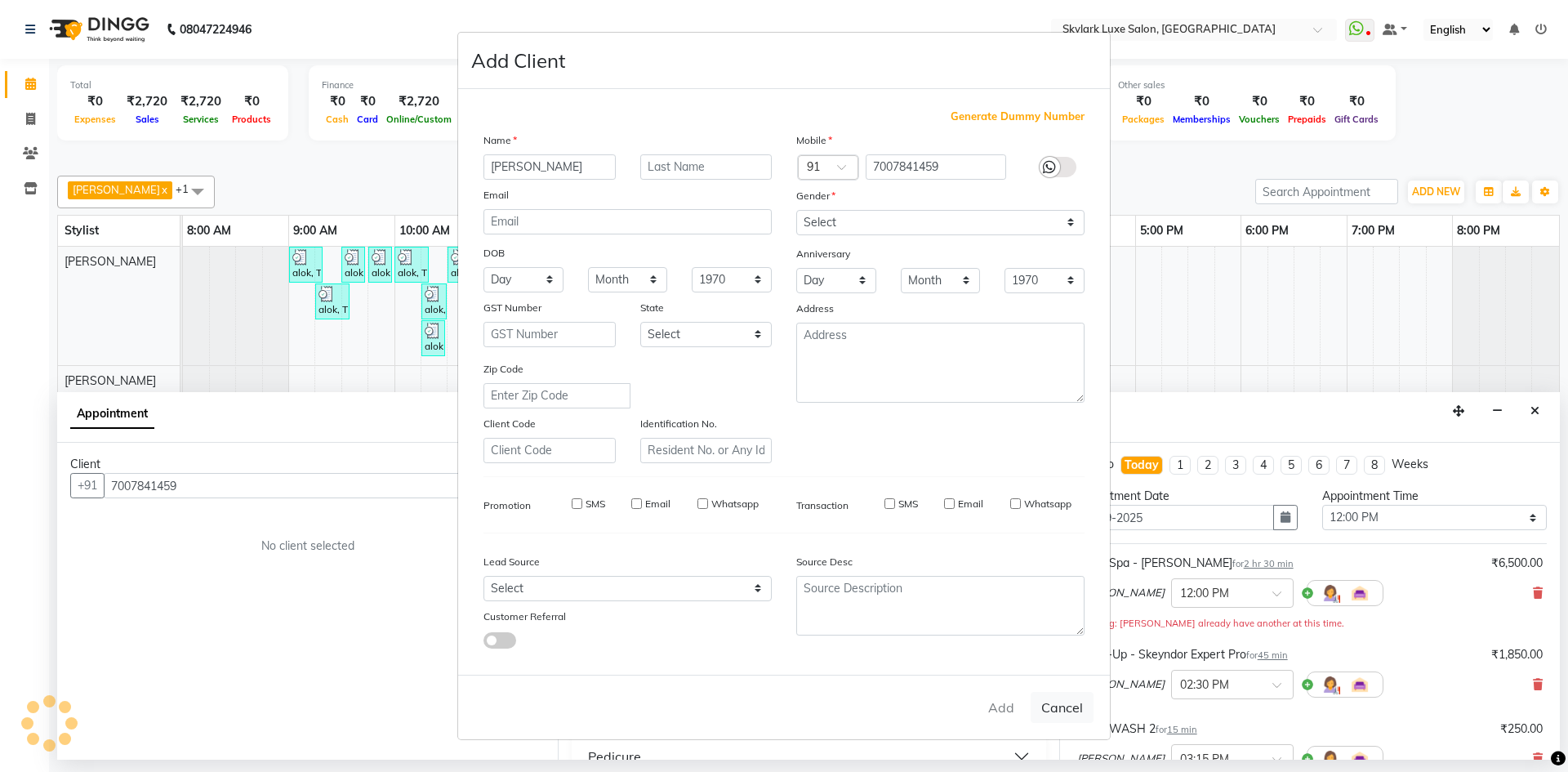
select select
checkbox input "false"
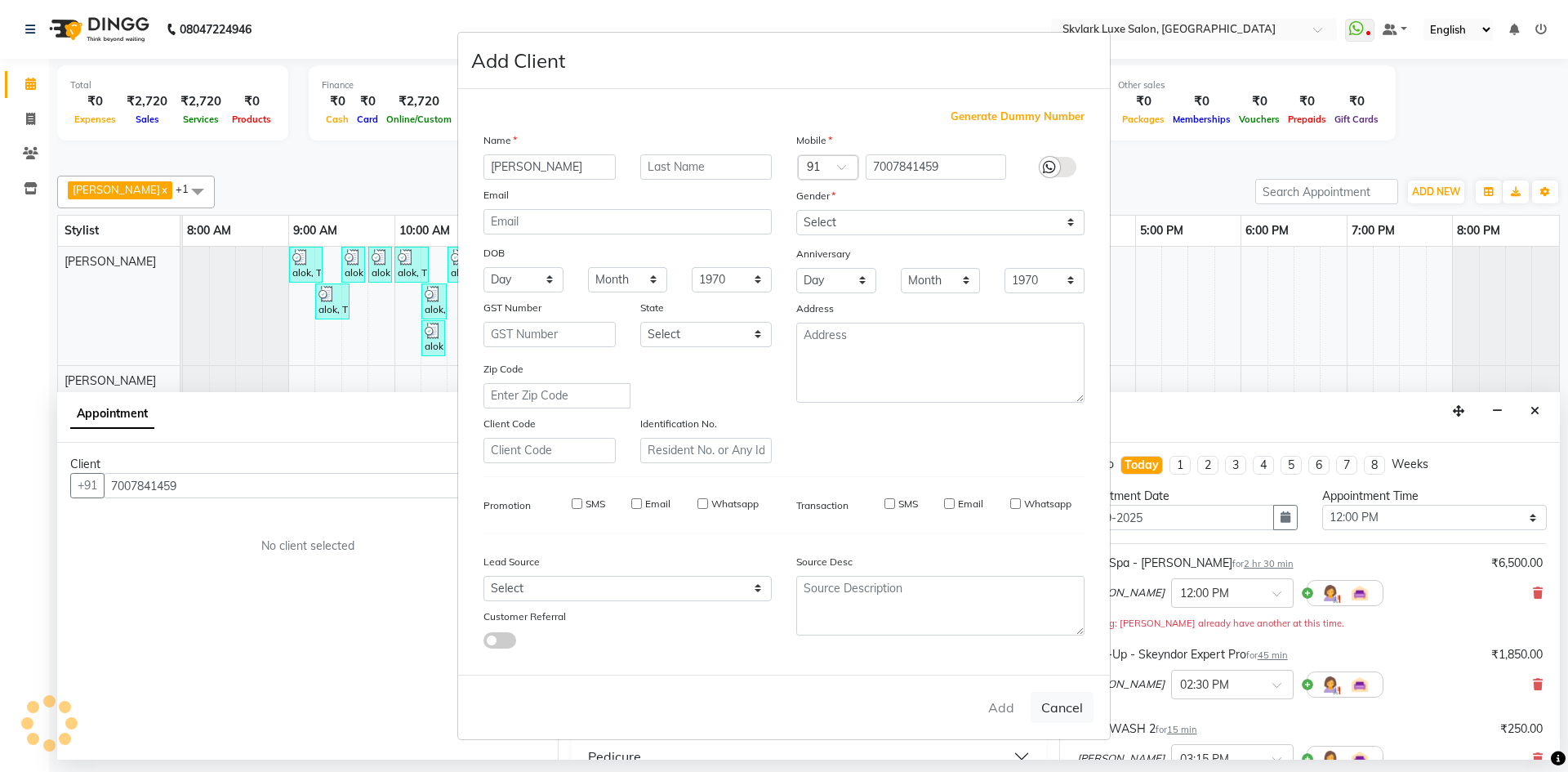
checkbox input "false"
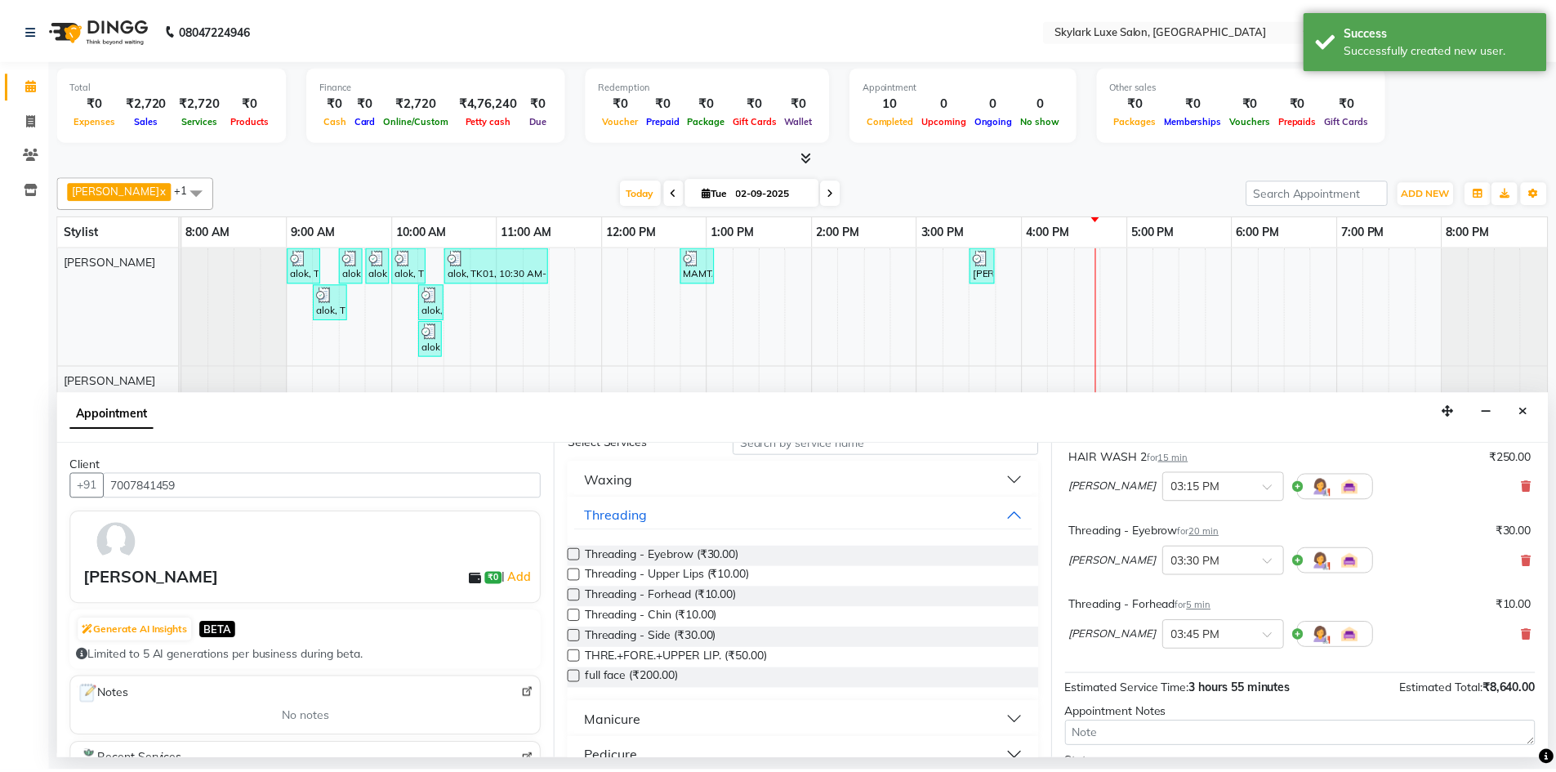
scroll to position [408, 0]
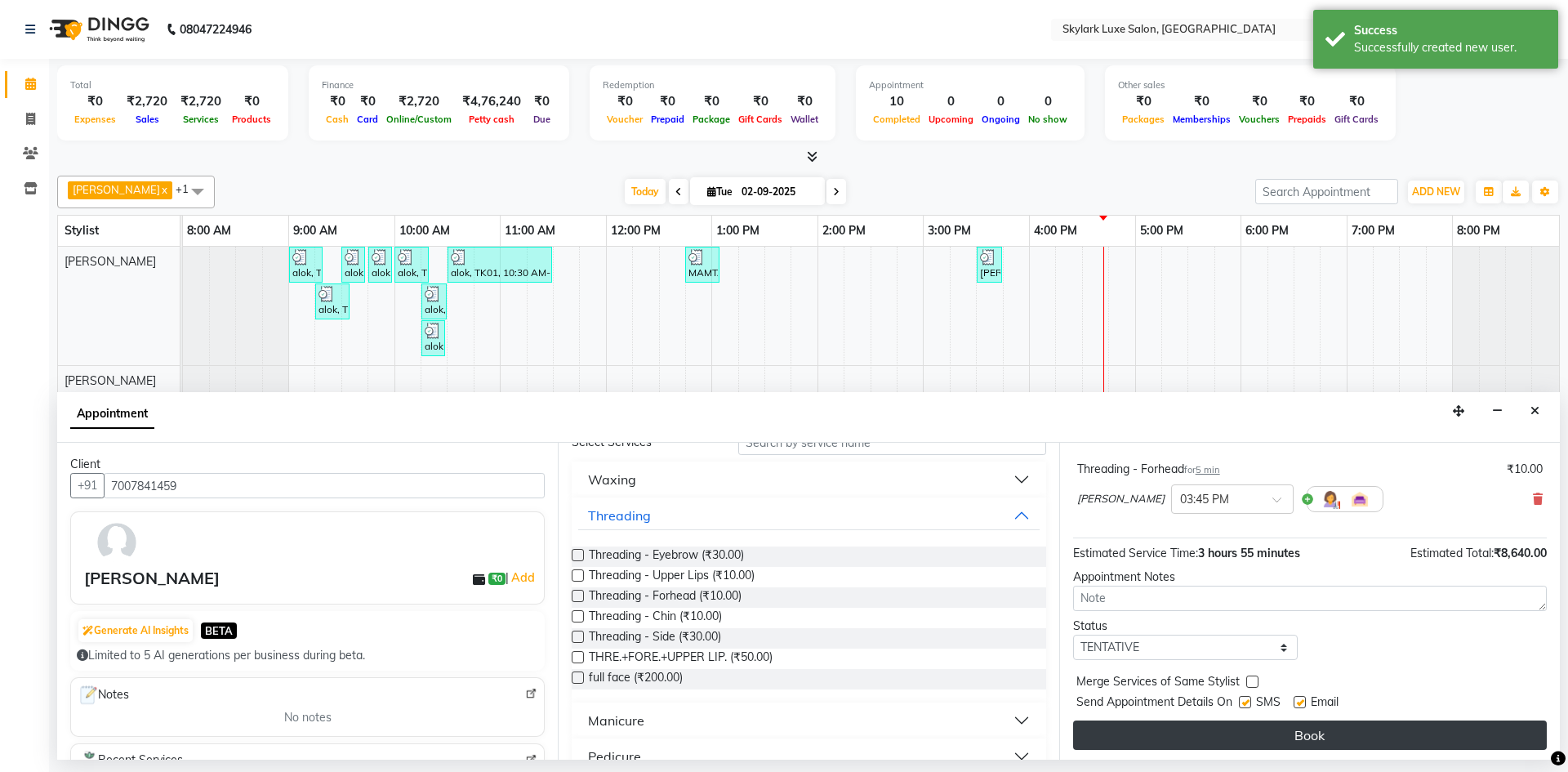
click at [1346, 734] on button "Book" at bounding box center [1310, 734] width 474 height 29
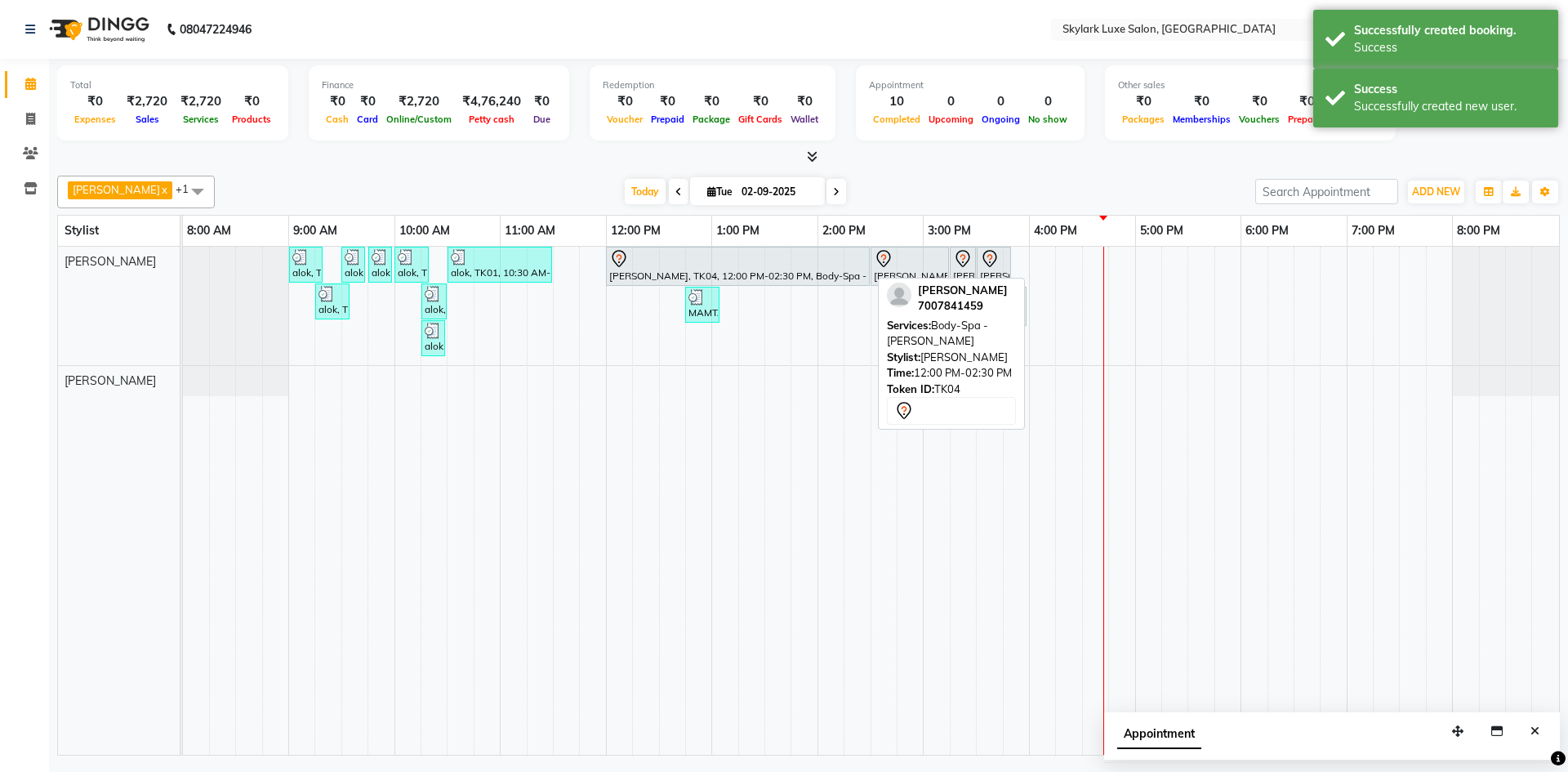
click at [621, 262] on icon at bounding box center [619, 259] width 20 height 20
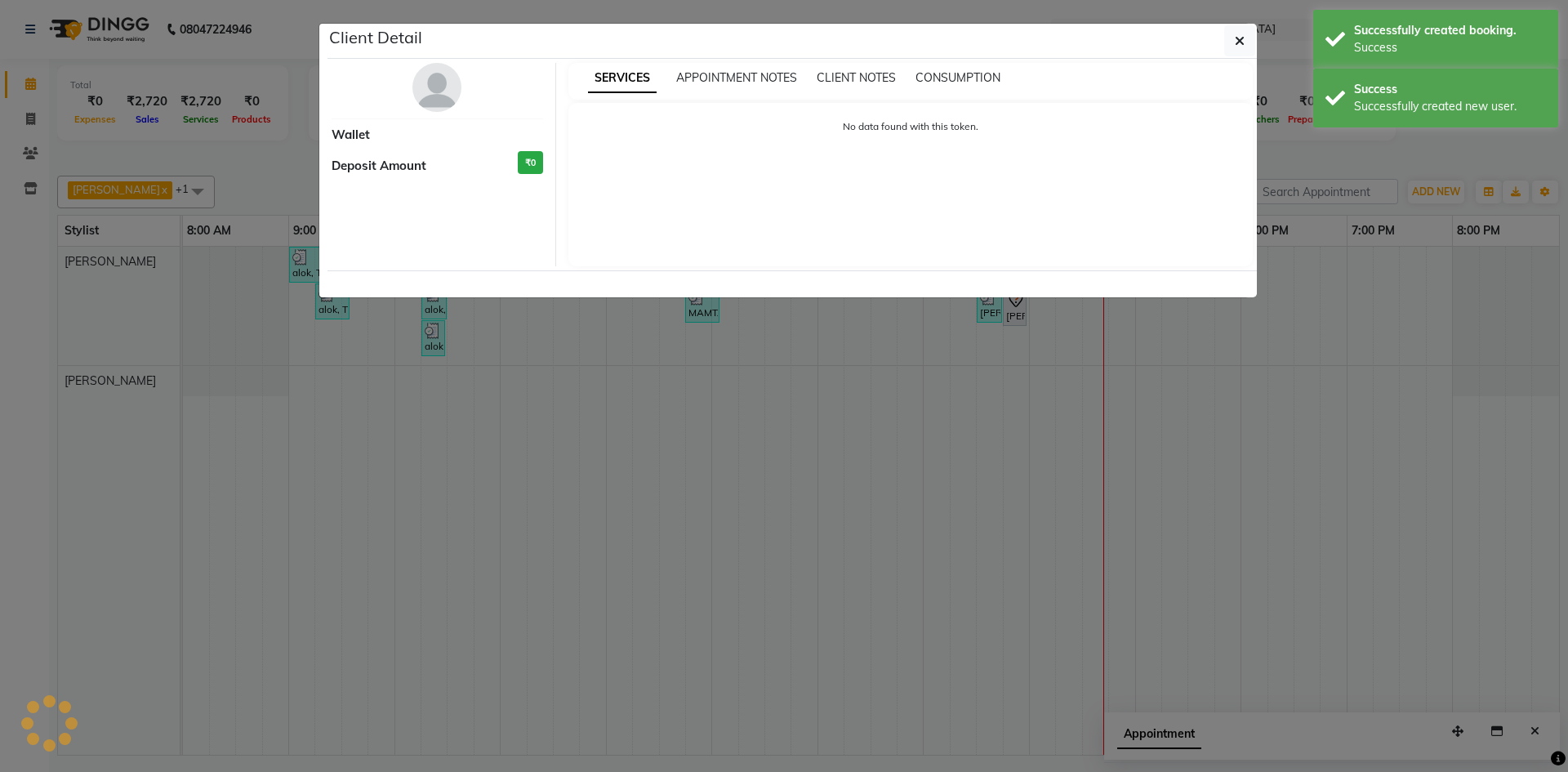
select select "7"
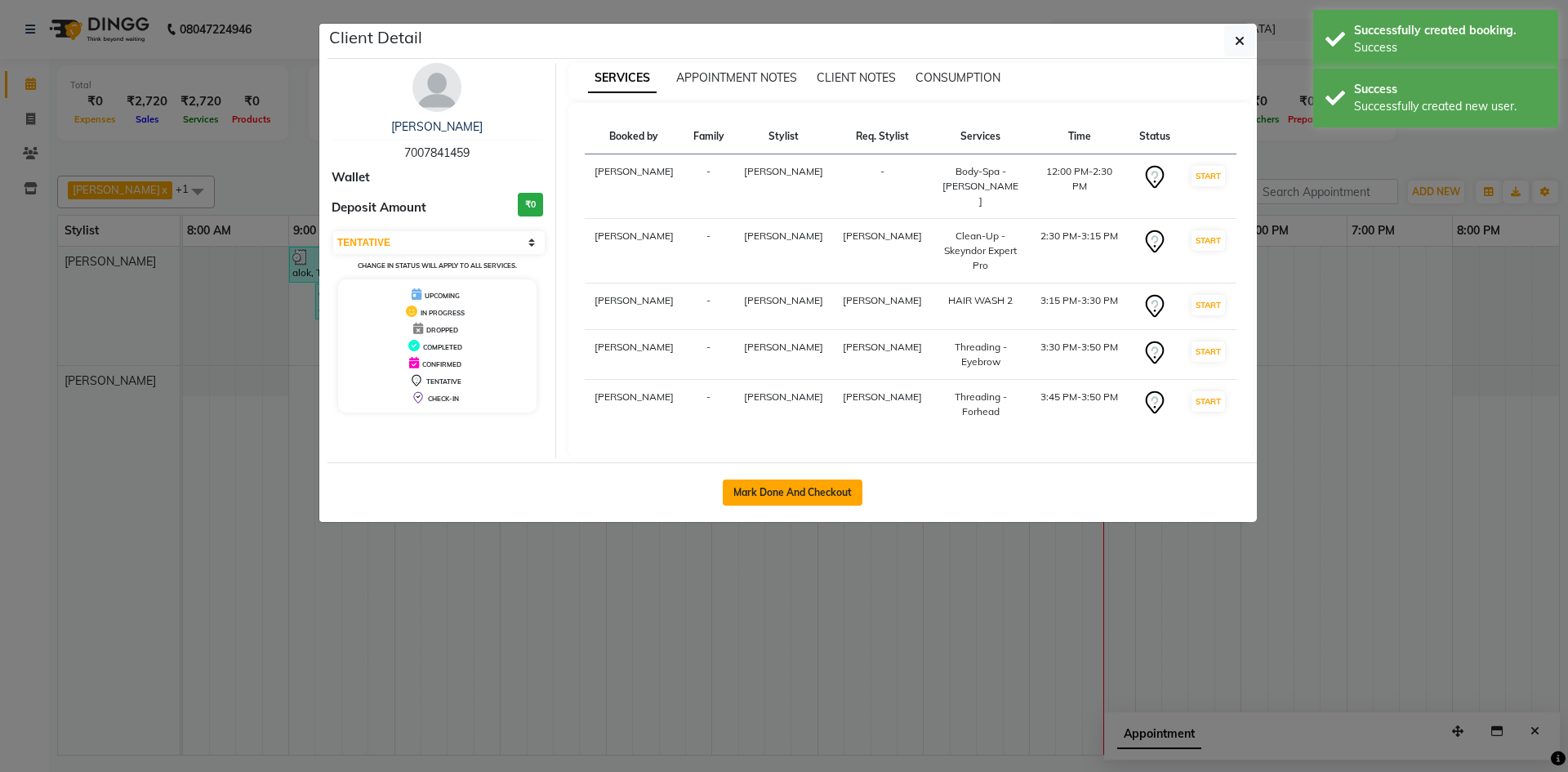
click at [746, 479] on button "Mark Done And Checkout" at bounding box center [793, 492] width 140 height 26
select select "service"
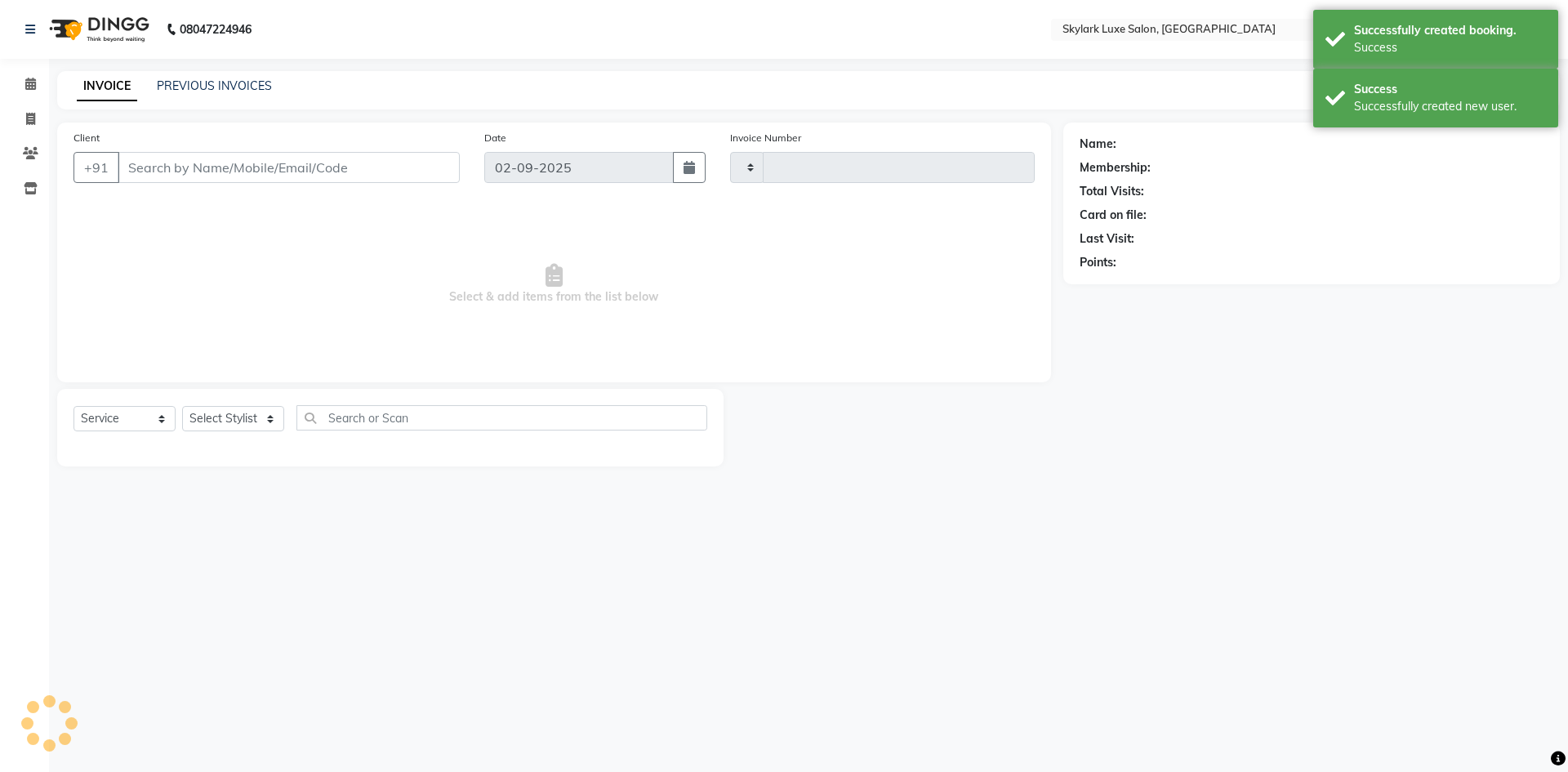
type input "0504"
select select "8191"
click at [149, 422] on div "Client +91 Date [DATE] Invoice Number V/2025 V/[PHONE_NUMBER] Select & add item…" at bounding box center [554, 295] width 1019 height 344
type input "7007841459"
select select "85056"
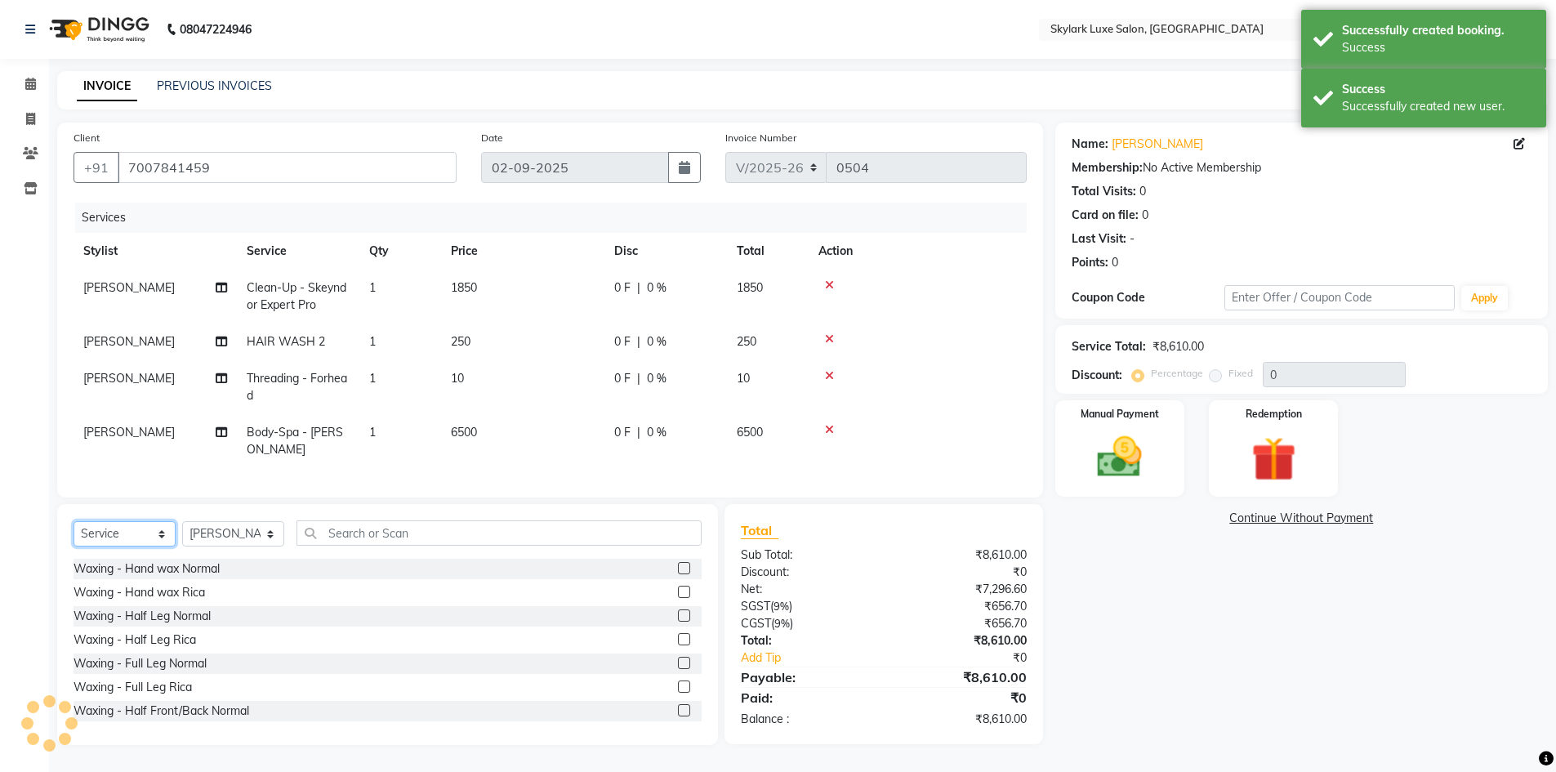
select select "product"
drag, startPoint x: 149, startPoint y: 422, endPoint x: 109, endPoint y: 555, distance: 139.0
click at [74, 533] on select "Select Service Product Membership Package Voucher Prepaid Gift Card" at bounding box center [125, 533] width 102 height 25
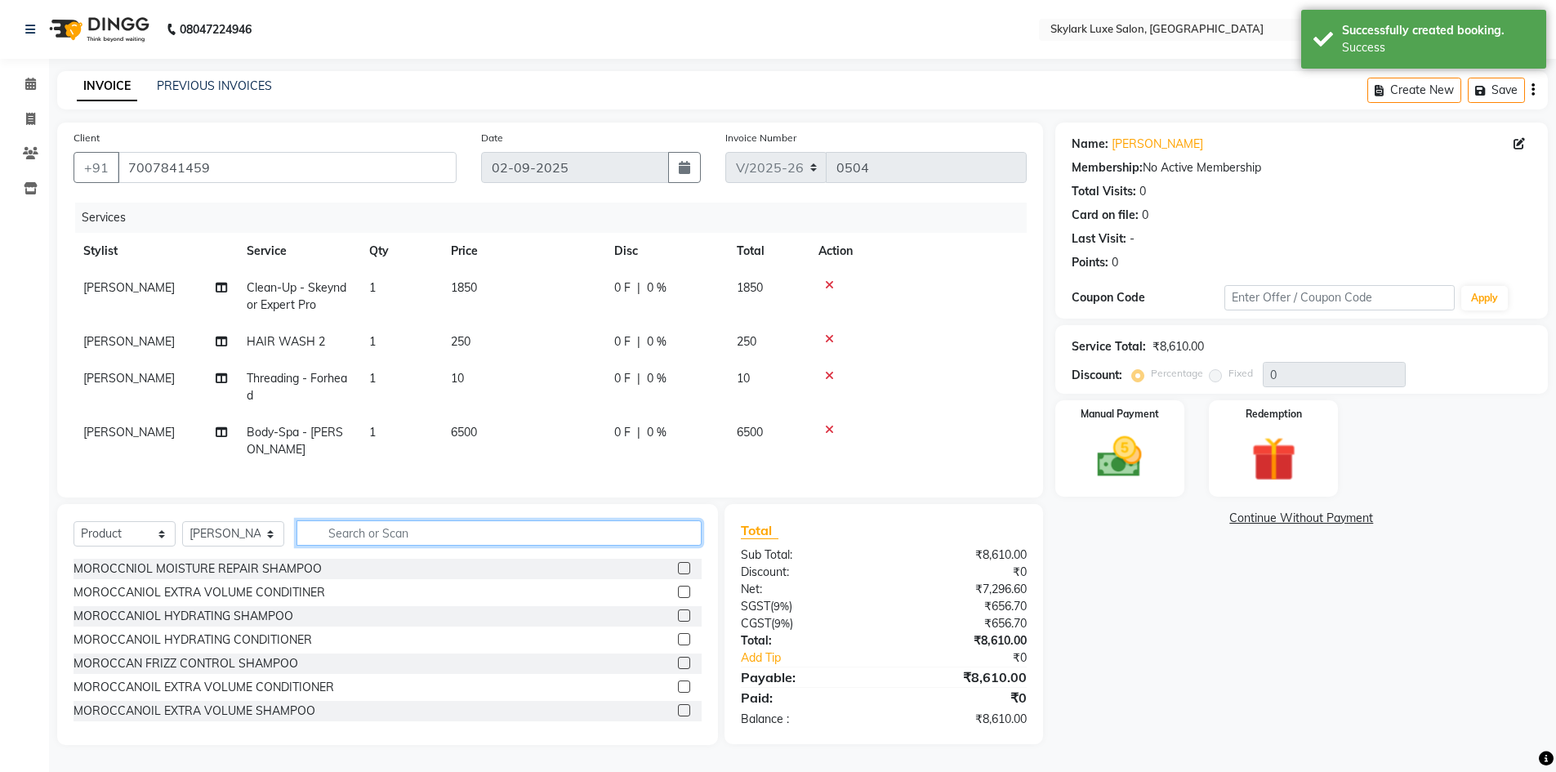
click at [341, 546] on input "text" at bounding box center [499, 532] width 405 height 25
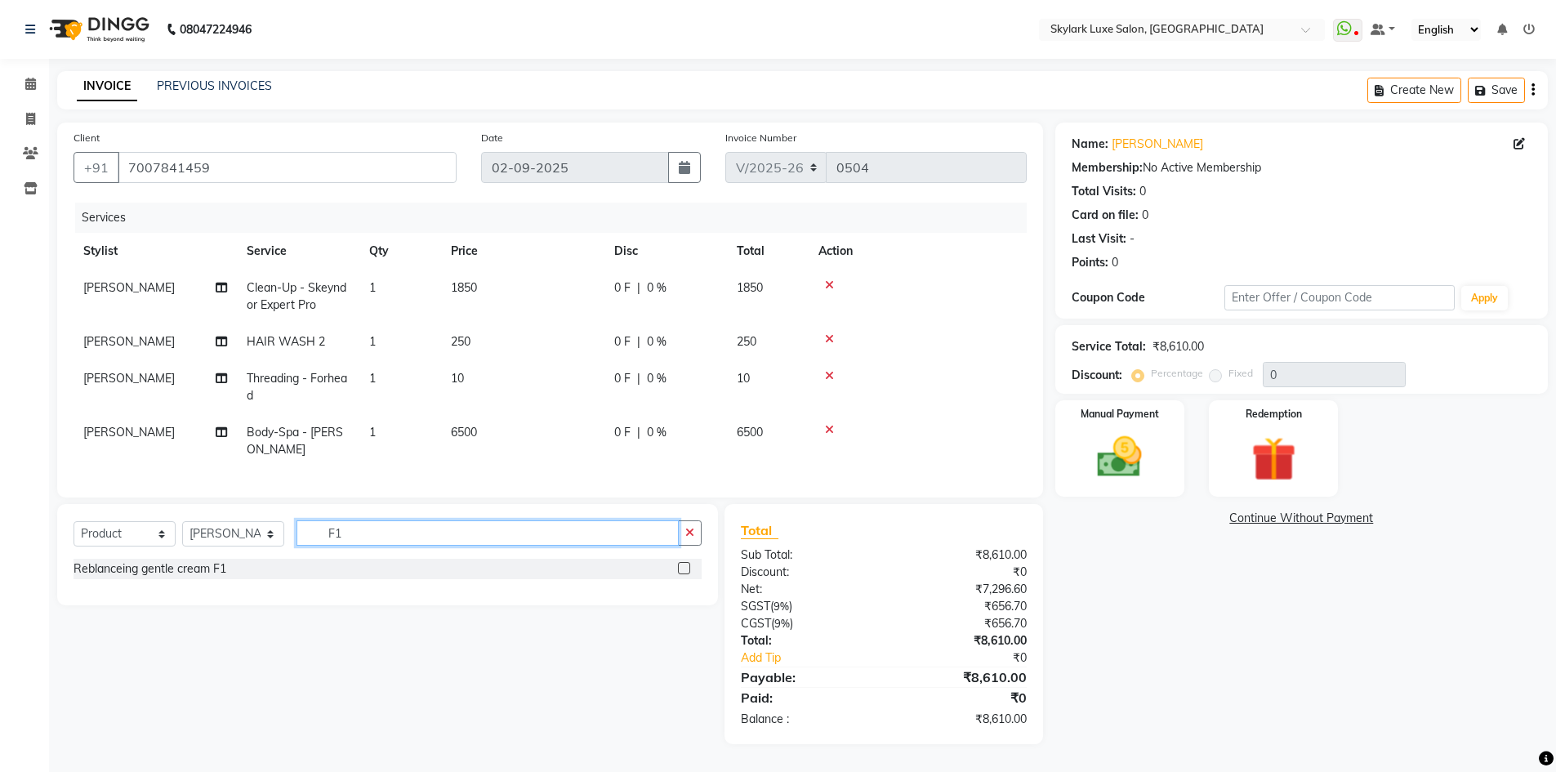
type input "F1"
click at [692, 579] on div at bounding box center [690, 569] width 24 height 20
click at [676, 579] on div "Reblanceing gentle cream F1" at bounding box center [388, 569] width 628 height 20
click at [689, 574] on label at bounding box center [684, 568] width 12 height 12
click at [689, 574] on input "checkbox" at bounding box center [683, 569] width 11 height 11
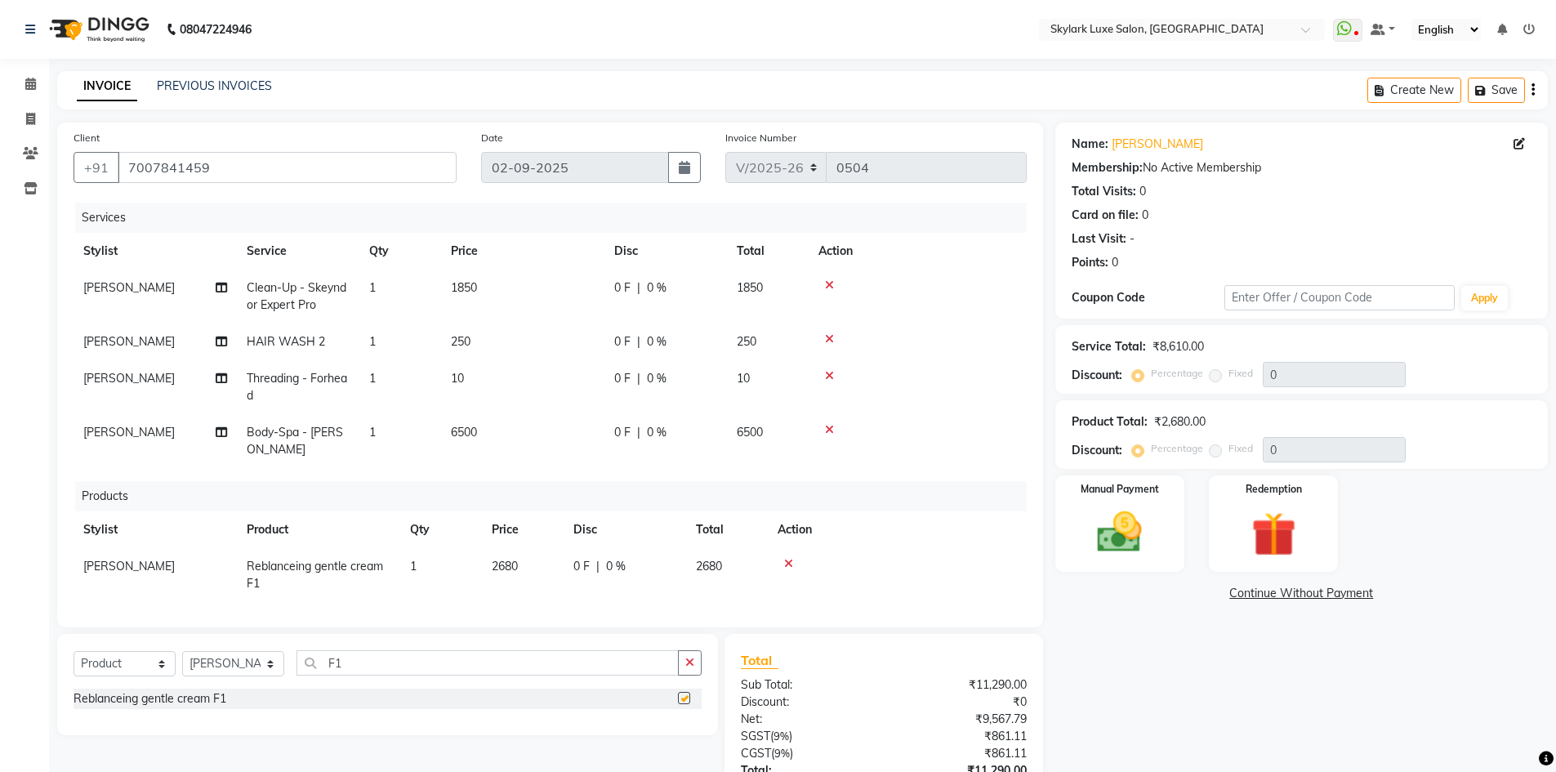
checkbox input "false"
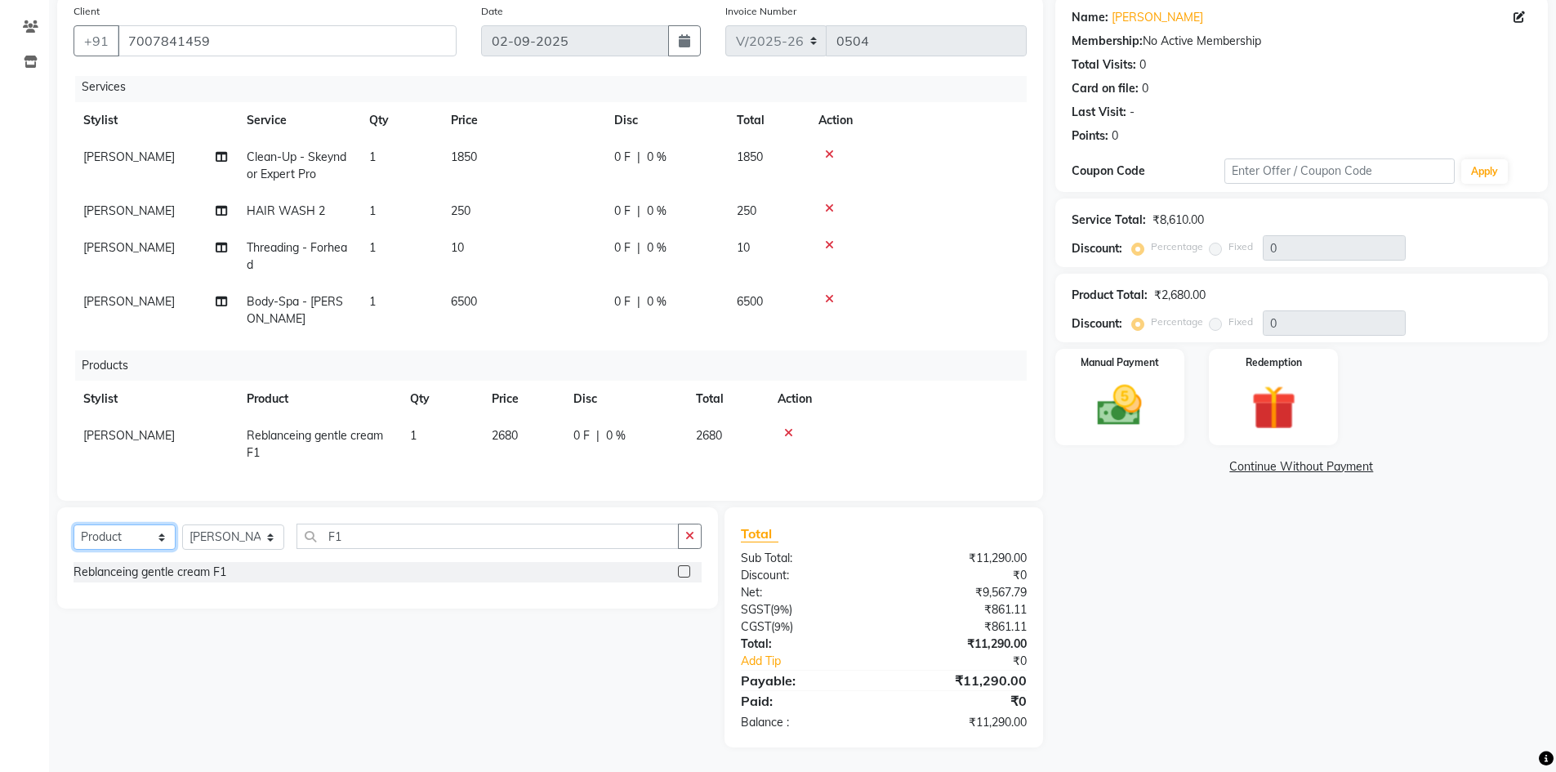
click at [126, 528] on select "Select Service Product Membership Package Voucher Prepaid Gift Card" at bounding box center [125, 536] width 102 height 25
select select "V"
click at [74, 524] on select "Select Service Product Membership Package Voucher Prepaid Gift Card" at bounding box center [125, 536] width 102 height 25
click at [687, 619] on label at bounding box center [684, 619] width 12 height 12
click at [687, 619] on input "checkbox" at bounding box center [683, 619] width 11 height 11
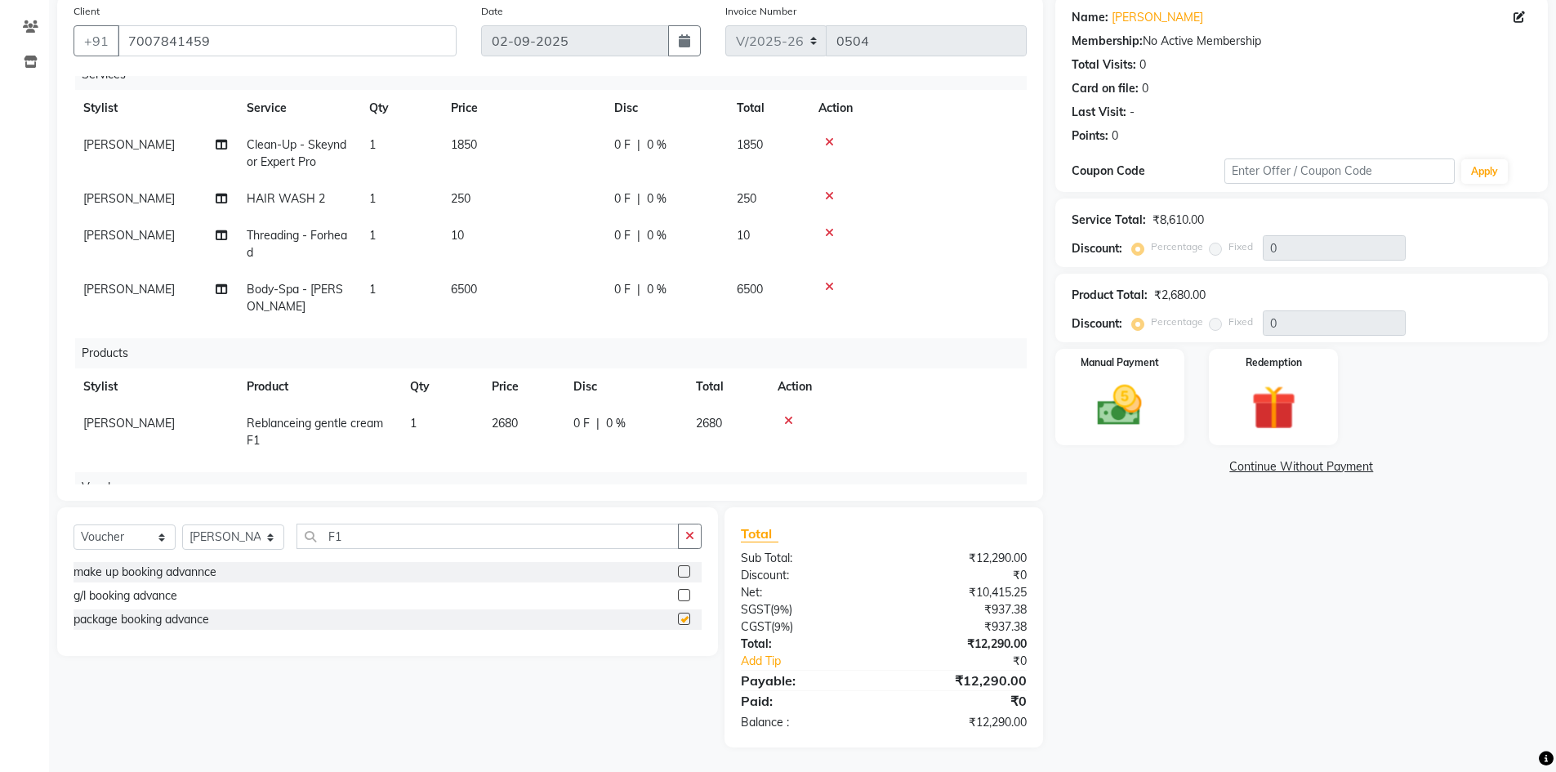
checkbox input "false"
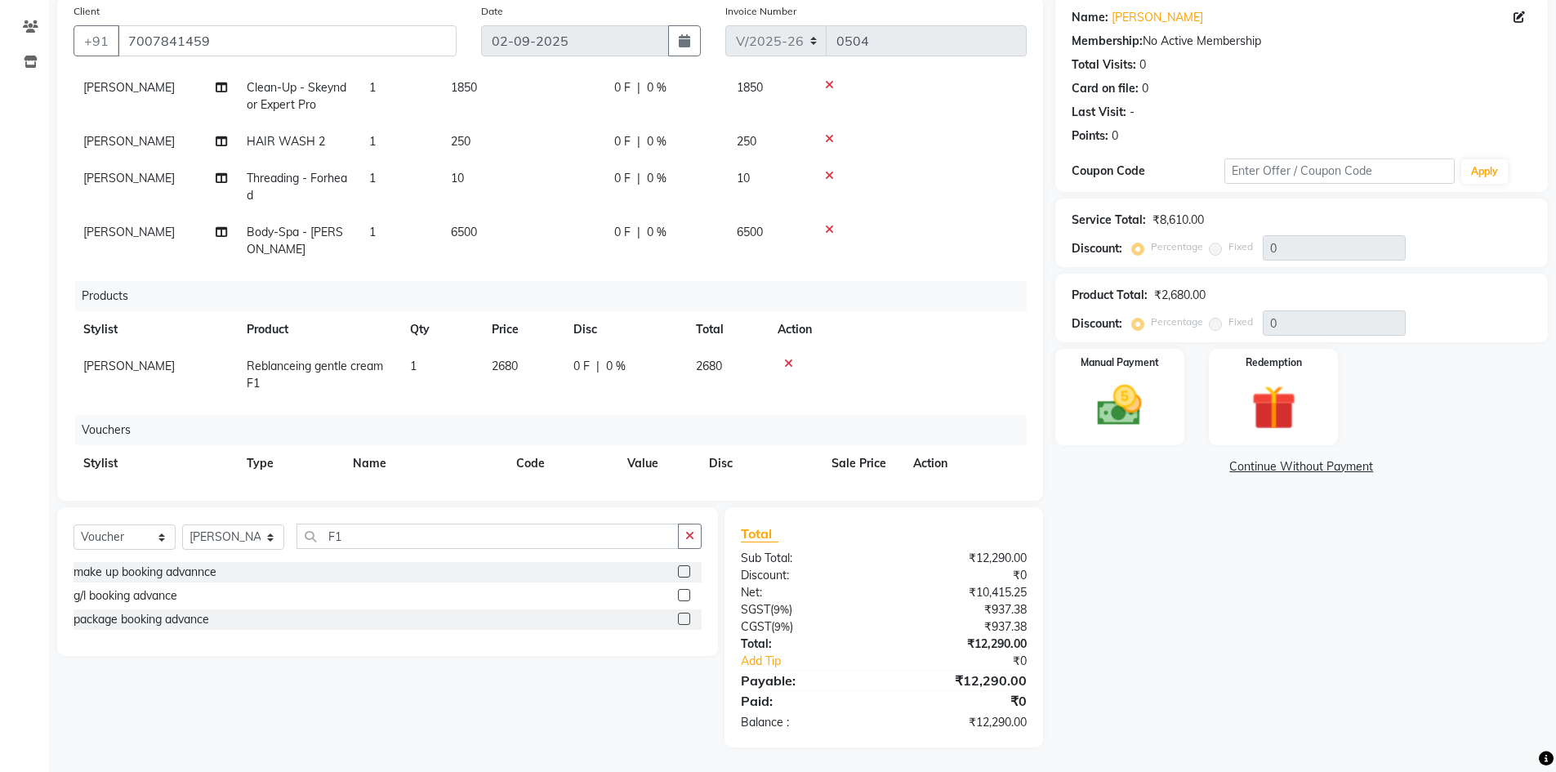
scroll to position [133, 0]
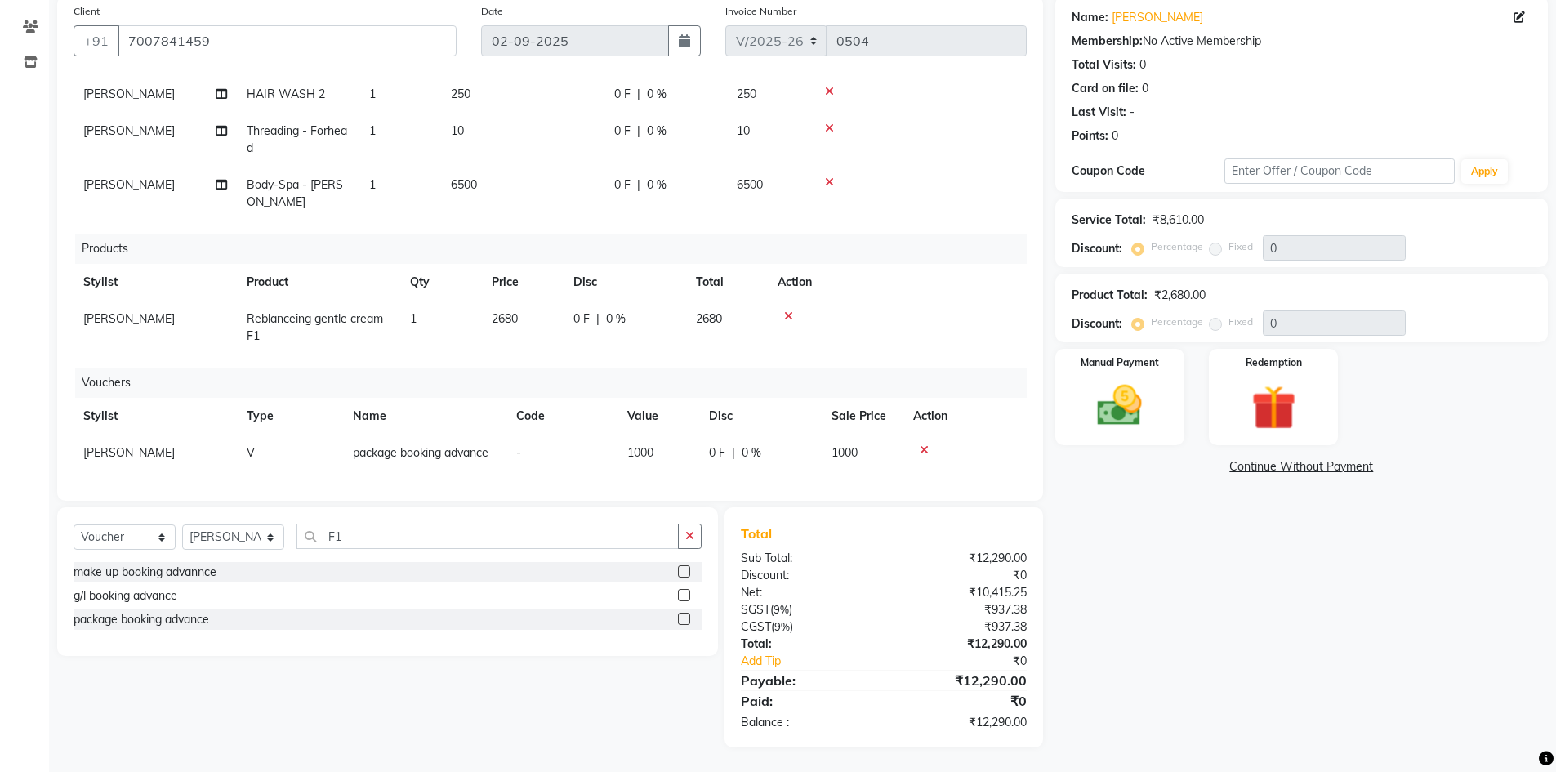
click at [628, 445] on span "1000" at bounding box center [640, 452] width 26 height 15
select select "85056"
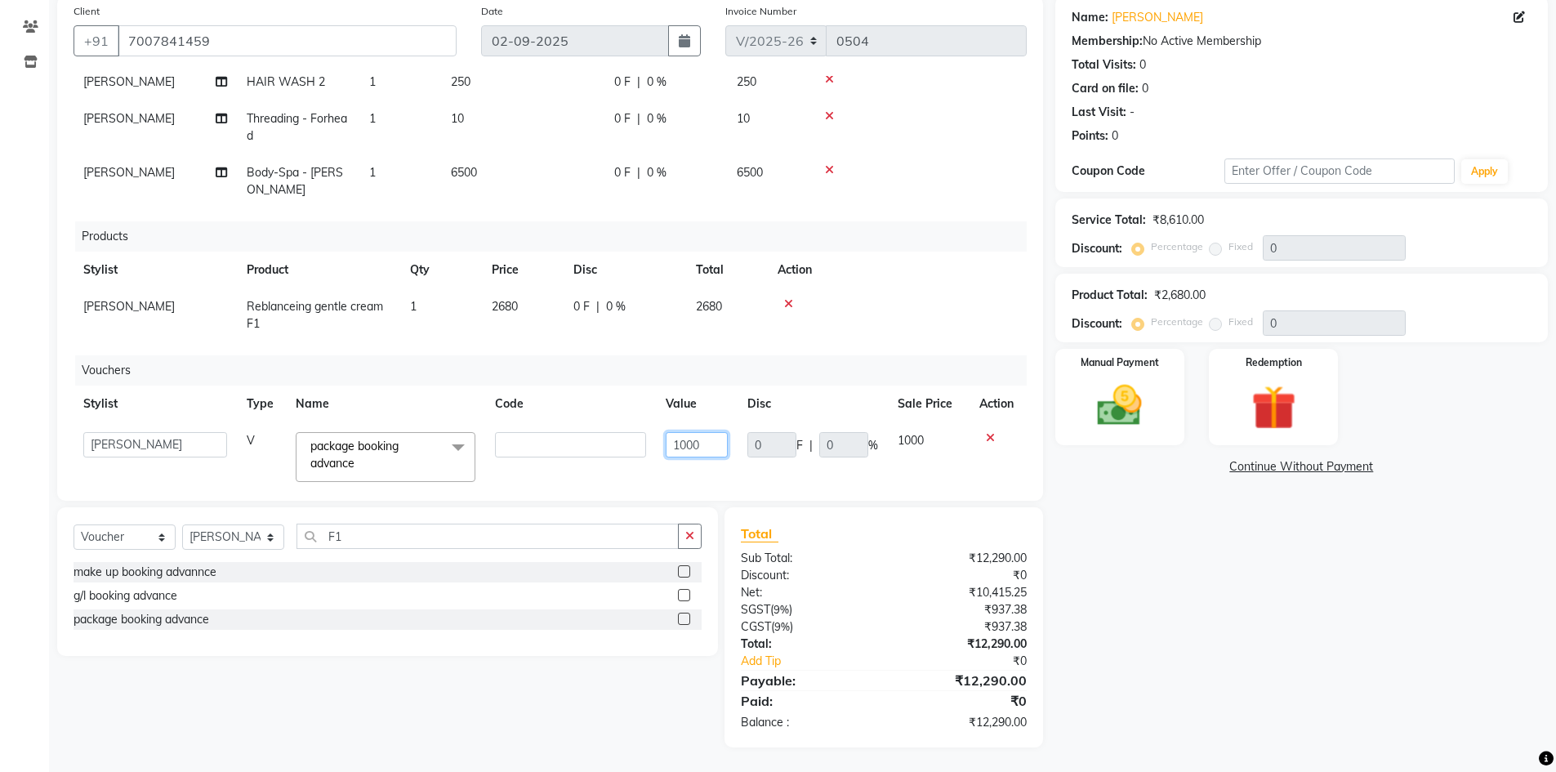
click at [667, 441] on input "1000" at bounding box center [697, 444] width 62 height 25
type input "1000"
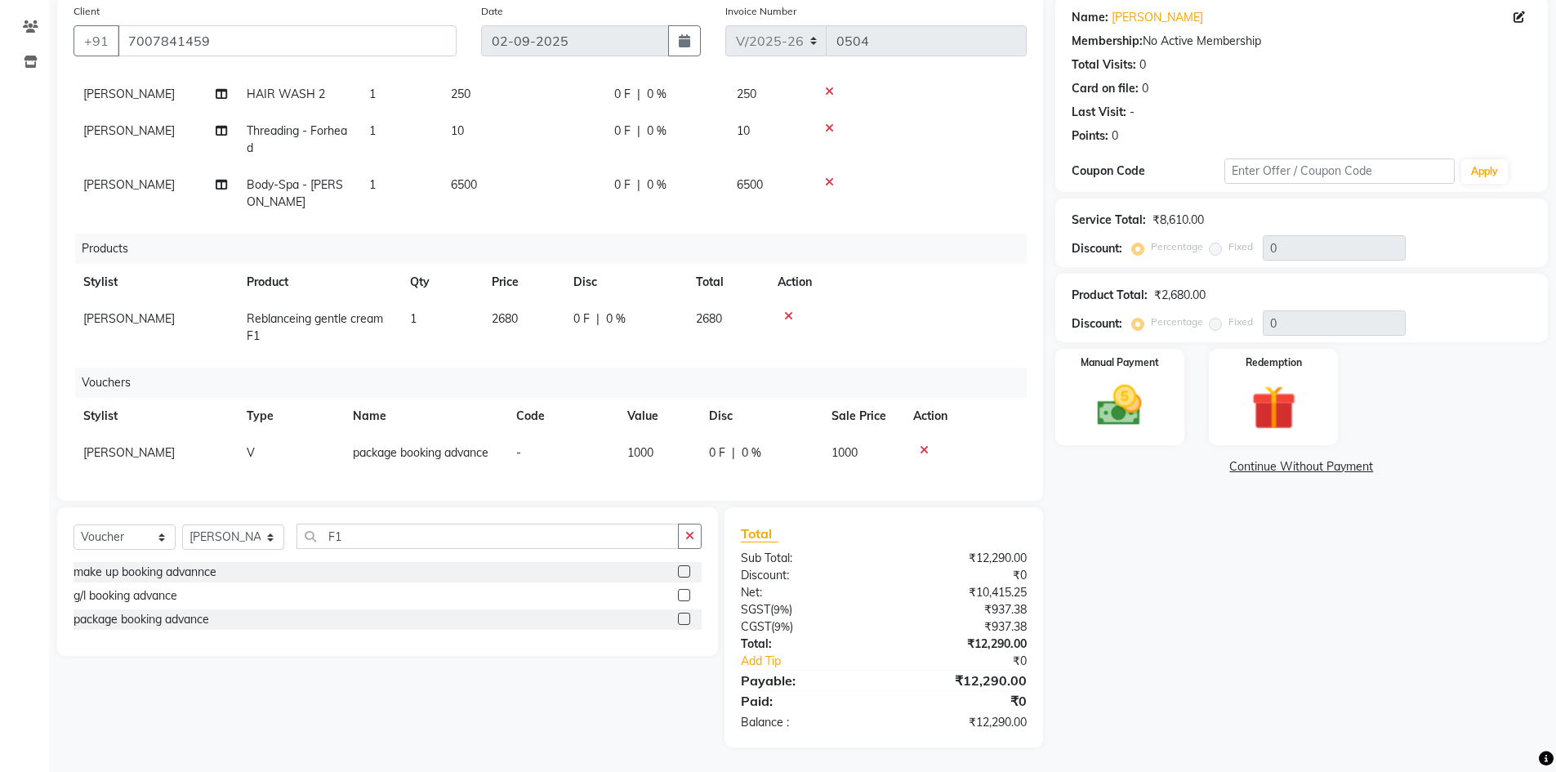
click at [736, 332] on td "2680" at bounding box center [727, 328] width 82 height 54
select select "85056"
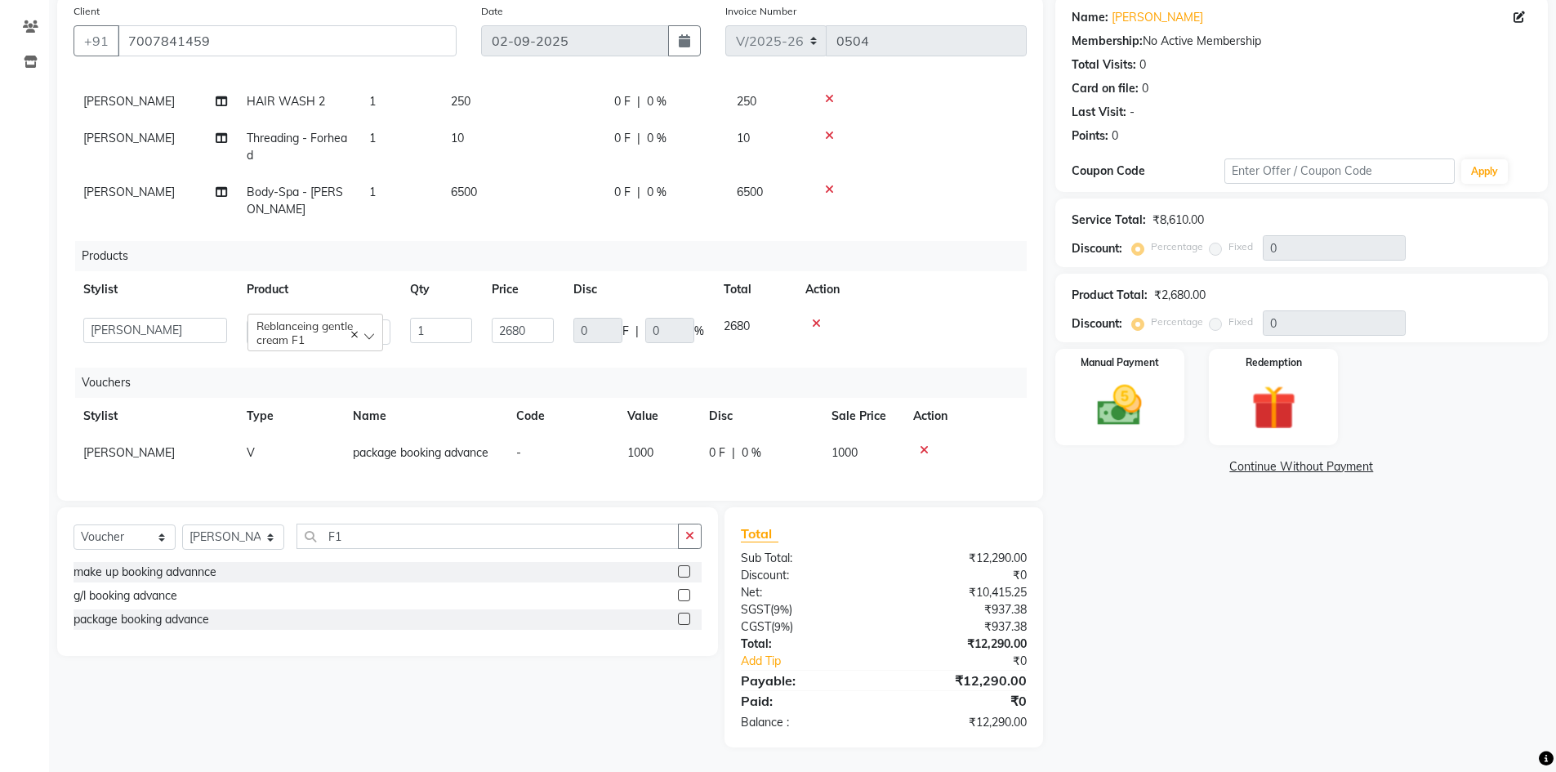
click at [627, 445] on span "1000" at bounding box center [640, 452] width 26 height 15
select select "85056"
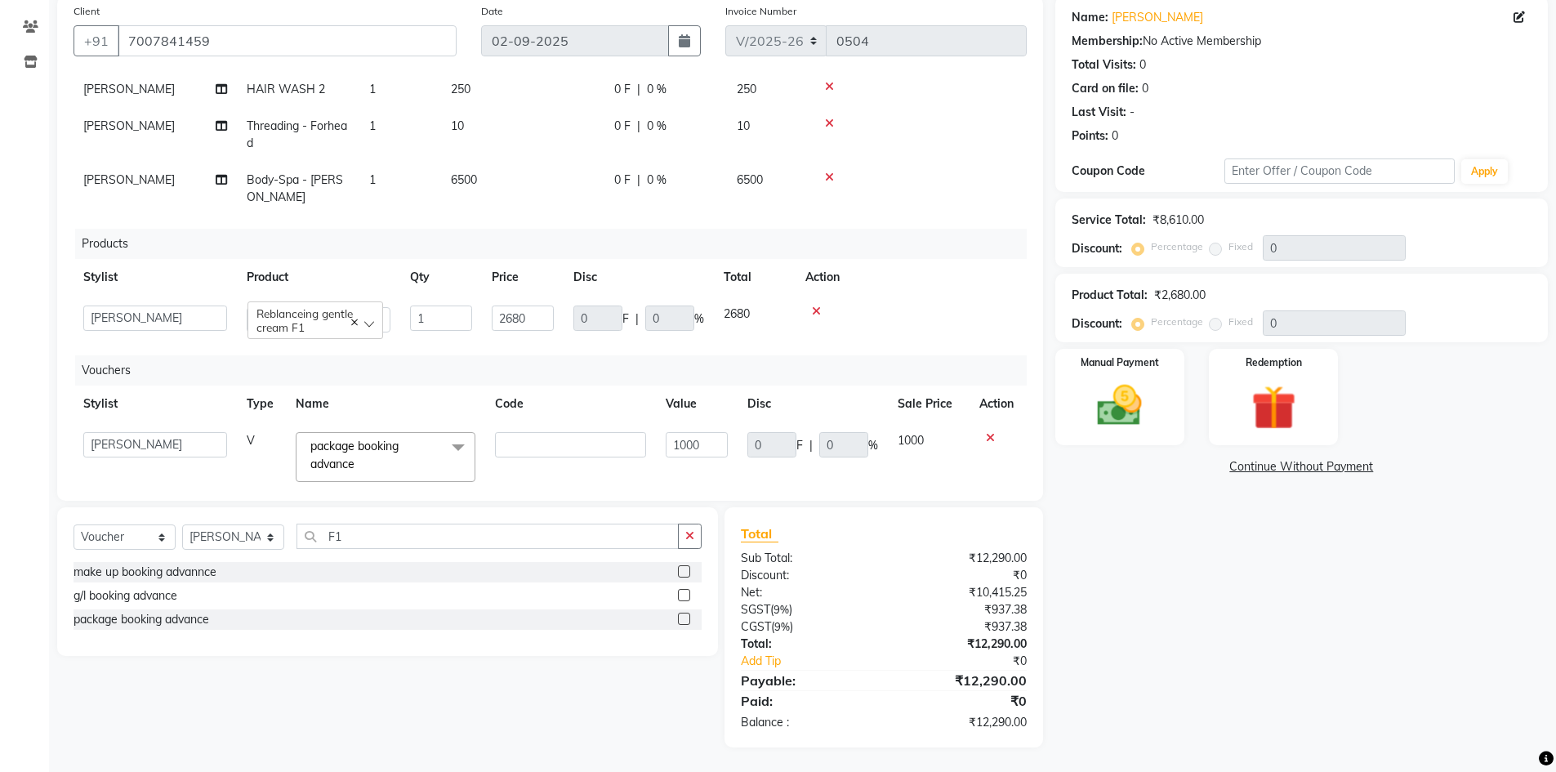
scroll to position [133, 0]
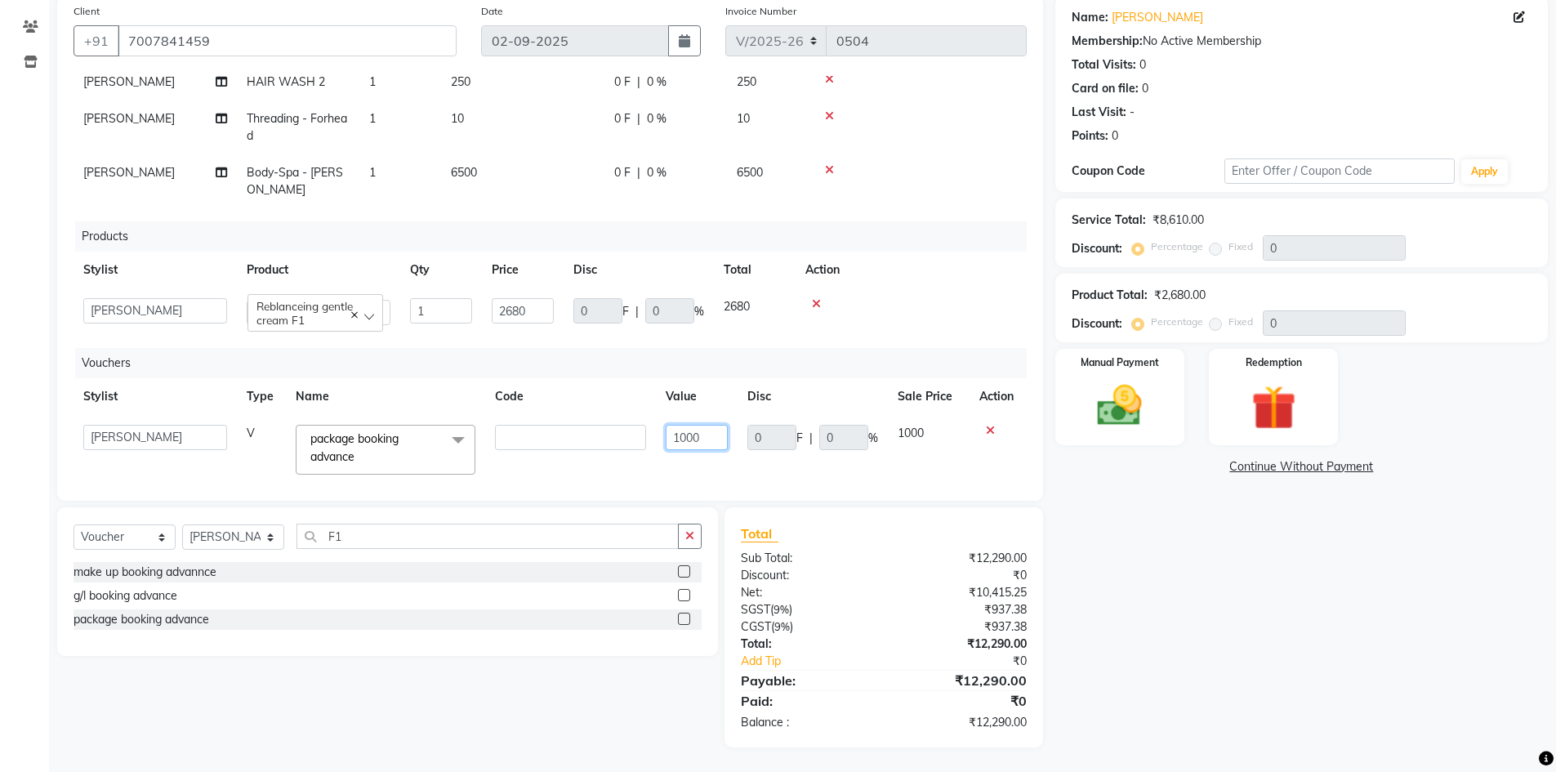
click at [669, 435] on input "1000" at bounding box center [697, 437] width 62 height 25
type input "3000"
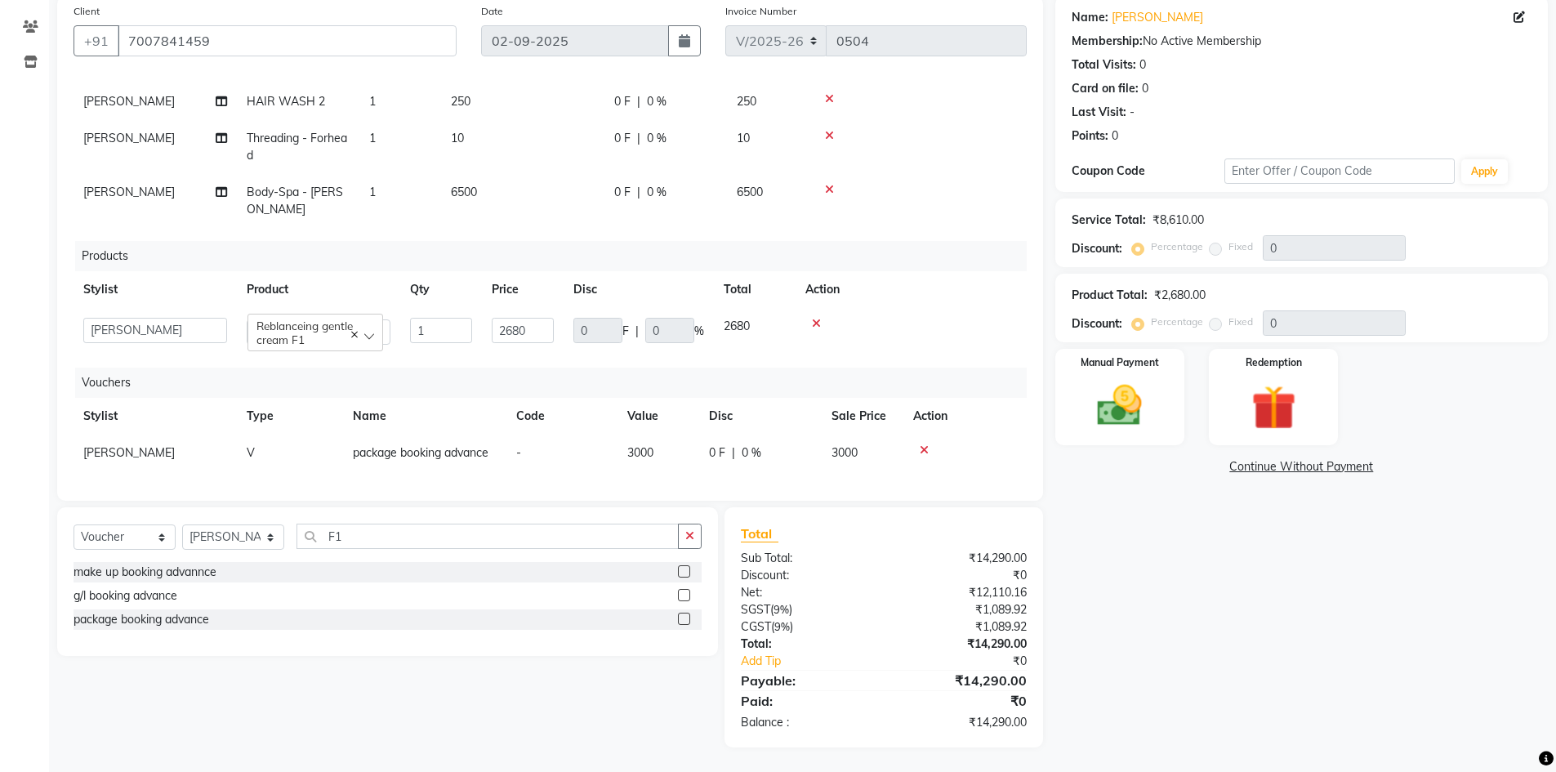
click at [882, 335] on td at bounding box center [911, 331] width 231 height 47
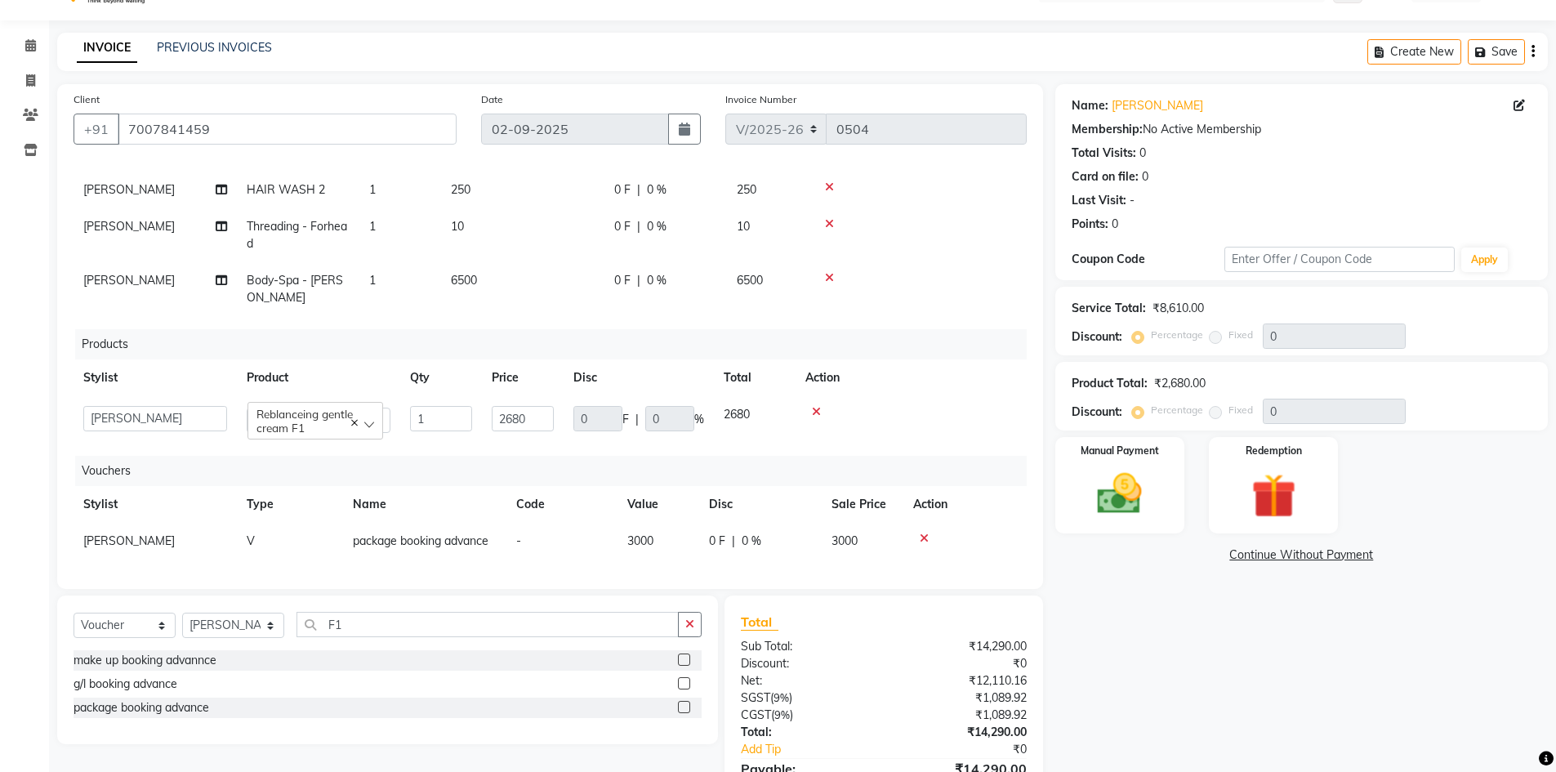
scroll to position [0, 0]
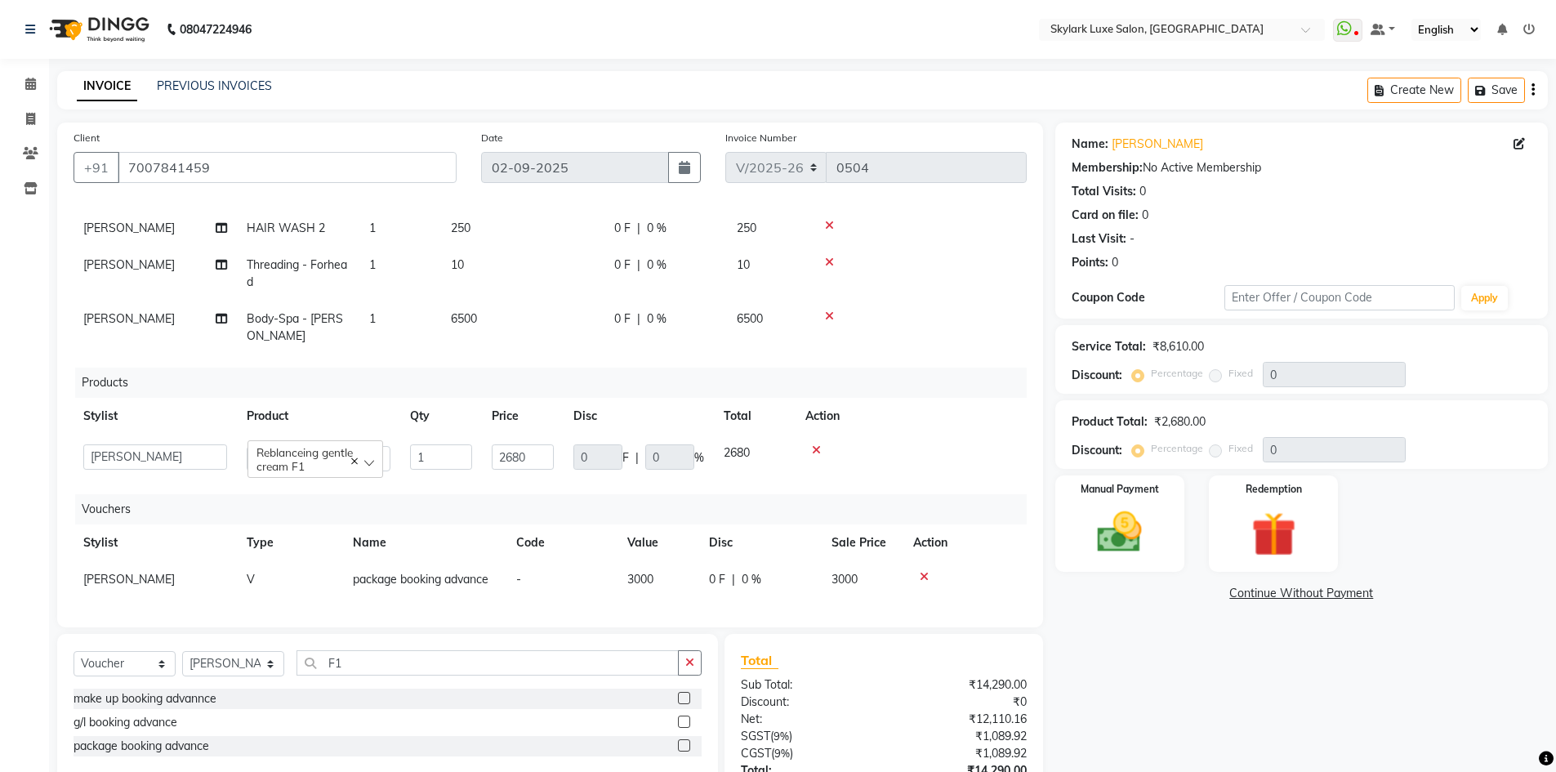
click at [576, 334] on td "6500" at bounding box center [522, 328] width 163 height 54
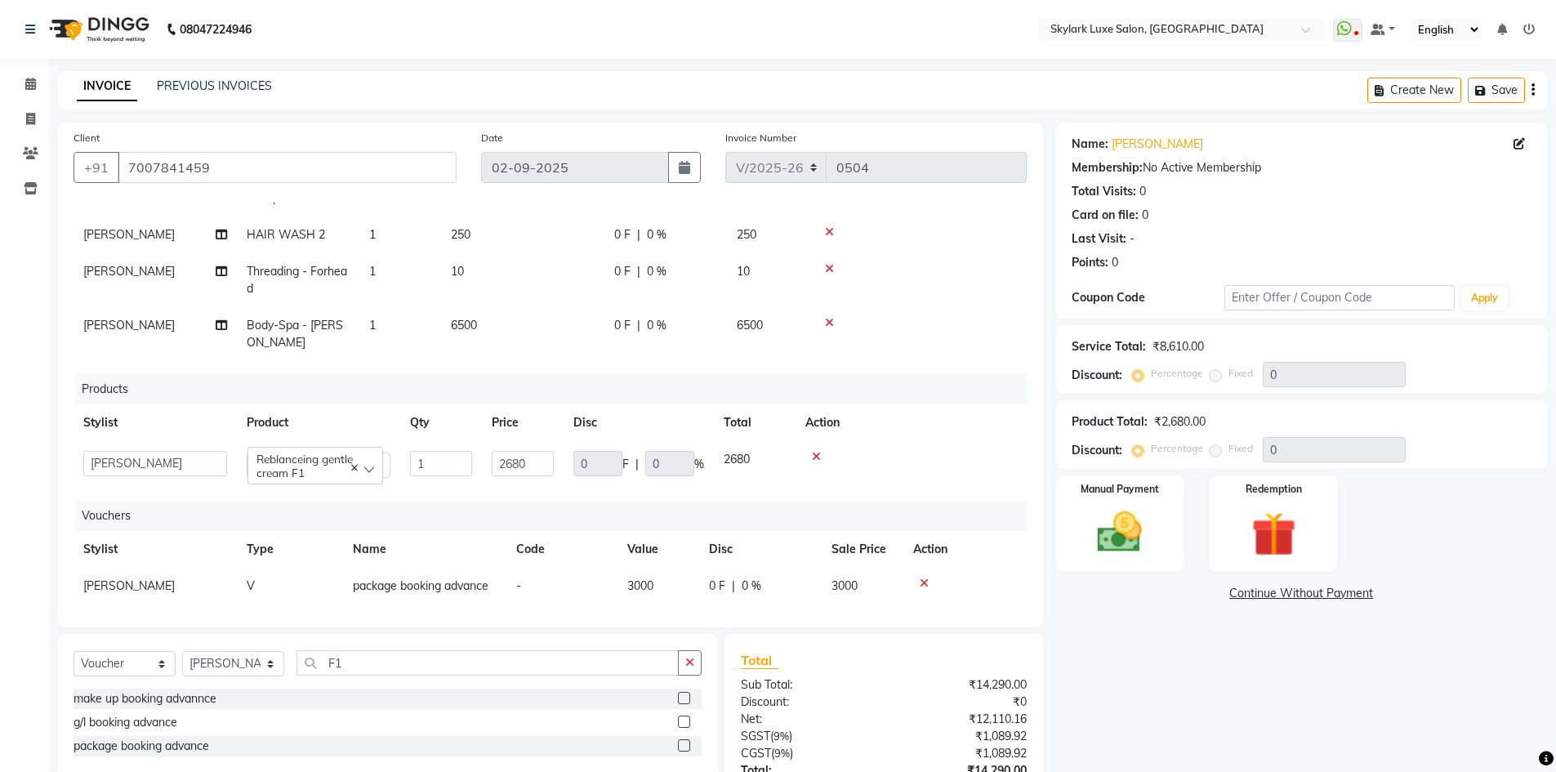
select select "85056"
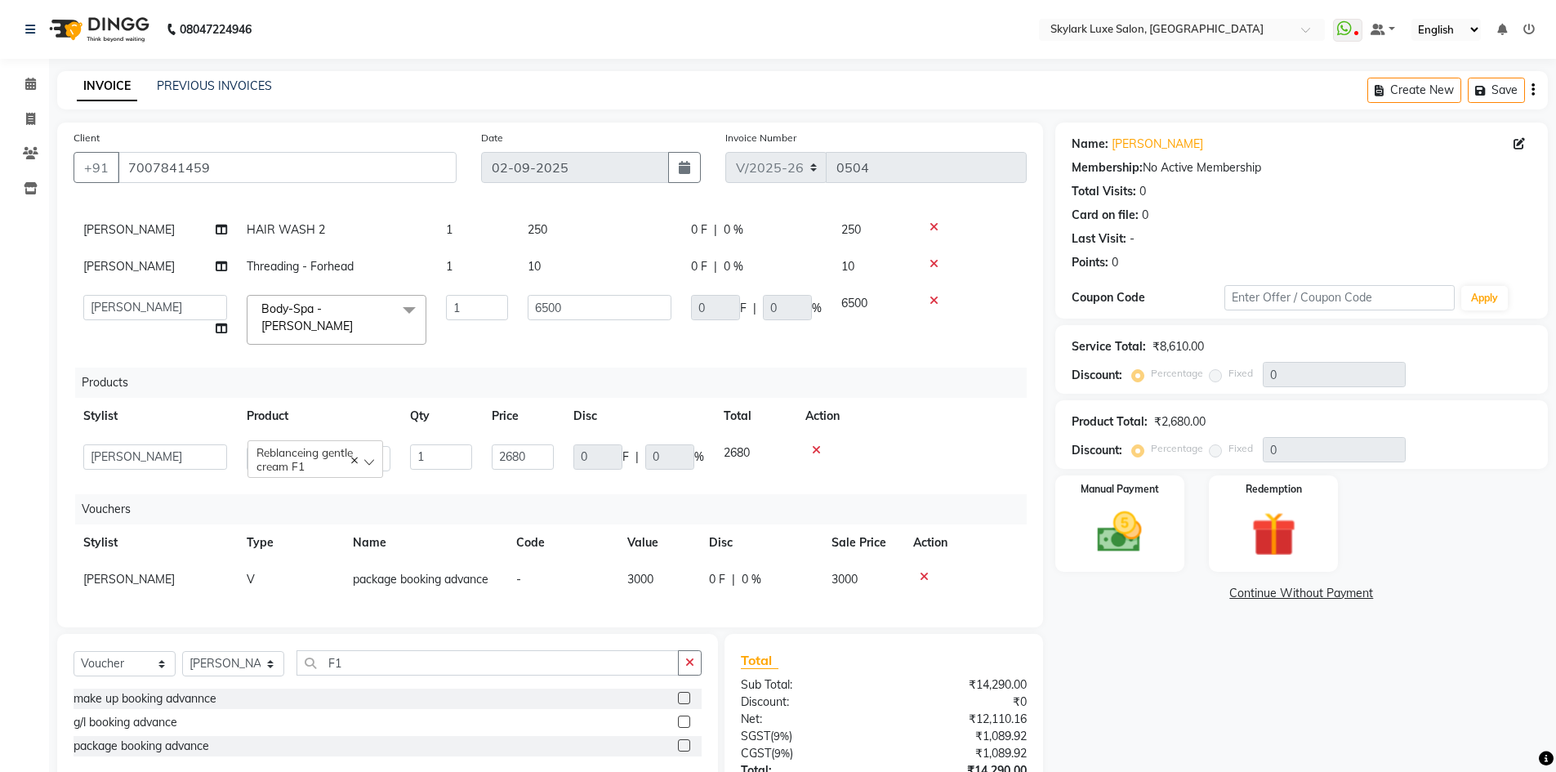
click at [828, 335] on td "0 F | 0 %" at bounding box center [756, 319] width 150 height 69
click at [369, 223] on td "HAIR WASH 2" at bounding box center [336, 230] width 199 height 37
select select "85056"
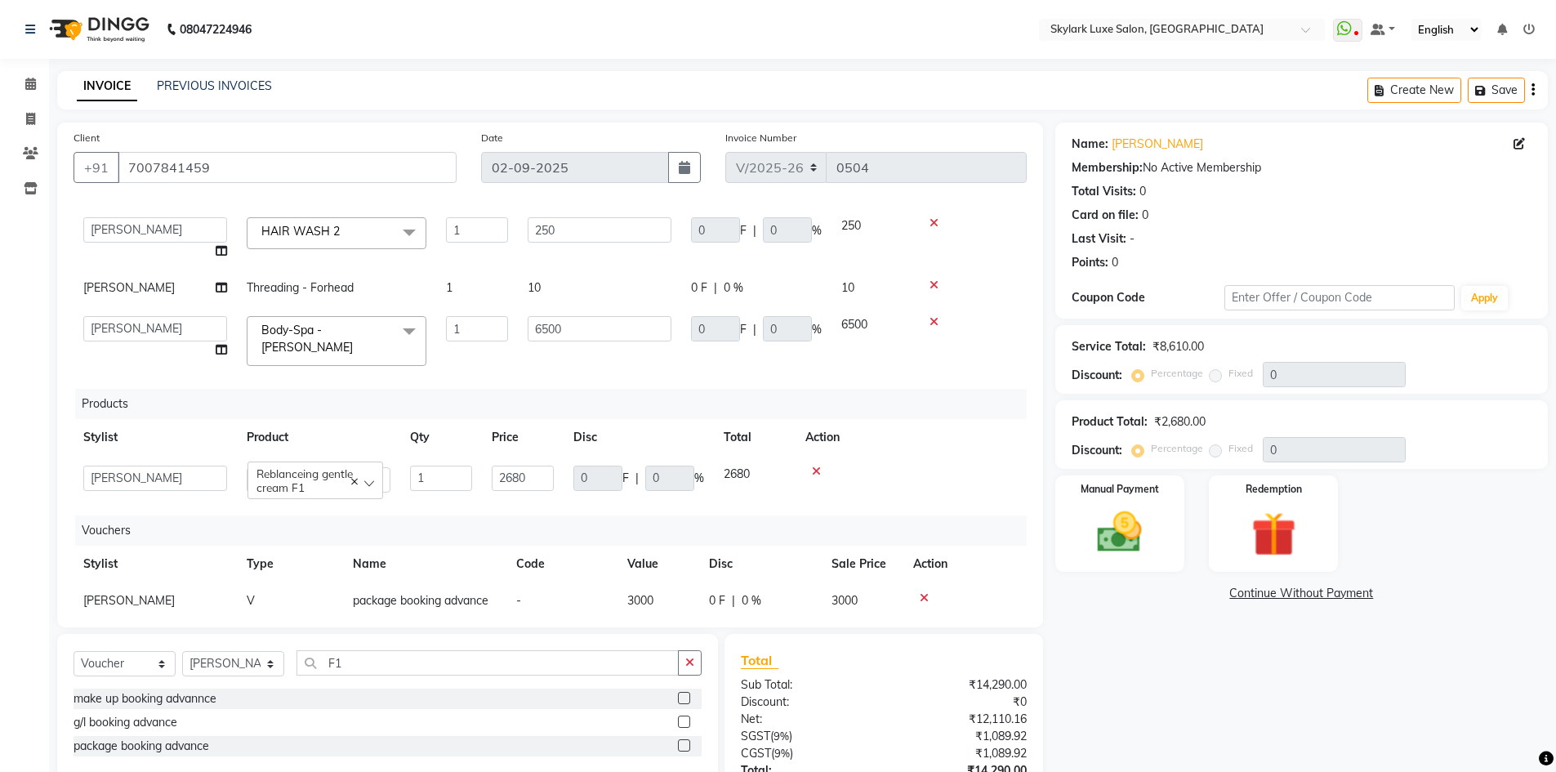
scroll to position [0, 0]
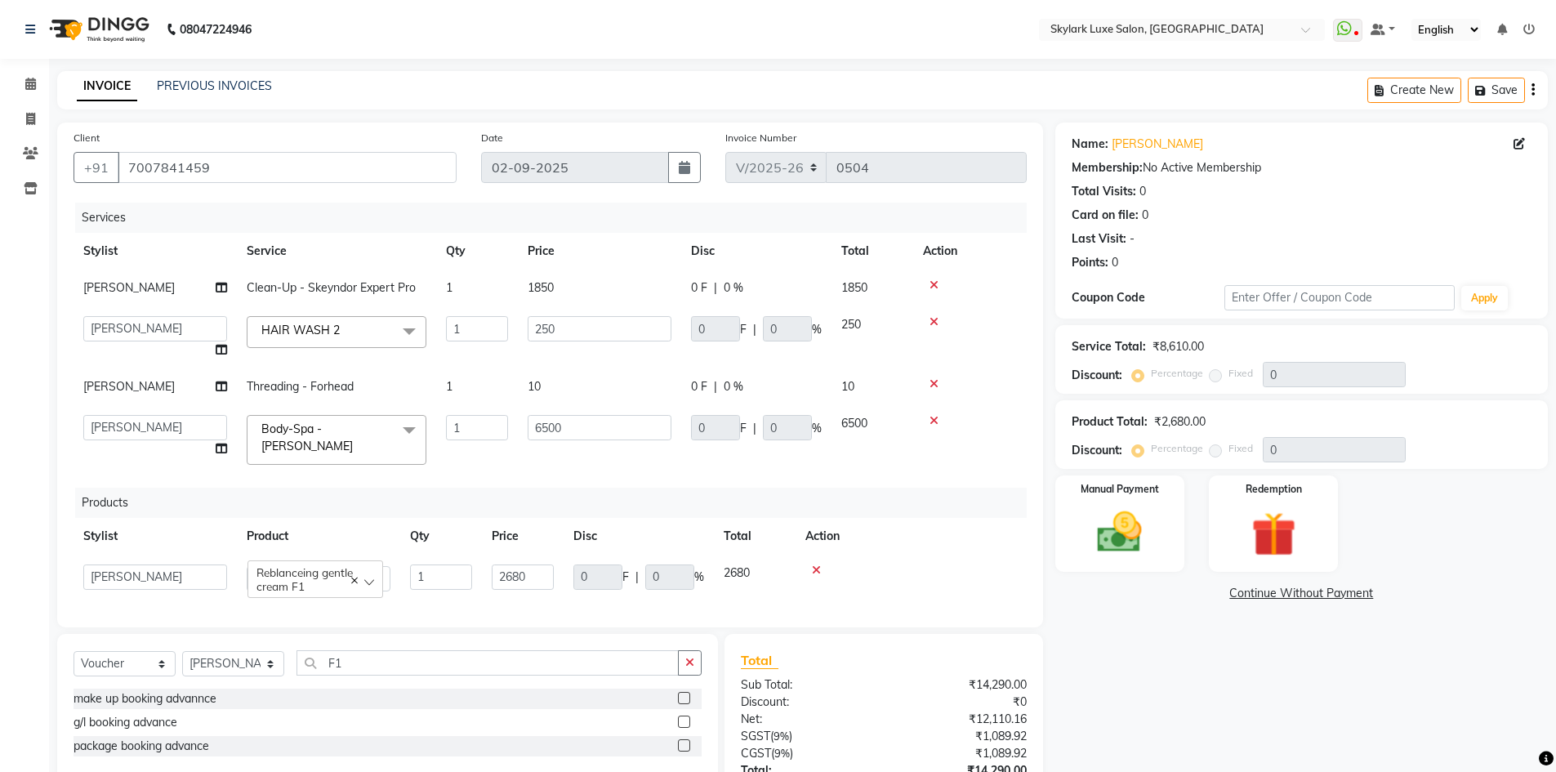
click at [359, 223] on div "Services" at bounding box center [557, 218] width 964 height 30
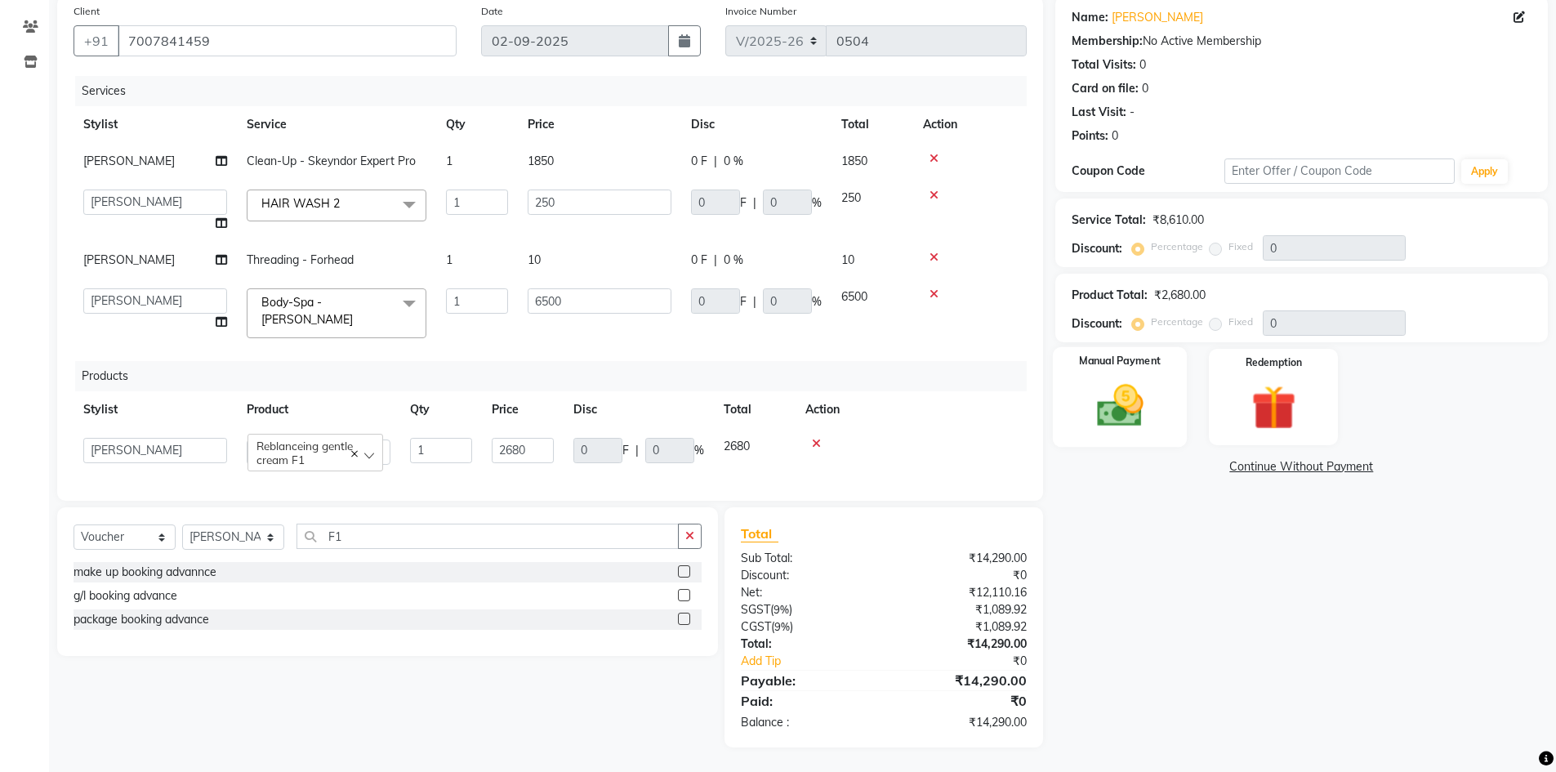
click at [1093, 414] on img at bounding box center [1119, 405] width 75 height 53
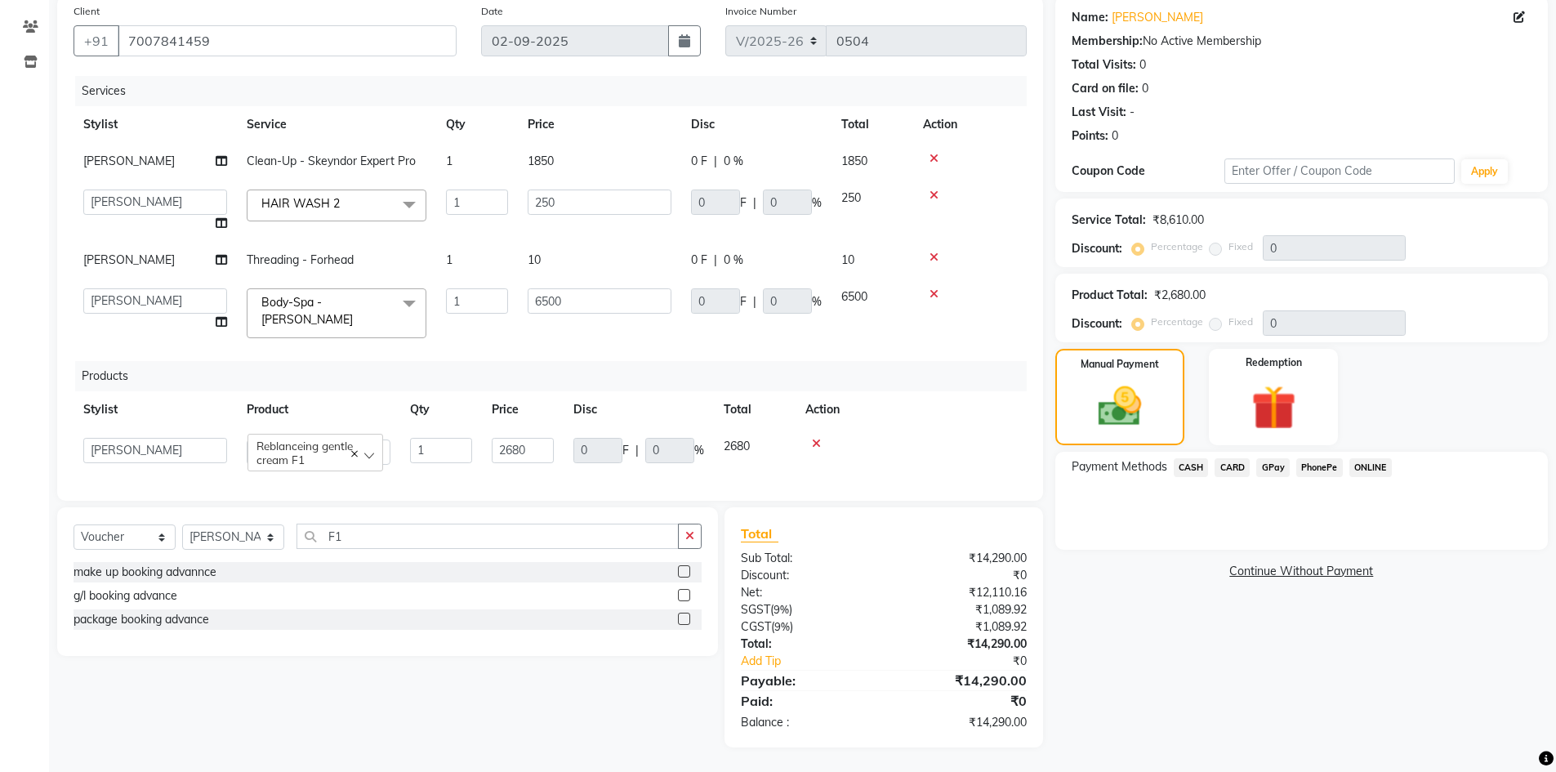
click at [1181, 467] on span "CASH" at bounding box center [1191, 467] width 35 height 19
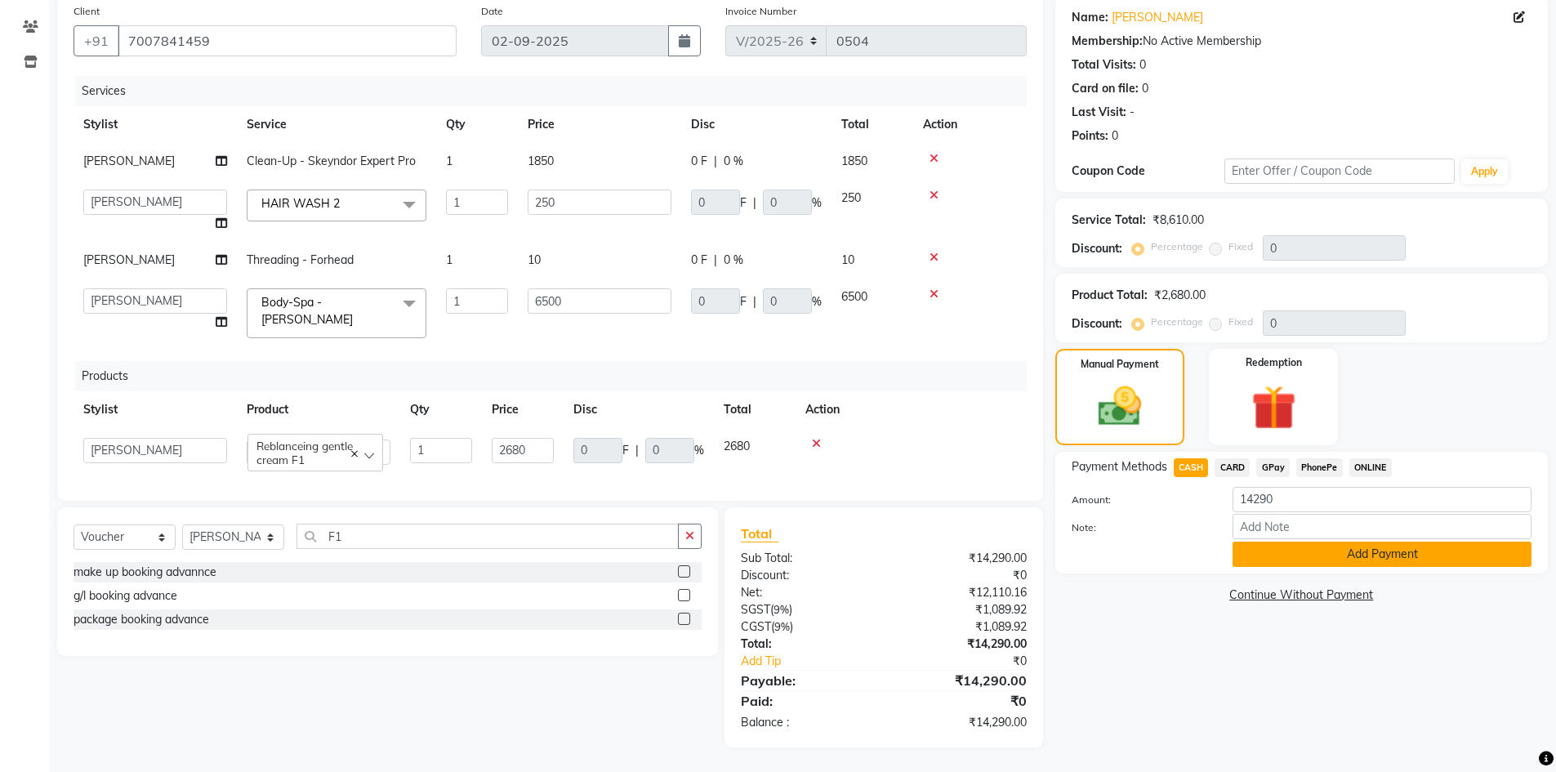
click at [1264, 549] on button "Add Payment" at bounding box center [1382, 554] width 299 height 25
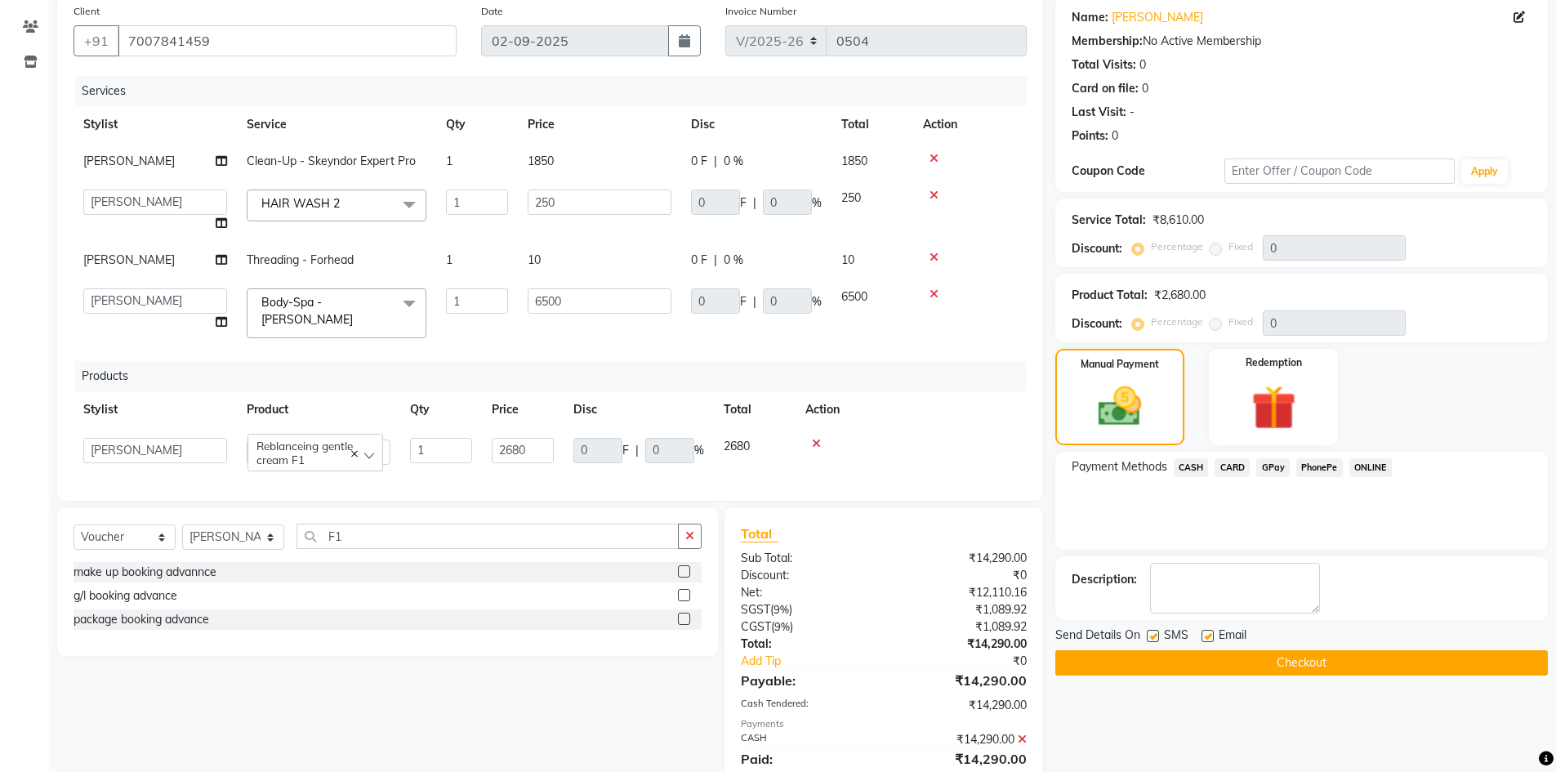
click at [1285, 653] on button "Checkout" at bounding box center [1301, 662] width 493 height 25
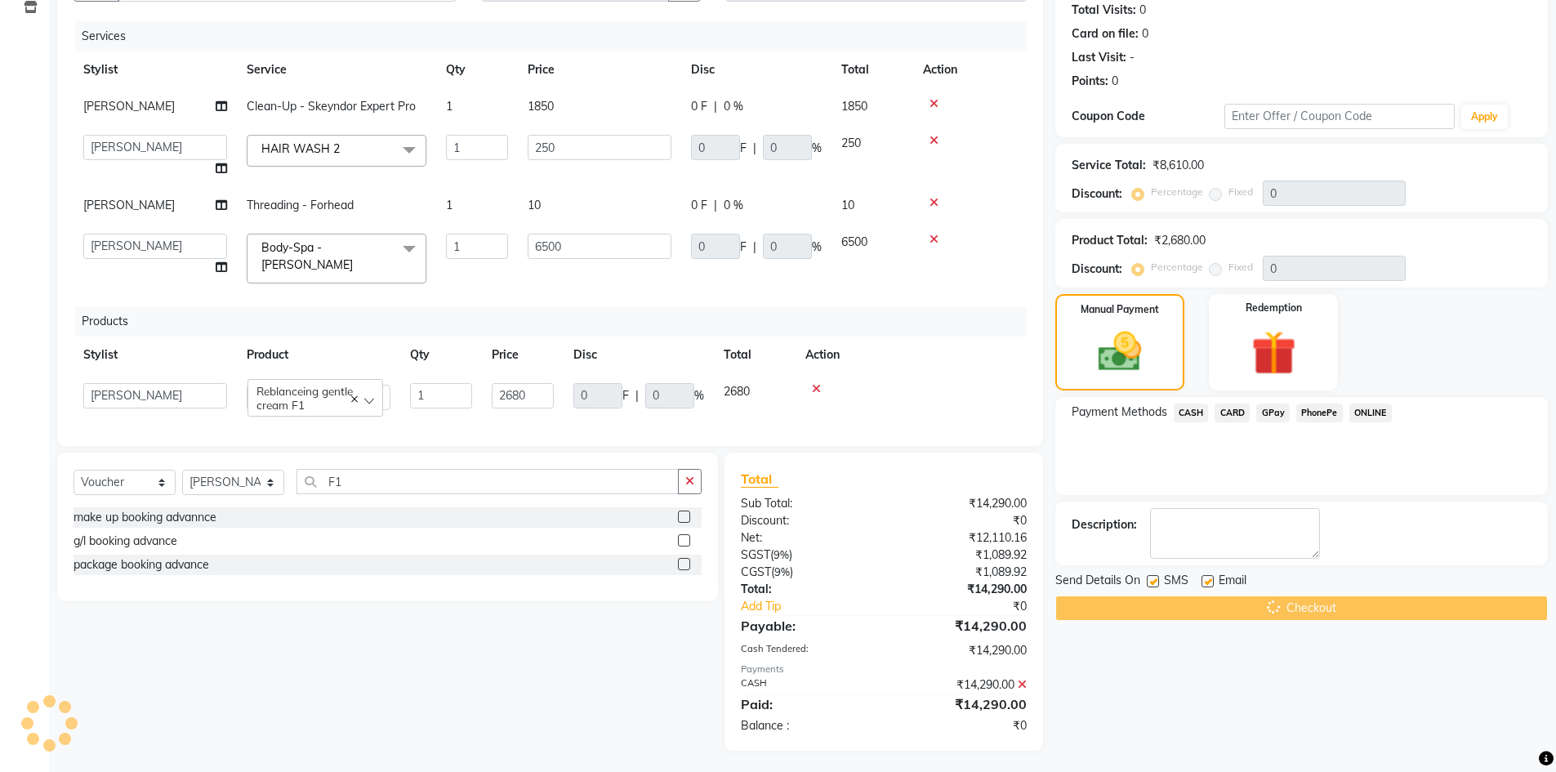
scroll to position [185, 0]
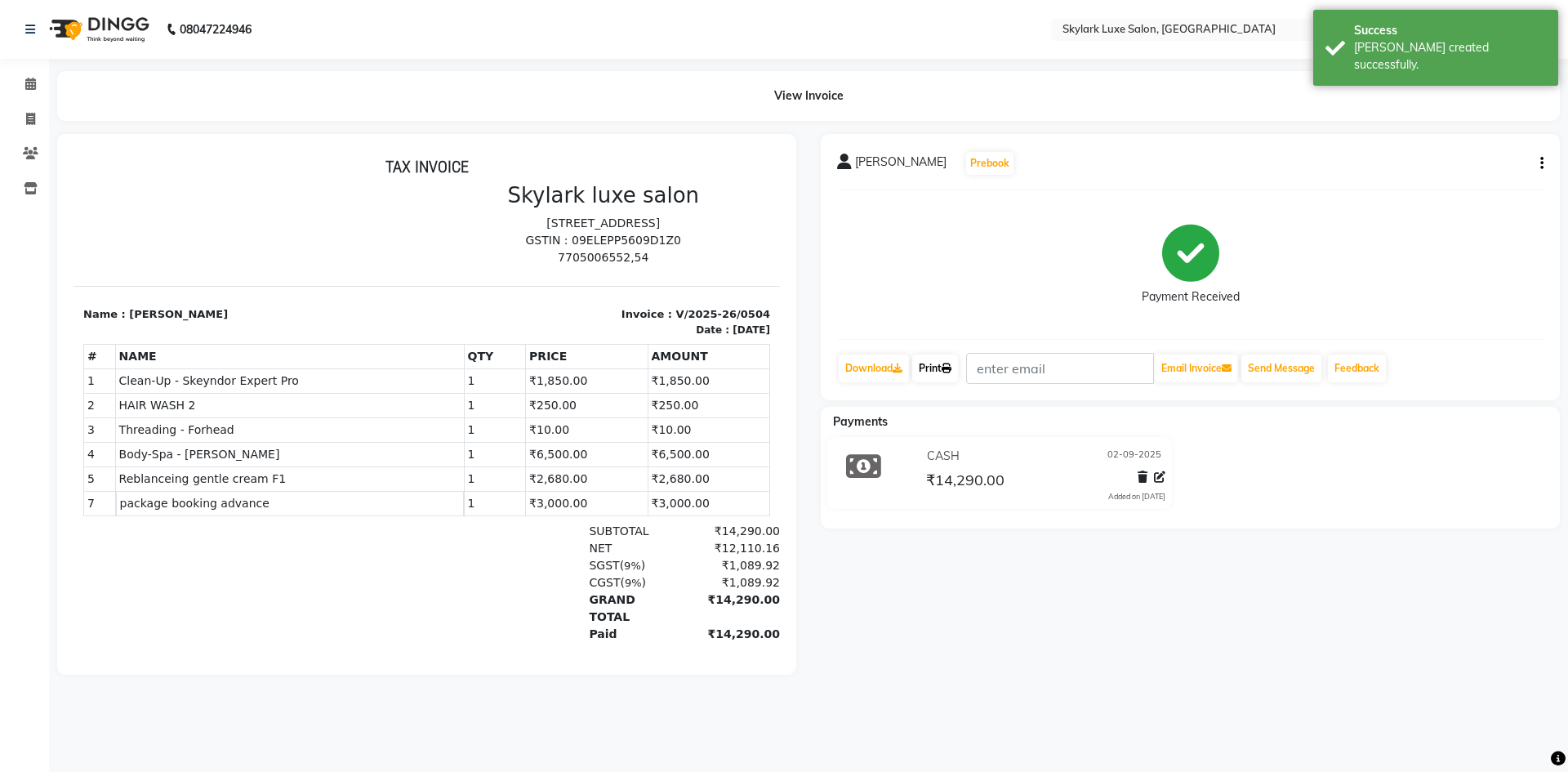
click at [940, 367] on link "Print" at bounding box center [935, 369] width 46 height 28
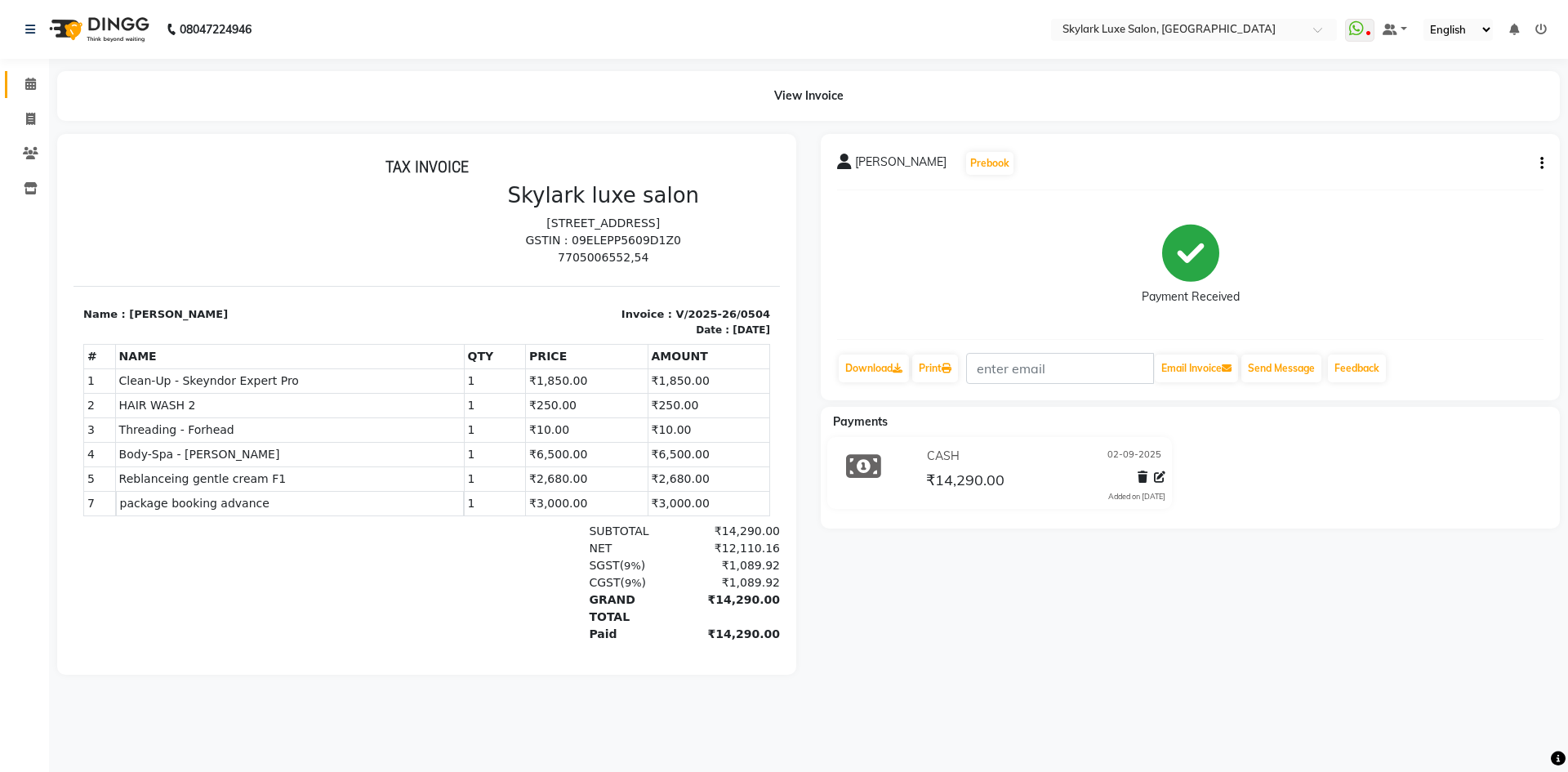
click at [32, 90] on span at bounding box center [30, 84] width 29 height 19
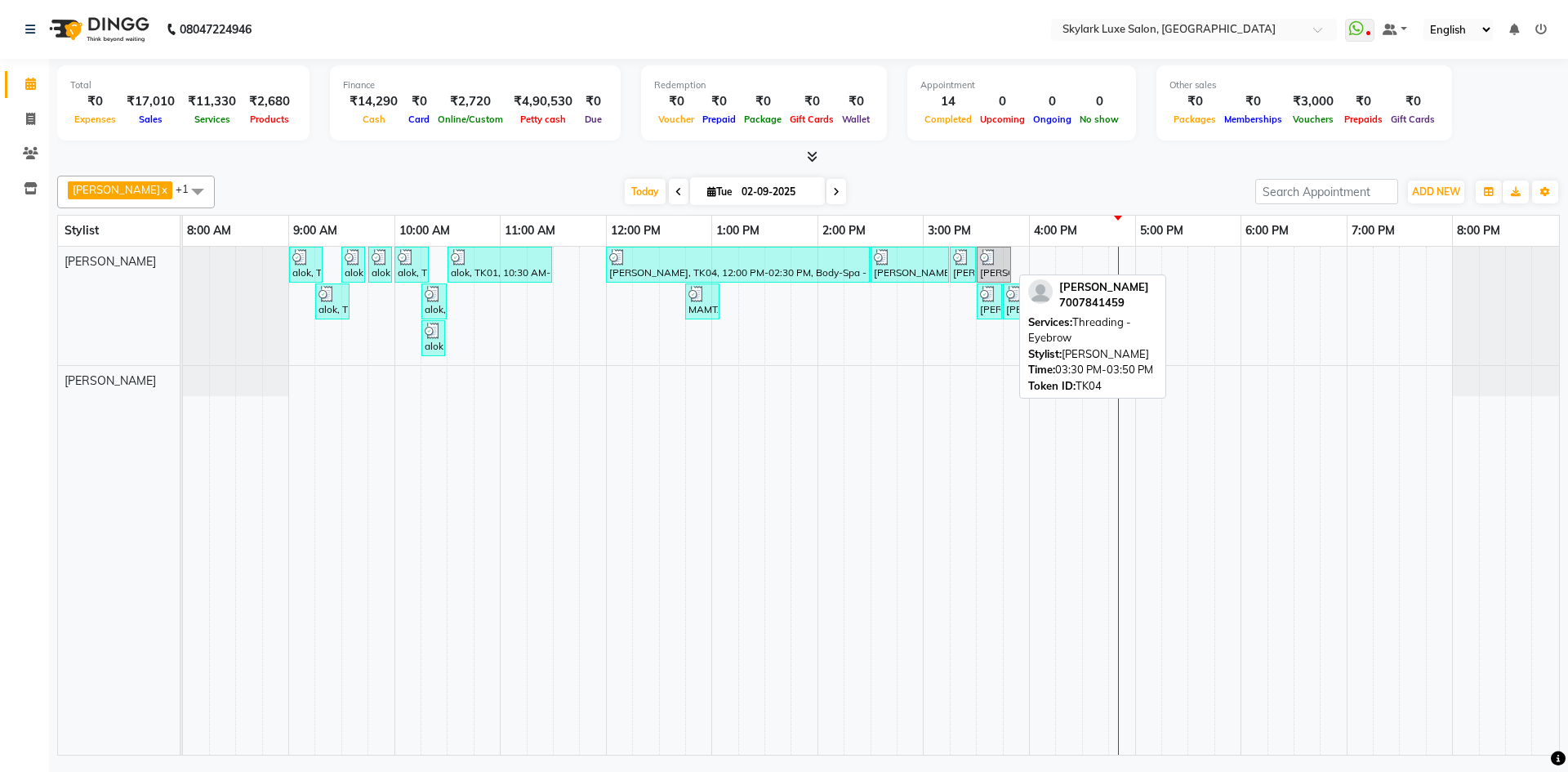
click at [992, 268] on div "[PERSON_NAME], TK04, 03:30 PM-03:50 PM, Threading - Eyebrow" at bounding box center [994, 264] width 31 height 31
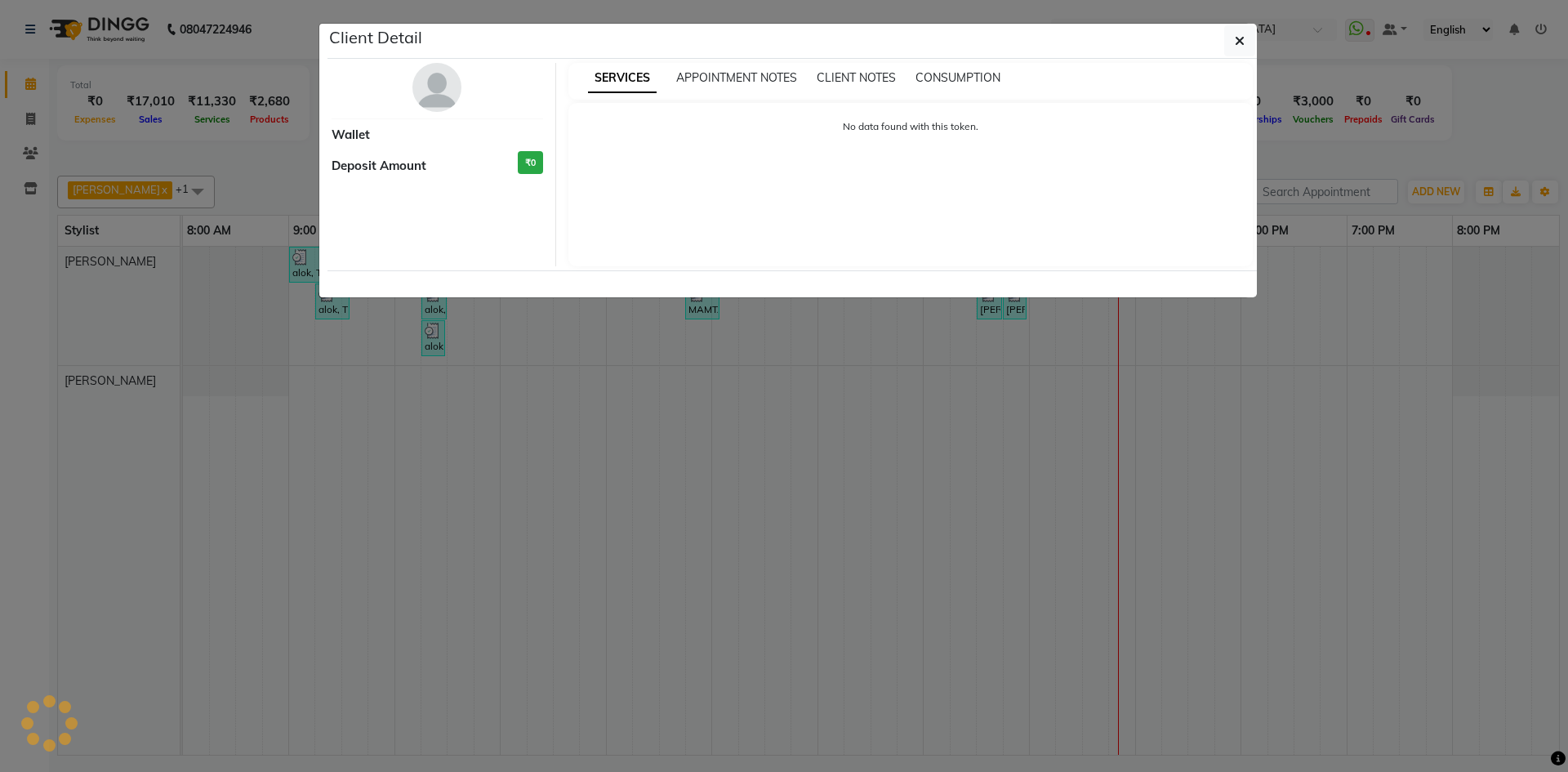
select select "3"
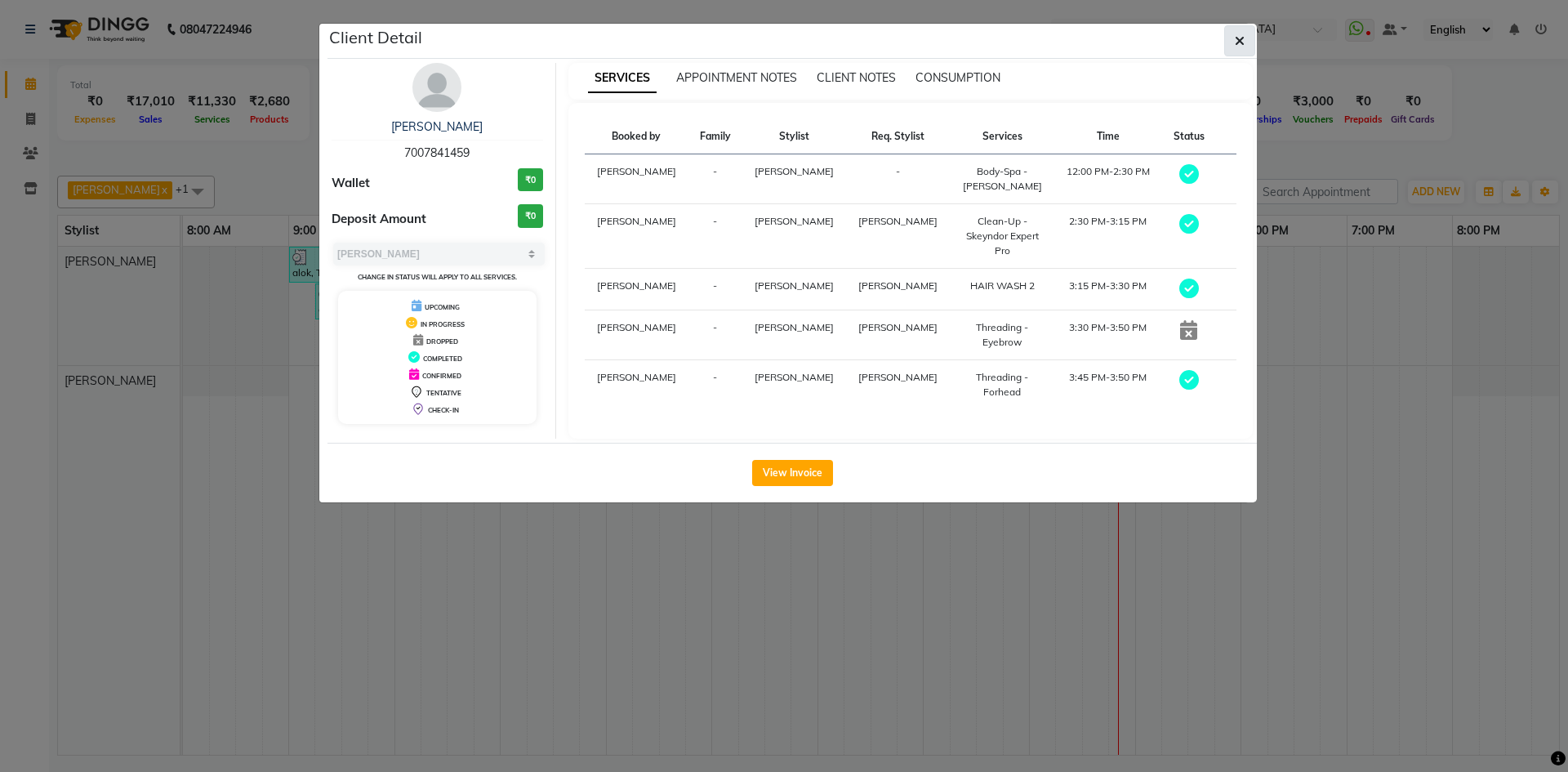
click at [1242, 48] on span "button" at bounding box center [1240, 41] width 10 height 16
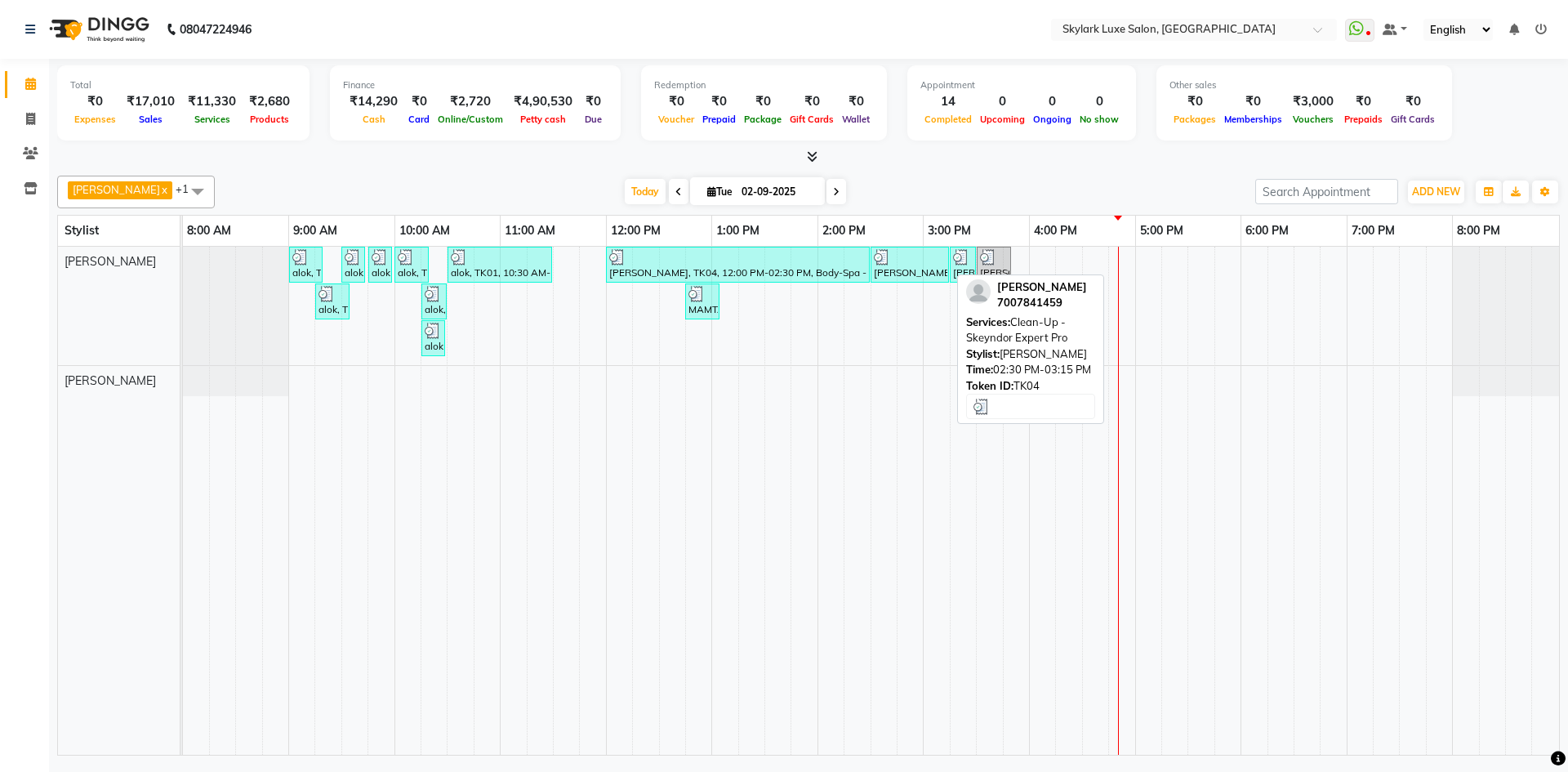
click at [892, 271] on div "[PERSON_NAME], TK04, 02:30 PM-03:15 PM, Clean-Up - Skeyndor Expert Pro" at bounding box center [909, 264] width 75 height 31
select select "3"
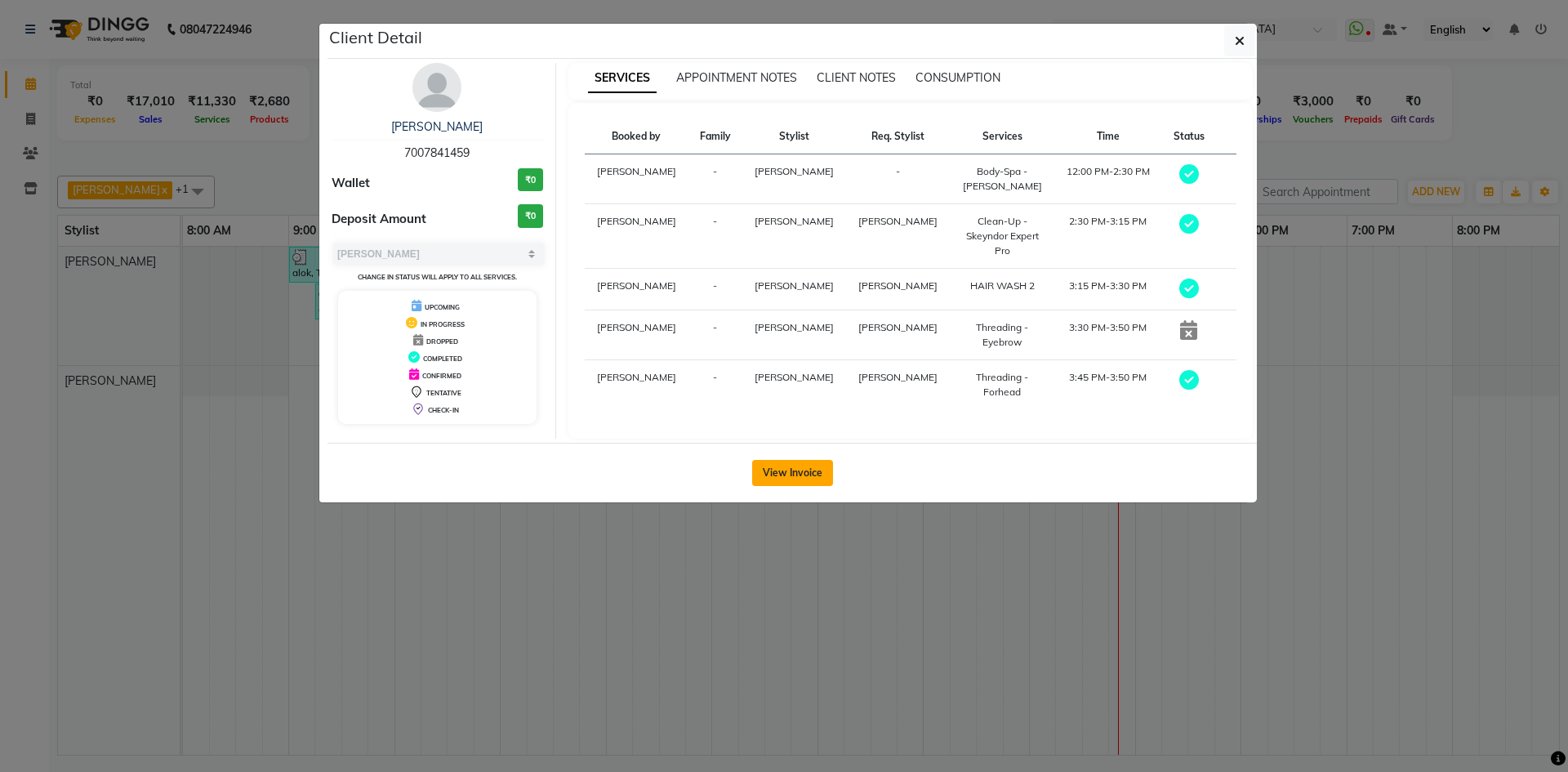
click at [783, 460] on button "View Invoice" at bounding box center [792, 473] width 81 height 26
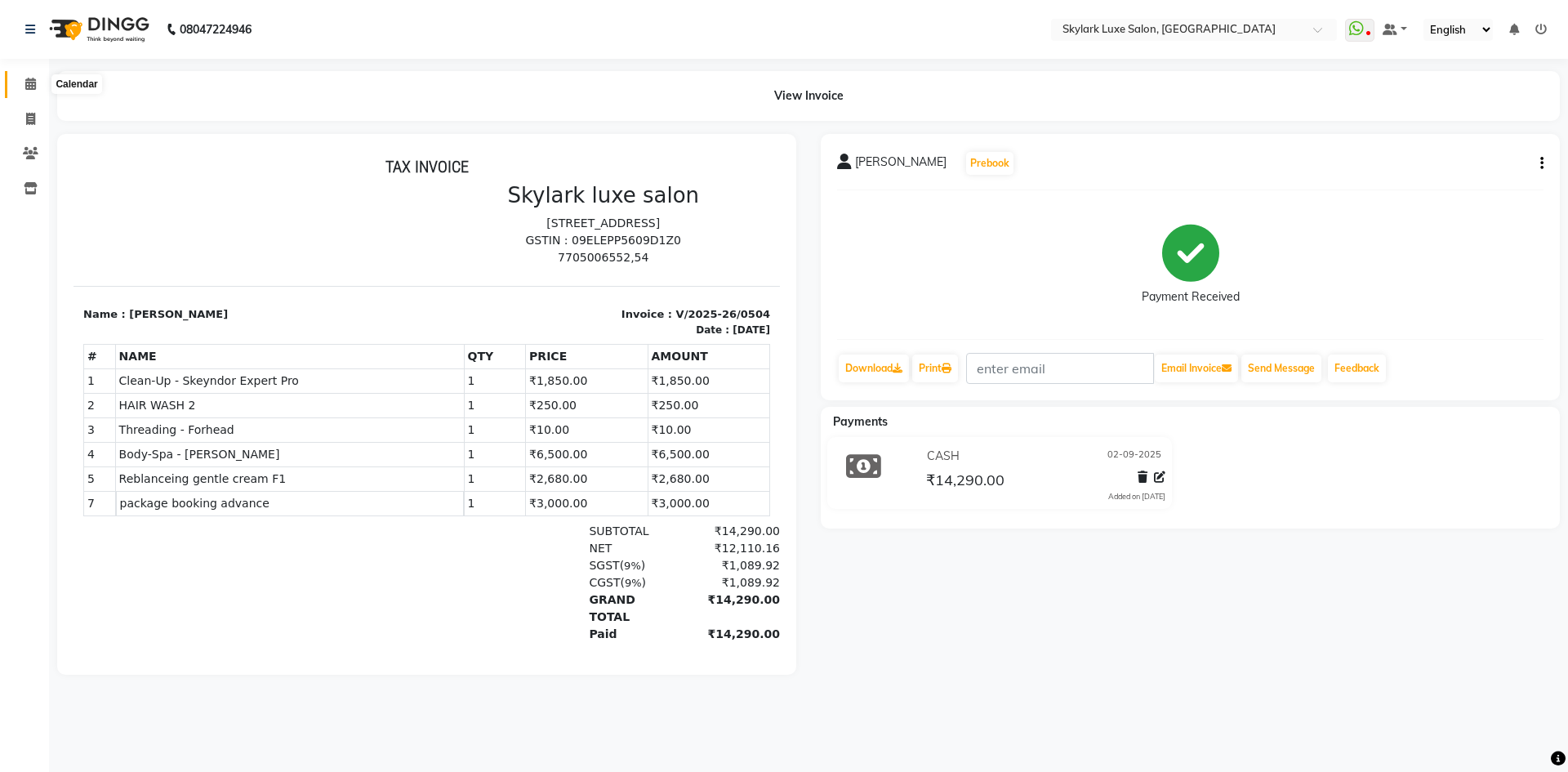
click at [27, 84] on icon at bounding box center [30, 84] width 11 height 12
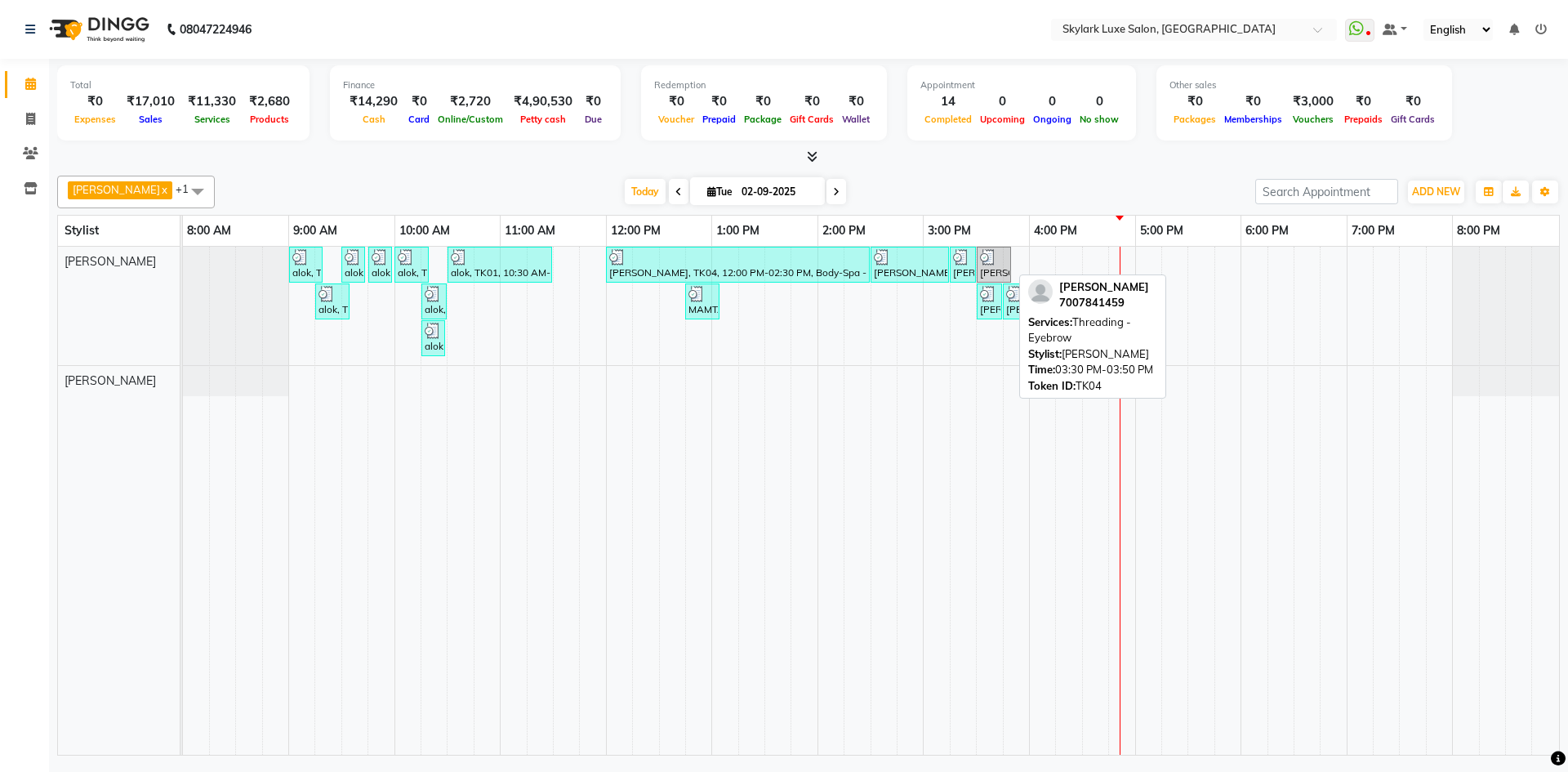
click at [987, 267] on div "[PERSON_NAME], TK04, 03:30 PM-03:50 PM, Threading - Eyebrow" at bounding box center [994, 264] width 31 height 31
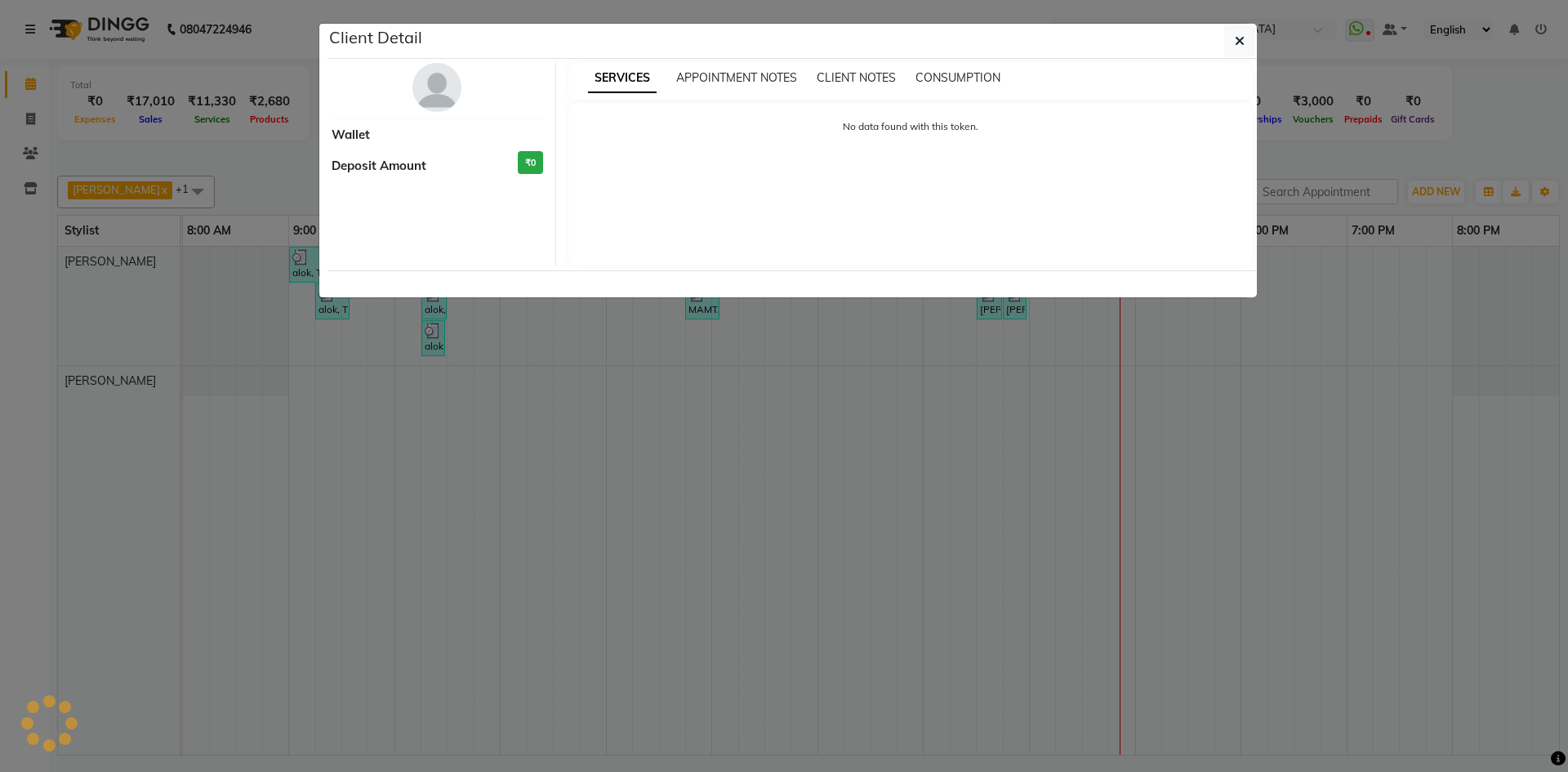
select select "3"
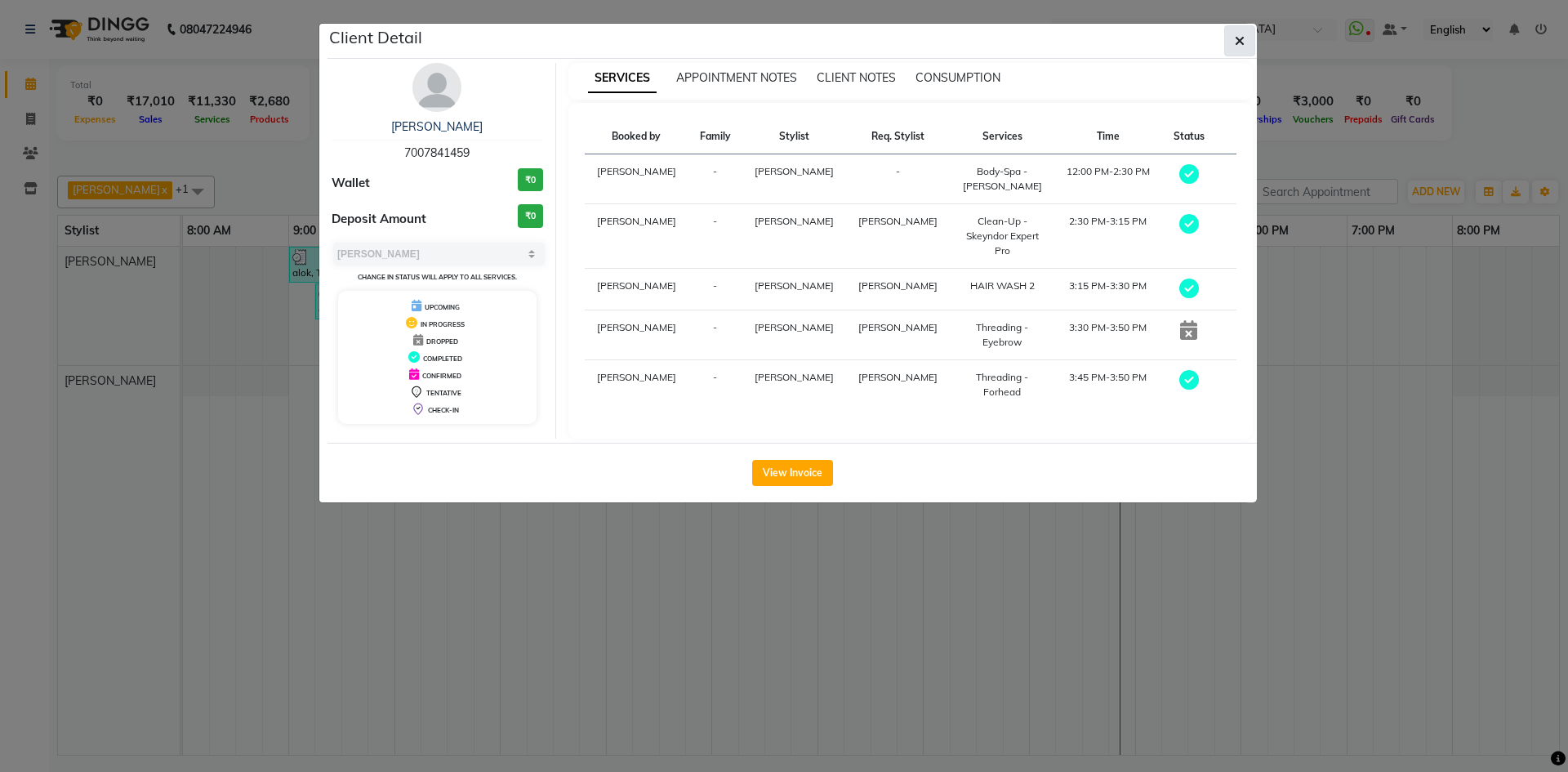
click at [1240, 30] on button "button" at bounding box center [1239, 40] width 31 height 31
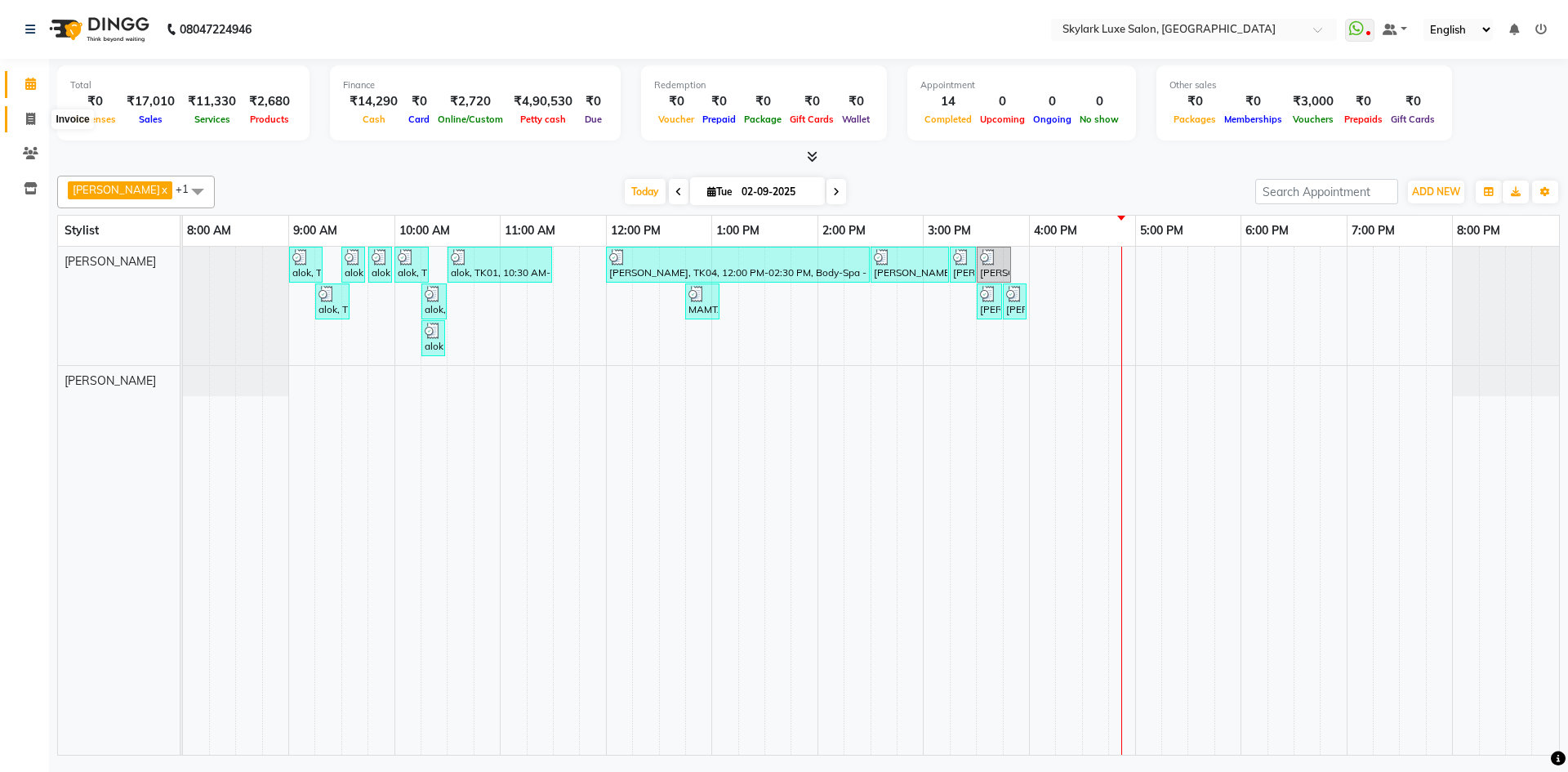
click at [29, 123] on icon at bounding box center [30, 119] width 9 height 12
select select "service"
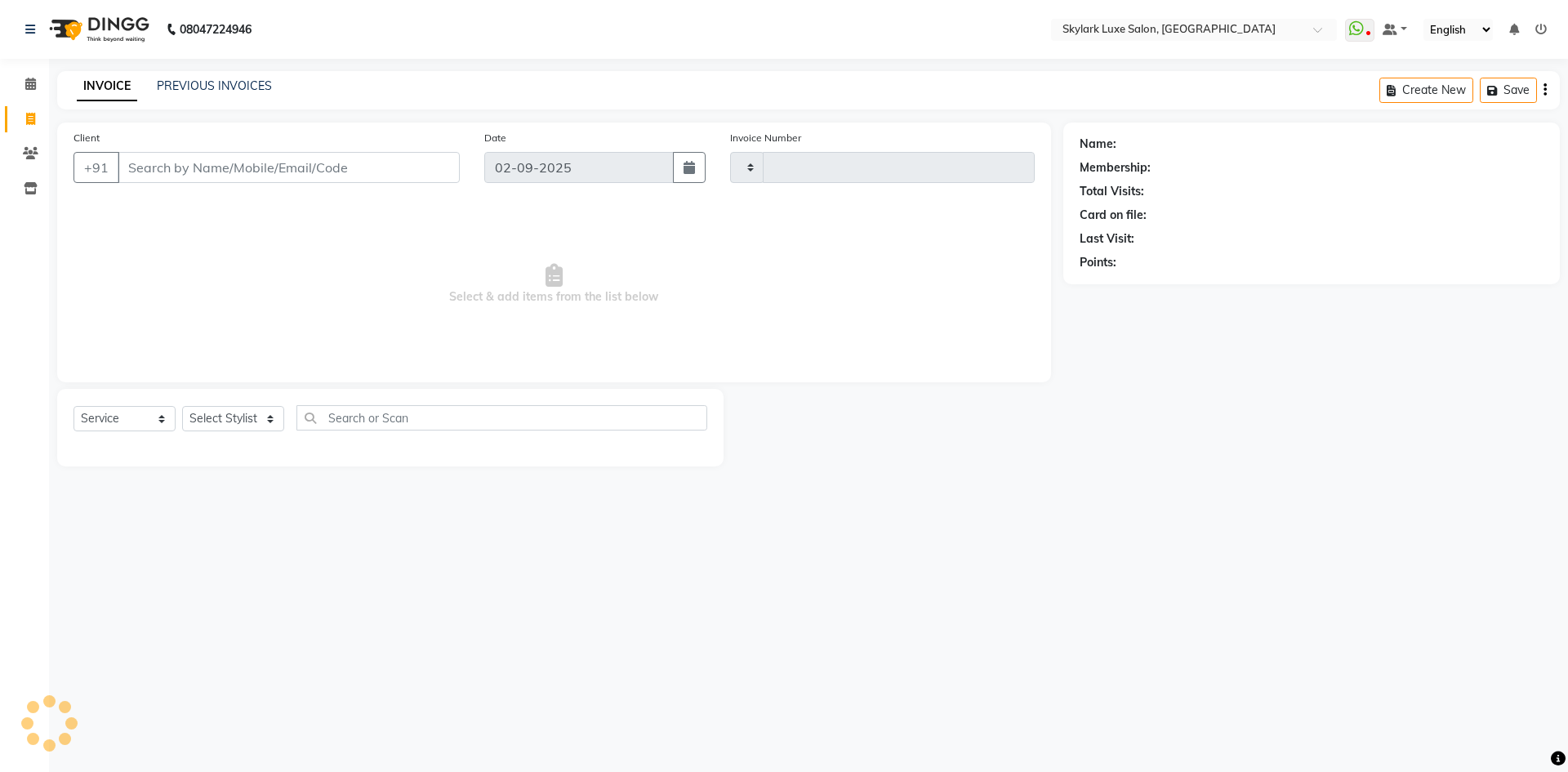
type input "0505"
select select "8191"
click at [232, 83] on link "PREVIOUS INVOICES" at bounding box center [214, 85] width 115 height 15
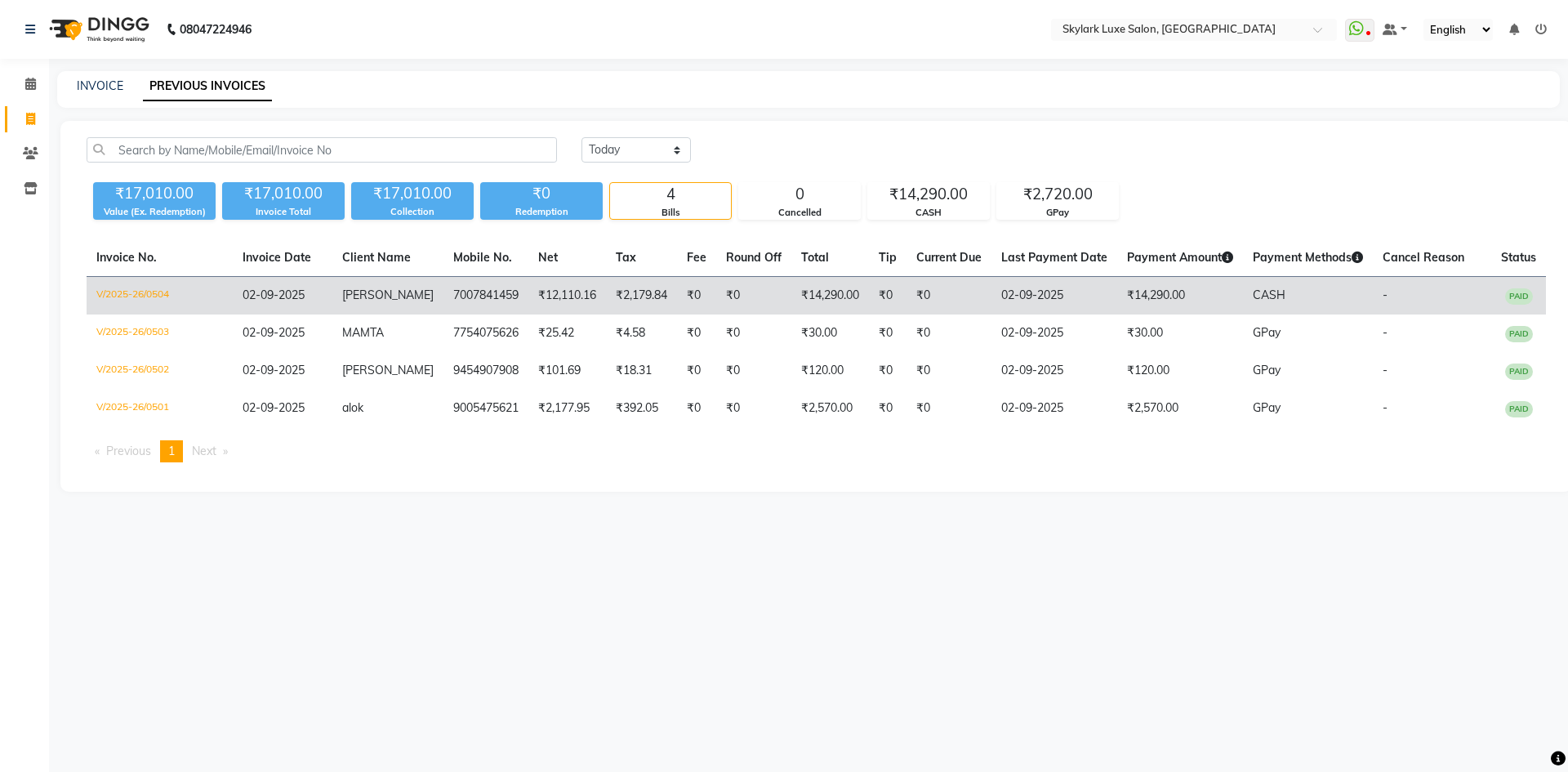
click at [1135, 311] on td "₹14,290.00" at bounding box center [1180, 296] width 126 height 38
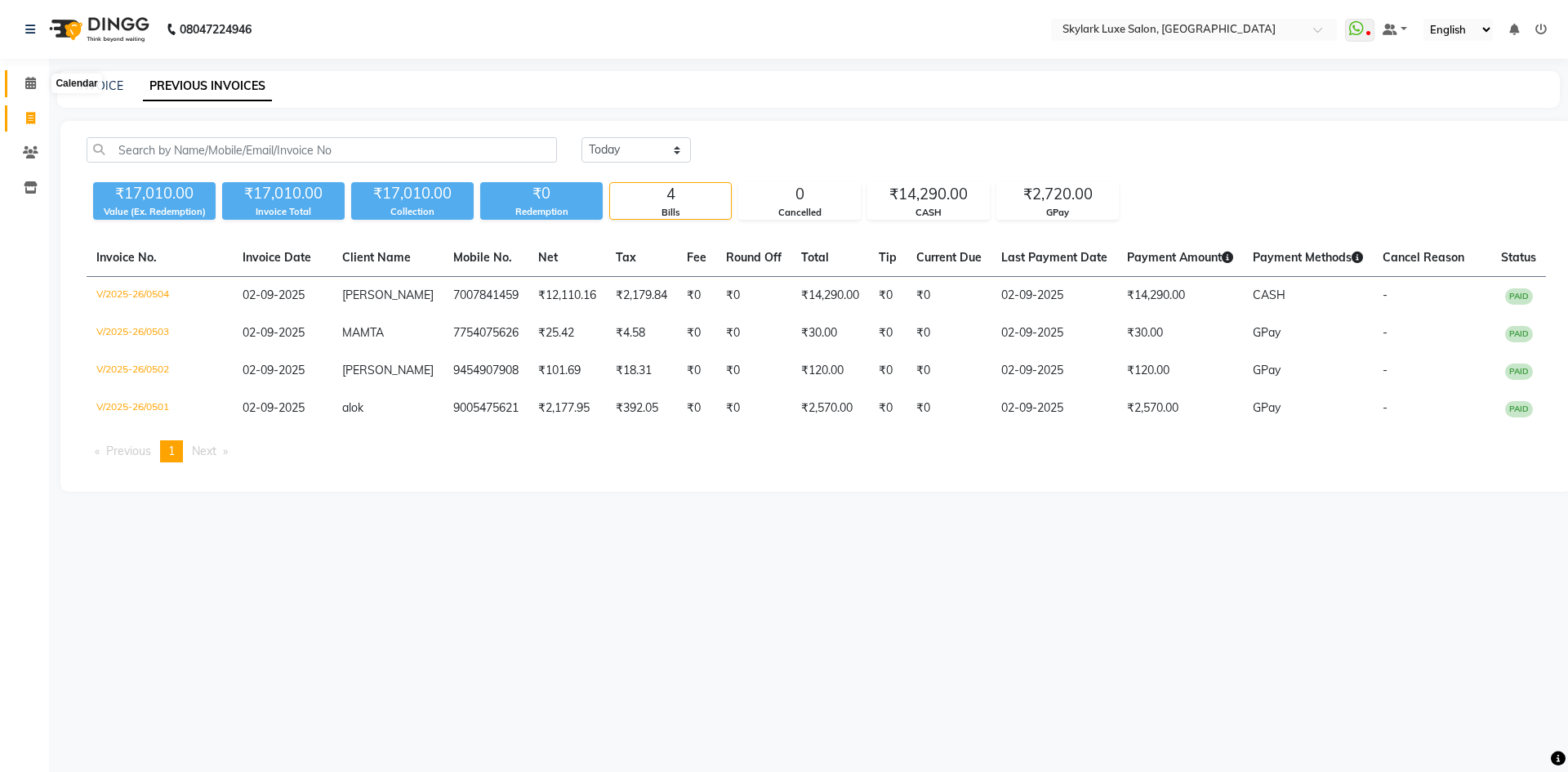
click at [32, 88] on icon at bounding box center [30, 83] width 11 height 12
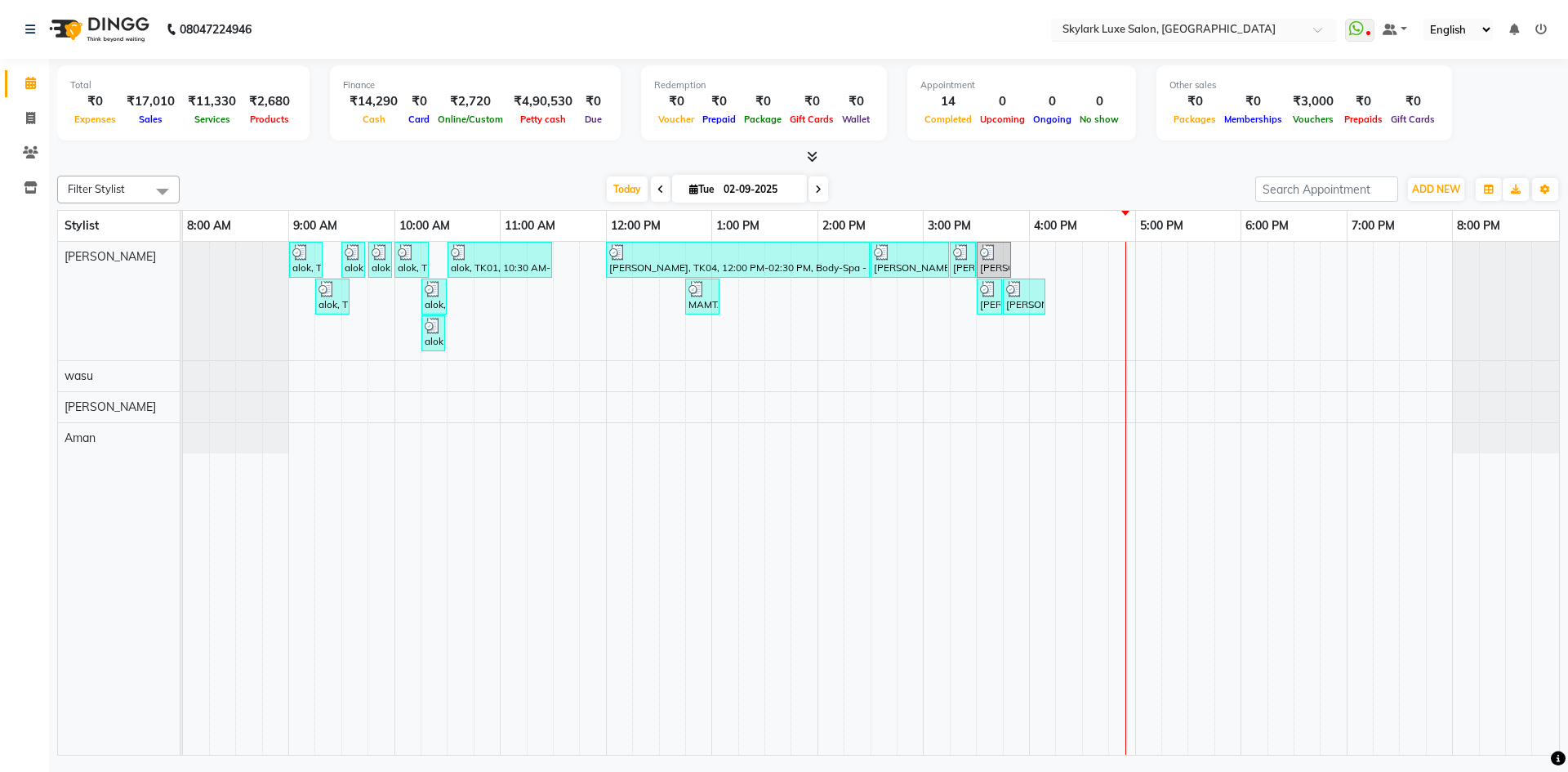
click at [1178, 32] on input "text" at bounding box center [1177, 31] width 237 height 16
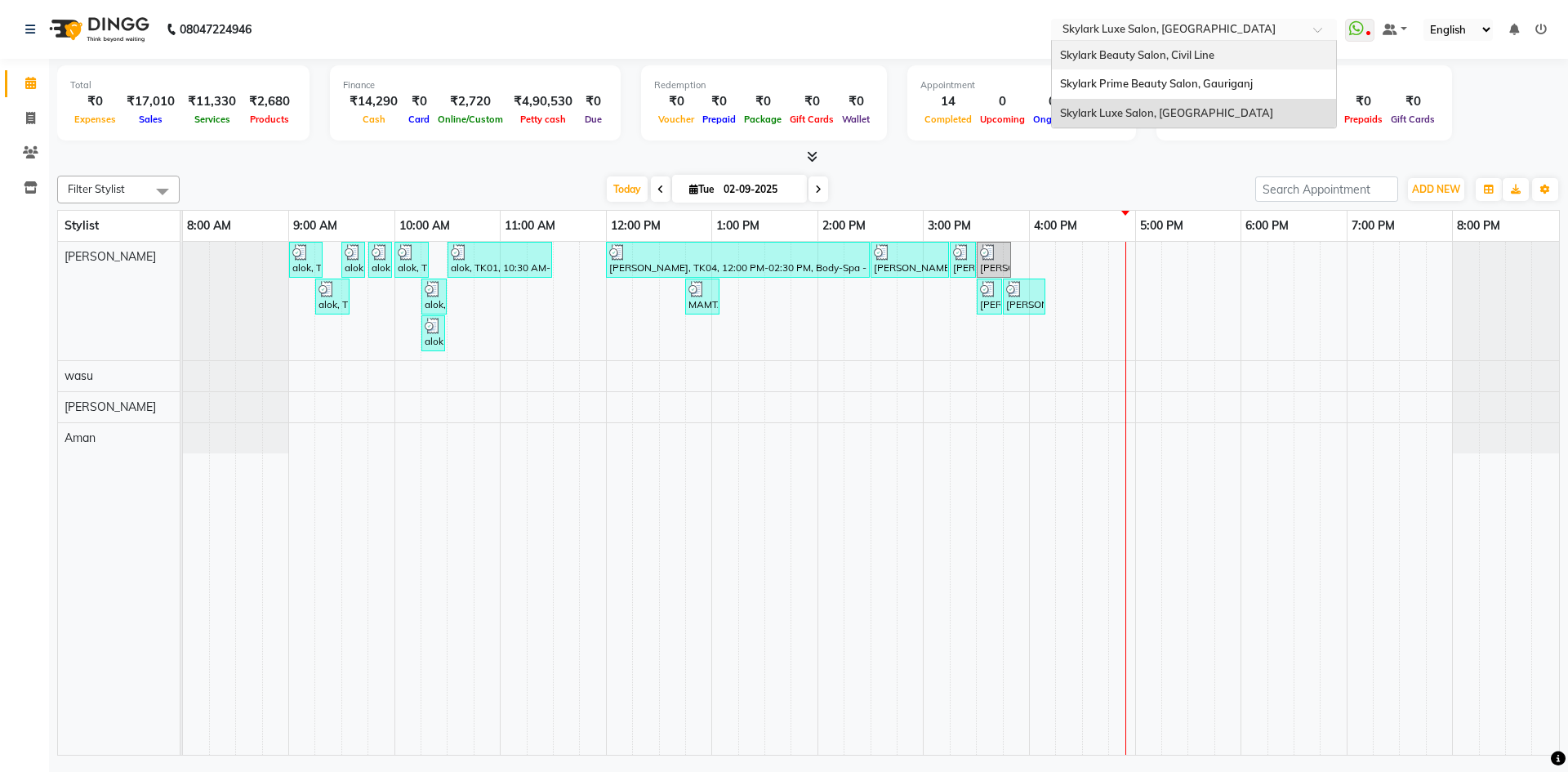
click at [1175, 53] on span "Skylark Beauty Salon, Civil Line" at bounding box center [1137, 54] width 154 height 13
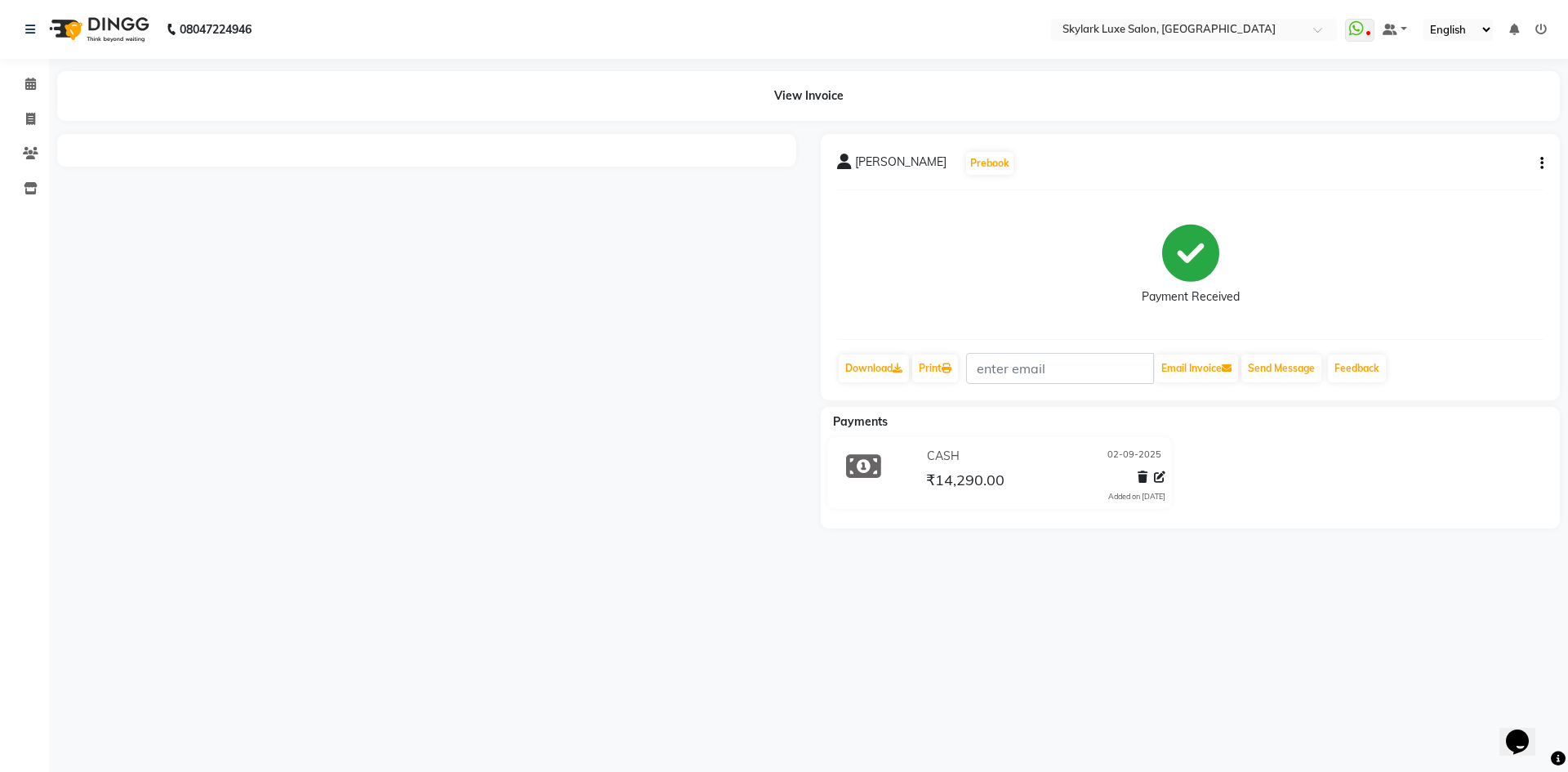
click at [1540, 164] on button "button" at bounding box center [1539, 163] width 10 height 17
click at [1442, 242] on div "Payment Received" at bounding box center [1190, 264] width 707 height 123
click at [1536, 33] on icon at bounding box center [1541, 29] width 11 height 11
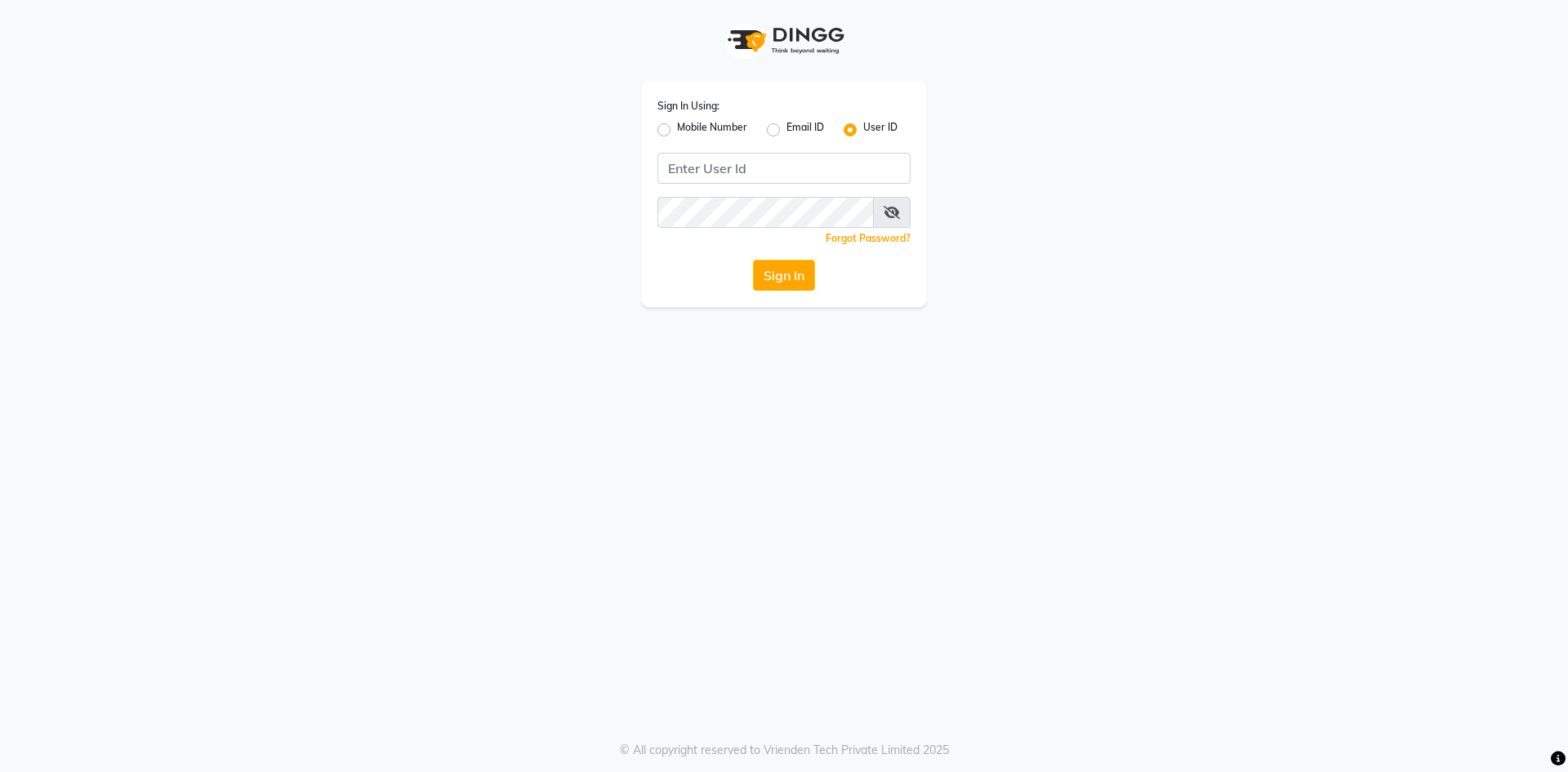
click at [683, 126] on label "Mobile Number" at bounding box center [712, 130] width 70 height 20
click at [683, 126] on input "Mobile Number" at bounding box center [682, 125] width 11 height 11
radio input "true"
radio input "false"
click at [733, 168] on input "Username" at bounding box center [811, 168] width 198 height 31
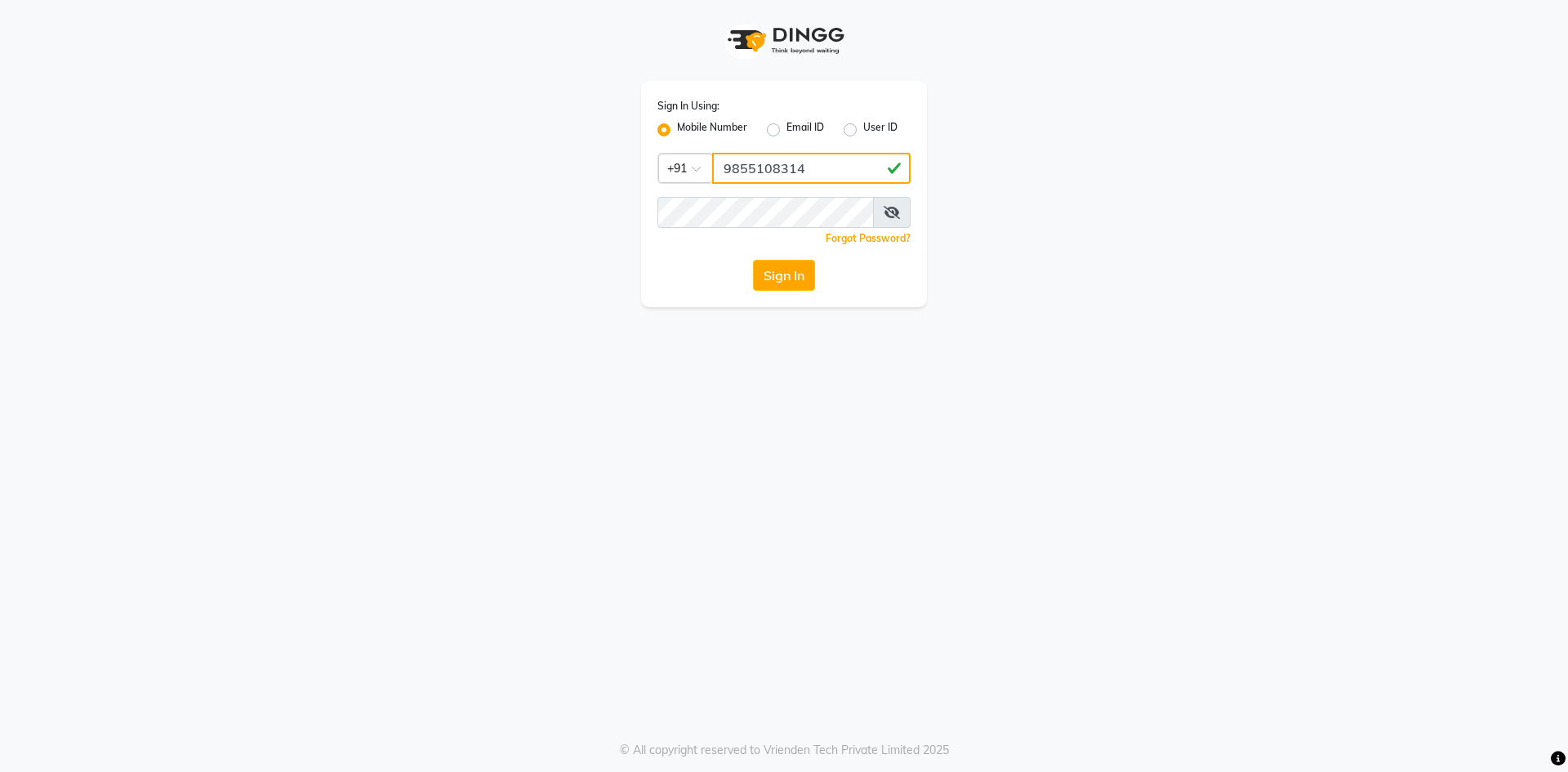
type input "9855108314"
click at [778, 271] on button "Sign In" at bounding box center [784, 275] width 62 height 31
